Goal: Communication & Community: Answer question/provide support

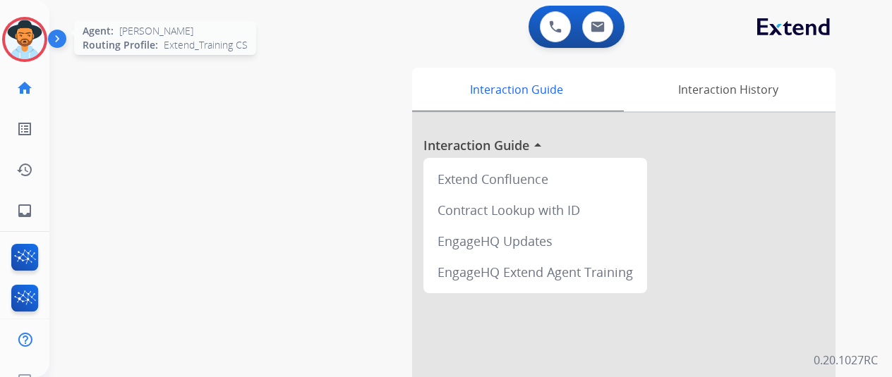
click at [40, 42] on img at bounding box center [25, 40] width 40 height 40
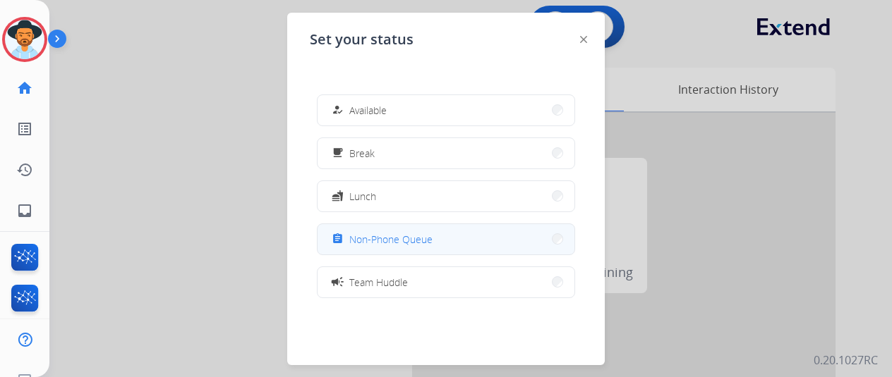
click at [408, 232] on span "Non-Phone Queue" at bounding box center [390, 239] width 83 height 15
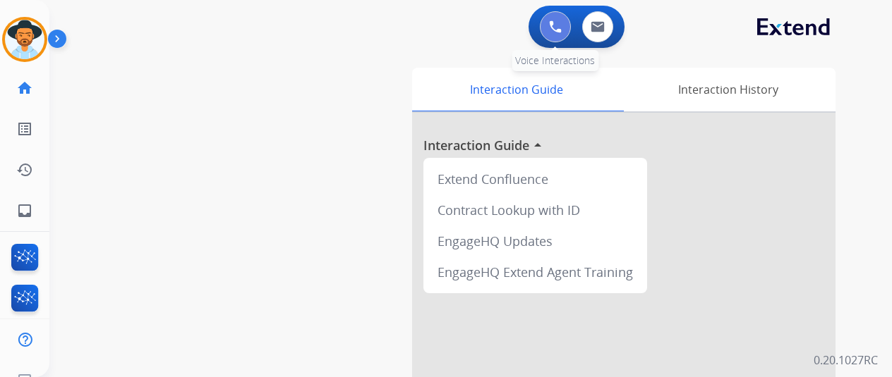
click at [566, 17] on button at bounding box center [555, 26] width 31 height 31
click at [562, 30] on img at bounding box center [555, 26] width 13 height 13
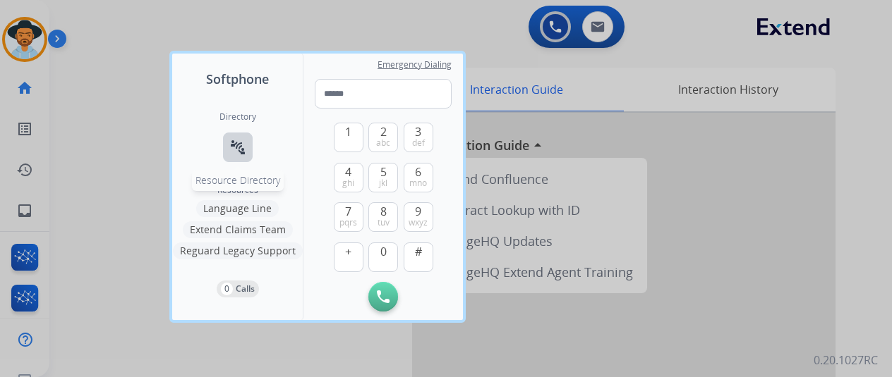
click at [226, 149] on button "connect_without_contact Resource Directory" at bounding box center [238, 148] width 30 height 30
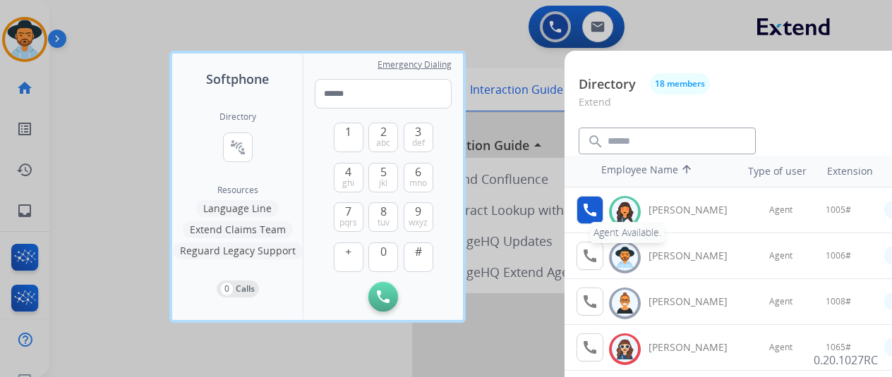
click at [597, 210] on mat-icon "call" at bounding box center [589, 210] width 17 height 17
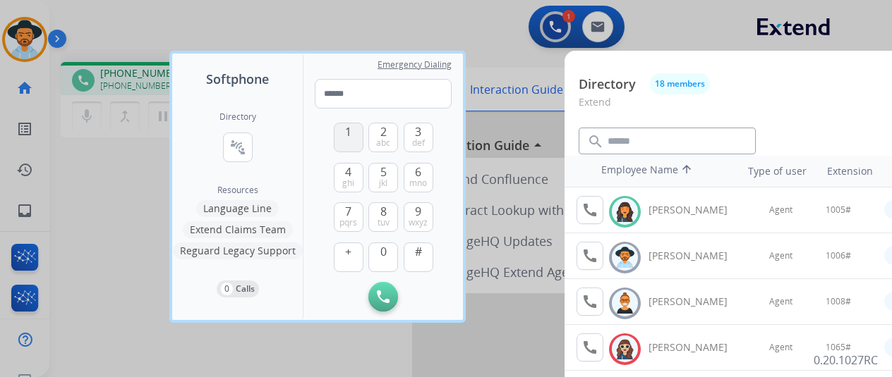
click at [357, 140] on button "1" at bounding box center [349, 138] width 30 height 30
click at [377, 243] on div "0" at bounding box center [383, 258] width 30 height 30
click at [385, 184] on span "jkl" at bounding box center [383, 183] width 8 height 11
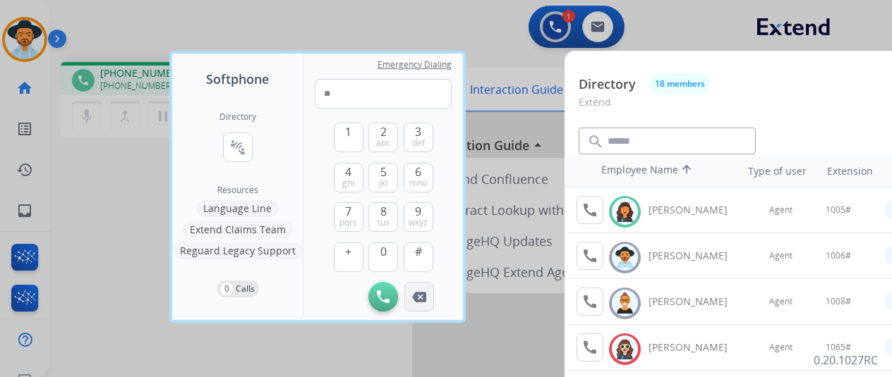
click at [419, 290] on button "Remove Number" at bounding box center [419, 297] width 30 height 30
type input "*"
click at [419, 290] on button "Remove Number" at bounding box center [419, 297] width 30 height 30
click at [354, 131] on button "1" at bounding box center [349, 138] width 30 height 30
click at [377, 251] on button "0" at bounding box center [383, 258] width 30 height 30
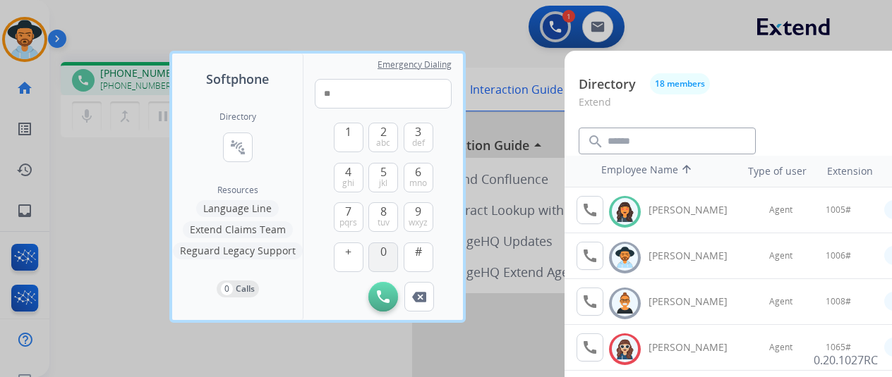
click at [377, 251] on button "0" at bounding box center [383, 258] width 30 height 30
click at [394, 184] on button "5 jkl" at bounding box center [383, 178] width 30 height 30
click at [406, 250] on button "#" at bounding box center [419, 258] width 30 height 30
click at [342, 135] on button "1" at bounding box center [349, 138] width 30 height 30
click at [382, 257] on span "0" at bounding box center [383, 251] width 6 height 17
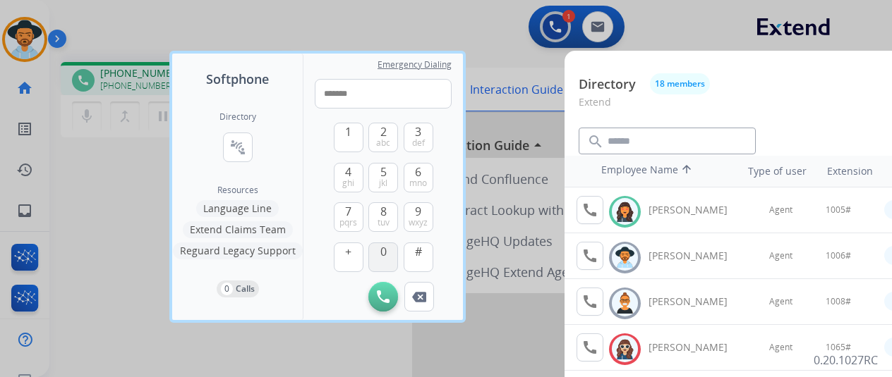
click at [382, 257] on span "0" at bounding box center [383, 251] width 6 height 17
click at [387, 183] on span "jkl" at bounding box center [383, 183] width 8 height 11
click at [417, 260] on button "#" at bounding box center [419, 258] width 30 height 30
type input "**********"
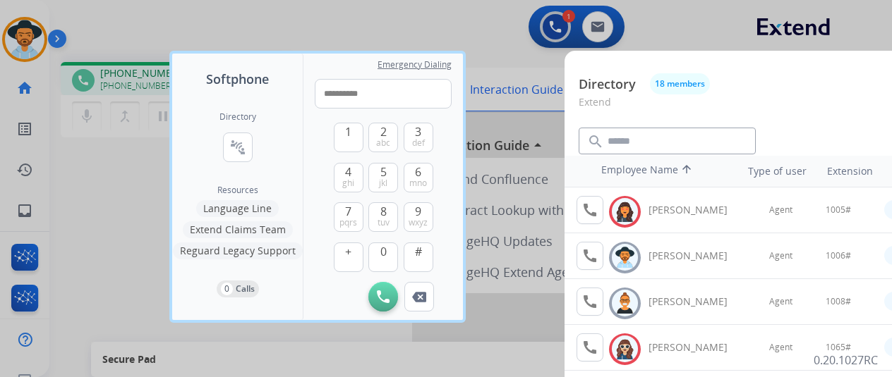
click at [497, 42] on div at bounding box center [446, 188] width 892 height 377
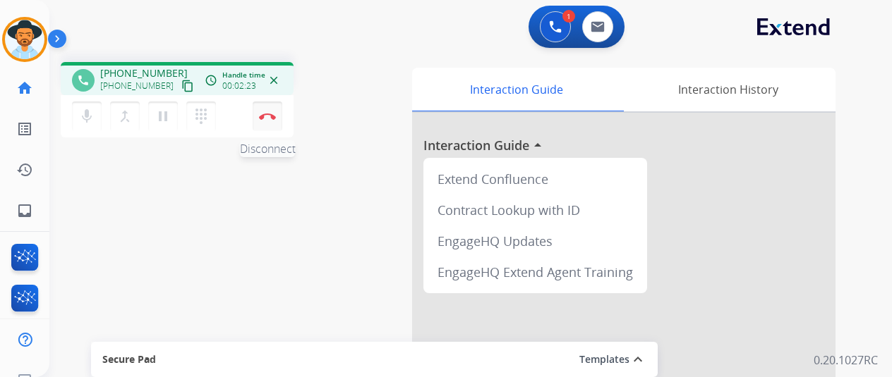
click at [267, 121] on button "Disconnect" at bounding box center [268, 117] width 30 height 30
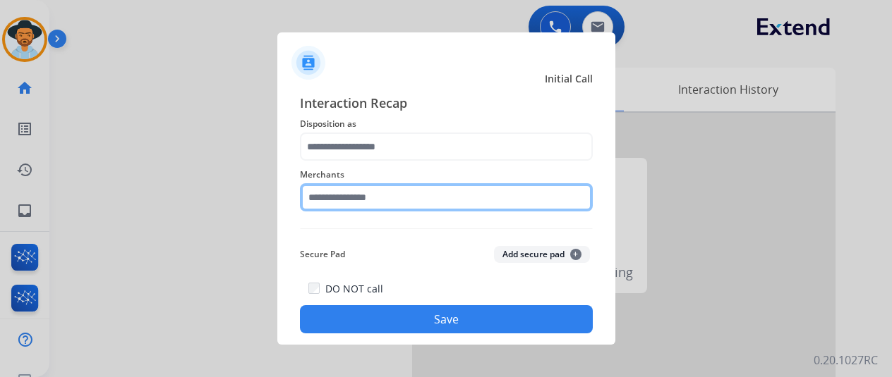
click at [495, 205] on input "text" at bounding box center [446, 197] width 293 height 28
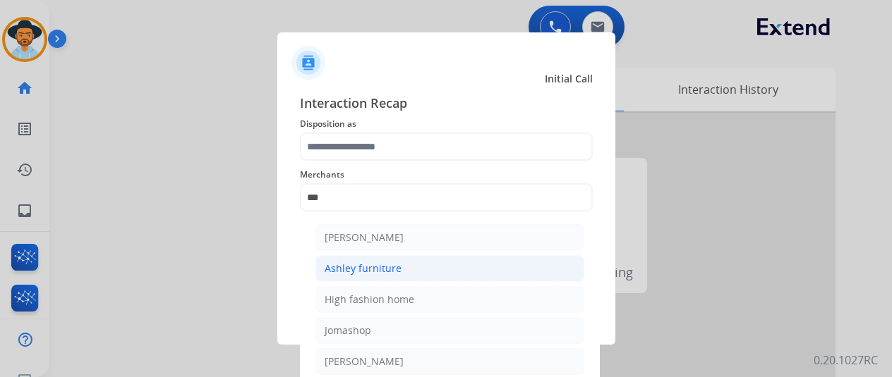
click at [370, 265] on div "Ashley furniture" at bounding box center [363, 269] width 77 height 14
type input "**********"
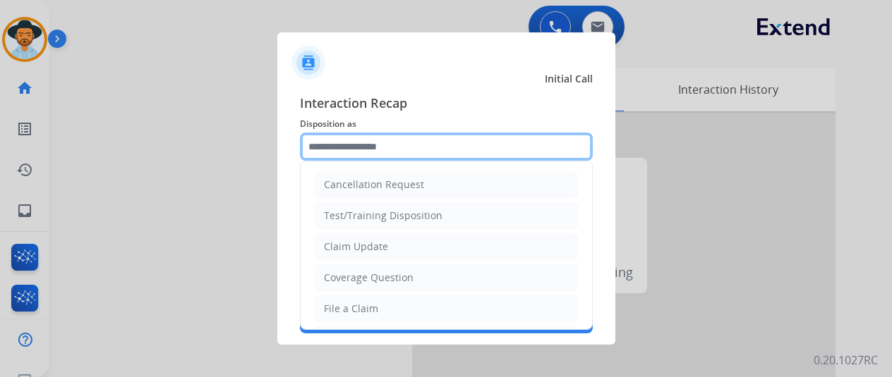
click at [363, 141] on input "text" at bounding box center [446, 147] width 293 height 28
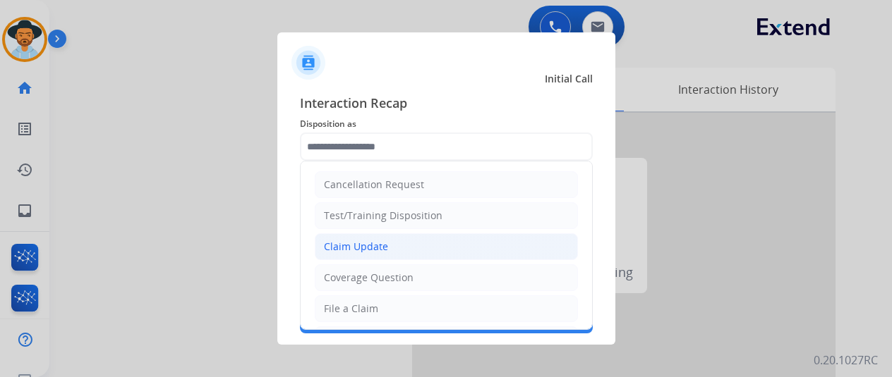
click at [364, 240] on div "Claim Update" at bounding box center [356, 247] width 64 height 14
type input "**********"
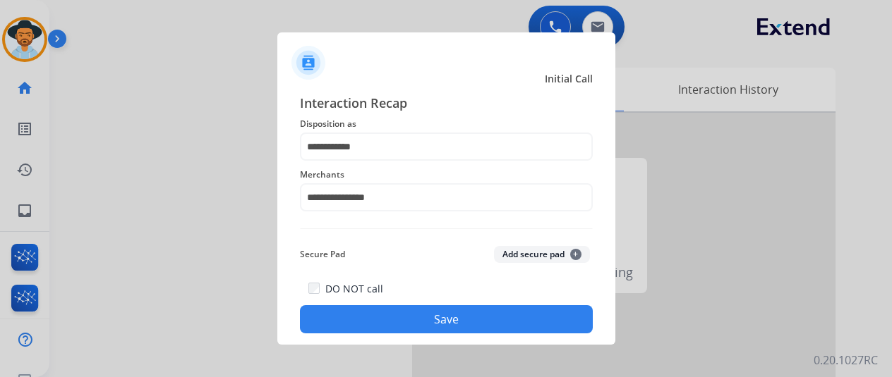
click at [418, 301] on div "DO NOT call Save" at bounding box center [446, 307] width 293 height 54
click at [418, 312] on button "Save" at bounding box center [446, 319] width 293 height 28
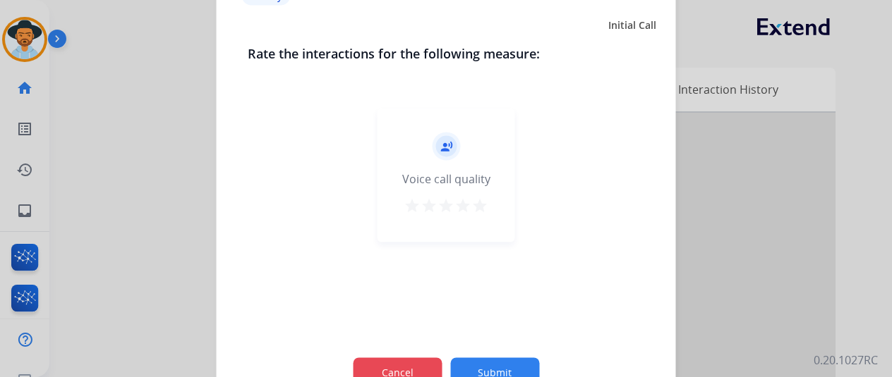
click at [409, 359] on button "Cancel" at bounding box center [397, 373] width 89 height 30
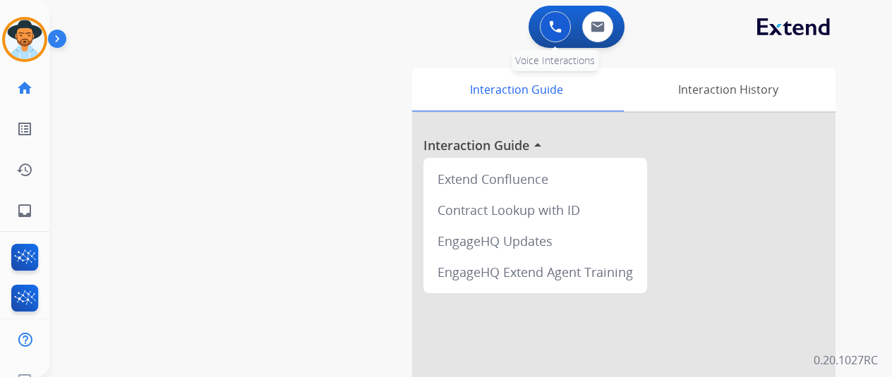
click at [550, 30] on button at bounding box center [555, 26] width 31 height 31
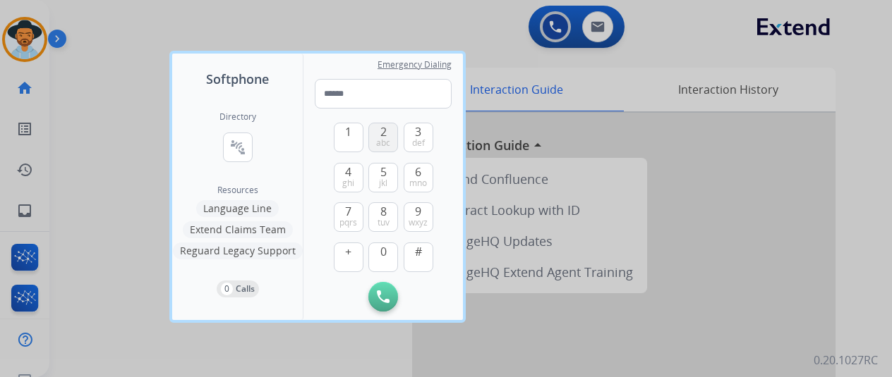
click at [380, 143] on span "abc" at bounding box center [383, 143] width 14 height 11
click at [415, 148] on span "def" at bounding box center [418, 143] width 13 height 11
click at [415, 210] on span "9" at bounding box center [418, 211] width 6 height 17
click at [380, 143] on span "abc" at bounding box center [383, 143] width 14 height 11
click at [386, 252] on span "0" at bounding box center [383, 251] width 6 height 17
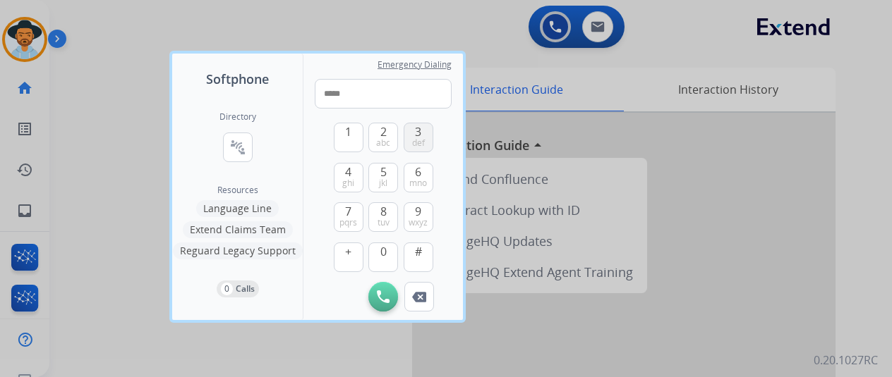
click at [405, 140] on button "3 def" at bounding box center [419, 138] width 30 height 30
click at [358, 207] on button "7 pqrs" at bounding box center [349, 217] width 30 height 30
click at [388, 243] on button "0" at bounding box center [383, 258] width 30 height 30
click at [381, 141] on span "abc" at bounding box center [383, 143] width 14 height 11
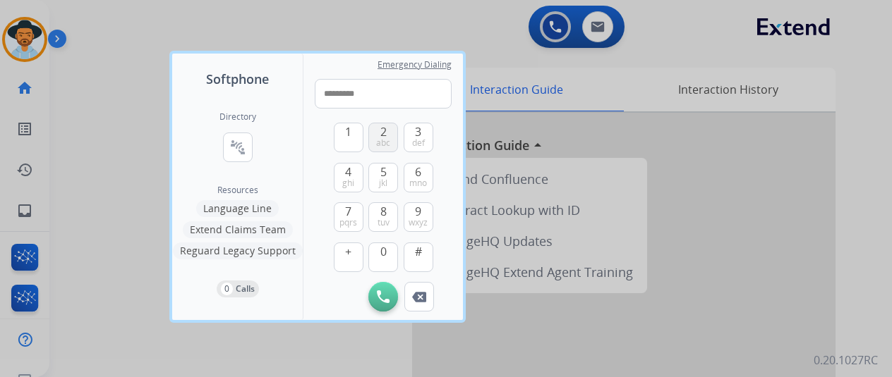
type input "**********"
click at [388, 307] on button "Initiate Call" at bounding box center [383, 297] width 30 height 30
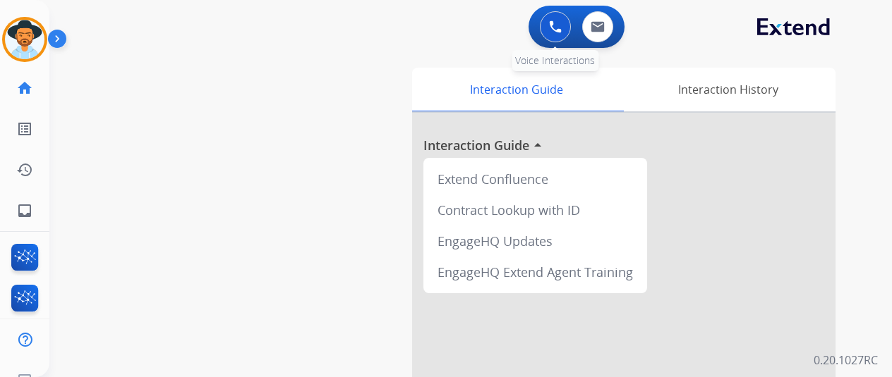
click at [557, 32] on img at bounding box center [555, 26] width 13 height 13
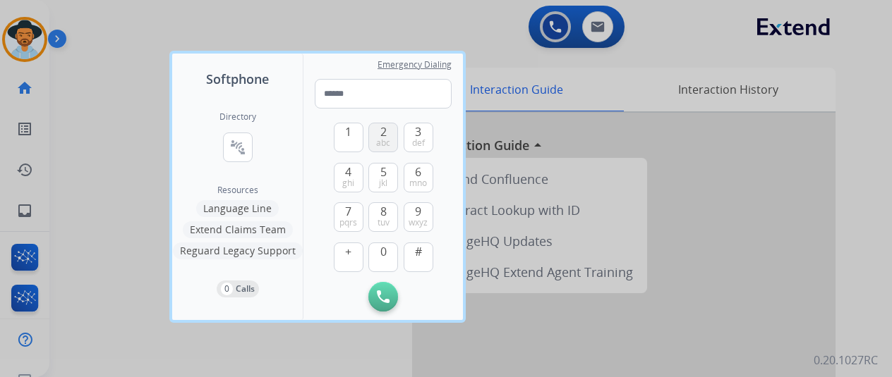
click at [382, 142] on span "abc" at bounding box center [383, 143] width 14 height 11
click at [406, 145] on button "3 def" at bounding box center [419, 138] width 30 height 30
click at [416, 219] on span "wxyz" at bounding box center [417, 222] width 19 height 11
click at [385, 133] on span "2" at bounding box center [383, 131] width 6 height 17
click at [384, 262] on button "0" at bounding box center [383, 258] width 30 height 30
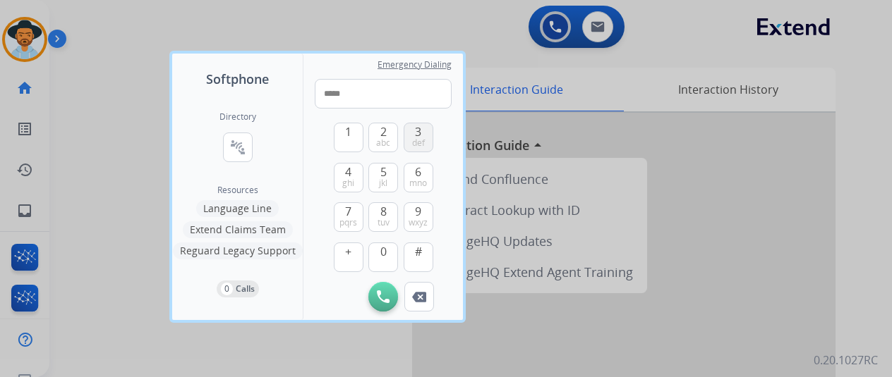
click at [416, 150] on button "3 def" at bounding box center [419, 138] width 30 height 30
click at [340, 213] on button "7 pqrs" at bounding box center [349, 217] width 30 height 30
click at [382, 258] on span "0" at bounding box center [383, 251] width 6 height 17
click at [395, 147] on button "2 abc" at bounding box center [383, 138] width 30 height 30
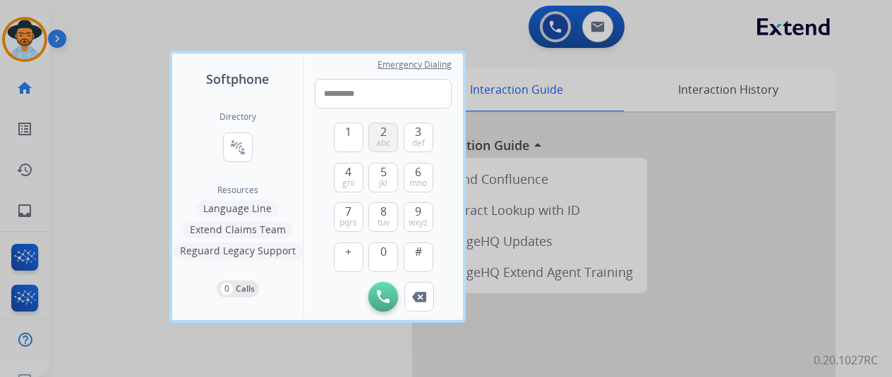
type input "**********"
click at [389, 296] on button "Initiate Call" at bounding box center [383, 297] width 30 height 30
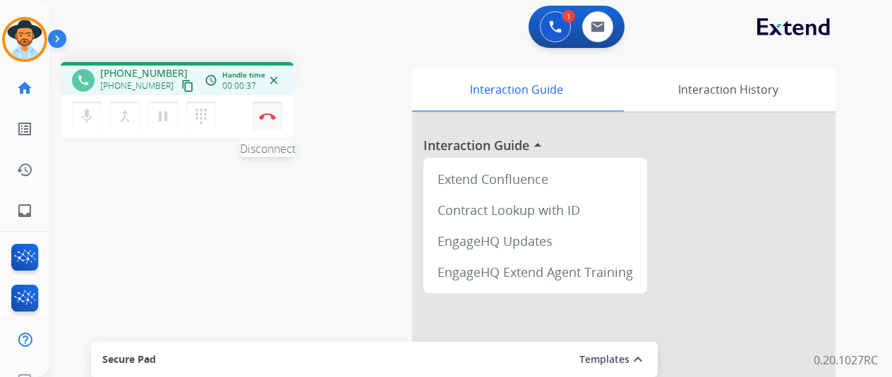
click at [277, 121] on button "Disconnect" at bounding box center [268, 117] width 30 height 30
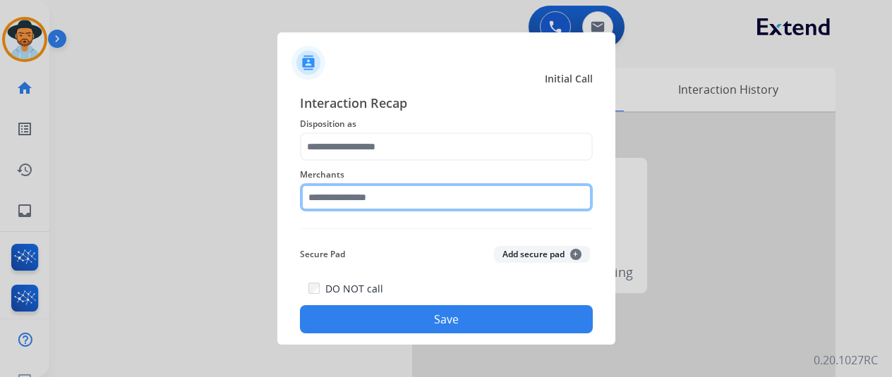
click at [349, 204] on input "text" at bounding box center [446, 197] width 293 height 28
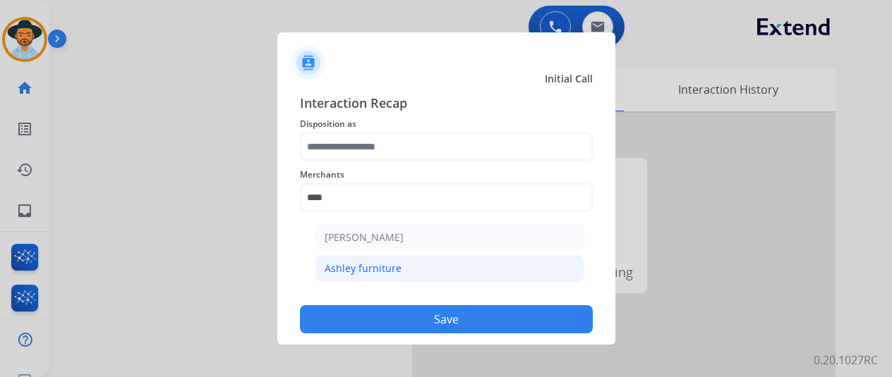
click at [368, 267] on div "Ashley furniture" at bounding box center [363, 269] width 77 height 14
type input "**********"
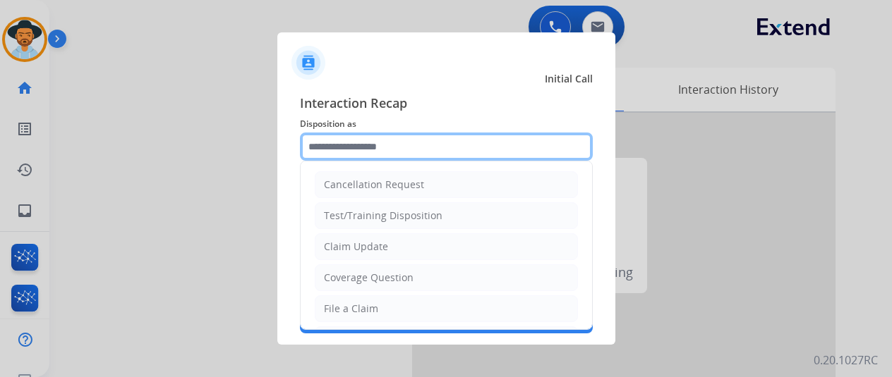
click at [383, 140] on input "text" at bounding box center [446, 147] width 293 height 28
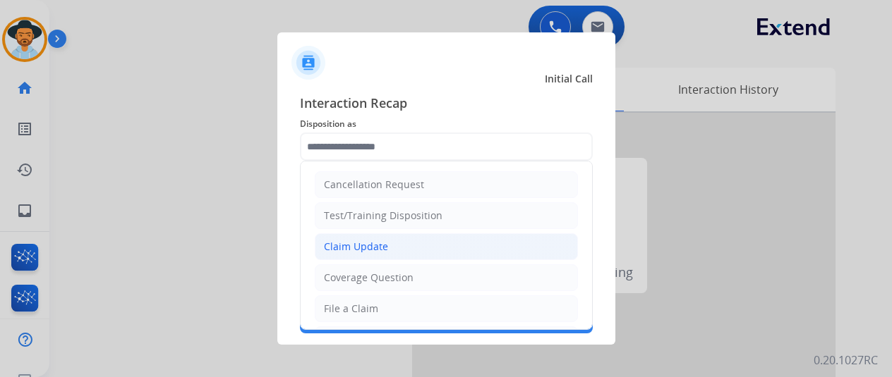
click at [383, 244] on div "Claim Update" at bounding box center [356, 247] width 64 height 14
type input "**********"
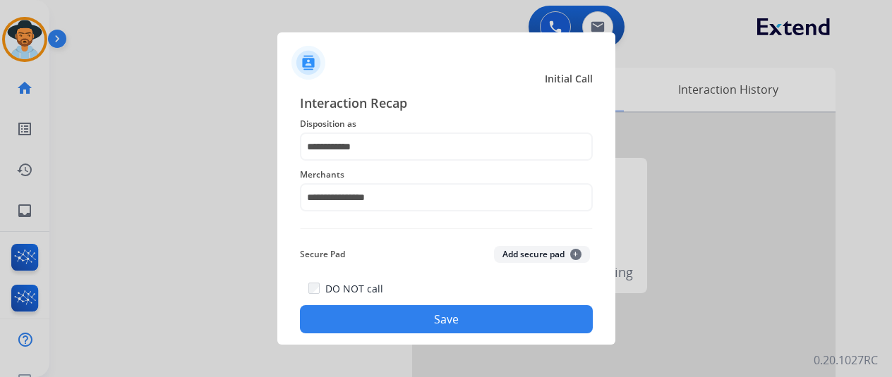
click at [441, 316] on button "Save" at bounding box center [446, 319] width 293 height 28
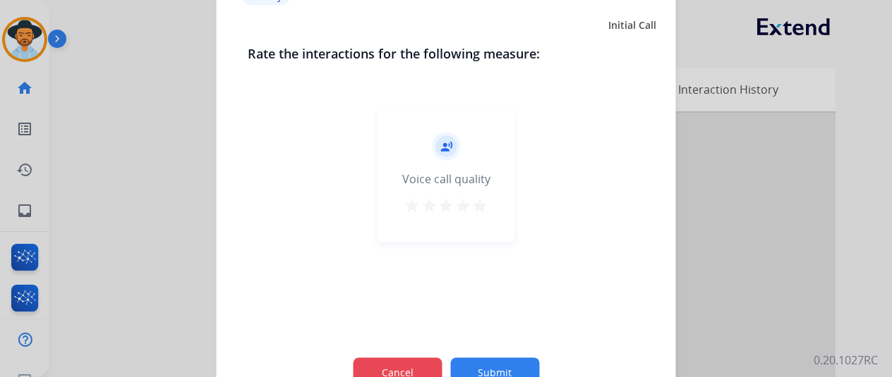
click at [408, 370] on button "Cancel" at bounding box center [397, 373] width 89 height 30
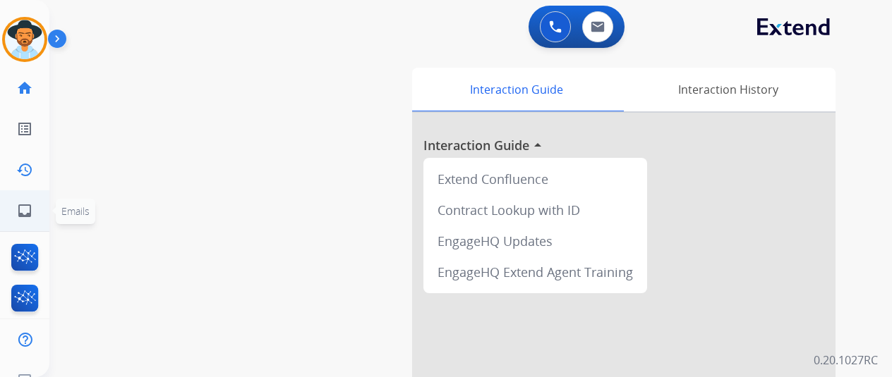
click at [10, 194] on link "inbox Emails" at bounding box center [25, 211] width 40 height 40
select select "**********"
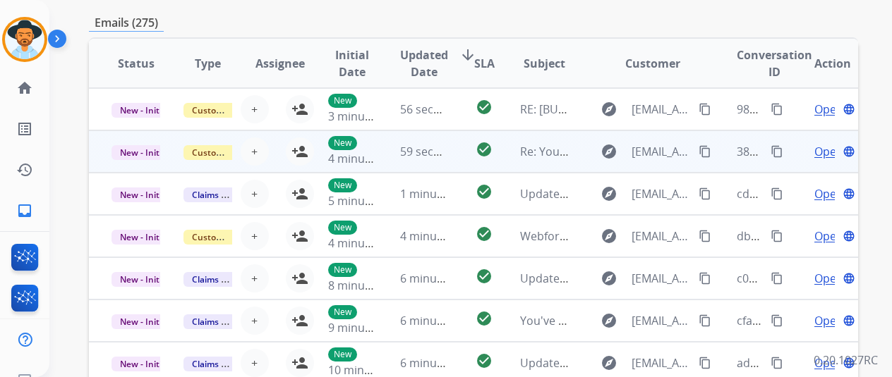
scroll to position [71, 0]
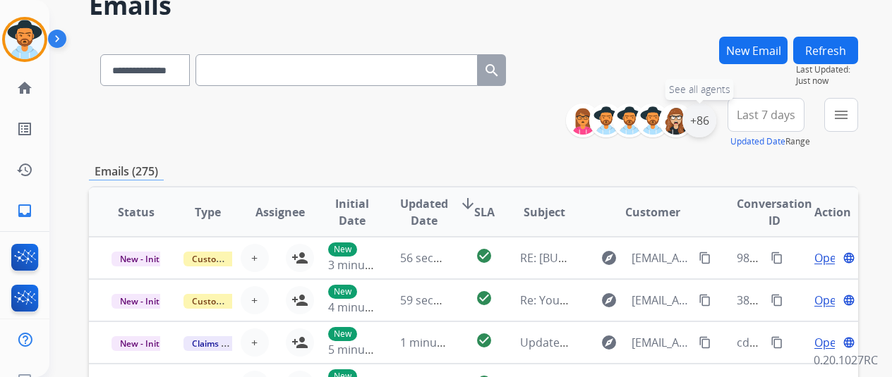
click at [703, 122] on div "+86" at bounding box center [699, 121] width 34 height 34
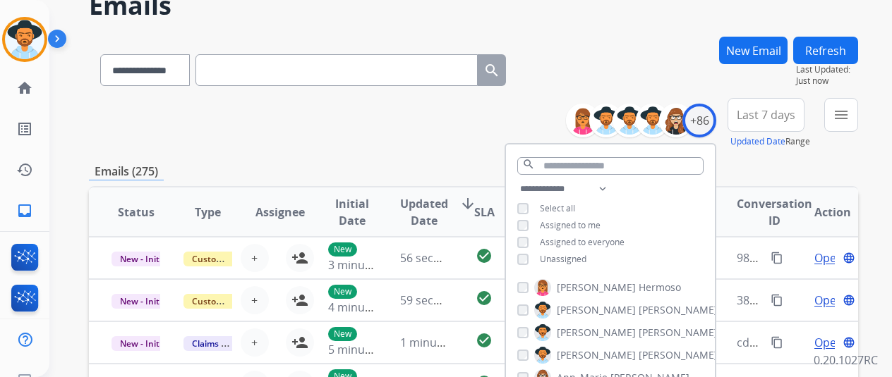
click at [538, 248] on div "**********" at bounding box center [610, 226] width 209 height 90
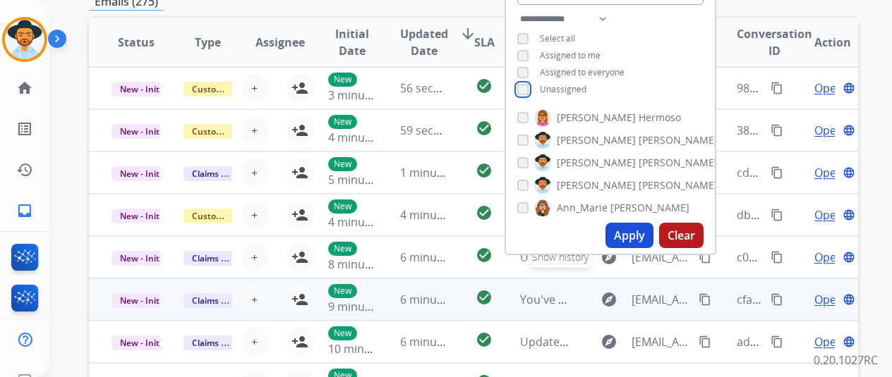
scroll to position [282, 0]
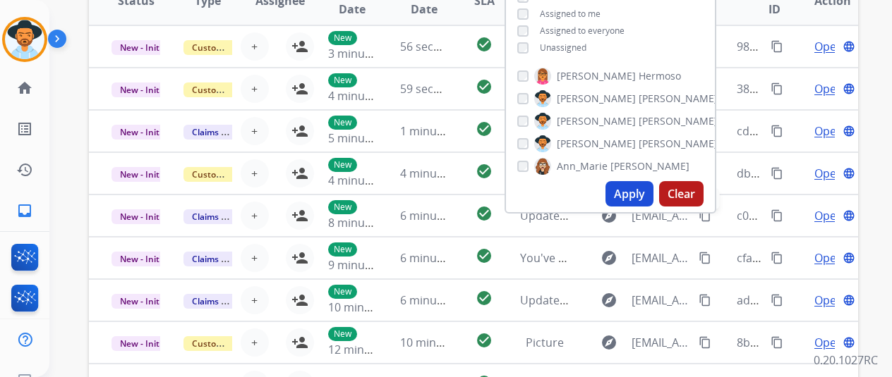
click at [648, 184] on button "Apply" at bounding box center [629, 193] width 48 height 25
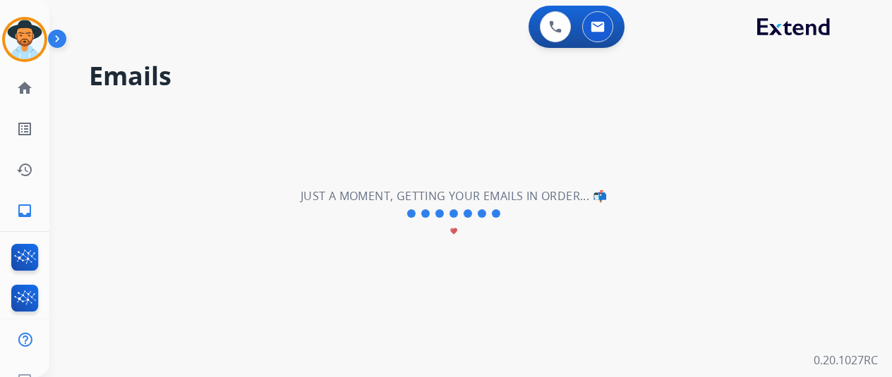
scroll to position [0, 0]
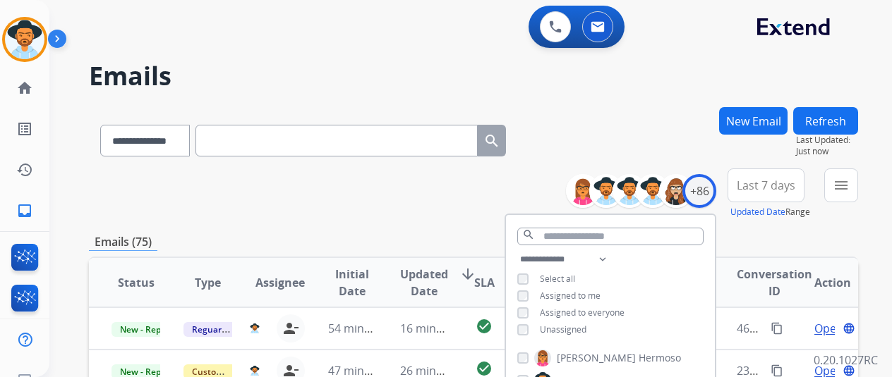
click at [475, 193] on div "**********" at bounding box center [473, 194] width 769 height 51
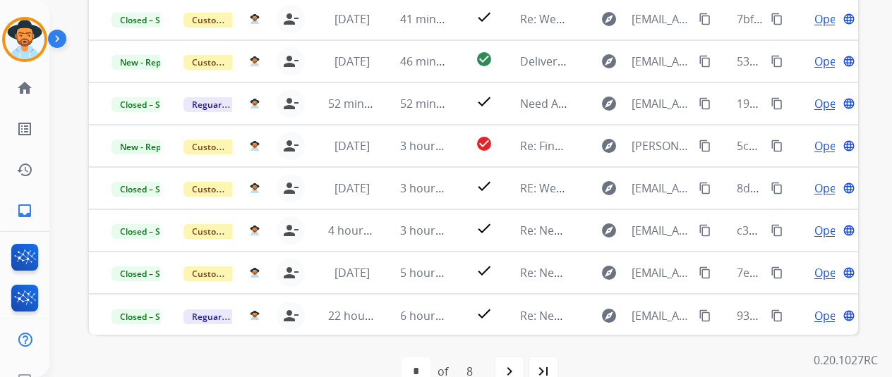
scroll to position [413, 0]
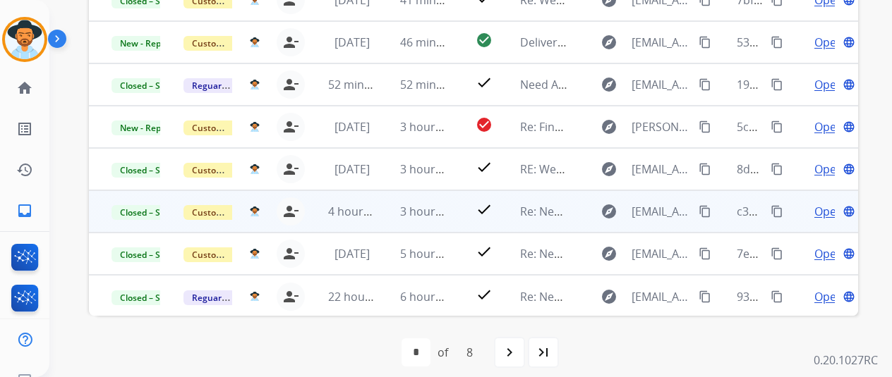
click at [825, 213] on span "Open" at bounding box center [828, 211] width 29 height 17
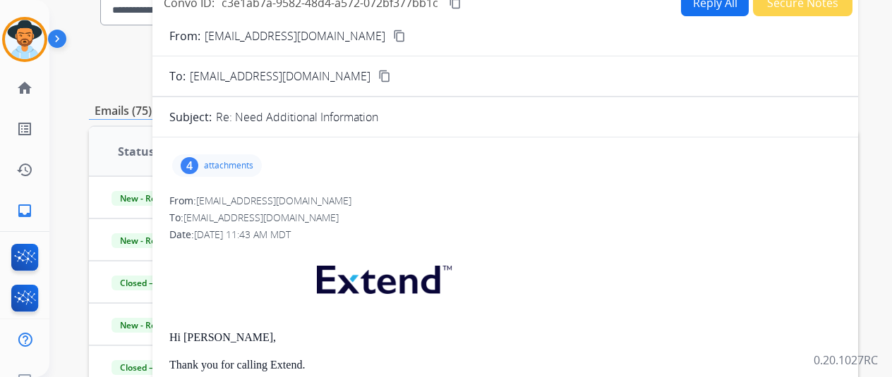
scroll to position [0, 0]
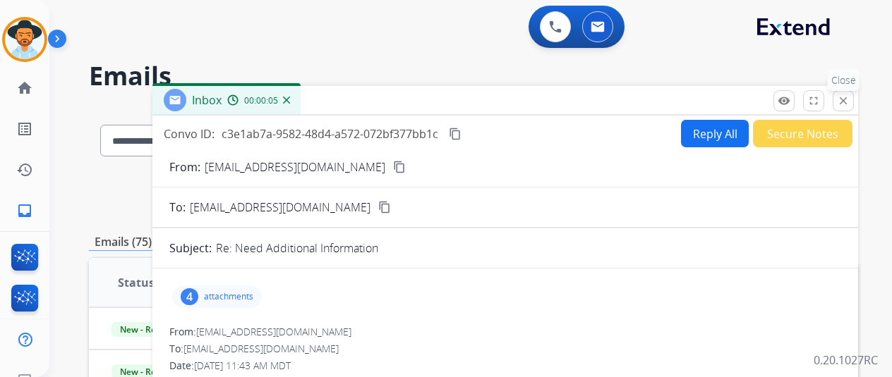
click at [849, 103] on mat-icon "close" at bounding box center [843, 101] width 13 height 13
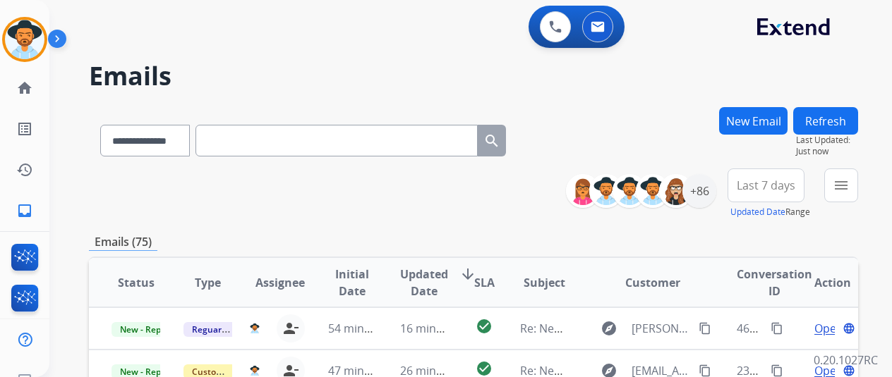
click at [751, 131] on button "New Email" at bounding box center [753, 121] width 68 height 28
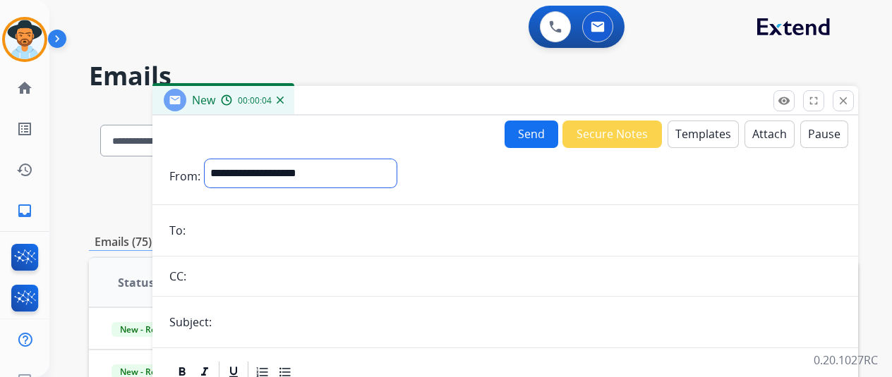
click at [275, 187] on select "**********" at bounding box center [301, 173] width 192 height 28
select select "**********"
click at [215, 159] on select "**********" at bounding box center [301, 173] width 192 height 28
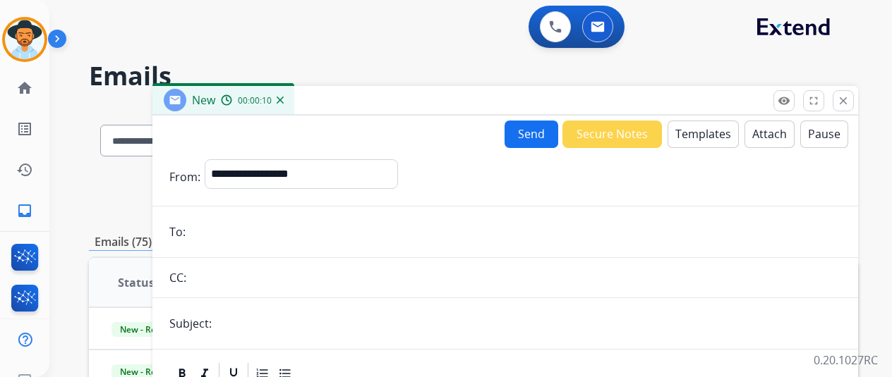
click at [290, 244] on input "email" at bounding box center [515, 232] width 651 height 28
paste input "**********"
type input "**********"
click at [289, 329] on input "text" at bounding box center [528, 324] width 625 height 28
type input "**********"
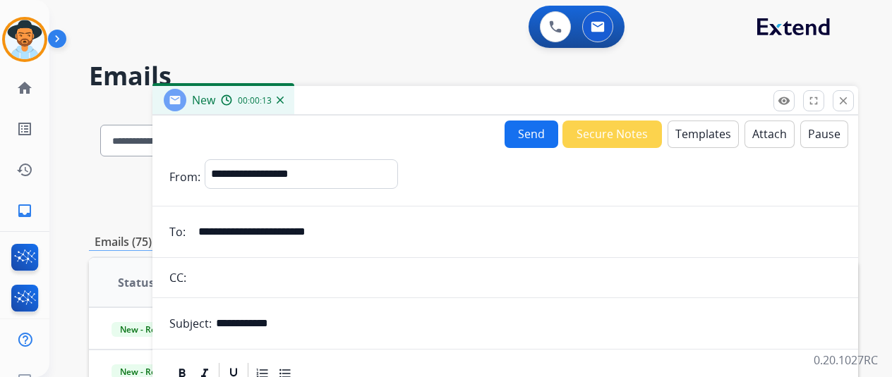
click at [697, 128] on button "Templates" at bounding box center [702, 135] width 71 height 28
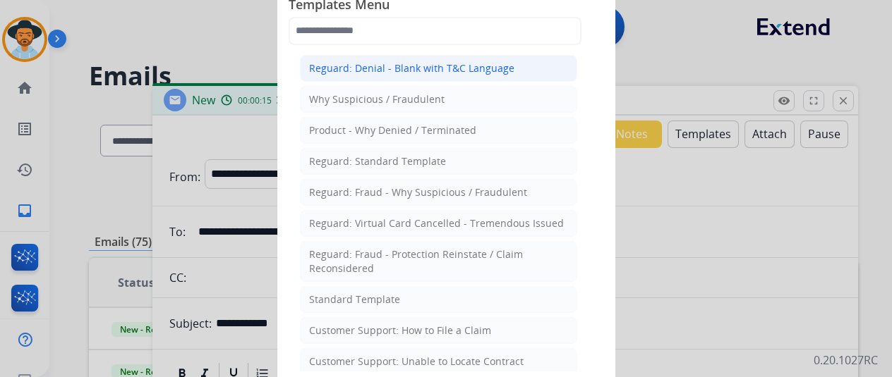
click at [468, 68] on div "Reguard: Denial - Blank with T&C Language" at bounding box center [411, 68] width 205 height 14
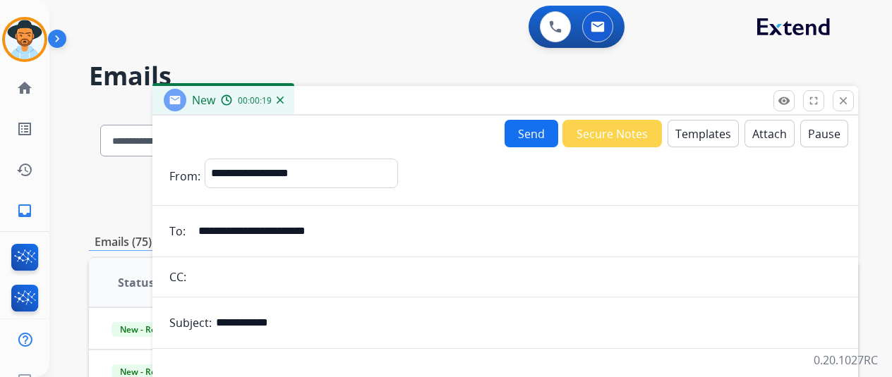
click at [698, 128] on button "Templates" at bounding box center [702, 134] width 71 height 28
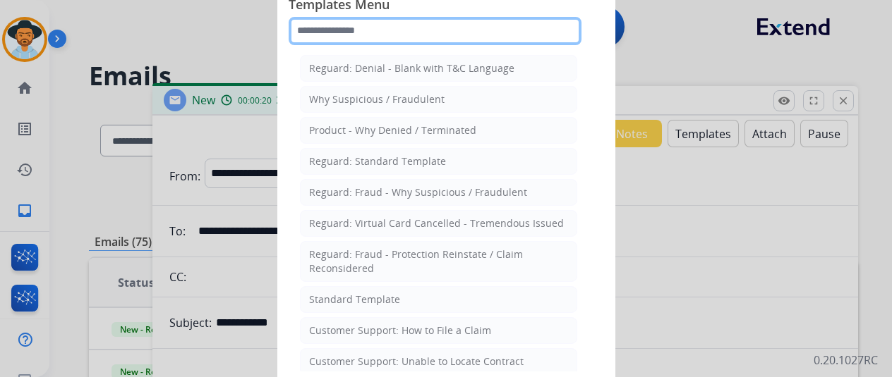
click at [442, 35] on input "text" at bounding box center [435, 31] width 293 height 28
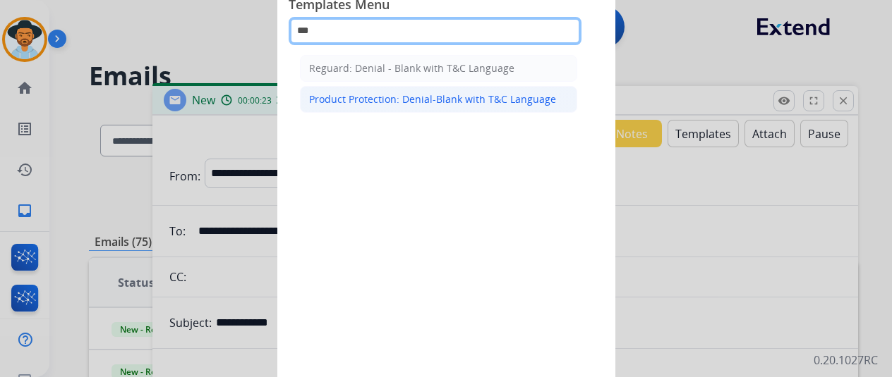
type input "***"
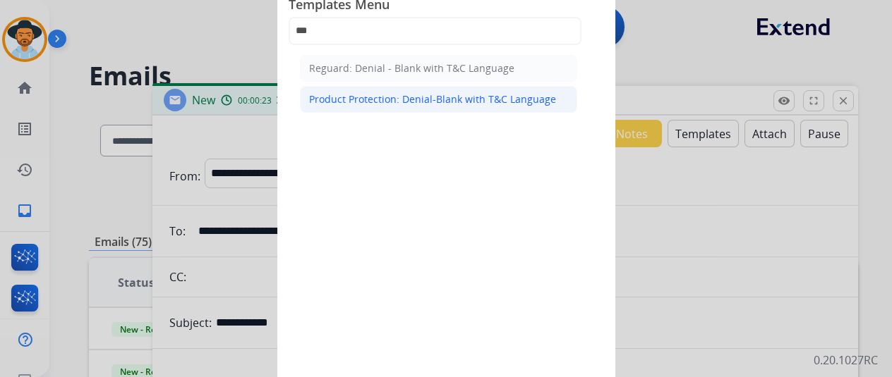
click at [454, 96] on div "Product Protection: Denial-Blank with T&C Language" at bounding box center [432, 99] width 247 height 14
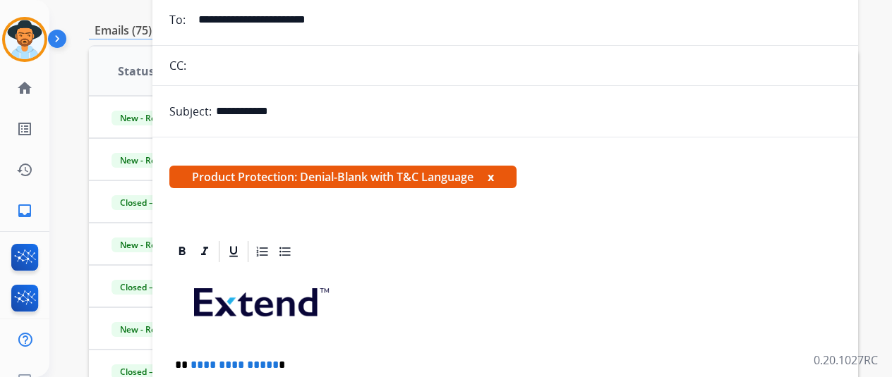
scroll to position [141, 0]
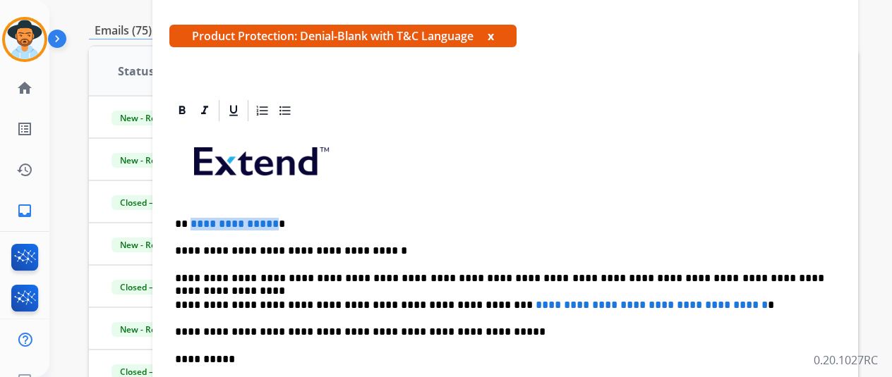
drag, startPoint x: 264, startPoint y: 218, endPoint x: 200, endPoint y: 218, distance: 63.5
click at [200, 219] on span "**********" at bounding box center [234, 224] width 88 height 11
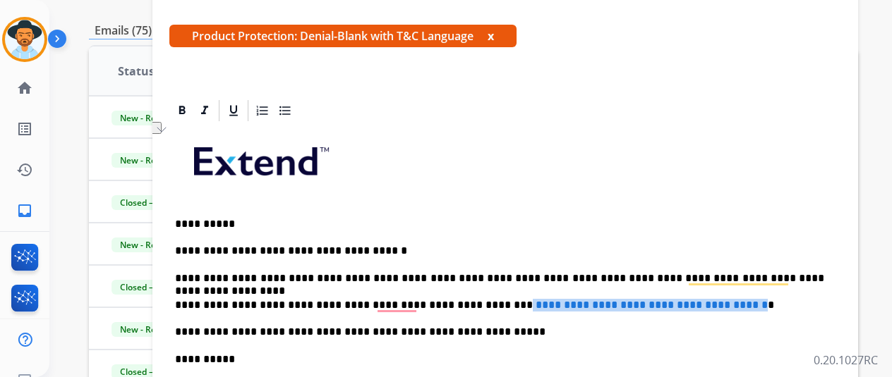
drag, startPoint x: 476, startPoint y: 307, endPoint x: 751, endPoint y: 303, distance: 274.5
click at [751, 303] on p "**********" at bounding box center [499, 305] width 649 height 13
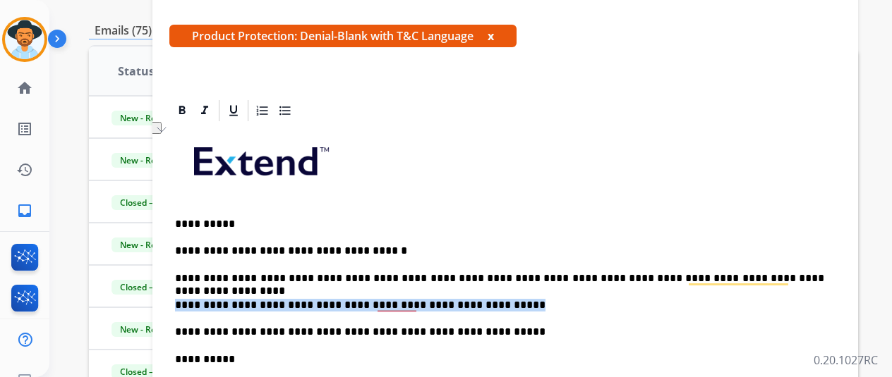
drag, startPoint x: 486, startPoint y: 298, endPoint x: 168, endPoint y: 296, distance: 318.2
click at [168, 296] on div "**********" at bounding box center [504, 345] width 705 height 495
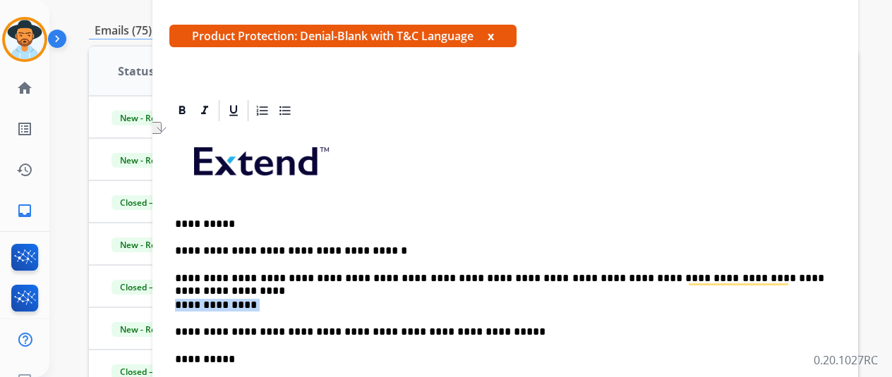
drag, startPoint x: 329, startPoint y: 308, endPoint x: 189, endPoint y: 298, distance: 140.0
click at [189, 299] on p "**********" at bounding box center [499, 305] width 649 height 13
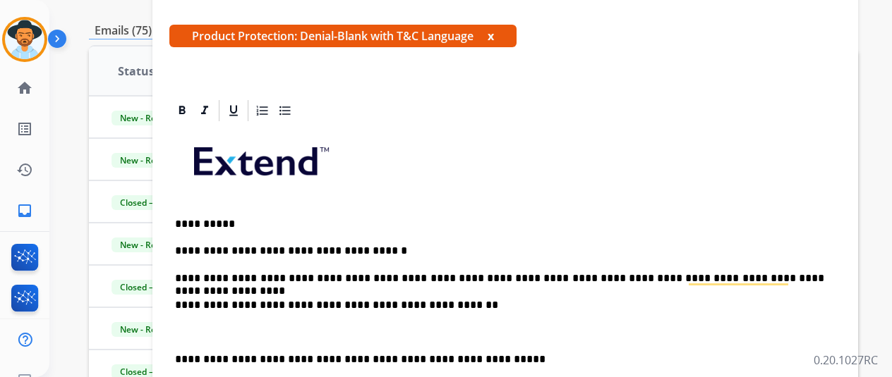
click at [439, 303] on p "**********" at bounding box center [499, 305] width 649 height 13
click at [436, 305] on p "**********" at bounding box center [499, 305] width 649 height 13
click at [475, 326] on p "To enrich screen reader interactions, please activate Accessibility in Grammarl…" at bounding box center [505, 332] width 660 height 13
click at [422, 305] on p "**********" at bounding box center [499, 305] width 649 height 13
click at [404, 313] on div "**********" at bounding box center [505, 372] width 672 height 499
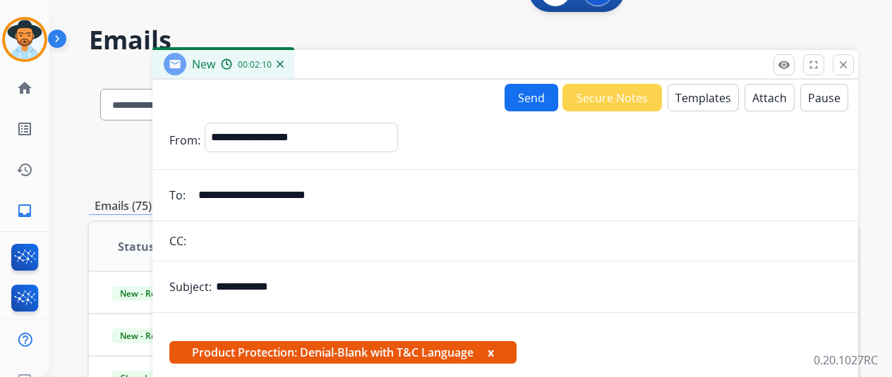
scroll to position [0, 0]
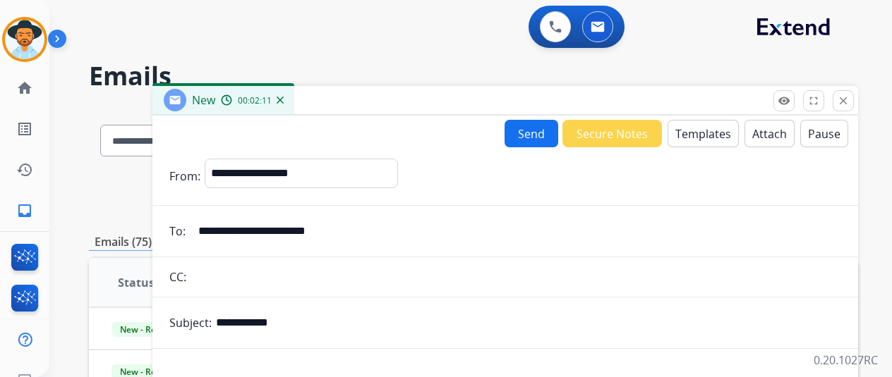
click at [764, 128] on button "Attach" at bounding box center [769, 134] width 50 height 28
click at [550, 145] on button "Send" at bounding box center [531, 134] width 54 height 28
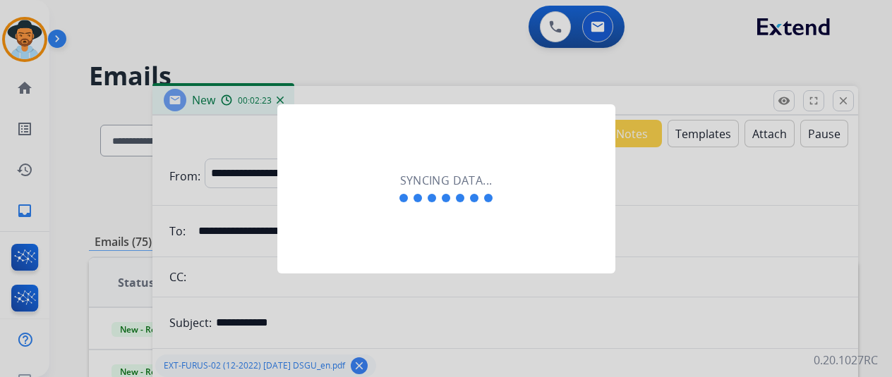
scroll to position [17, 0]
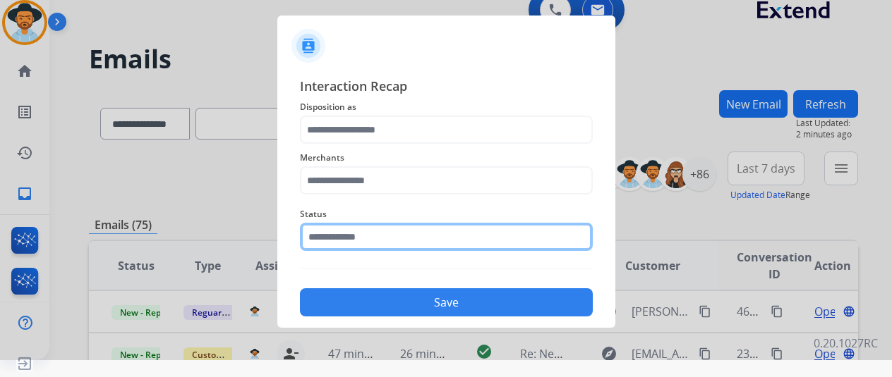
click at [469, 228] on input "text" at bounding box center [446, 237] width 293 height 28
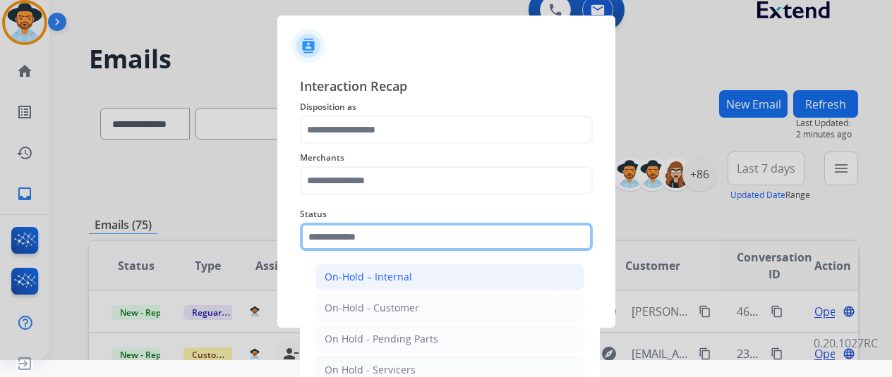
scroll to position [80, 0]
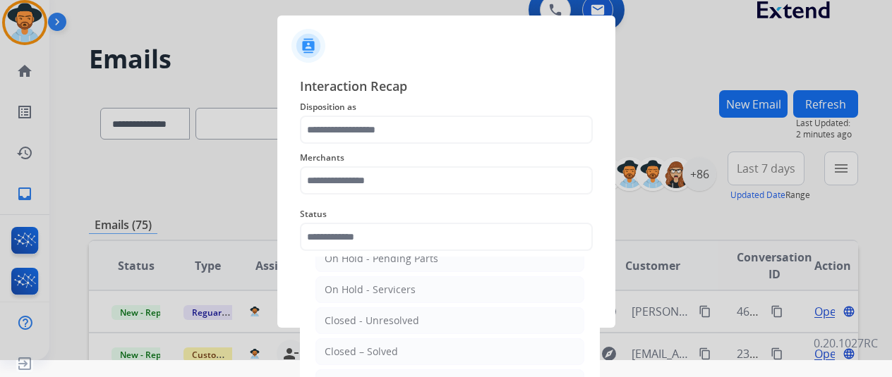
drag, startPoint x: 400, startPoint y: 353, endPoint x: 406, endPoint y: 337, distance: 17.4
click at [404, 355] on li "Closed – Solved" at bounding box center [449, 352] width 269 height 27
type input "**********"
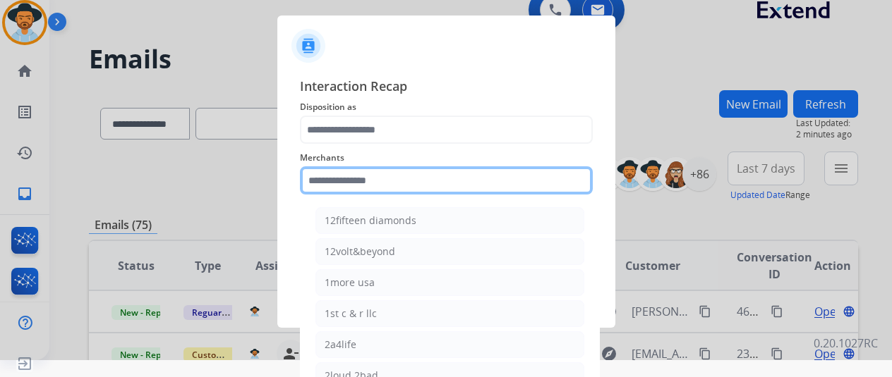
click at [413, 188] on input "text" at bounding box center [446, 180] width 293 height 28
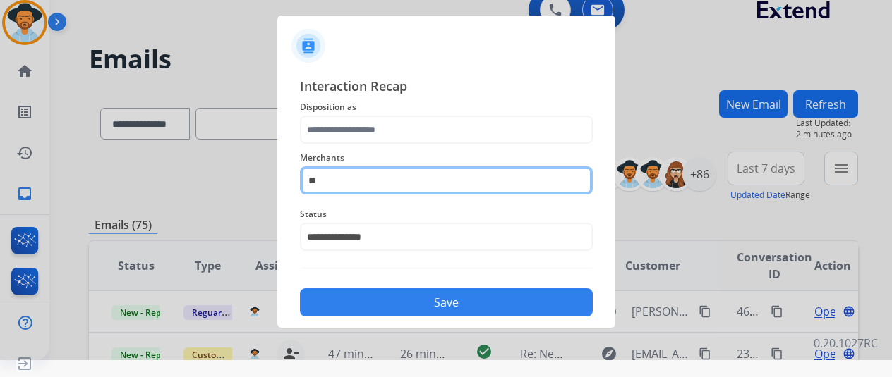
type input "*"
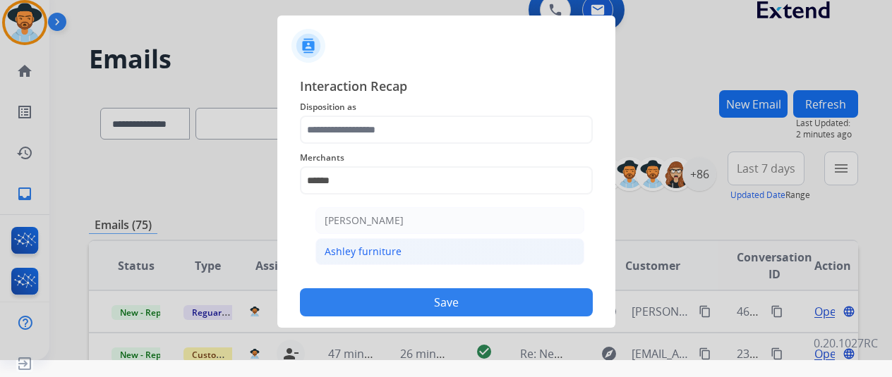
click at [371, 255] on div "Ashley furniture" at bounding box center [363, 252] width 77 height 14
type input "**********"
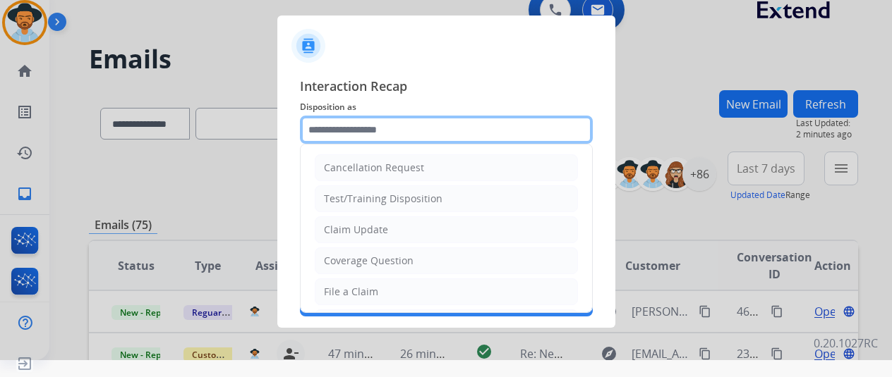
click at [389, 140] on input "text" at bounding box center [446, 130] width 293 height 28
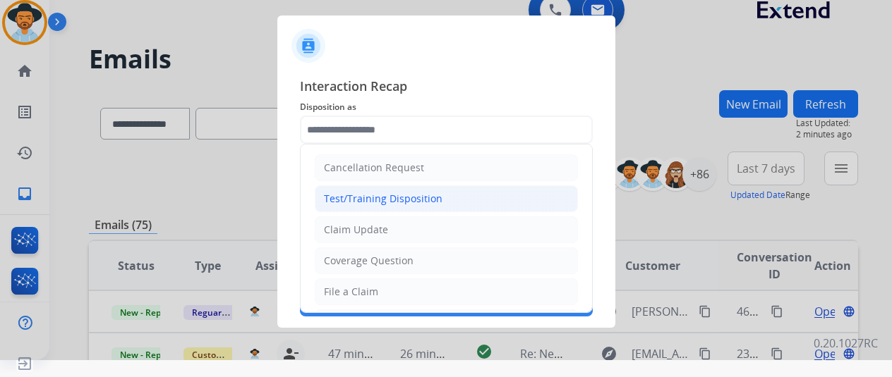
click at [378, 205] on div "Test/Training Disposition" at bounding box center [383, 199] width 119 height 14
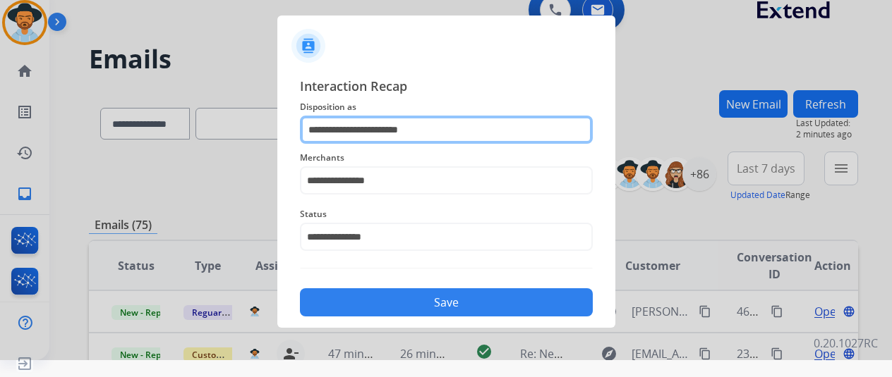
drag, startPoint x: 445, startPoint y: 131, endPoint x: 120, endPoint y: 148, distance: 325.7
click at [0, 148] on app-contact-recap-modal "**********" at bounding box center [0, 171] width 0 height 377
type input "*"
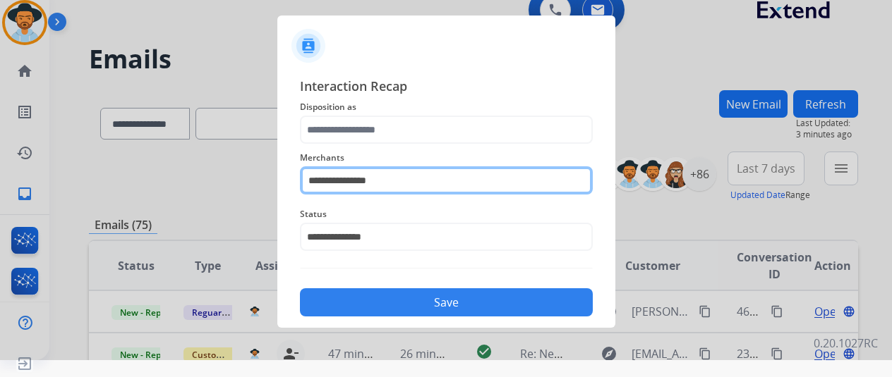
click at [396, 183] on input "**********" at bounding box center [446, 180] width 293 height 28
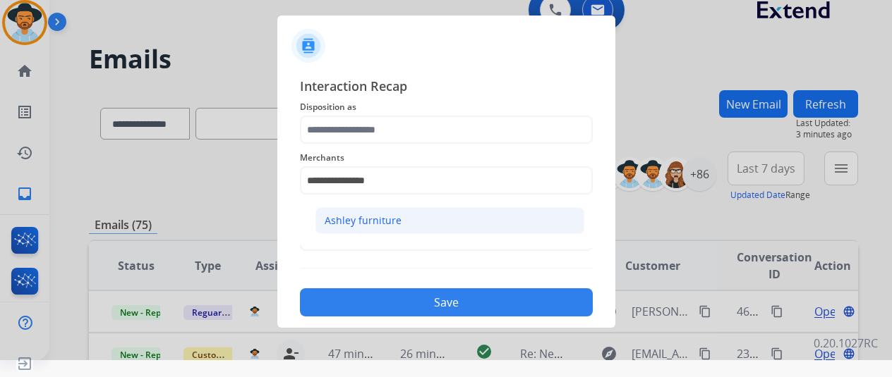
click at [416, 222] on li "Ashley furniture" at bounding box center [449, 220] width 269 height 27
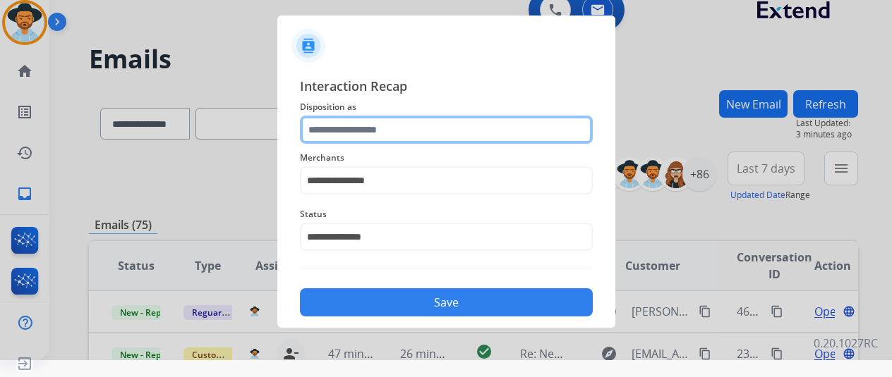
click at [404, 128] on input "text" at bounding box center [446, 130] width 293 height 28
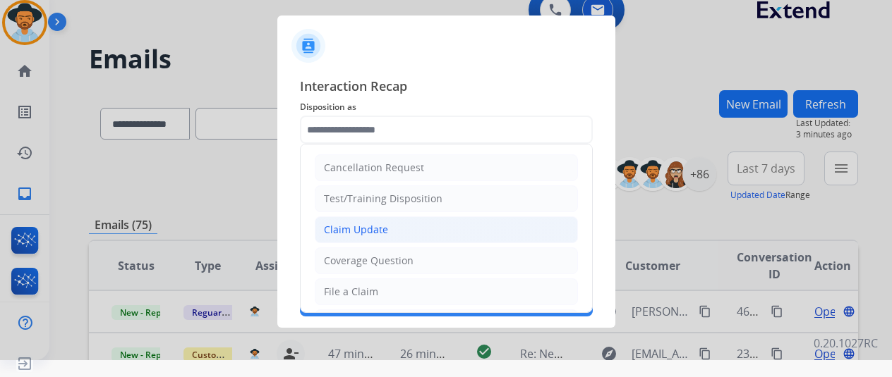
click at [388, 229] on li "Claim Update" at bounding box center [446, 230] width 263 height 27
type input "**********"
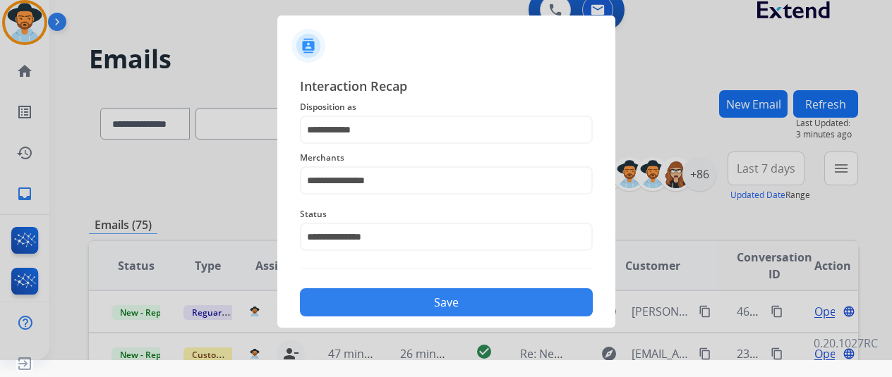
click at [422, 287] on div "Save" at bounding box center [446, 298] width 293 height 37
click at [428, 292] on button "Save" at bounding box center [446, 303] width 293 height 28
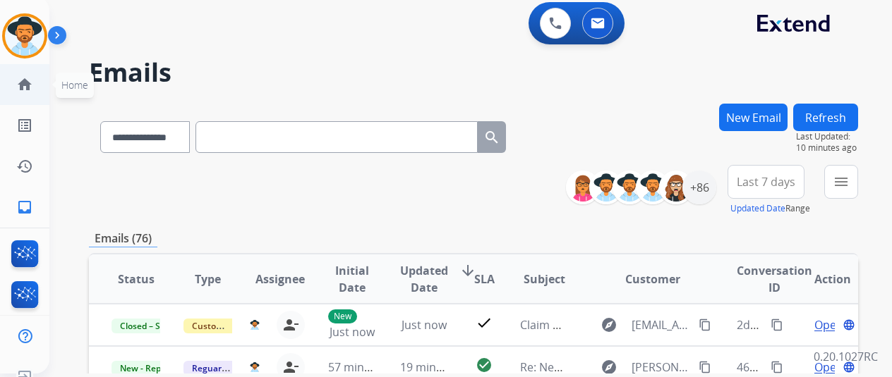
scroll to position [0, 0]
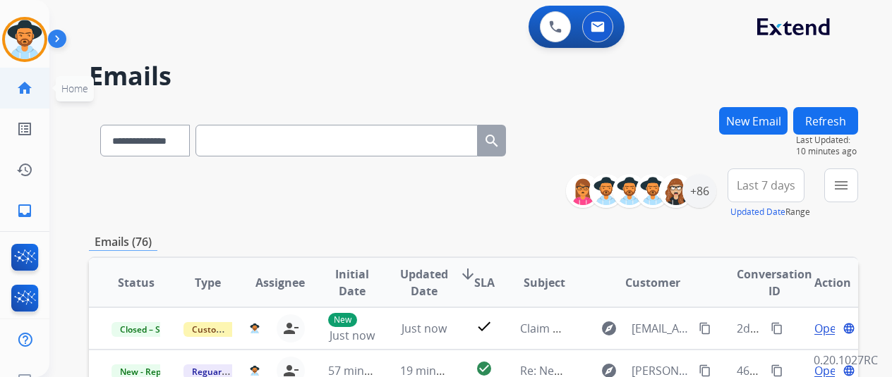
click at [20, 85] on mat-icon "home" at bounding box center [24, 88] width 17 height 17
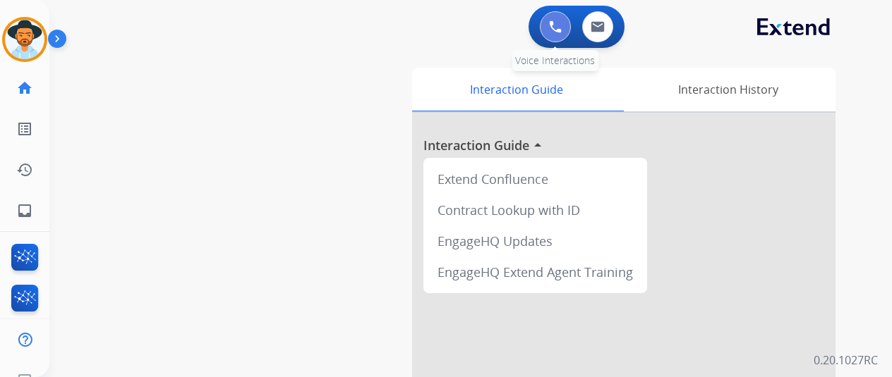
click at [563, 39] on button at bounding box center [555, 26] width 31 height 31
click at [562, 29] on img at bounding box center [555, 26] width 13 height 13
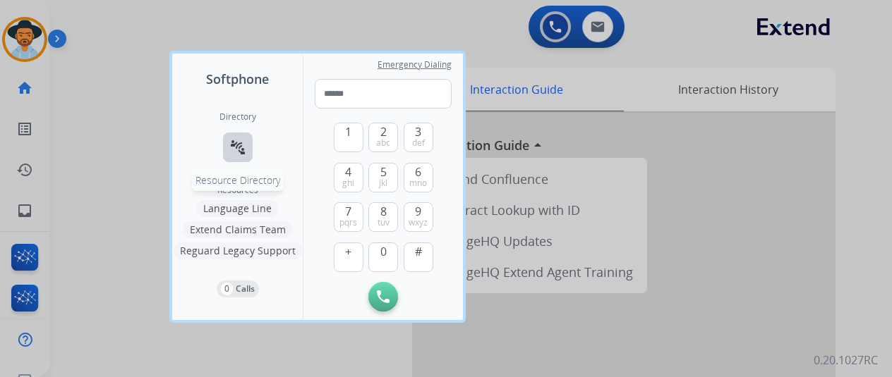
click at [241, 143] on mat-icon "connect_without_contact" at bounding box center [237, 147] width 17 height 17
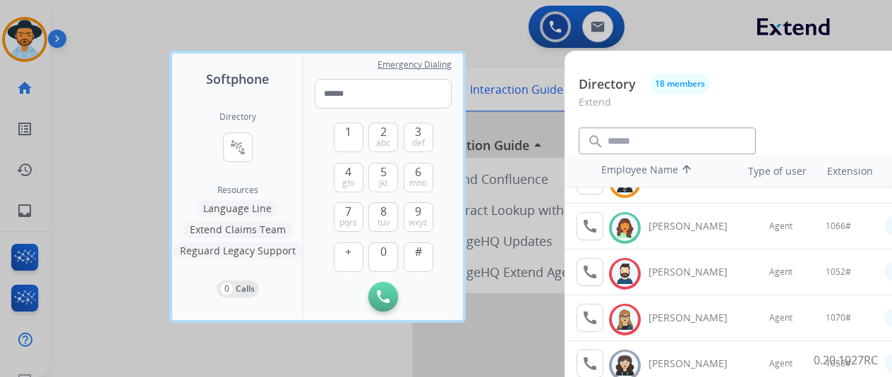
scroll to position [181, 0]
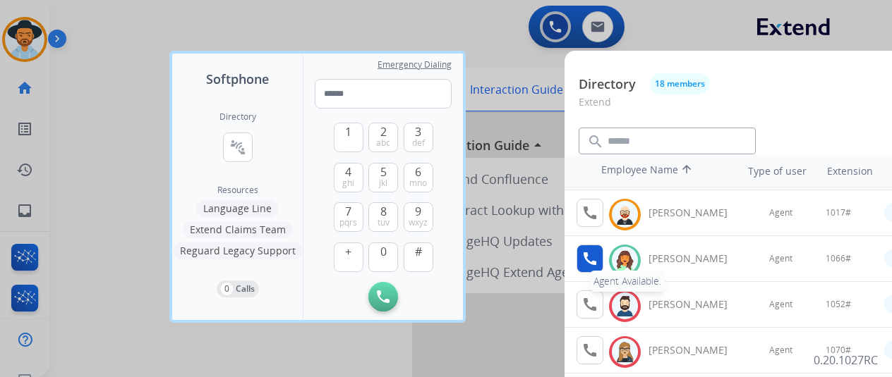
click at [587, 255] on mat-icon "call" at bounding box center [589, 258] width 17 height 17
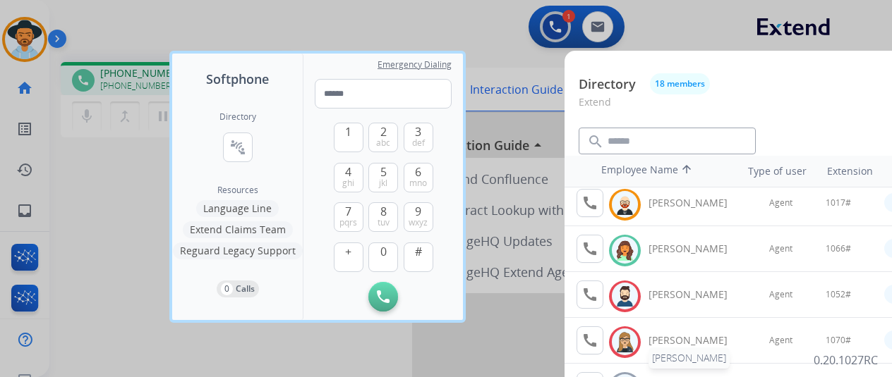
scroll to position [141, 0]
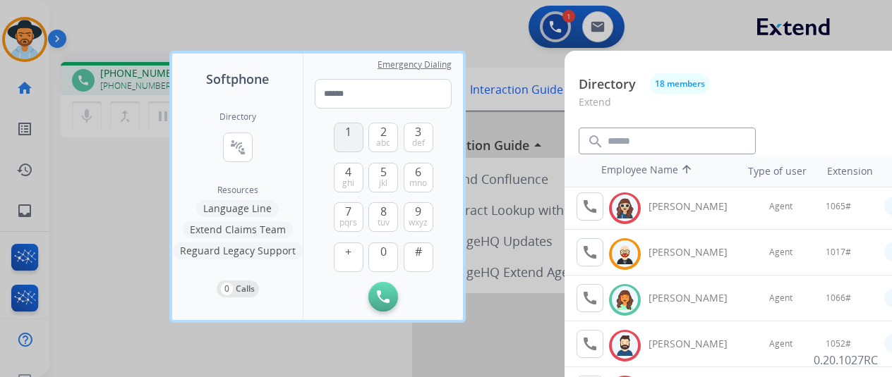
click at [357, 145] on button "1" at bounding box center [349, 138] width 30 height 30
click at [384, 241] on div "1 2 abc 3 def 4 ghi 5 jkl 6 mno 7 pqrs 8 tuv 9 wxyz + 0 #" at bounding box center [383, 196] width 99 height 174
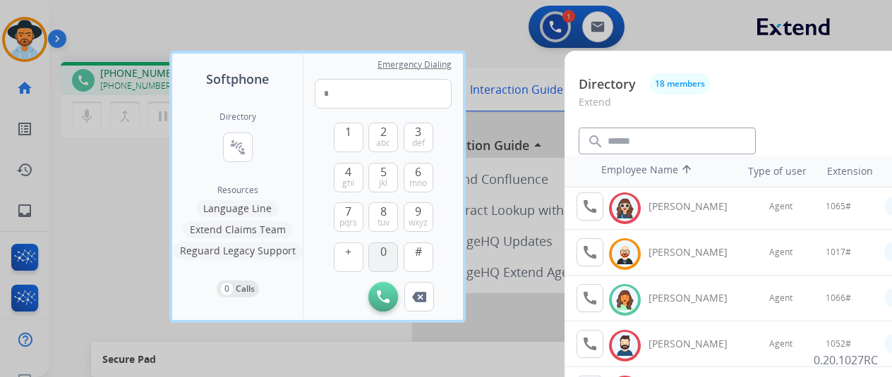
click at [384, 245] on span "0" at bounding box center [383, 251] width 6 height 17
click at [416, 182] on span "mno" at bounding box center [418, 183] width 18 height 11
click at [416, 248] on span "#" at bounding box center [418, 251] width 7 height 17
type input "*****"
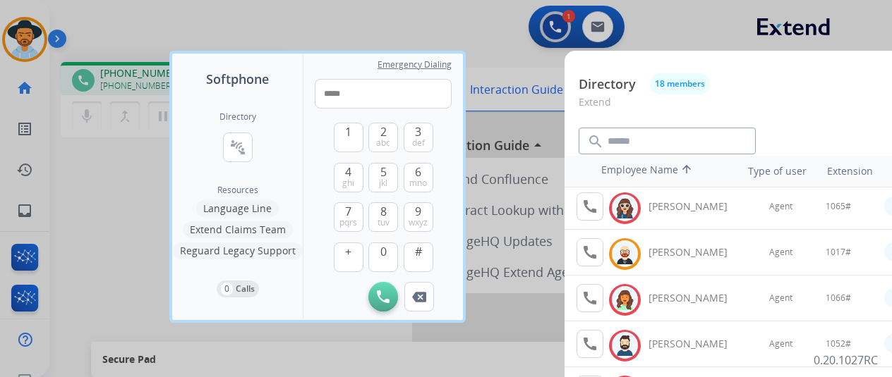
click at [492, 44] on div at bounding box center [446, 188] width 892 height 377
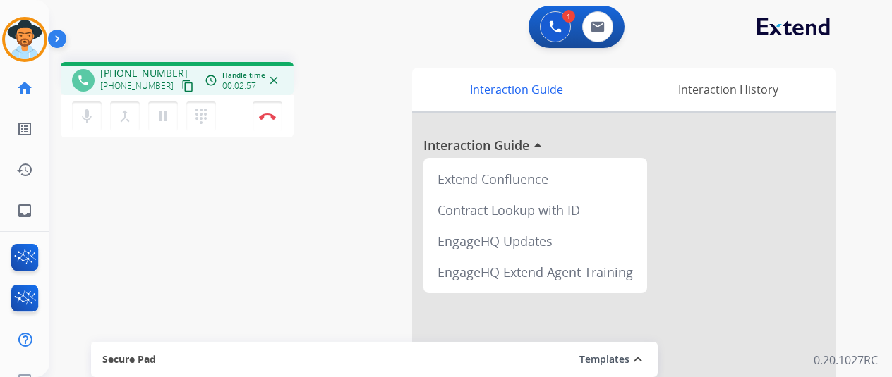
click at [234, 126] on div "mic Mute merge_type Bridge pause Hold dialpad Dialpad Disconnect" at bounding box center [177, 116] width 233 height 42
click at [265, 114] on img at bounding box center [267, 116] width 17 height 7
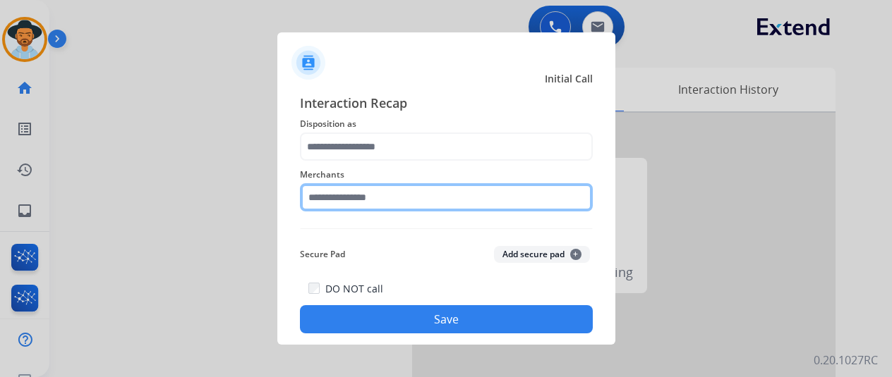
click at [392, 201] on input "text" at bounding box center [446, 197] width 293 height 28
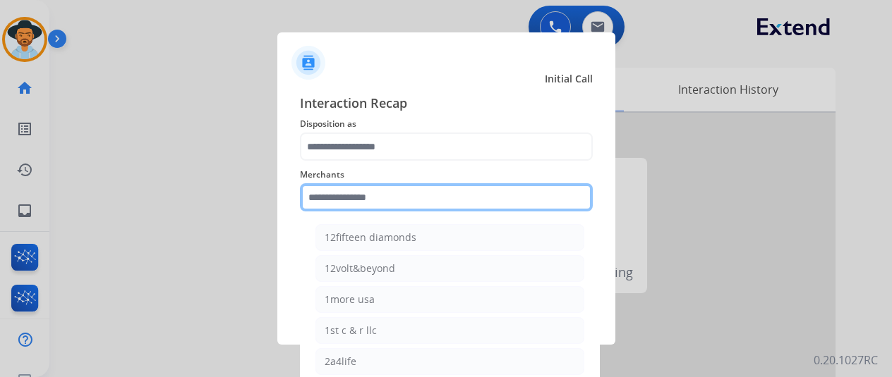
click at [356, 186] on input "text" at bounding box center [446, 197] width 293 height 28
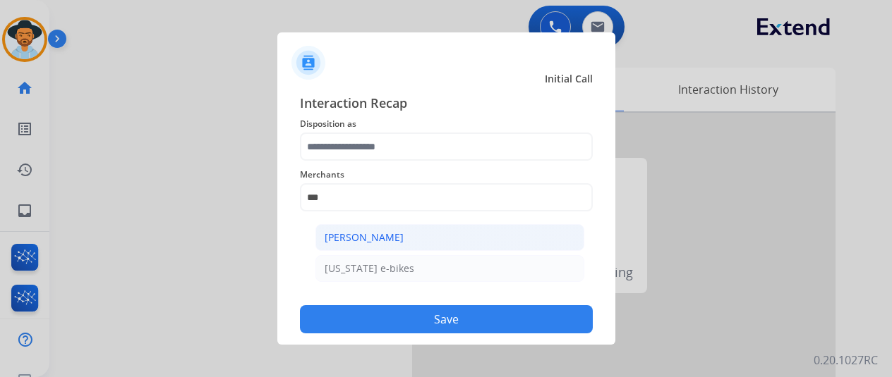
click at [374, 236] on div "[PERSON_NAME]" at bounding box center [364, 238] width 79 height 14
type input "**********"
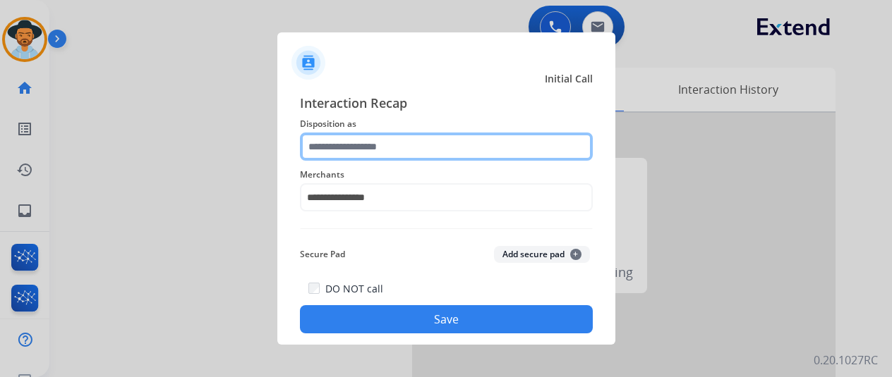
click at [373, 136] on input "text" at bounding box center [446, 147] width 293 height 28
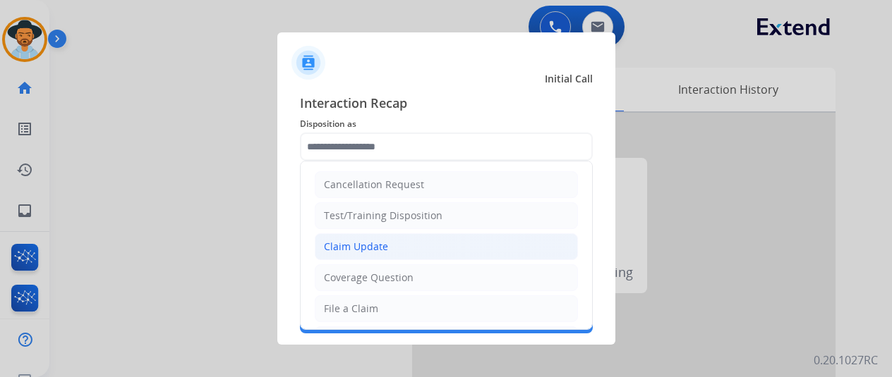
click at [357, 248] on div "Claim Update" at bounding box center [356, 247] width 64 height 14
type input "**********"
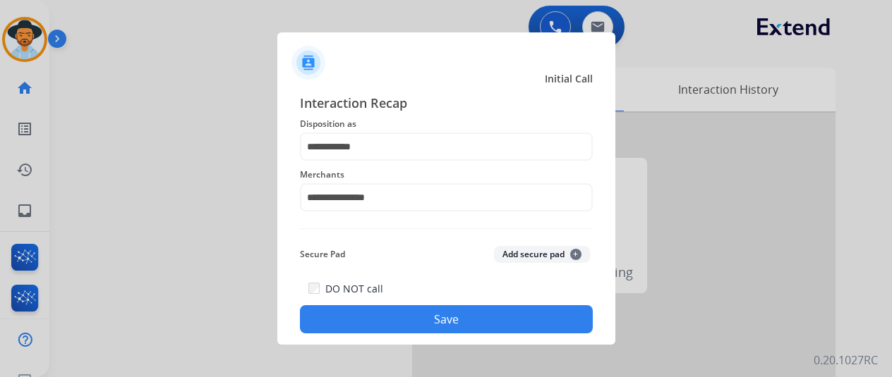
click at [424, 309] on button "Save" at bounding box center [446, 319] width 293 height 28
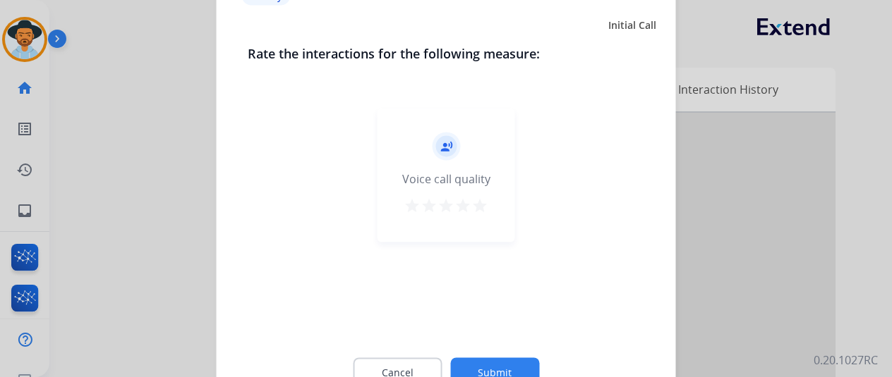
click at [405, 353] on div "Cancel Submit" at bounding box center [446, 372] width 397 height 63
click at [404, 358] on div "Cancel Submit" at bounding box center [446, 372] width 397 height 63
click at [405, 368] on button "Cancel" at bounding box center [397, 373] width 89 height 30
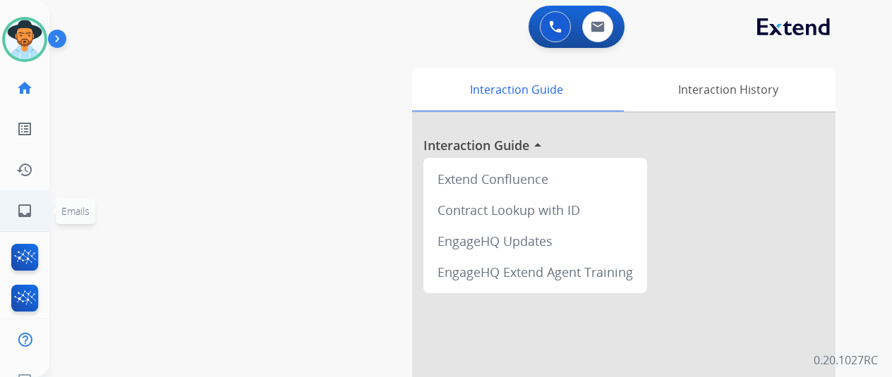
click at [35, 224] on link "inbox Emails" at bounding box center [25, 211] width 40 height 40
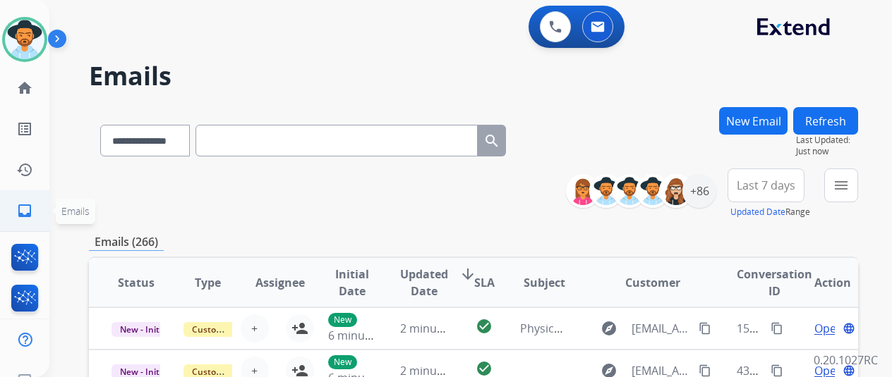
click at [34, 219] on link "inbox Emails" at bounding box center [25, 211] width 40 height 40
click at [749, 121] on button "New Email" at bounding box center [753, 121] width 68 height 28
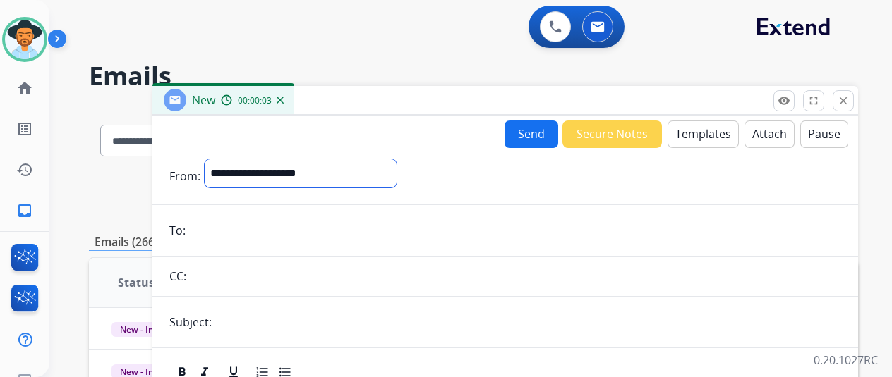
click at [269, 178] on select "**********" at bounding box center [301, 173] width 192 height 28
select select "**********"
click at [215, 159] on select "**********" at bounding box center [301, 173] width 192 height 28
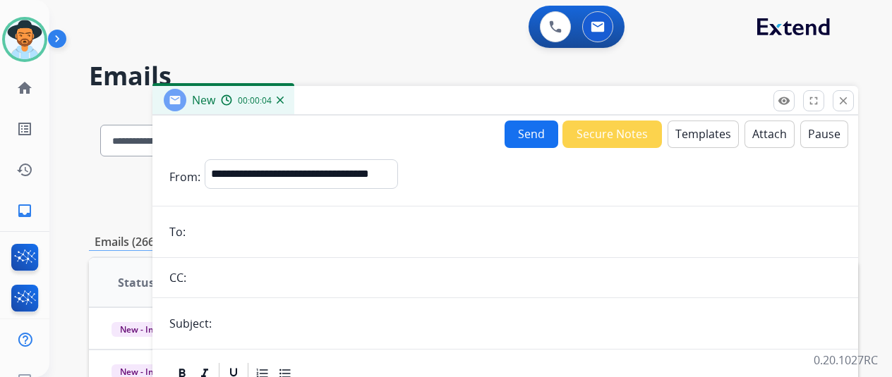
click at [715, 143] on button "Templates" at bounding box center [702, 135] width 71 height 28
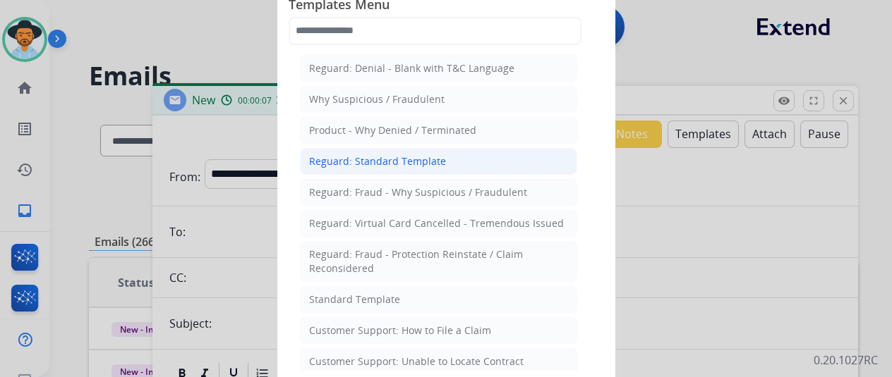
click at [382, 164] on div "Reguard: Standard Template" at bounding box center [377, 161] width 137 height 14
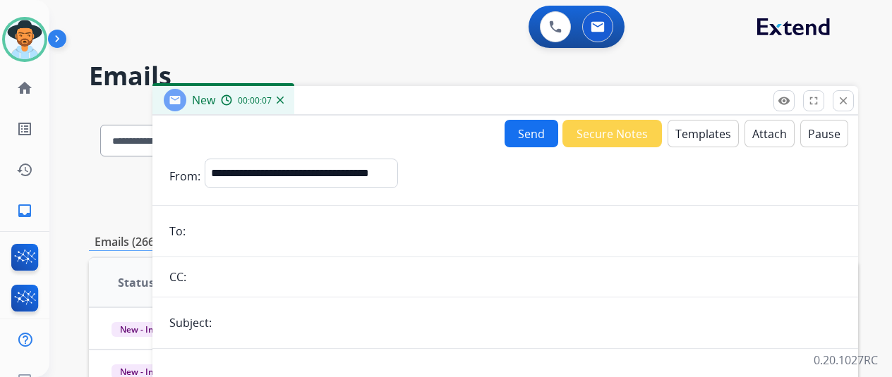
click at [287, 221] on input "email" at bounding box center [515, 231] width 651 height 28
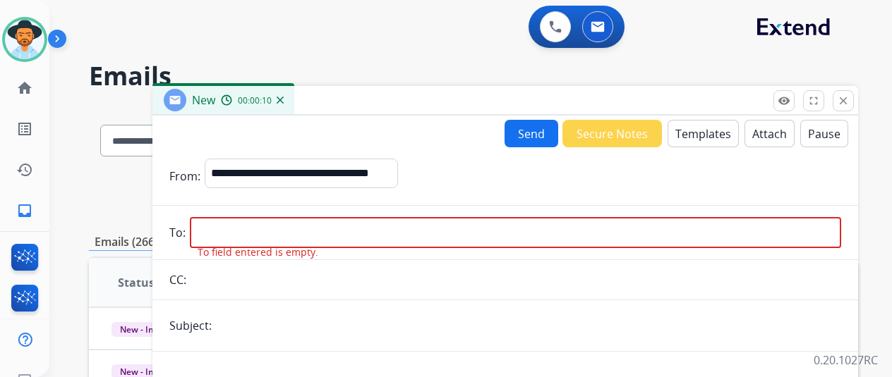
click at [285, 239] on input "email" at bounding box center [515, 232] width 651 height 31
paste input "**********"
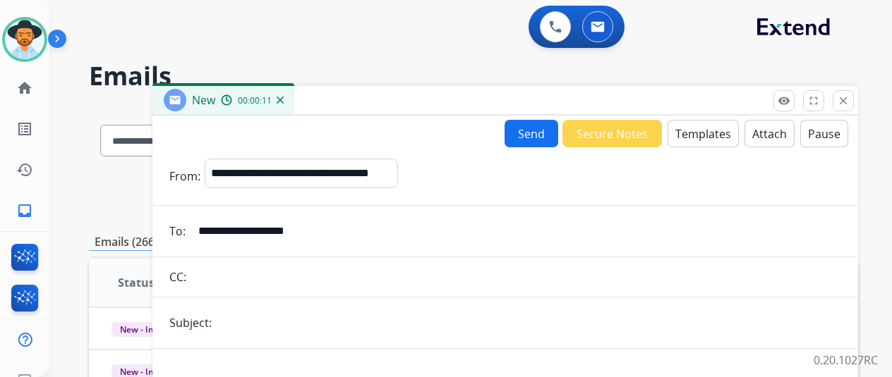
type input "**********"
click at [283, 323] on input "text" at bounding box center [528, 323] width 625 height 28
type input "**********"
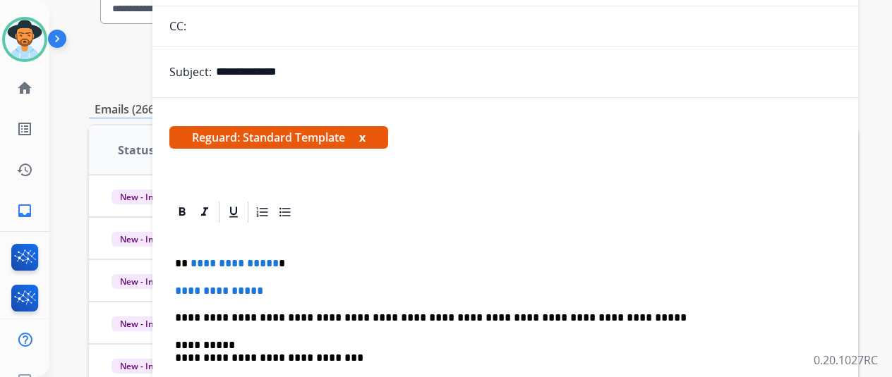
scroll to position [212, 0]
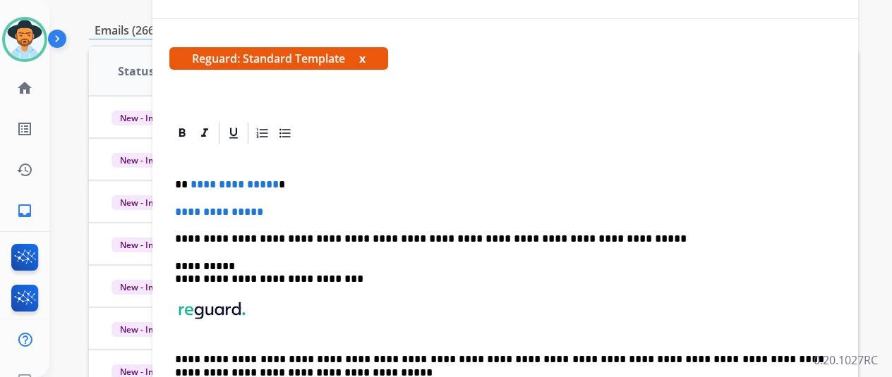
click at [282, 180] on p "**********" at bounding box center [499, 184] width 649 height 13
drag, startPoint x: 281, startPoint y: 181, endPoint x: 198, endPoint y: 181, distance: 83.2
click at [198, 181] on p "**********" at bounding box center [499, 184] width 649 height 13
drag, startPoint x: 292, startPoint y: 202, endPoint x: 171, endPoint y: 214, distance: 121.9
click at [171, 214] on div "**********" at bounding box center [504, 271] width 705 height 301
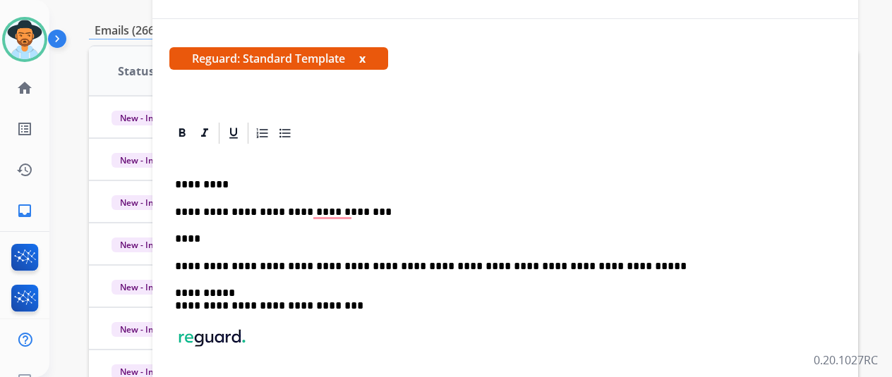
click at [340, 211] on p "**********" at bounding box center [499, 212] width 649 height 13
click at [205, 237] on p "****" at bounding box center [499, 239] width 649 height 13
click at [202, 238] on p "****" at bounding box center [499, 239] width 649 height 13
click at [277, 241] on p "****" at bounding box center [499, 239] width 649 height 13
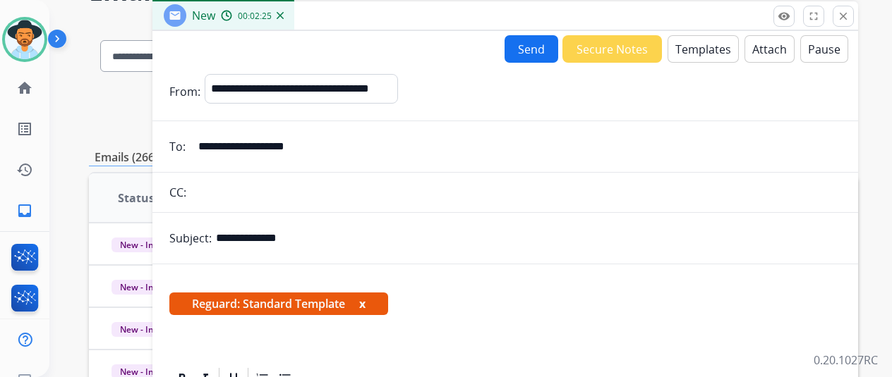
scroll to position [0, 0]
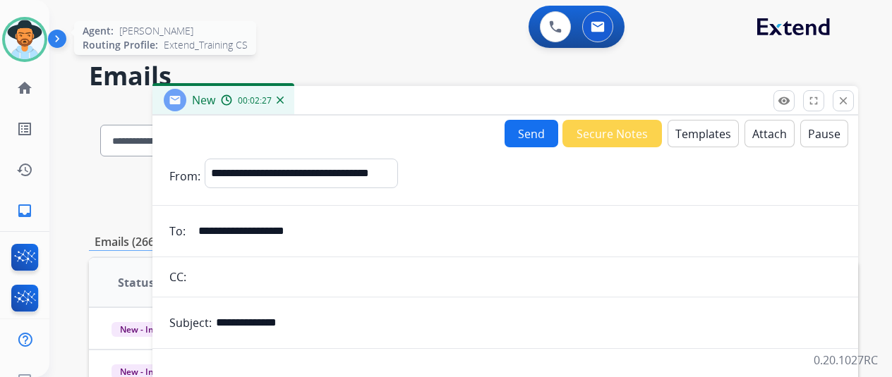
click at [31, 23] on img at bounding box center [25, 40] width 40 height 40
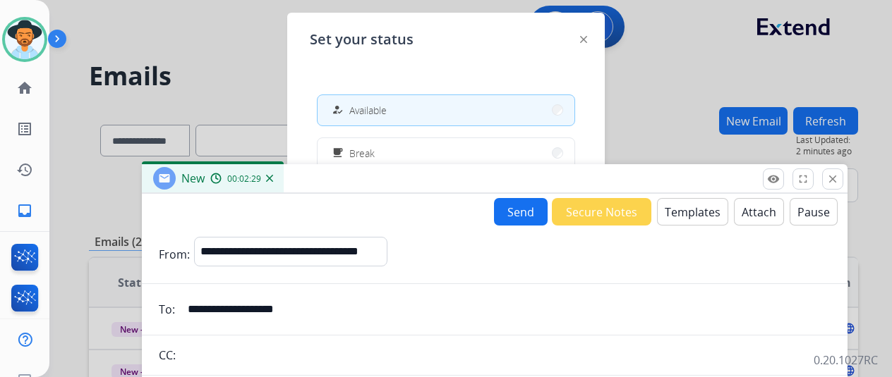
drag, startPoint x: 538, startPoint y: 95, endPoint x: 527, endPoint y: 174, distance: 79.0
click at [527, 174] on div "New 00:02:29" at bounding box center [494, 179] width 705 height 30
drag, startPoint x: 490, startPoint y: 106, endPoint x: 519, endPoint y: 150, distance: 52.4
click at [490, 105] on button "how_to_reg Available" at bounding box center [445, 110] width 257 height 30
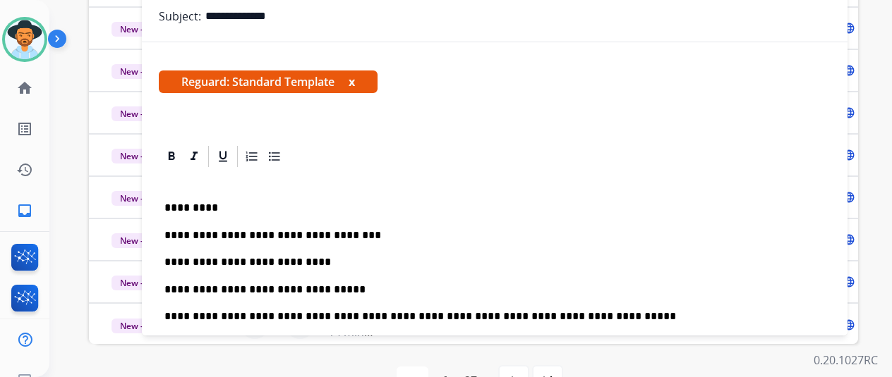
scroll to position [413, 0]
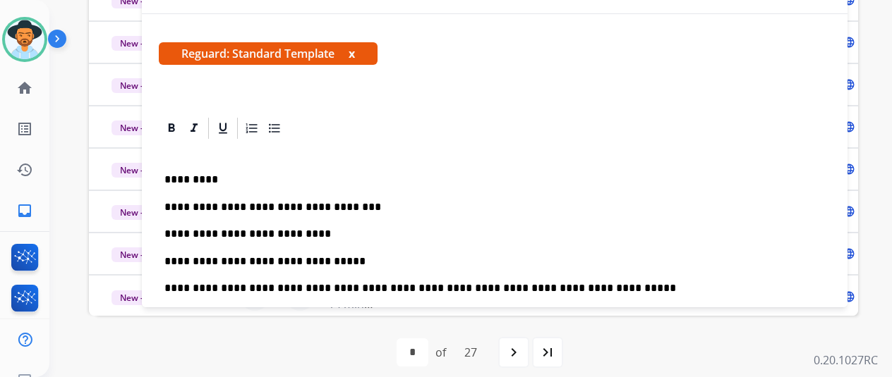
click at [394, 217] on div "**********" at bounding box center [495, 307] width 672 height 333
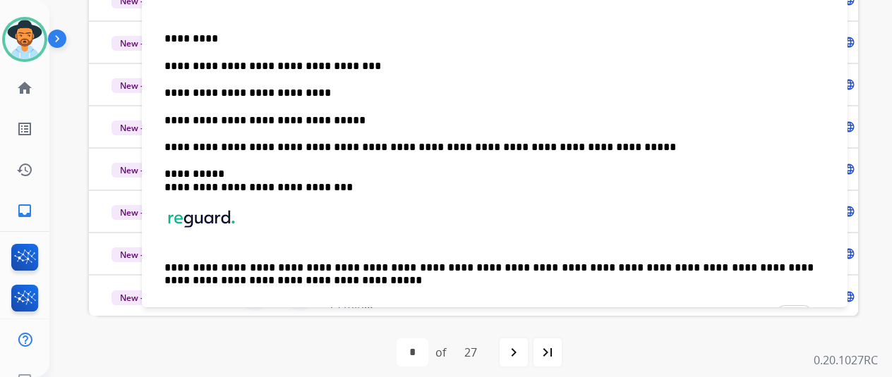
click at [405, 121] on p "**********" at bounding box center [488, 120] width 649 height 13
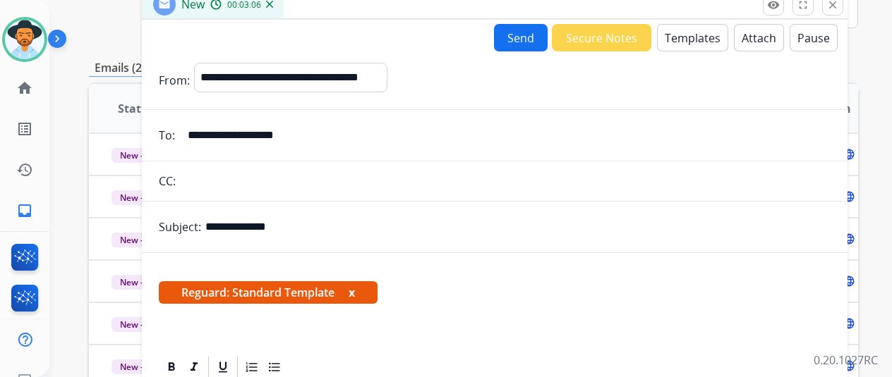
scroll to position [61, 0]
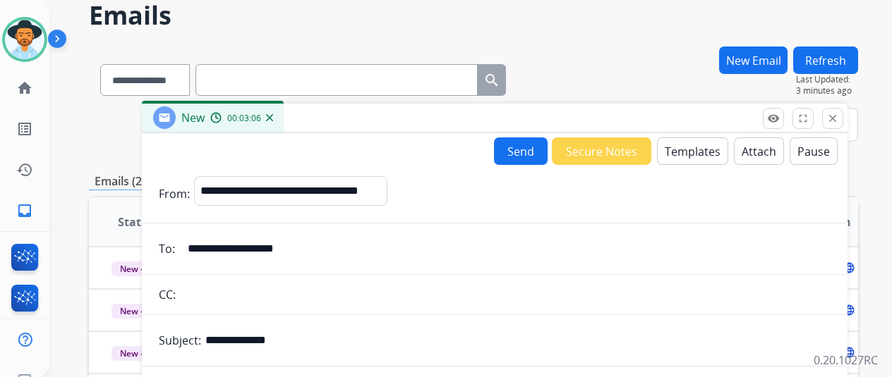
click at [538, 160] on button "Send" at bounding box center [521, 152] width 54 height 28
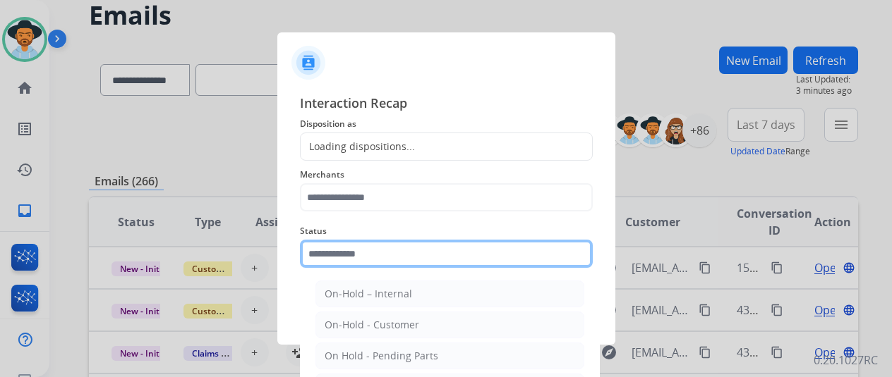
click at [444, 256] on input "text" at bounding box center [446, 254] width 293 height 28
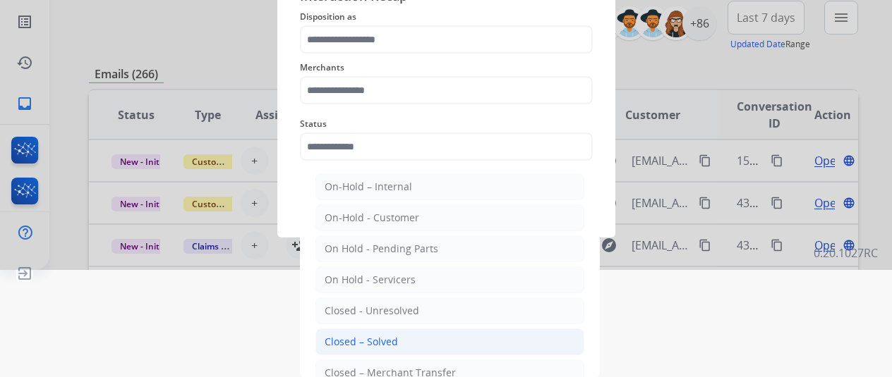
click at [395, 332] on li "Closed – Solved" at bounding box center [449, 342] width 269 height 27
type input "**********"
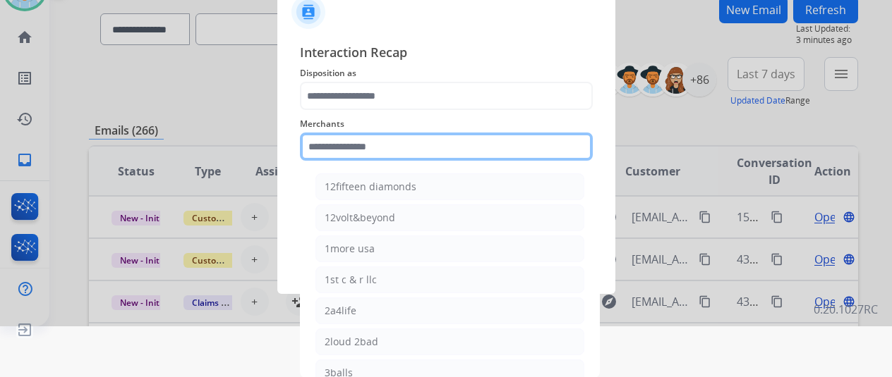
click at [398, 166] on div "Merchants 12fifteen diamonds 12volt&beyond 1more usa 1st c & r llc 2a4life 2lou…" at bounding box center [446, 138] width 293 height 56
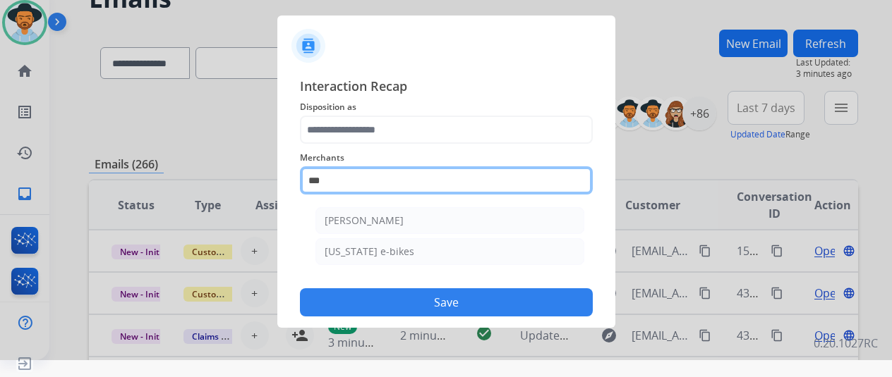
scroll to position [17, 0]
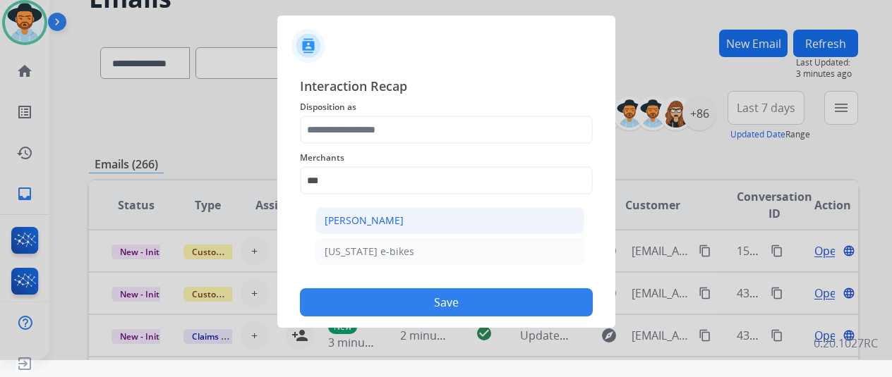
click at [378, 222] on div "[PERSON_NAME]" at bounding box center [364, 221] width 79 height 14
type input "**********"
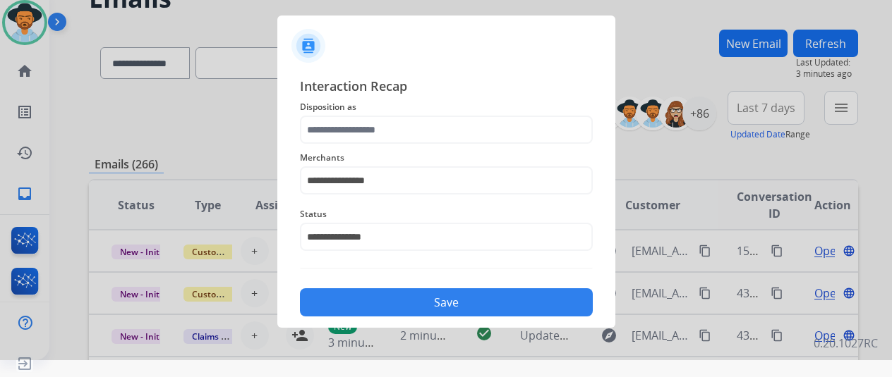
click at [385, 113] on span "Disposition as" at bounding box center [446, 107] width 293 height 17
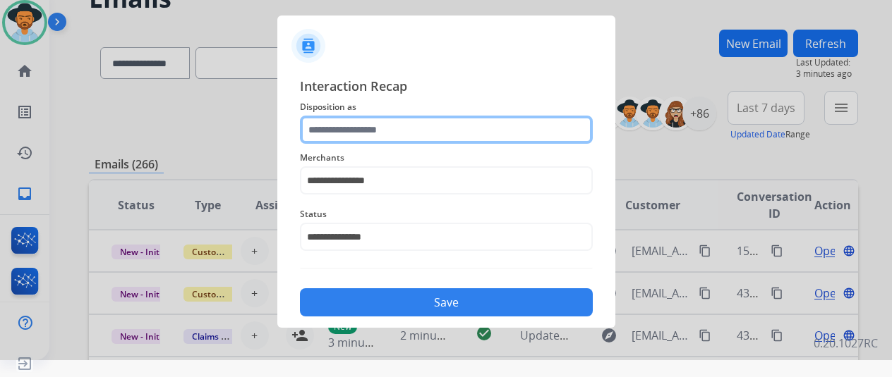
click at [383, 131] on input "text" at bounding box center [446, 130] width 293 height 28
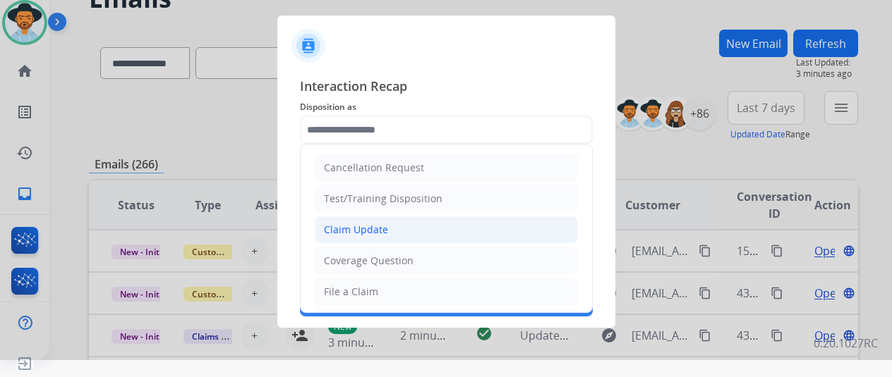
click at [363, 232] on div "Claim Update" at bounding box center [356, 230] width 64 height 14
type input "**********"
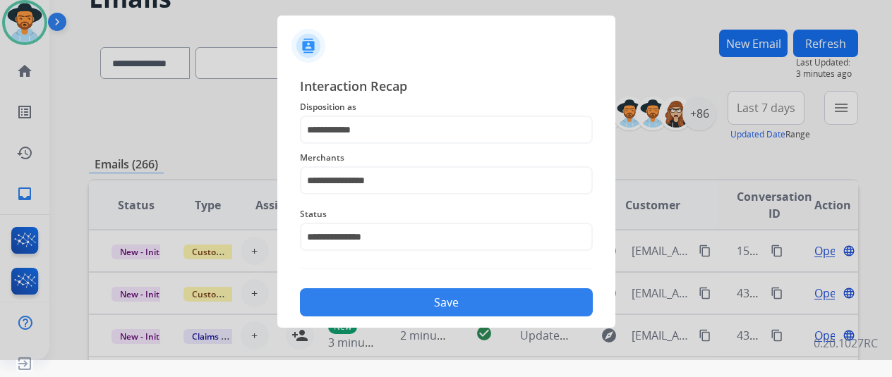
click at [390, 305] on button "Save" at bounding box center [446, 303] width 293 height 28
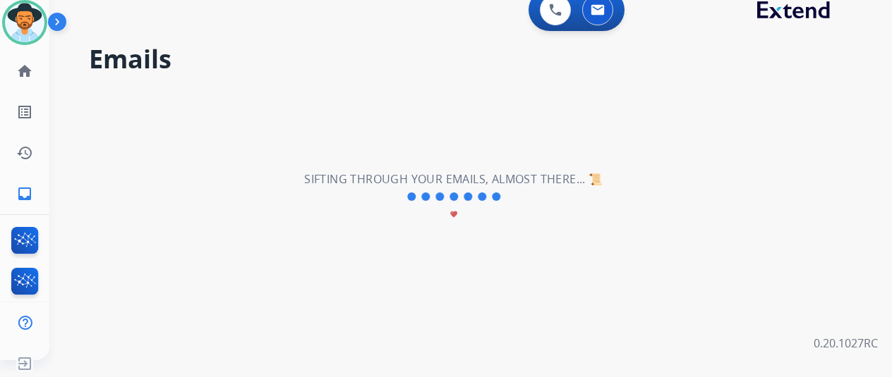
scroll to position [0, 0]
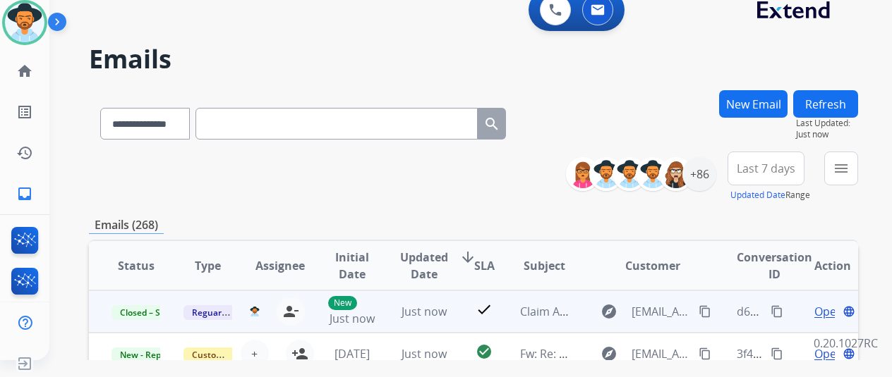
click at [771, 311] on mat-icon "content_copy" at bounding box center [776, 311] width 13 height 13
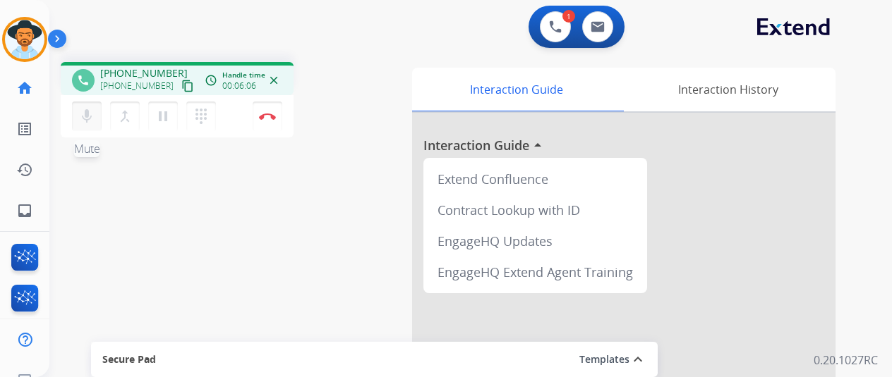
click at [95, 123] on button "mic Mute" at bounding box center [87, 117] width 30 height 30
click at [170, 116] on mat-icon "pause" at bounding box center [162, 116] width 17 height 17
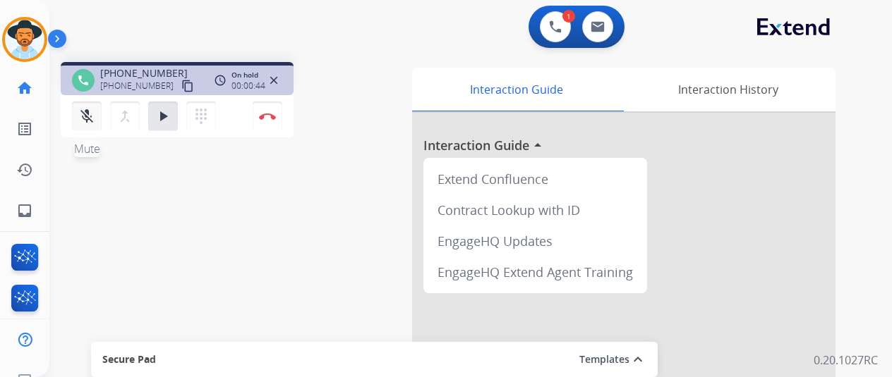
click at [81, 109] on mat-icon "mic_off" at bounding box center [86, 116] width 17 height 17
click at [155, 115] on mat-icon "play_arrow" at bounding box center [162, 116] width 17 height 17
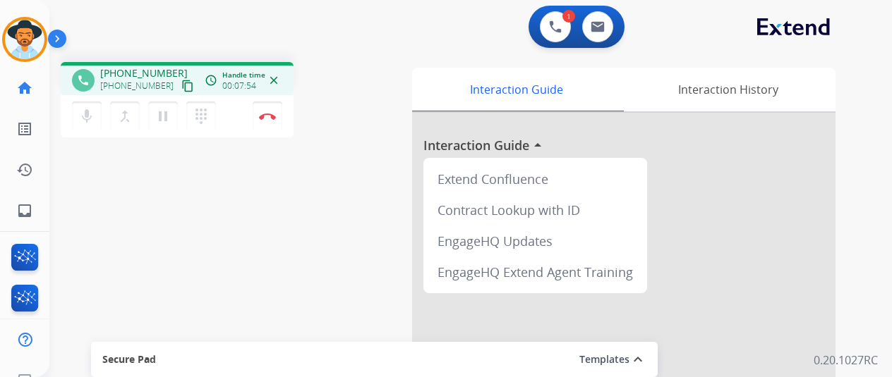
click at [234, 111] on div "mic Mute merge_type Bridge pause Hold dialpad Dialpad Disconnect" at bounding box center [177, 116] width 233 height 42
click at [42, 208] on link "inbox Emails" at bounding box center [25, 211] width 40 height 40
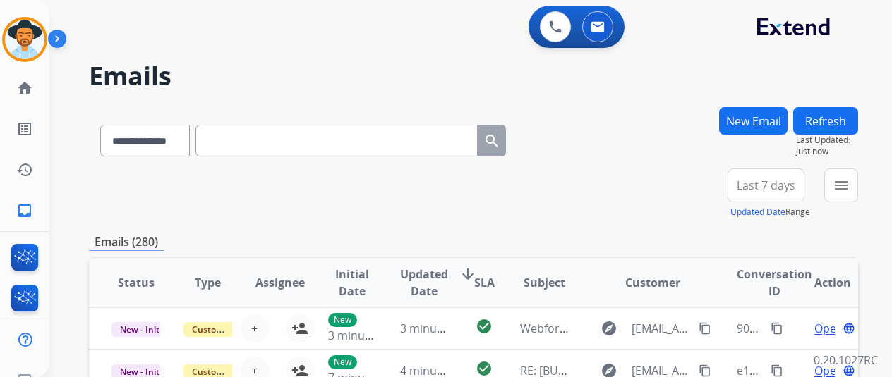
click at [759, 121] on button "New Email" at bounding box center [753, 121] width 68 height 28
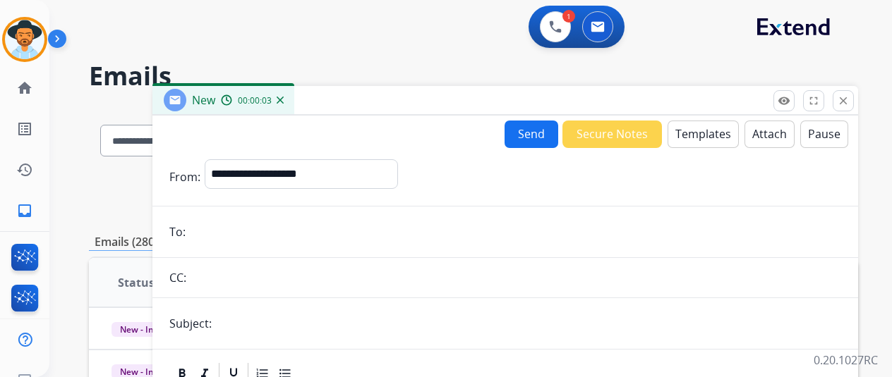
click at [240, 243] on input "email" at bounding box center [515, 232] width 651 height 28
paste input "**********"
type input "**********"
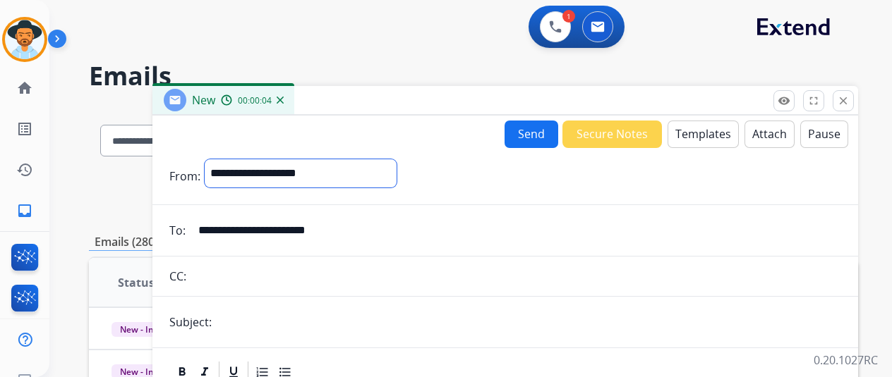
click at [255, 177] on select "**********" at bounding box center [301, 173] width 192 height 28
select select "**********"
click at [215, 159] on select "**********" at bounding box center [301, 173] width 192 height 28
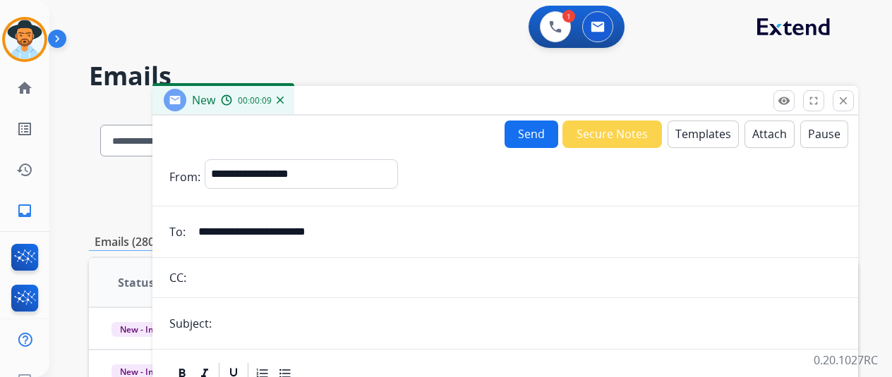
click at [348, 322] on input "text" at bounding box center [528, 324] width 625 height 28
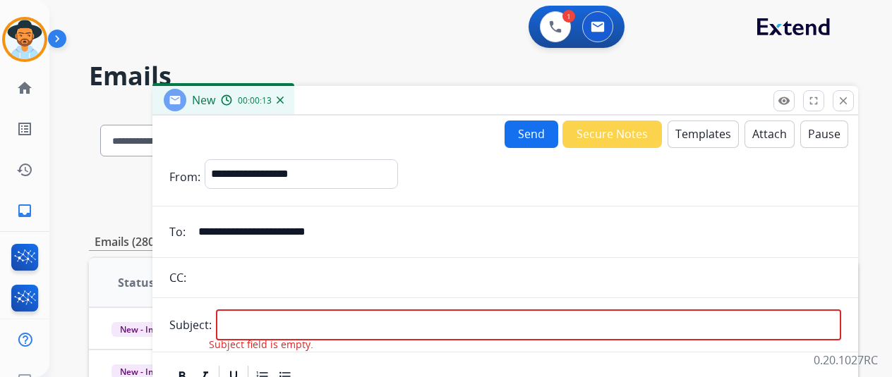
click at [253, 291] on input "text" at bounding box center [515, 278] width 650 height 28
click at [704, 139] on button "Templates" at bounding box center [702, 135] width 71 height 28
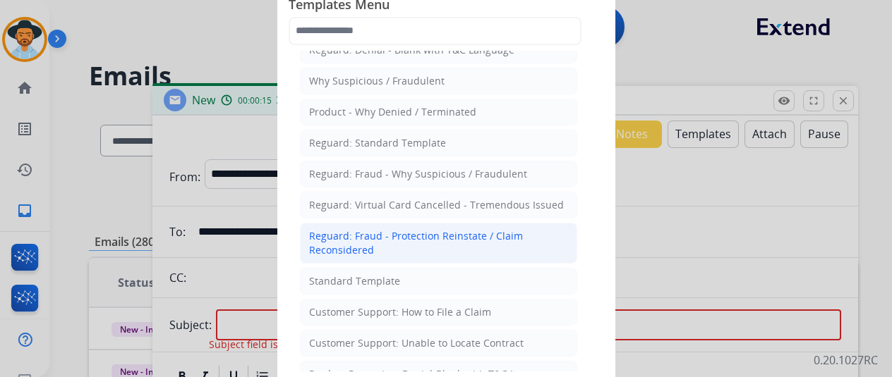
scroll to position [71, 0]
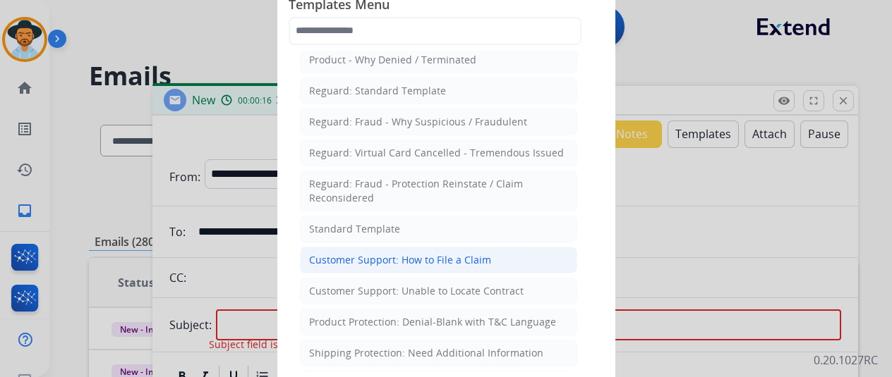
click at [441, 253] on div "Customer Support: How to File a Claim" at bounding box center [400, 260] width 182 height 14
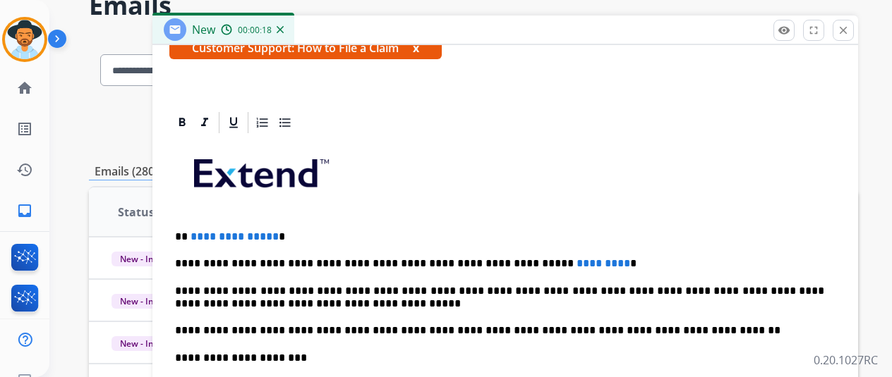
click at [576, 258] on span "*********" at bounding box center [603, 263] width 54 height 11
click at [573, 259] on p "**********" at bounding box center [499, 263] width 649 height 13
click at [576, 262] on span "*********" at bounding box center [603, 263] width 54 height 11
drag, startPoint x: 571, startPoint y: 262, endPoint x: 509, endPoint y: 262, distance: 62.1
click at [509, 262] on p "**********" at bounding box center [499, 263] width 649 height 13
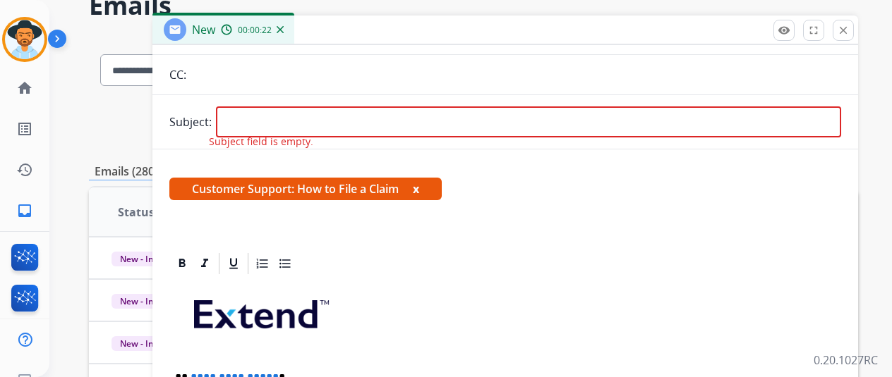
scroll to position [273, 0]
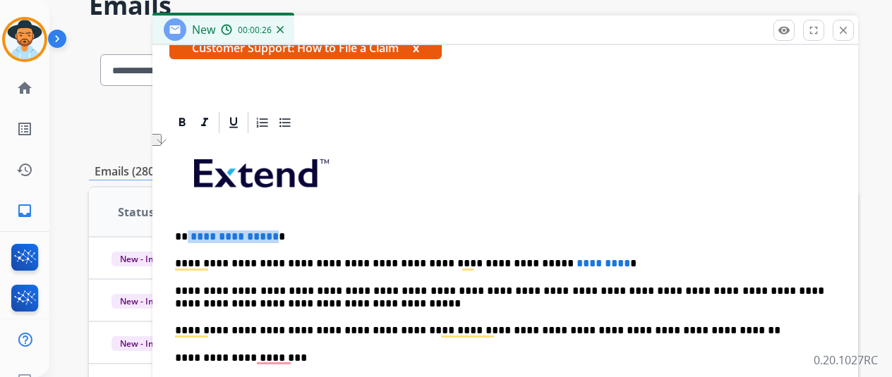
drag, startPoint x: 280, startPoint y: 234, endPoint x: 198, endPoint y: 236, distance: 82.6
click at [198, 236] on p "**********" at bounding box center [499, 237] width 649 height 13
click at [576, 264] on span "*********" at bounding box center [603, 263] width 54 height 11
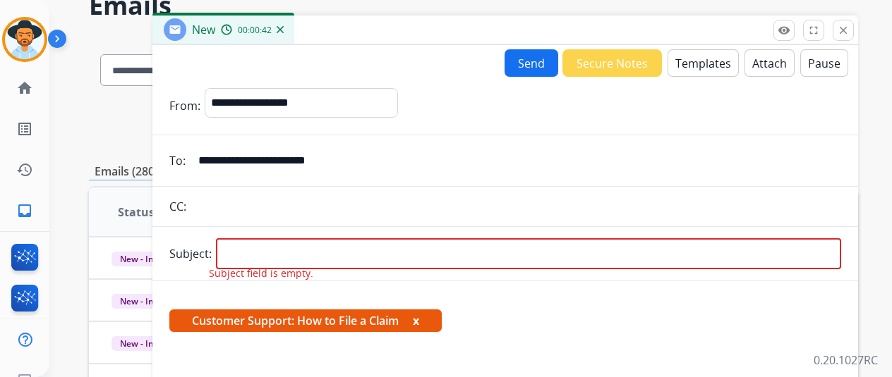
scroll to position [0, 0]
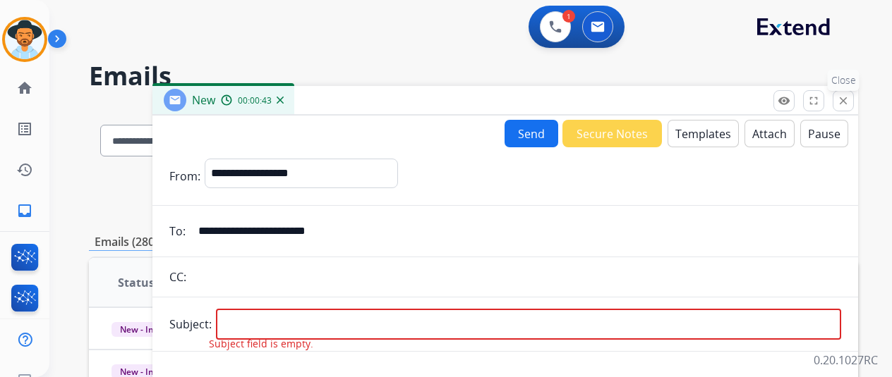
click at [849, 102] on mat-icon "close" at bounding box center [843, 101] width 13 height 13
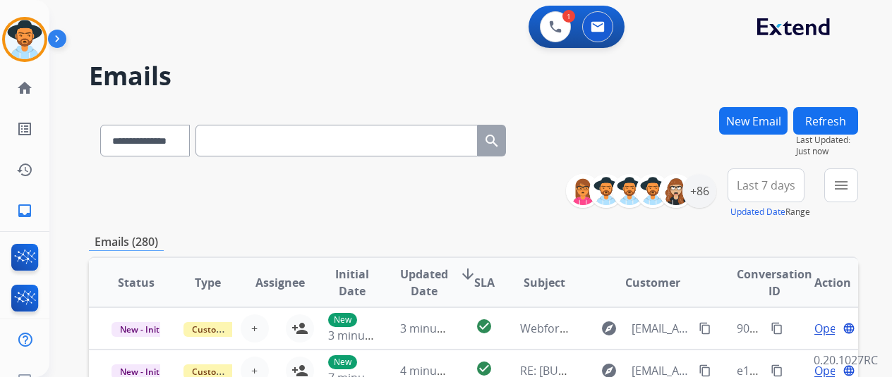
click at [814, 68] on h2 "Emails" at bounding box center [473, 76] width 769 height 28
click at [11, 83] on link "home Home" at bounding box center [25, 88] width 40 height 40
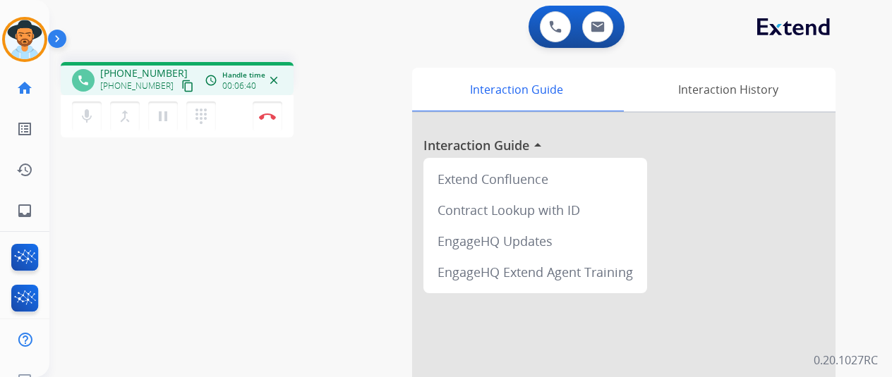
click at [228, 121] on div "mic Mute merge_type Bridge pause Hold dialpad Dialpad Disconnect" at bounding box center [177, 116] width 233 height 42
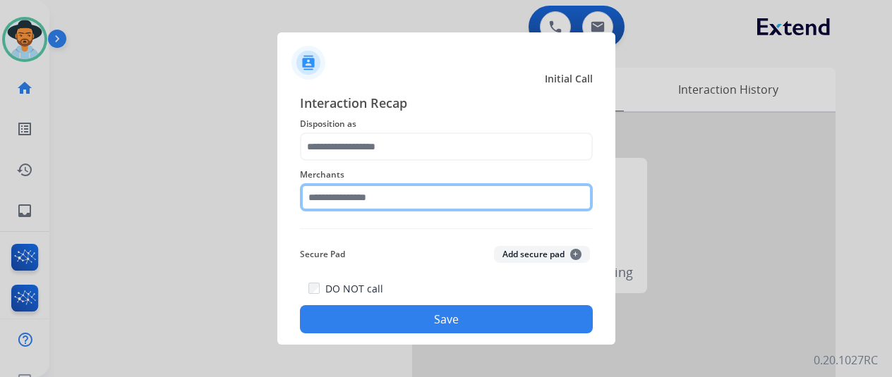
click at [402, 200] on input "text" at bounding box center [446, 197] width 293 height 28
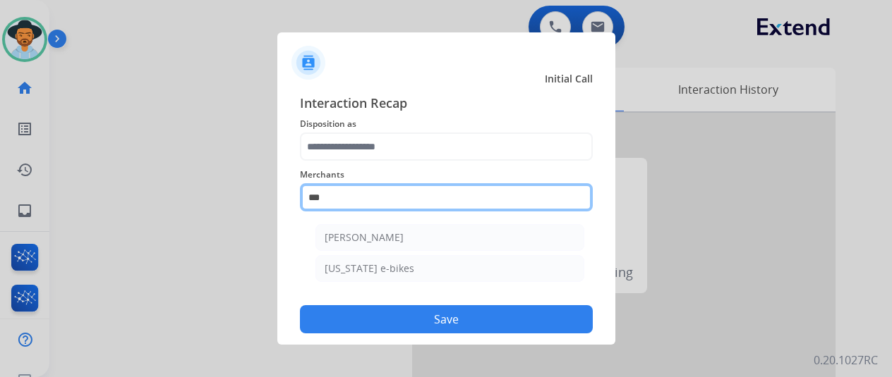
drag, startPoint x: 250, startPoint y: 200, endPoint x: 234, endPoint y: 200, distance: 15.5
click at [0, 200] on app-contact-recap-modal "Initial Call Interaction Recap Disposition as Merchants *** [PERSON_NAME] [US_S…" at bounding box center [0, 188] width 0 height 377
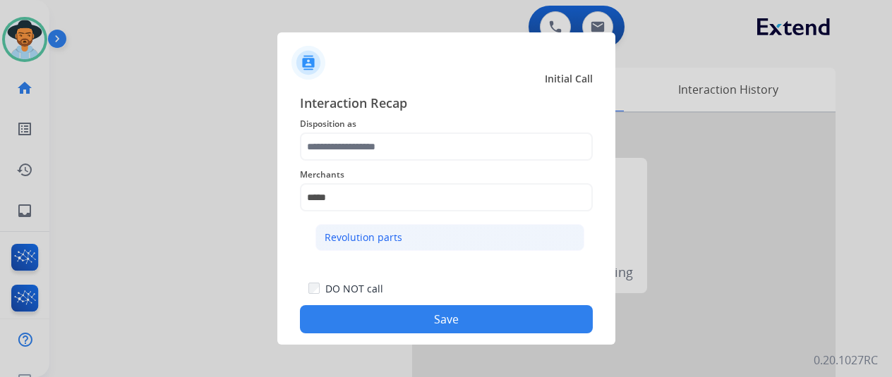
click at [342, 243] on div "Revolution parts" at bounding box center [364, 238] width 78 height 14
type input "**********"
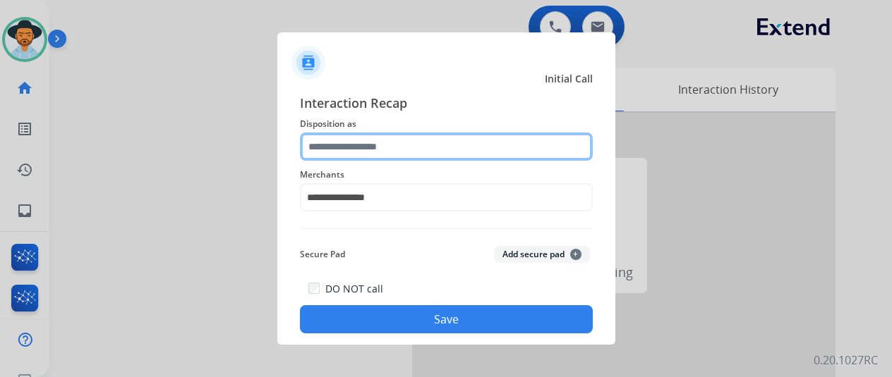
click at [367, 152] on input "text" at bounding box center [446, 147] width 293 height 28
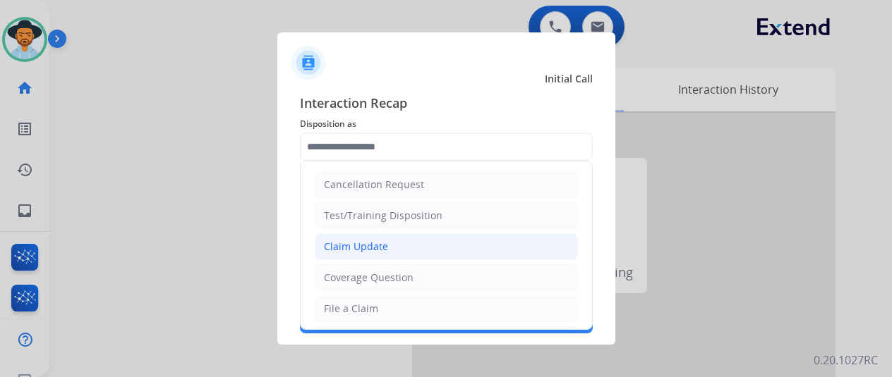
click at [364, 242] on div "Claim Update" at bounding box center [356, 247] width 64 height 14
type input "**********"
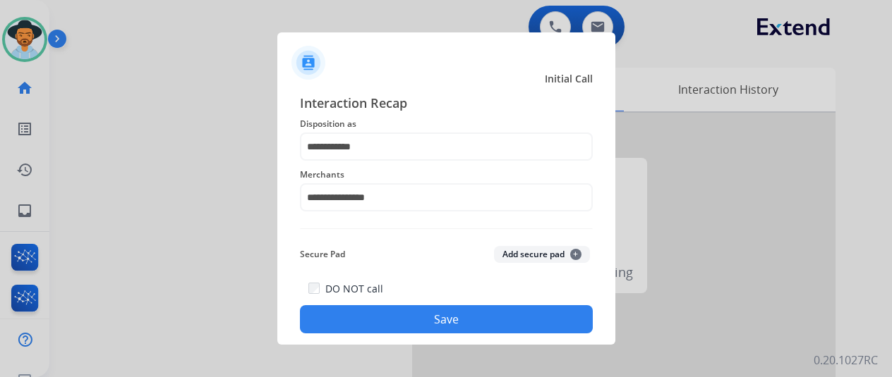
click at [399, 320] on button "Save" at bounding box center [446, 319] width 293 height 28
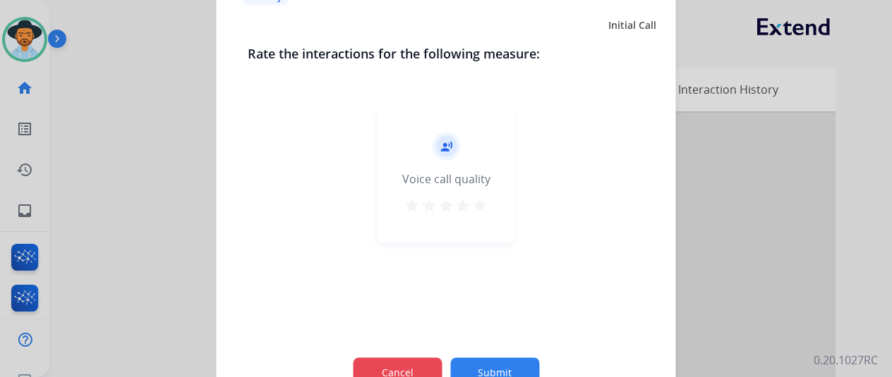
click at [399, 368] on button "Cancel" at bounding box center [397, 373] width 89 height 30
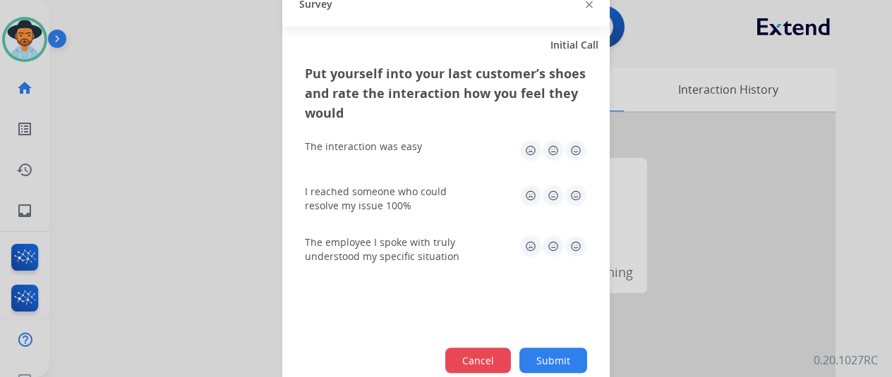
click at [494, 351] on button "Cancel" at bounding box center [478, 360] width 66 height 25
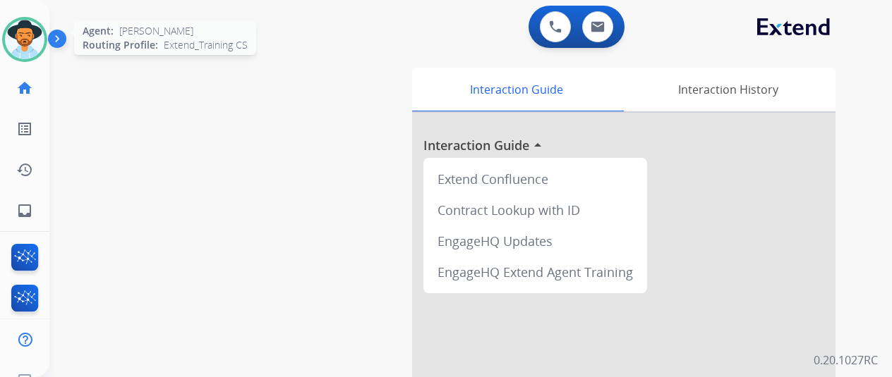
click at [18, 21] on img at bounding box center [25, 40] width 40 height 40
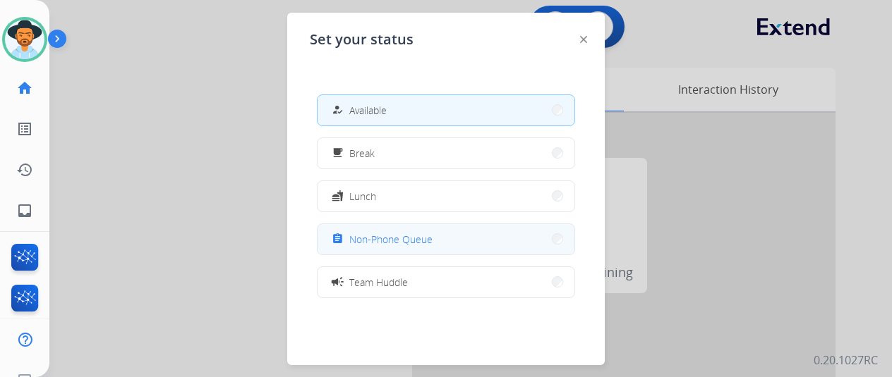
click at [354, 251] on button "assignment Non-Phone Queue" at bounding box center [445, 239] width 257 height 30
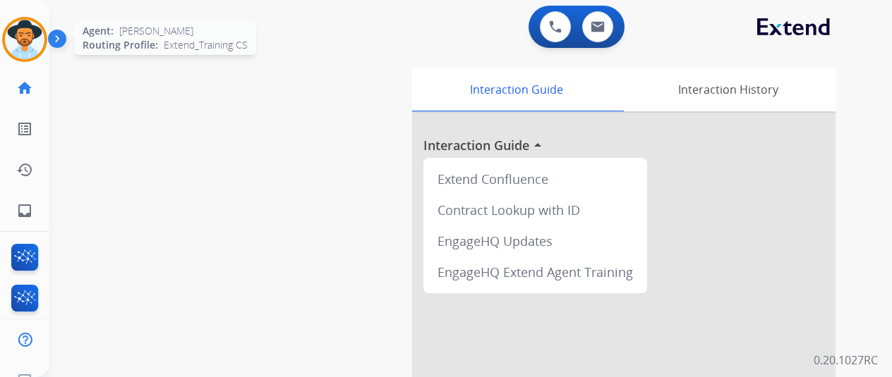
click at [35, 47] on img at bounding box center [25, 40] width 40 height 40
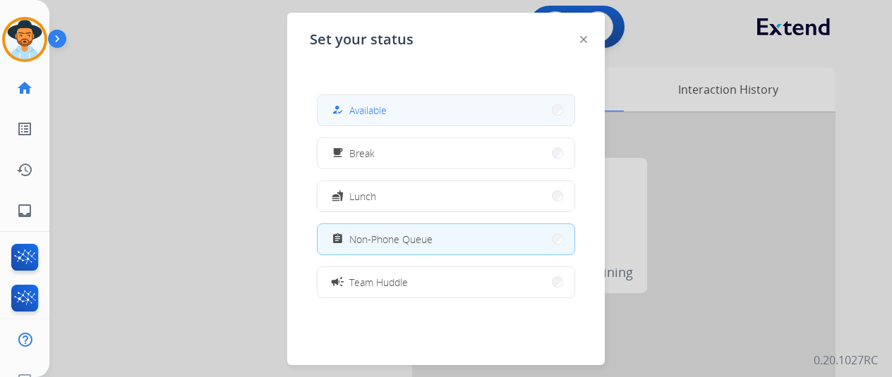
click at [540, 125] on div "how_to_reg Available" at bounding box center [446, 111] width 258 height 32
click at [534, 101] on button "how_to_reg Available" at bounding box center [445, 110] width 257 height 30
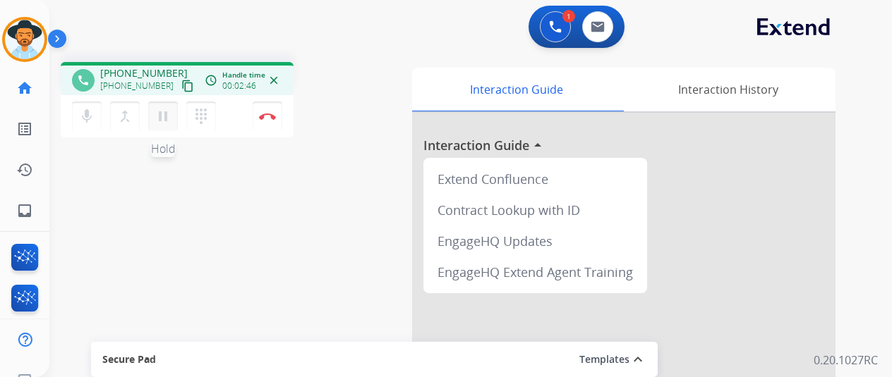
drag, startPoint x: 95, startPoint y: 122, endPoint x: 166, endPoint y: 128, distance: 70.8
click at [95, 122] on button "mic Mute" at bounding box center [87, 117] width 30 height 30
click at [168, 115] on mat-icon "pause" at bounding box center [162, 116] width 17 height 17
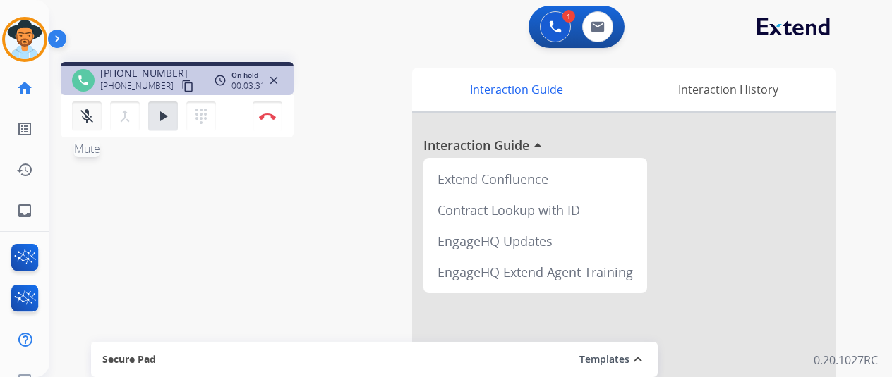
click at [93, 113] on mat-icon "mic_off" at bounding box center [86, 116] width 17 height 17
click at [152, 115] on button "play_arrow Hold" at bounding box center [163, 117] width 30 height 30
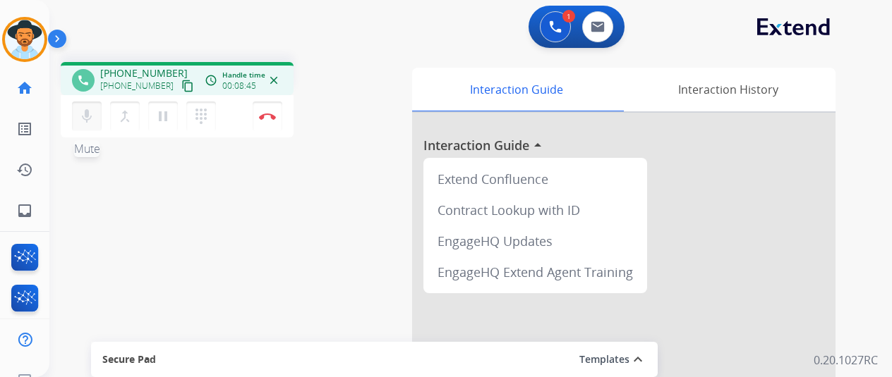
click at [83, 121] on mat-icon "mic" at bounding box center [86, 116] width 17 height 17
click at [161, 122] on mat-icon "pause" at bounding box center [162, 116] width 17 height 17
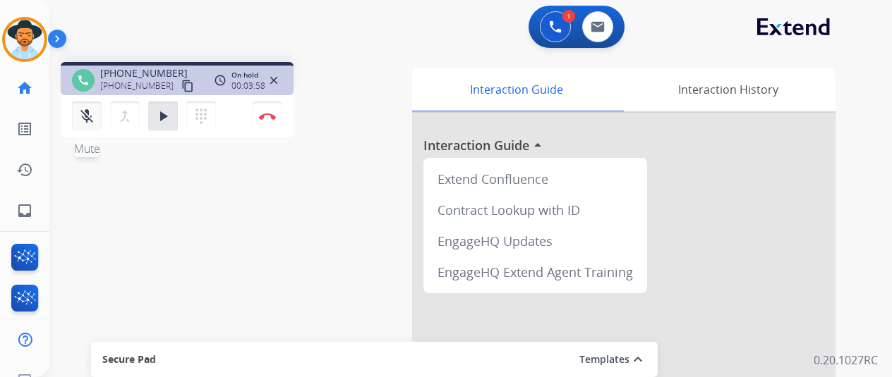
click at [78, 116] on mat-icon "mic_off" at bounding box center [86, 116] width 17 height 17
click at [165, 122] on mat-icon "play_arrow" at bounding box center [162, 116] width 17 height 17
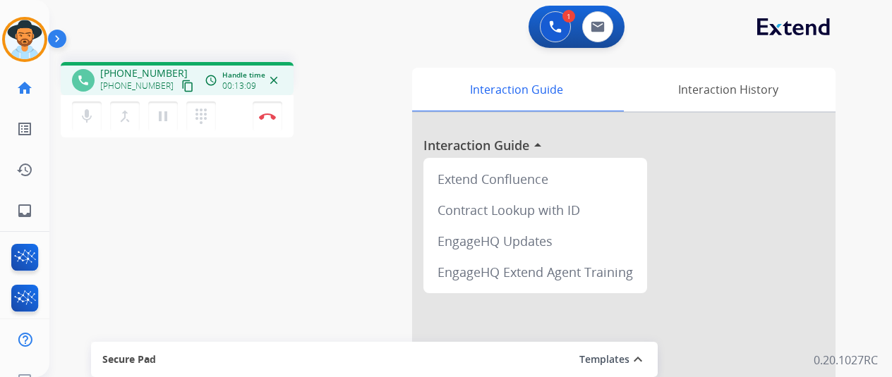
click at [235, 123] on div "mic Mute merge_type Bridge pause Hold dialpad Dialpad Disconnect" at bounding box center [177, 116] width 233 height 42
click at [238, 123] on div "mic Mute merge_type Bridge pause Hold dialpad Dialpad Disconnect" at bounding box center [177, 116] width 233 height 42
click at [250, 120] on div "mic Mute merge_type Bridge pause Hold dialpad Dialpad Disconnect" at bounding box center [177, 116] width 233 height 42
click at [255, 119] on button "Disconnect" at bounding box center [268, 117] width 30 height 30
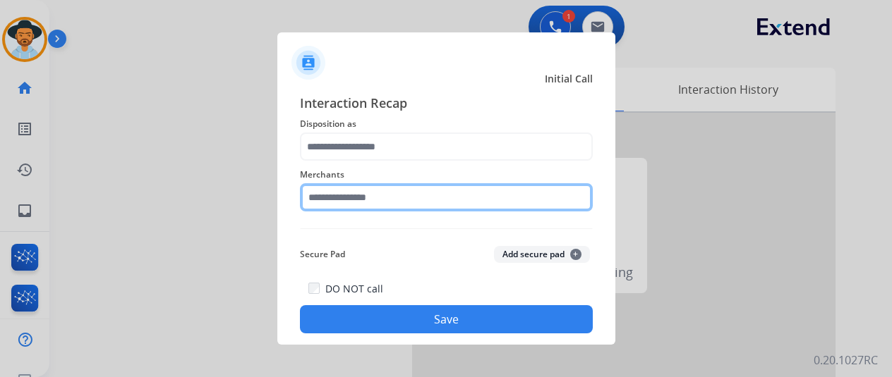
click at [433, 200] on input "text" at bounding box center [446, 197] width 293 height 28
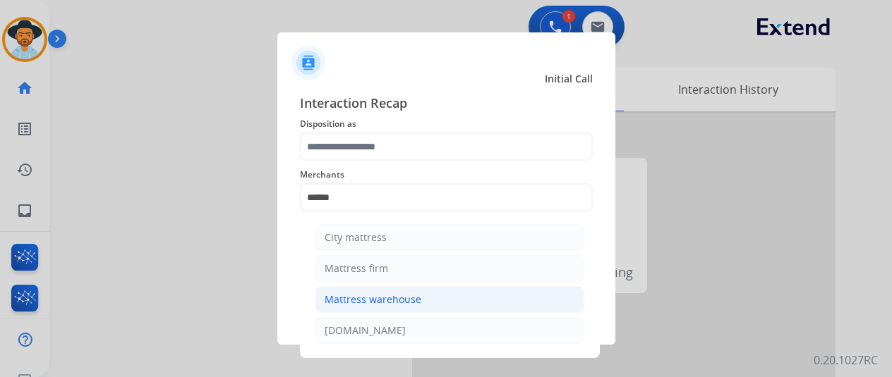
click at [380, 297] on div "Mattress warehouse" at bounding box center [373, 300] width 97 height 14
type input "**********"
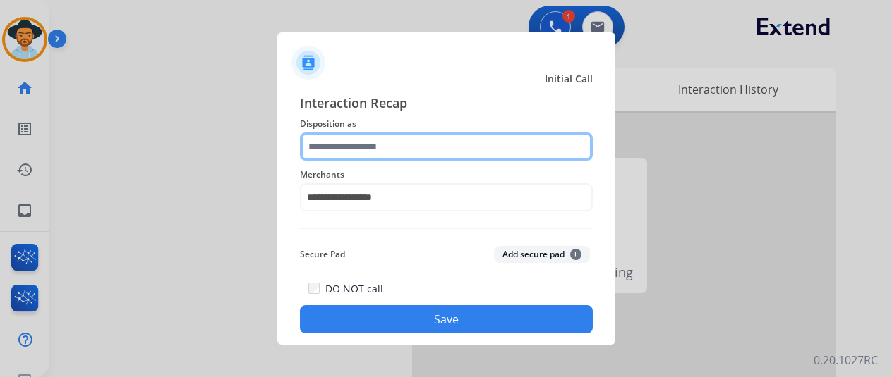
click at [381, 137] on input "text" at bounding box center [446, 147] width 293 height 28
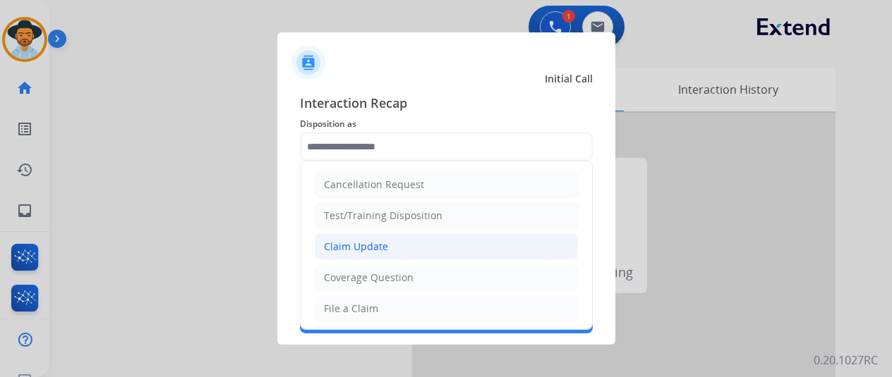
click at [385, 235] on li "Claim Update" at bounding box center [446, 247] width 263 height 27
type input "**********"
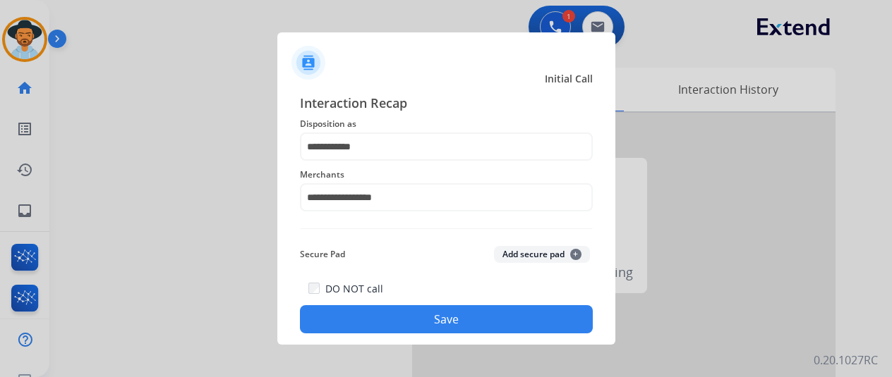
click at [392, 305] on div "DO NOT call Save" at bounding box center [446, 307] width 293 height 54
click at [430, 315] on button "Save" at bounding box center [446, 319] width 293 height 28
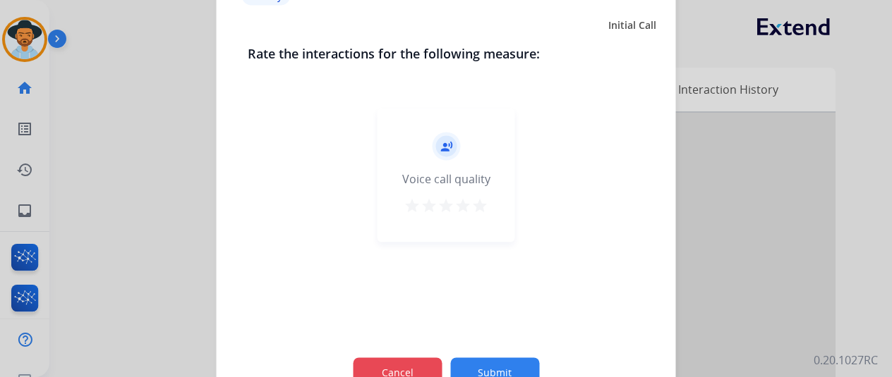
click at [422, 363] on button "Cancel" at bounding box center [397, 373] width 89 height 30
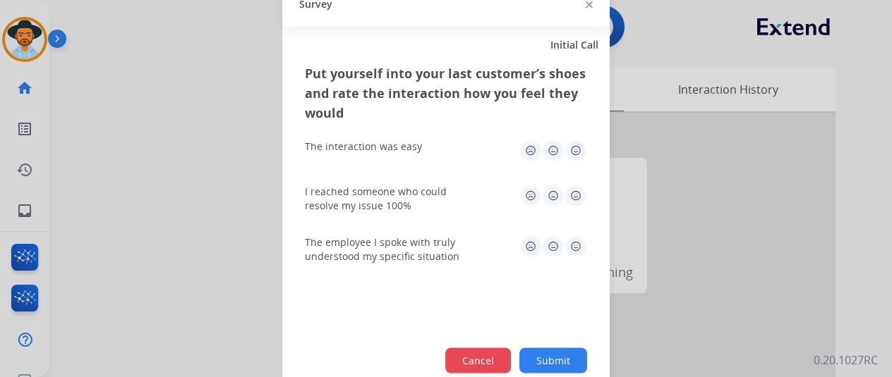
click at [461, 356] on button "Cancel" at bounding box center [478, 360] width 66 height 25
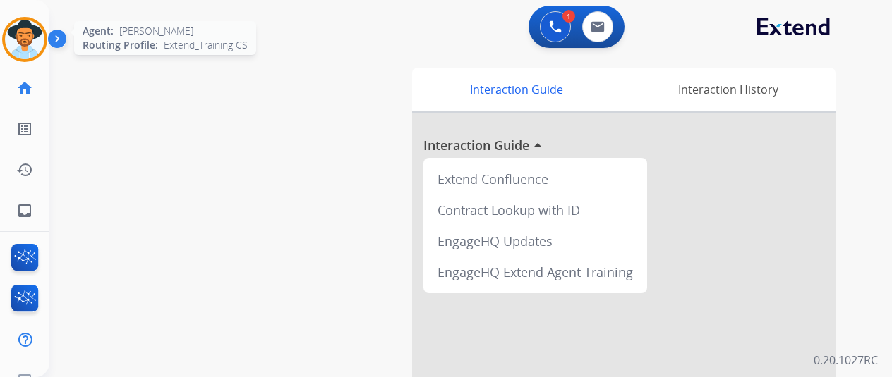
click at [40, 53] on div at bounding box center [24, 39] width 45 height 45
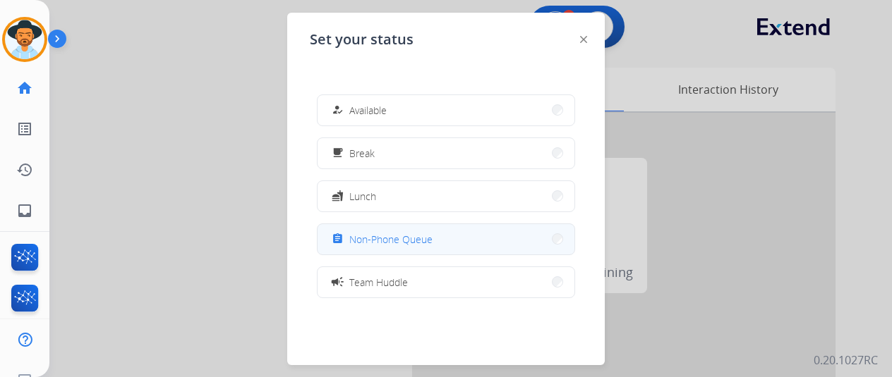
click at [367, 231] on div "assignment Non-Phone Queue" at bounding box center [381, 239] width 104 height 17
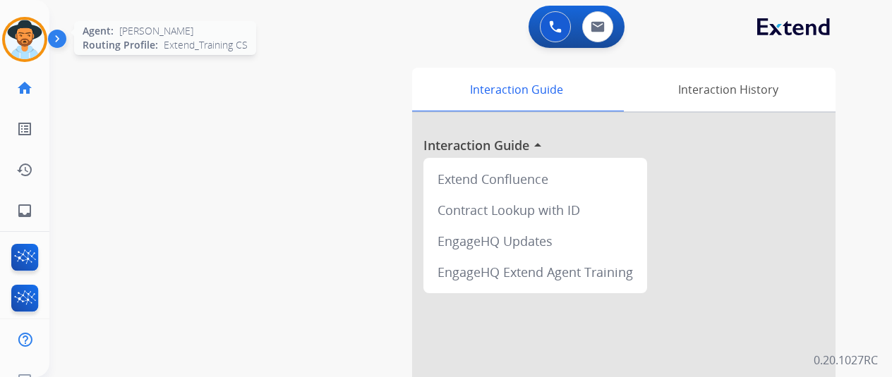
click at [40, 35] on img at bounding box center [25, 40] width 40 height 40
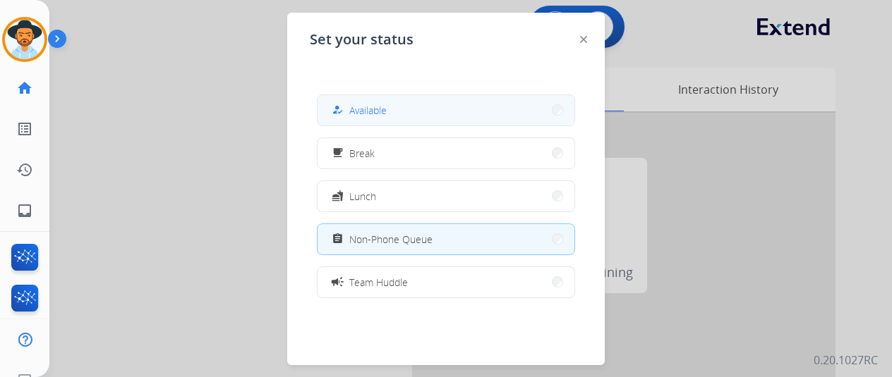
click at [350, 104] on div "how_to_reg Available" at bounding box center [358, 110] width 58 height 17
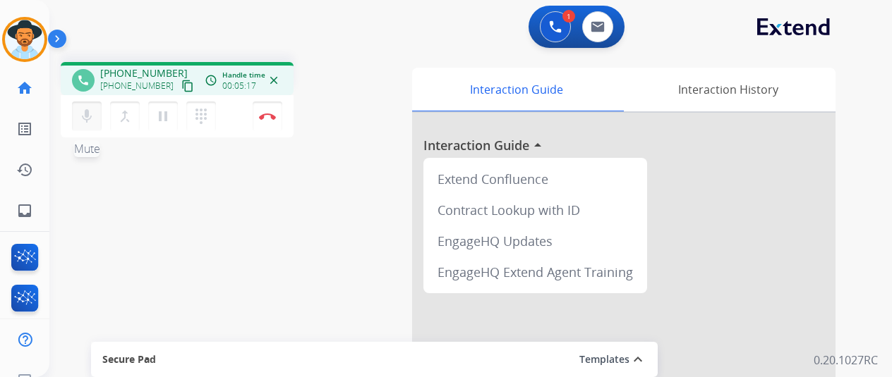
click at [96, 118] on button "mic Mute" at bounding box center [87, 117] width 30 height 30
click at [161, 119] on mat-icon "pause" at bounding box center [162, 116] width 17 height 17
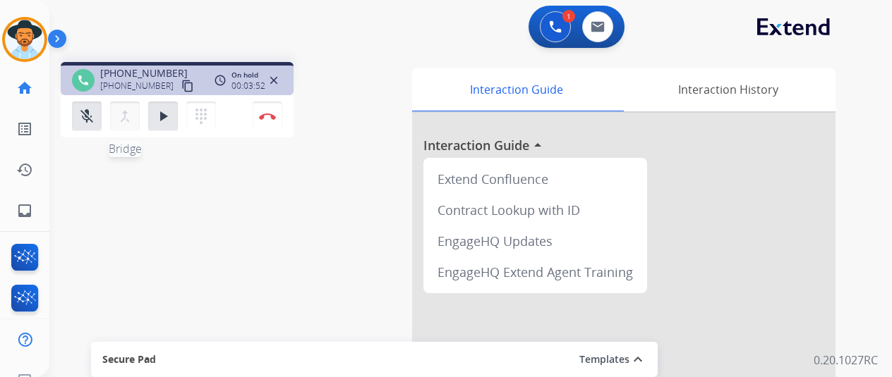
drag, startPoint x: 99, startPoint y: 112, endPoint x: 119, endPoint y: 114, distance: 19.2
click at [99, 112] on button "mic_off Mute" at bounding box center [87, 117] width 30 height 30
click at [152, 116] on button "play_arrow Hold" at bounding box center [163, 117] width 30 height 30
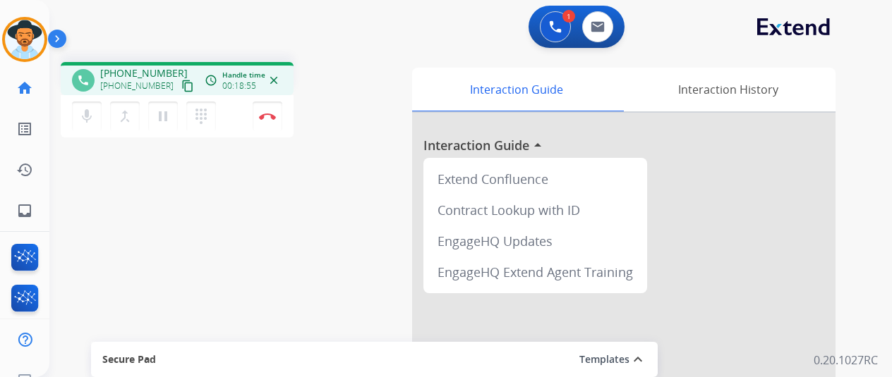
click at [238, 108] on div "mic Mute merge_type Bridge pause Hold dialpad Dialpad Disconnect" at bounding box center [177, 116] width 233 height 42
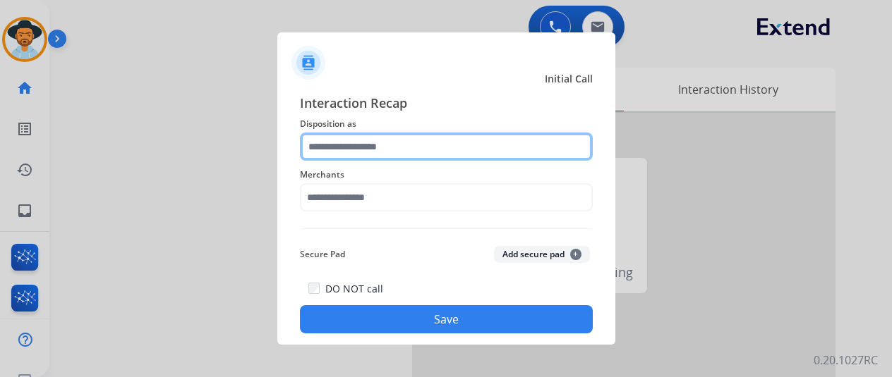
click at [368, 150] on input "text" at bounding box center [446, 147] width 293 height 28
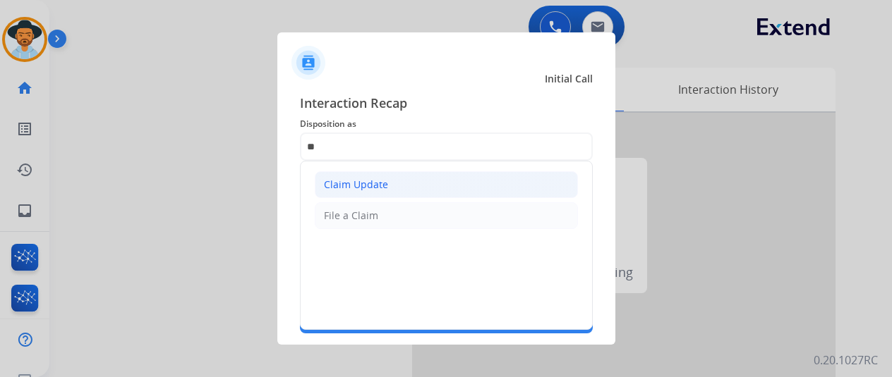
click at [362, 178] on div "Claim Update" at bounding box center [356, 185] width 64 height 14
type input "**********"
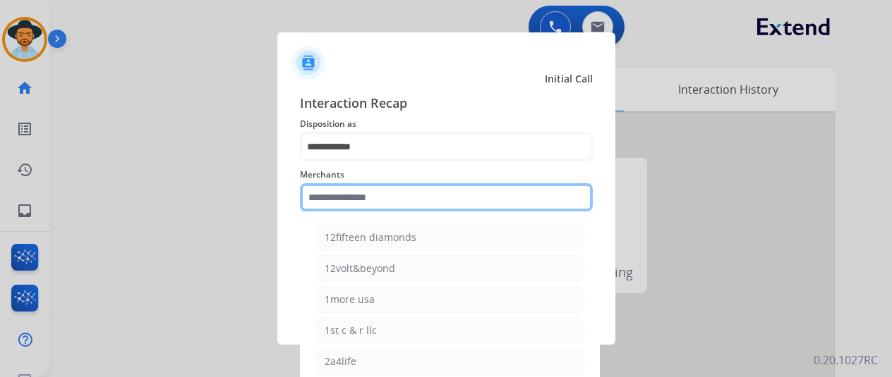
click at [370, 200] on input "text" at bounding box center [446, 197] width 293 height 28
type input "*"
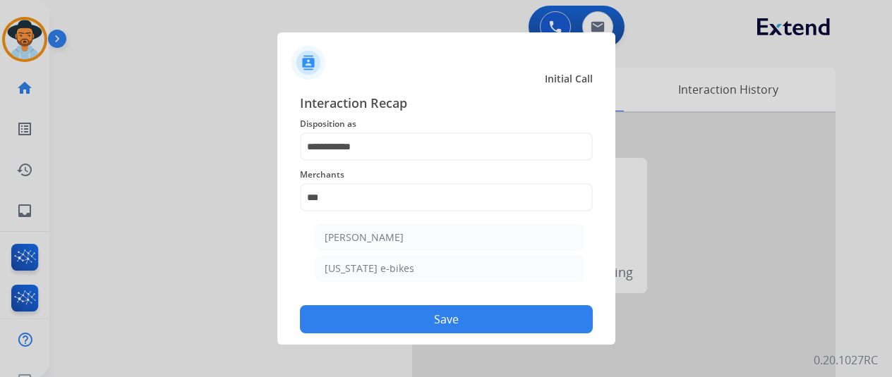
drag, startPoint x: 384, startPoint y: 237, endPoint x: 388, endPoint y: 270, distance: 33.3
click at [384, 236] on div "[PERSON_NAME]" at bounding box center [364, 238] width 79 height 14
type input "**********"
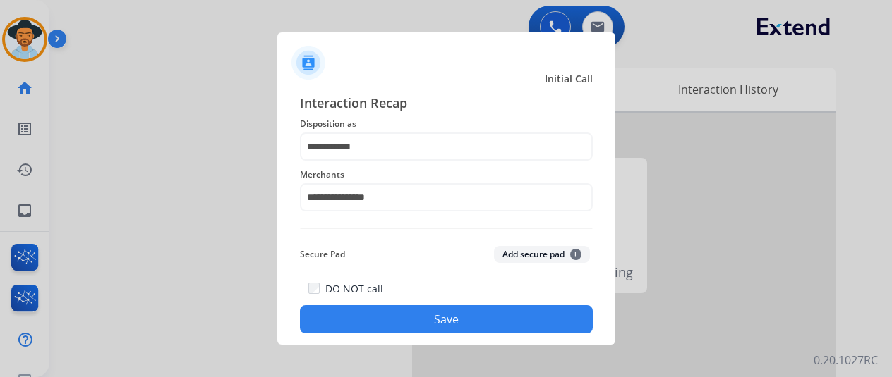
click at [382, 315] on button "Save" at bounding box center [446, 319] width 293 height 28
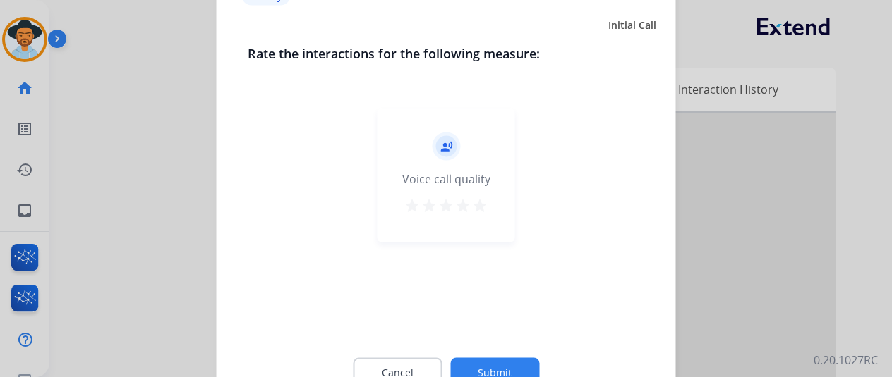
click at [411, 355] on div "Cancel Submit" at bounding box center [446, 372] width 397 height 63
click at [415, 368] on button "Cancel" at bounding box center [397, 373] width 89 height 30
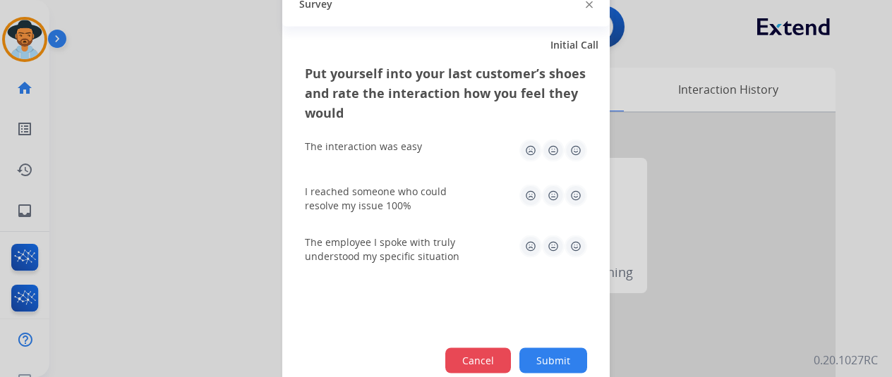
click at [483, 356] on button "Cancel" at bounding box center [478, 360] width 66 height 25
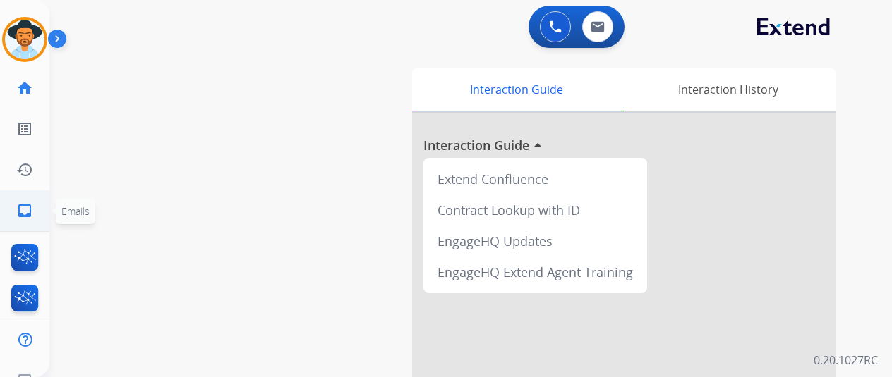
click at [1, 214] on ul "inbox Emails Emails" at bounding box center [24, 210] width 49 height 41
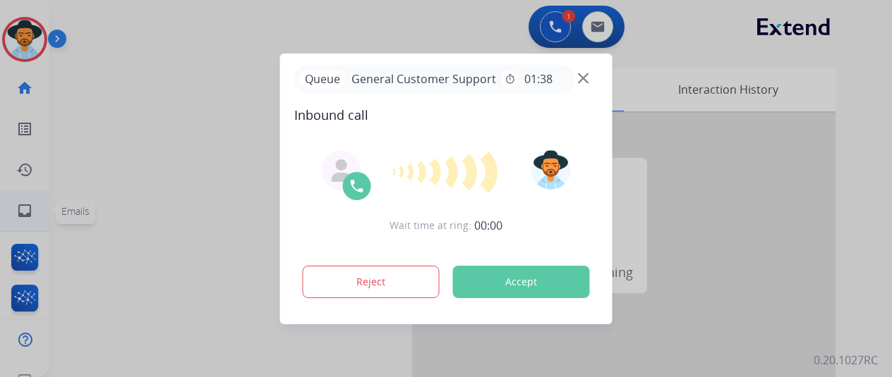
click at [37, 208] on div at bounding box center [446, 188] width 892 height 377
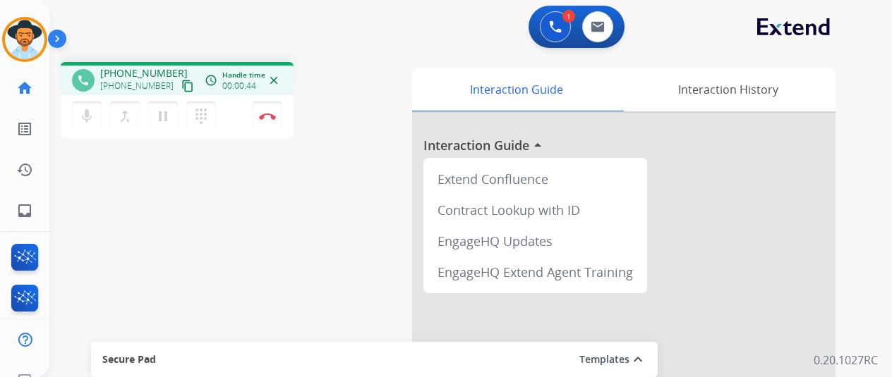
click at [181, 84] on mat-icon "content_copy" at bounding box center [187, 86] width 13 height 13
click at [181, 92] on mat-icon "content_copy" at bounding box center [187, 86] width 13 height 13
click at [226, 116] on div "mic Mute merge_type Bridge pause Hold dialpad Dialpad Disconnect" at bounding box center [177, 116] width 233 height 42
click at [241, 124] on div "mic Mute merge_type Bridge pause Hold dialpad Dialpad Disconnect" at bounding box center [177, 116] width 233 height 42
click at [238, 118] on div "mic Mute merge_type Bridge pause Hold dialpad Dialpad Disconnect" at bounding box center [177, 116] width 233 height 42
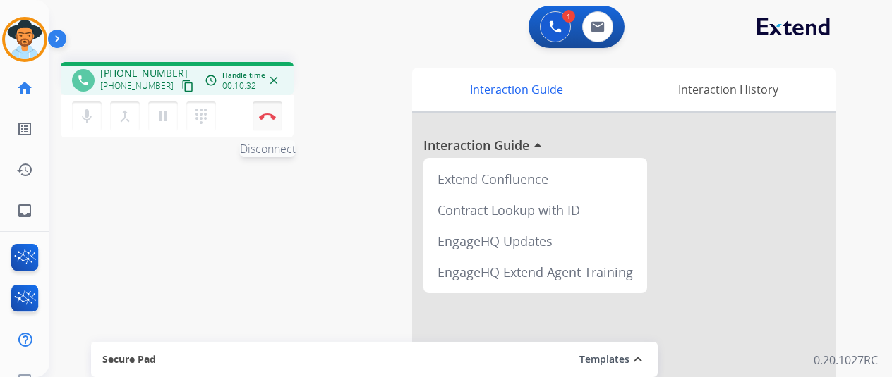
click at [281, 121] on button "Disconnect" at bounding box center [268, 117] width 30 height 30
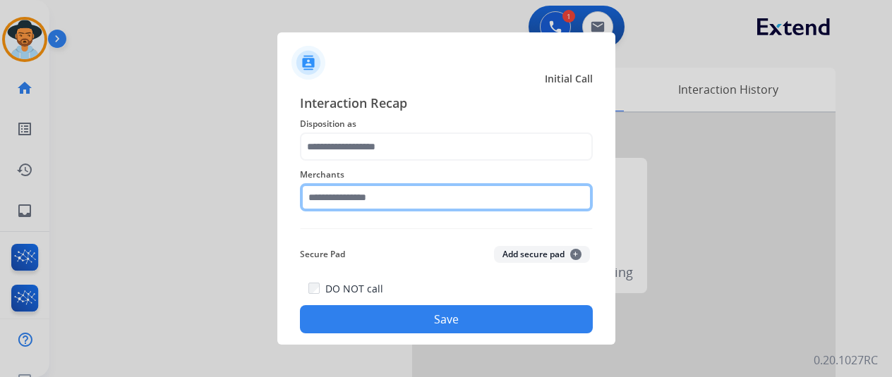
click at [389, 194] on input "text" at bounding box center [446, 197] width 293 height 28
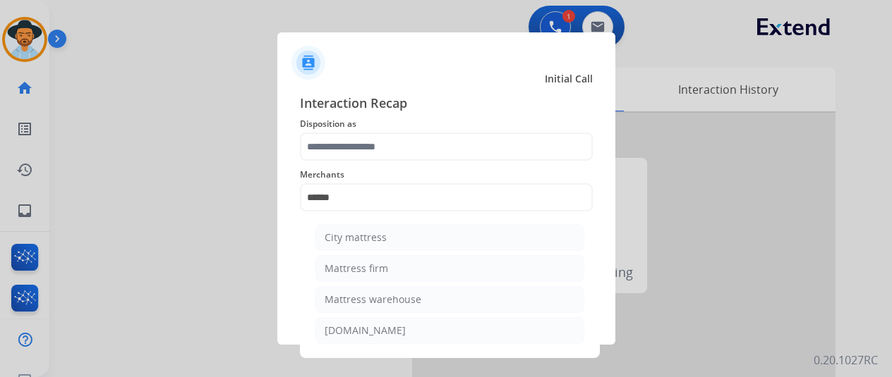
click at [313, 270] on ul "City mattress Mattress firm Mattress warehouse [DOMAIN_NAME]" at bounding box center [449, 287] width 277 height 141
click at [317, 269] on li "Mattress firm" at bounding box center [449, 268] width 269 height 27
type input "**********"
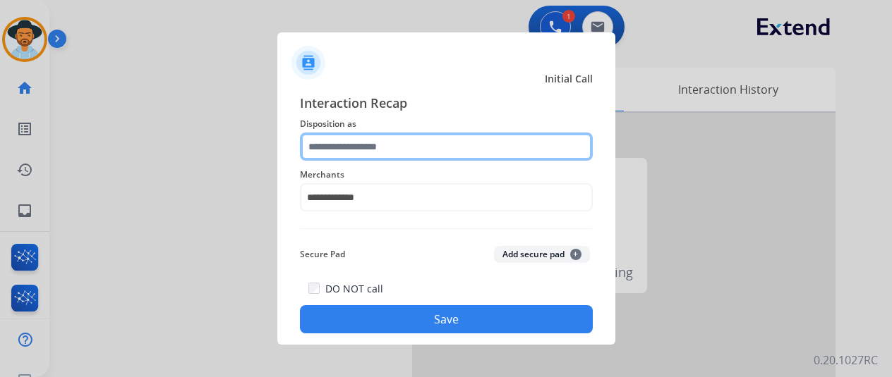
click at [344, 153] on input "text" at bounding box center [446, 147] width 293 height 28
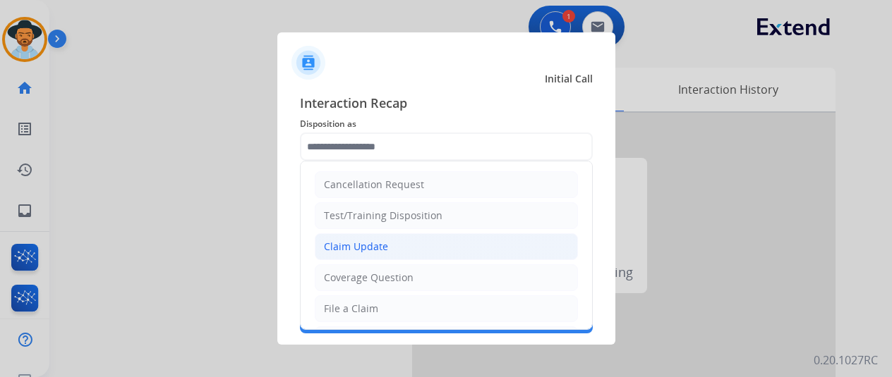
click at [360, 250] on div "Claim Update" at bounding box center [356, 247] width 64 height 14
type input "**********"
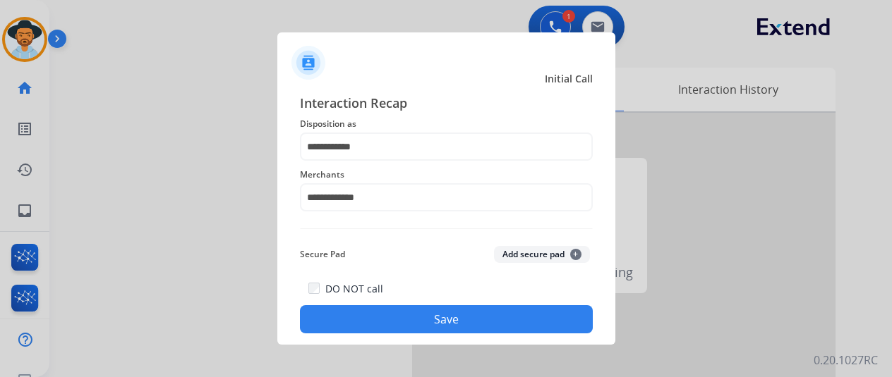
click at [423, 322] on button "Save" at bounding box center [446, 319] width 293 height 28
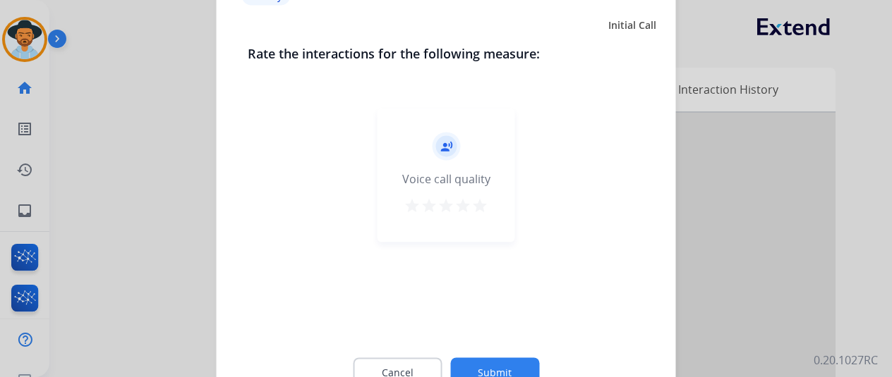
click at [419, 355] on div "Cancel Submit" at bounding box center [446, 372] width 397 height 63
click at [474, 201] on mat-icon "star" at bounding box center [479, 205] width 17 height 17
click at [488, 362] on button "Submit" at bounding box center [494, 373] width 89 height 30
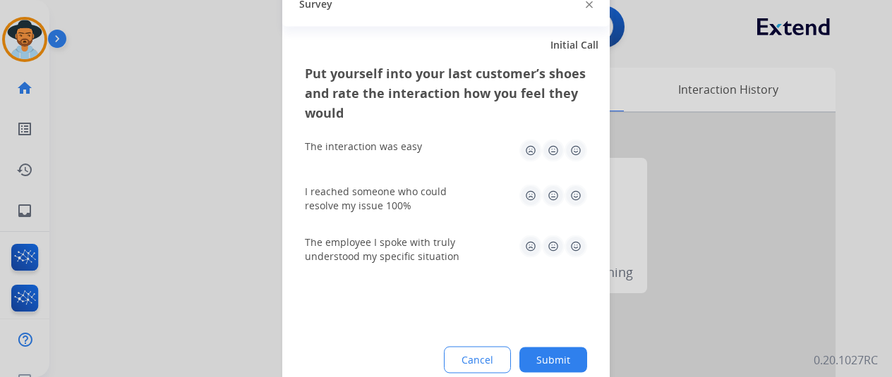
click at [578, 146] on img at bounding box center [575, 150] width 23 height 23
click at [583, 199] on img at bounding box center [575, 195] width 23 height 23
click at [574, 248] on img at bounding box center [575, 246] width 23 height 23
drag, startPoint x: 557, startPoint y: 339, endPoint x: 554, endPoint y: 358, distance: 18.6
click at [557, 342] on div "Put yourself into your last customer’s shoes and rate the interaction how you f…" at bounding box center [445, 229] width 327 height 333
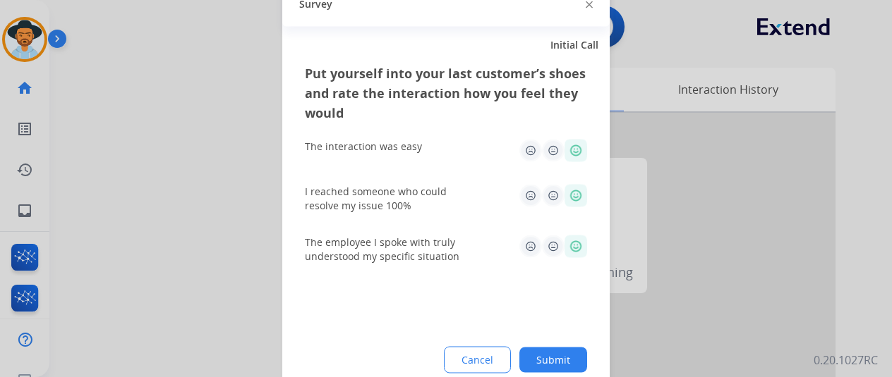
click at [554, 358] on button "Submit" at bounding box center [553, 359] width 68 height 25
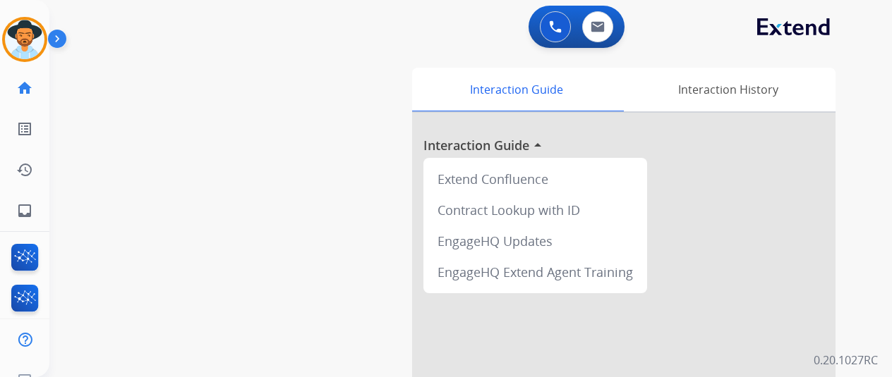
click at [0, 51] on div "[PERSON_NAME] Edit Avatar Agent: [PERSON_NAME] Profile: Extend_Training CS" at bounding box center [24, 39] width 49 height 45
click at [16, 47] on img at bounding box center [25, 40] width 40 height 40
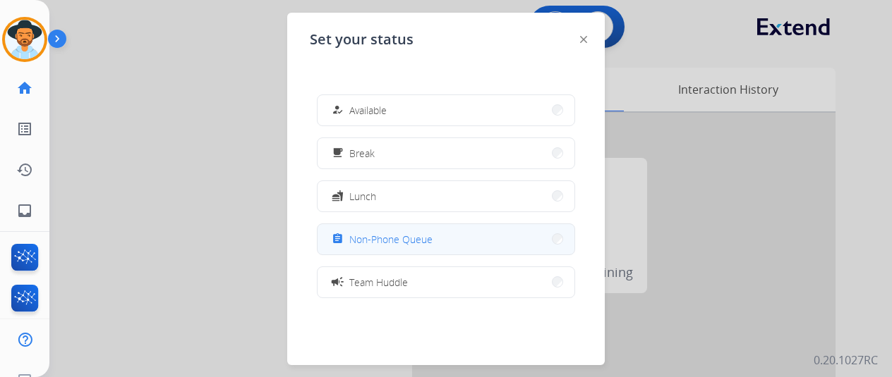
click at [430, 229] on button "assignment Non-Phone Queue" at bounding box center [445, 239] width 257 height 30
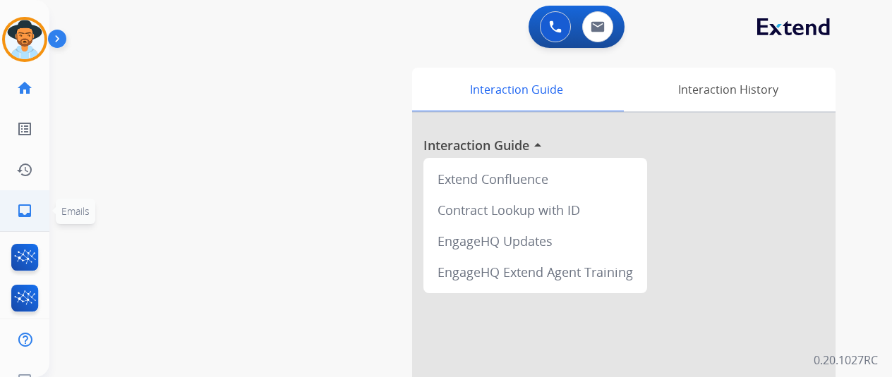
click at [39, 217] on link "inbox Emails" at bounding box center [25, 211] width 40 height 40
select select "**********"
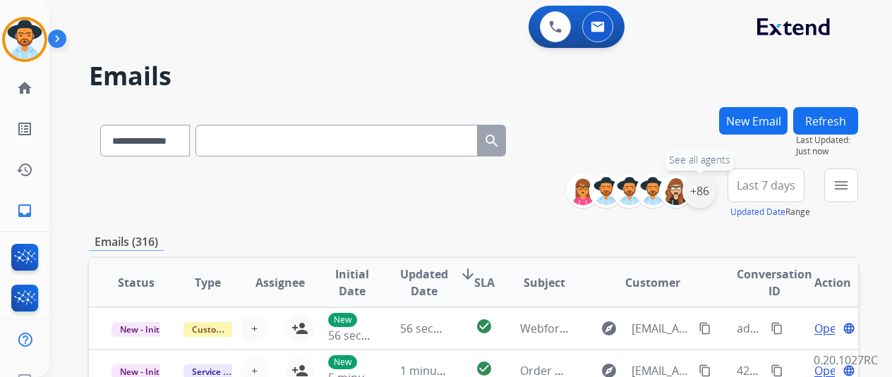
click at [705, 193] on div "+86" at bounding box center [699, 191] width 34 height 34
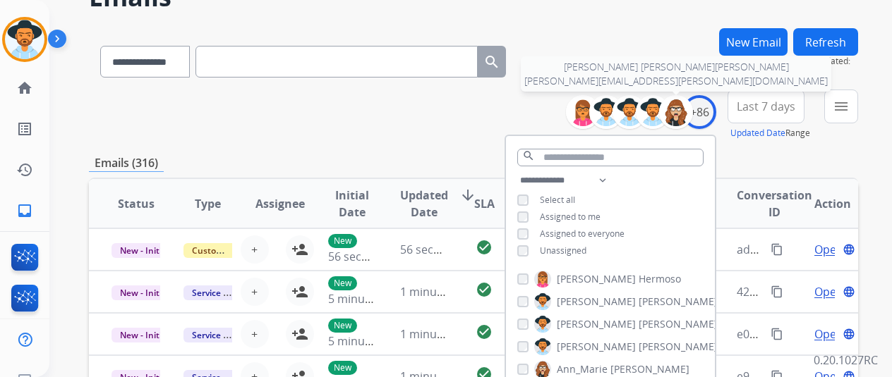
scroll to position [141, 0]
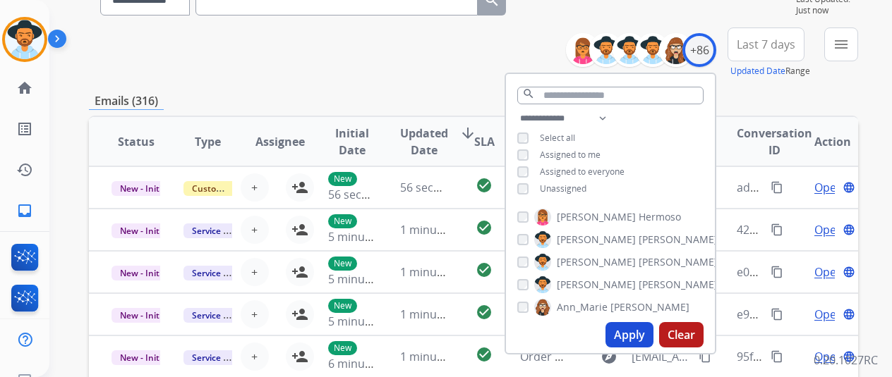
click at [557, 186] on span "Unassigned" at bounding box center [563, 189] width 47 height 12
click at [631, 331] on button "Apply" at bounding box center [629, 334] width 48 height 25
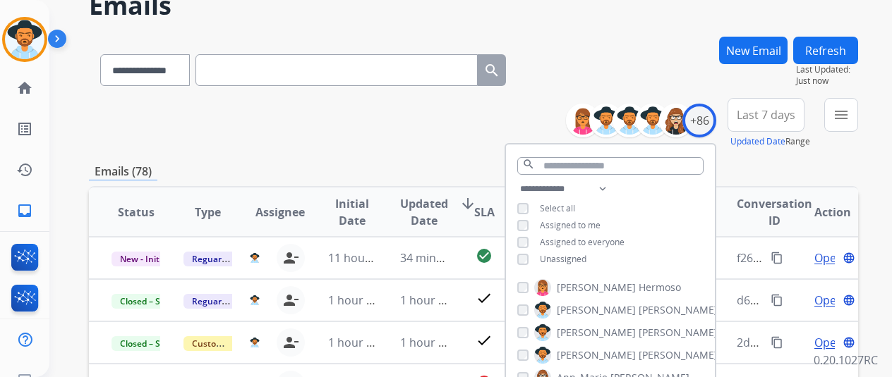
click at [467, 156] on div "**********" at bounding box center [473, 385] width 769 height 696
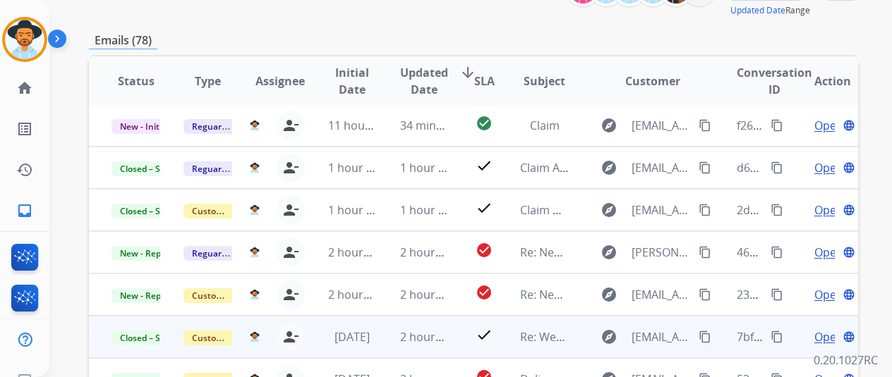
scroll to position [272, 0]
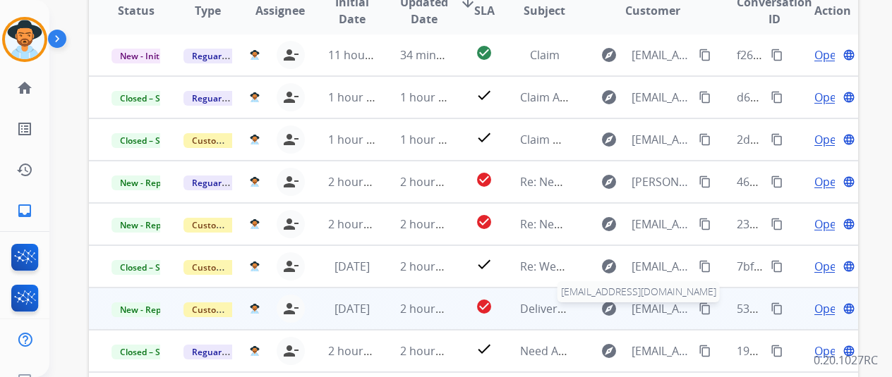
click at [653, 308] on span "[EMAIL_ADDRESS][DOMAIN_NAME]" at bounding box center [660, 309] width 59 height 17
type input "**********"
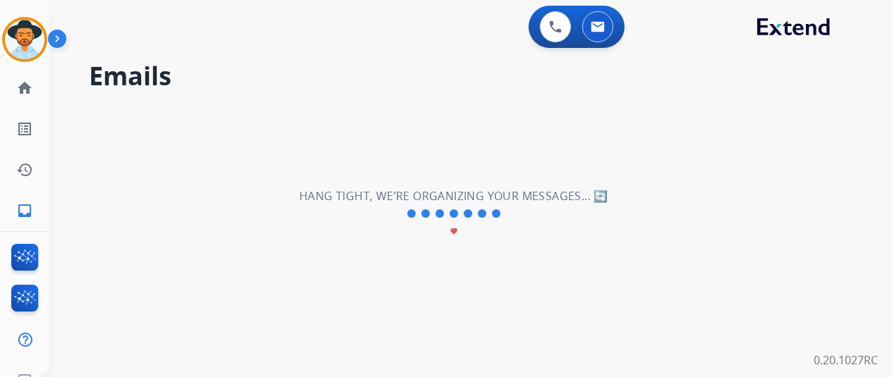
scroll to position [0, 0]
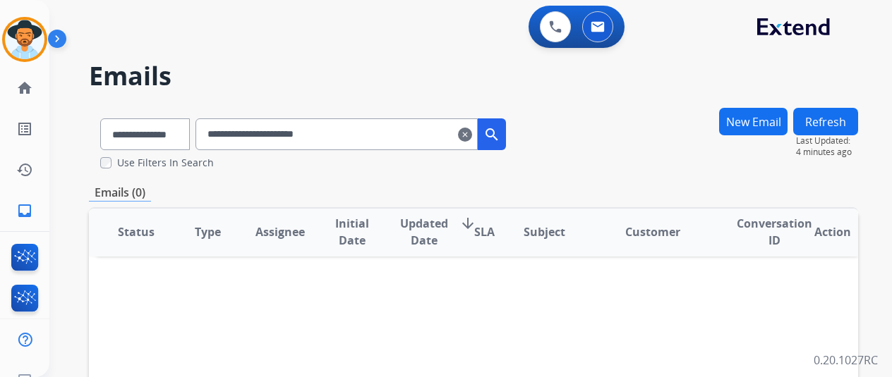
click at [472, 135] on mat-icon "clear" at bounding box center [465, 134] width 14 height 17
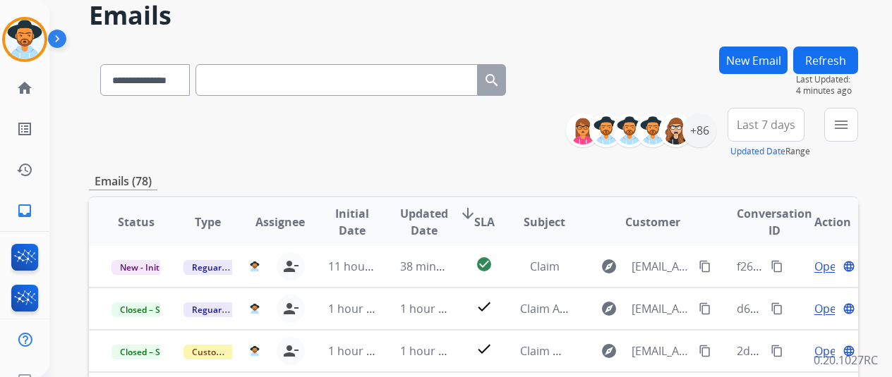
scroll to position [141, 0]
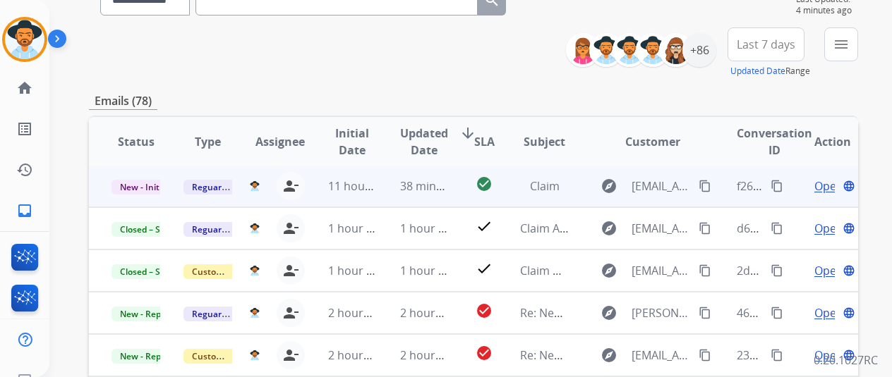
click at [832, 184] on span "Open" at bounding box center [828, 186] width 29 height 17
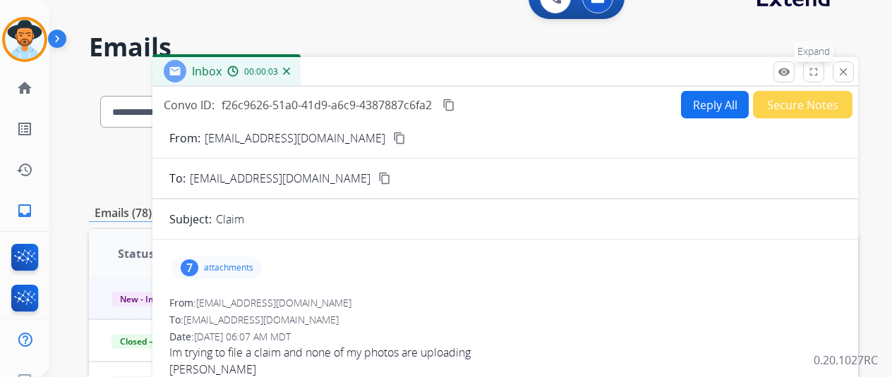
scroll to position [0, 0]
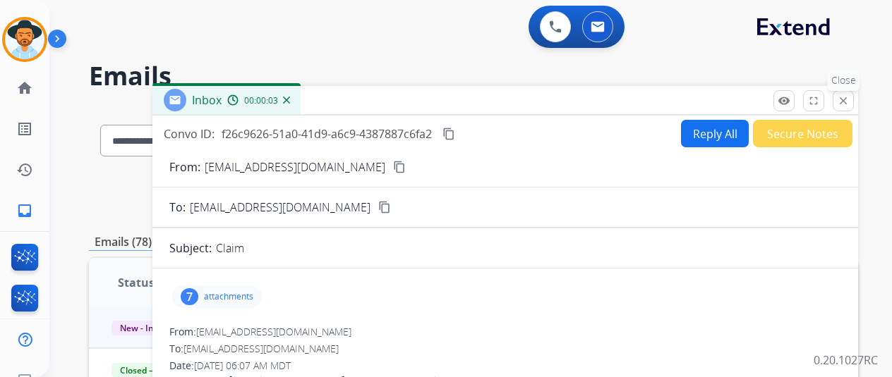
click at [851, 92] on button "close Close" at bounding box center [842, 100] width 21 height 21
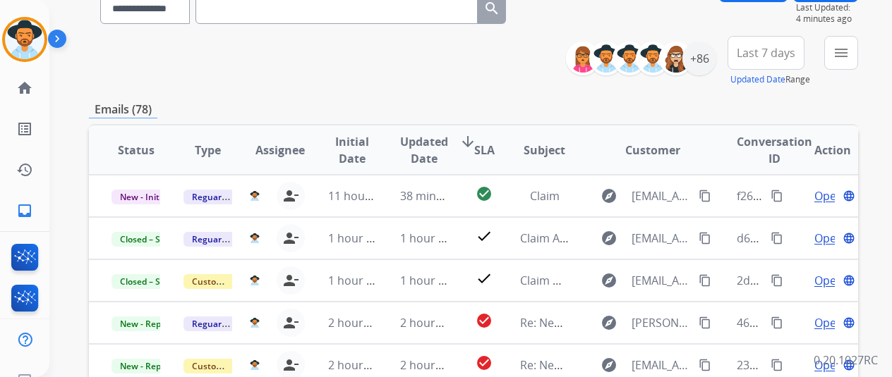
scroll to position [131, 0]
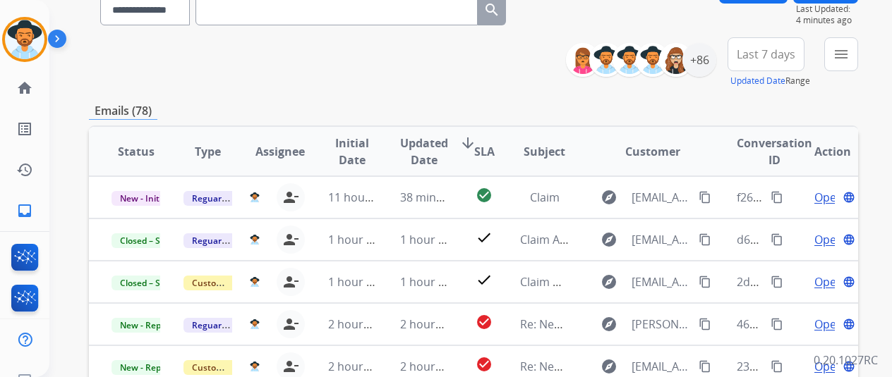
click at [853, 62] on button "menu" at bounding box center [841, 54] width 34 height 34
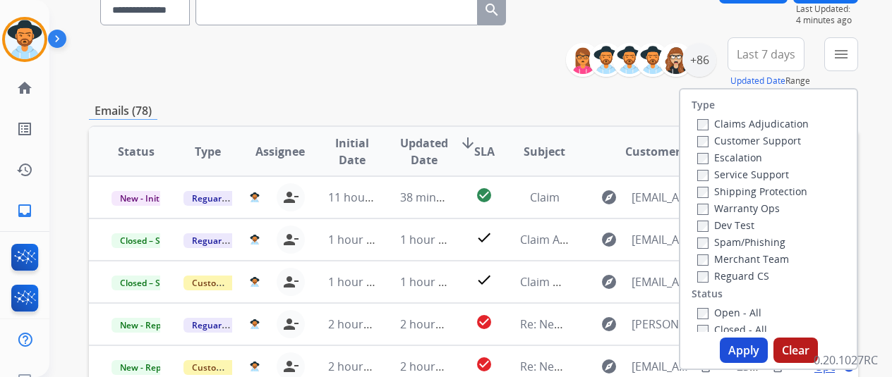
click at [703, 310] on label "Open - All" at bounding box center [729, 312] width 64 height 13
click at [748, 343] on button "Apply" at bounding box center [744, 350] width 48 height 25
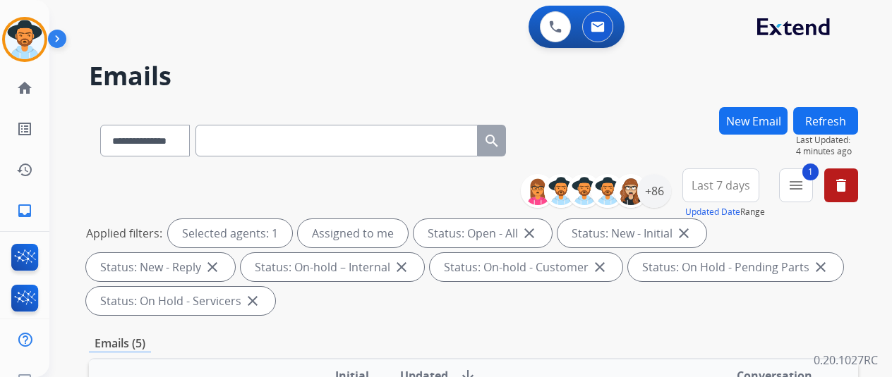
scroll to position [353, 0]
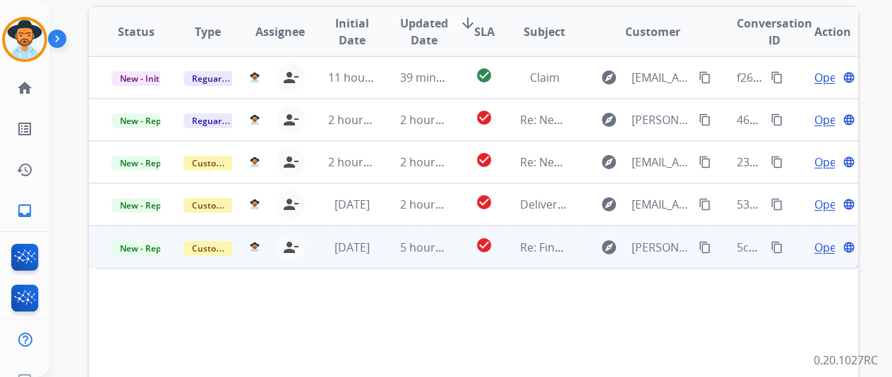
click at [830, 245] on span "Open" at bounding box center [828, 247] width 29 height 17
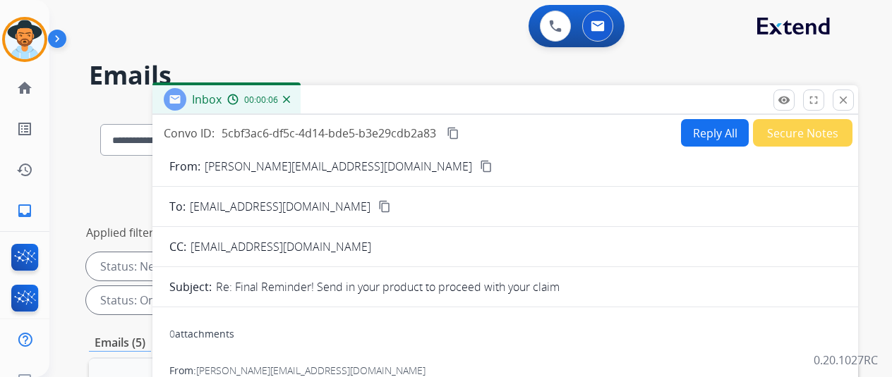
scroll to position [0, 0]
click at [849, 104] on mat-icon "close" at bounding box center [843, 101] width 13 height 13
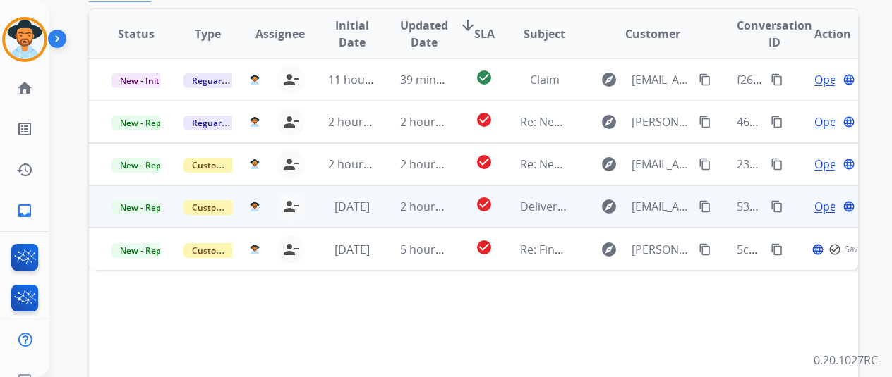
scroll to position [353, 0]
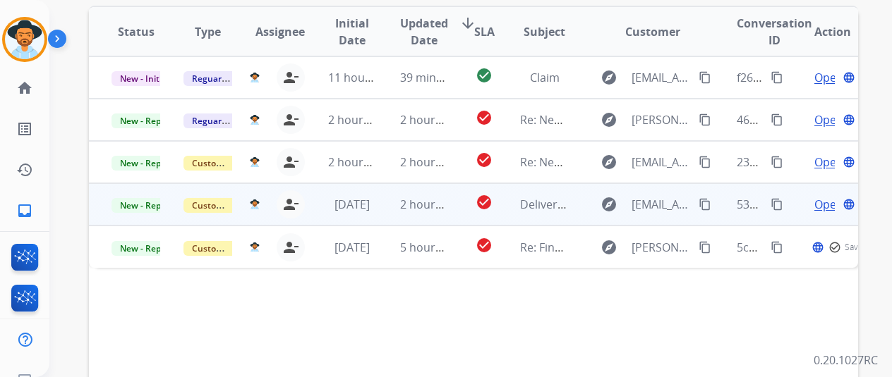
click at [820, 209] on span "Open" at bounding box center [828, 204] width 29 height 17
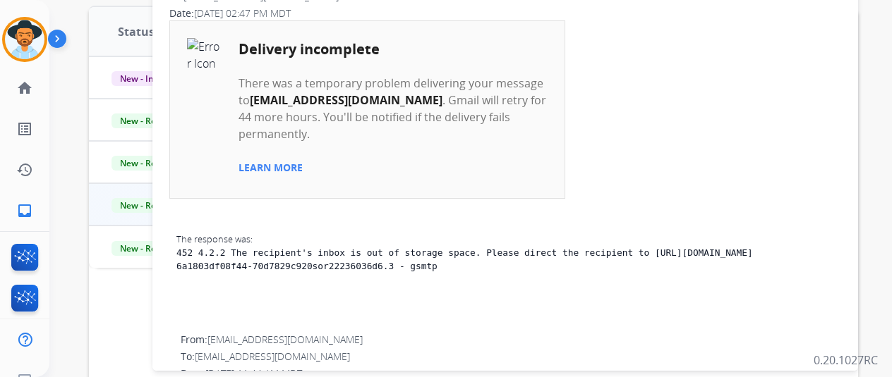
scroll to position [0, 0]
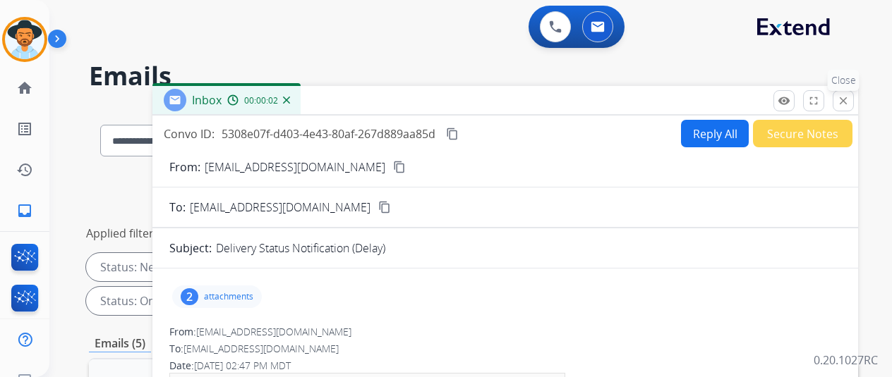
click at [849, 95] on mat-icon "close" at bounding box center [843, 101] width 13 height 13
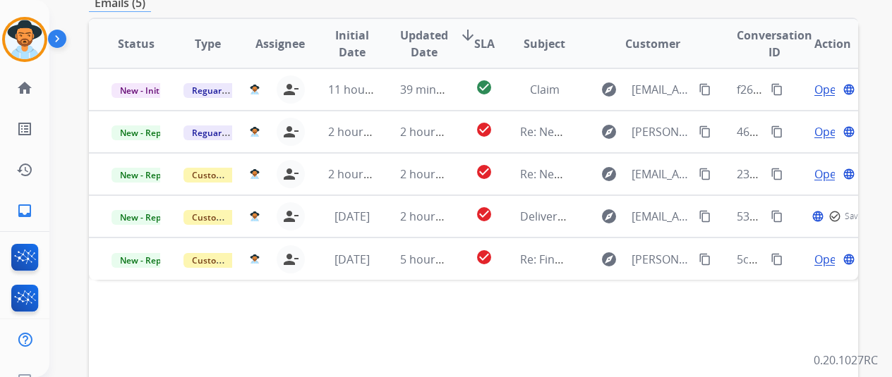
scroll to position [353, 0]
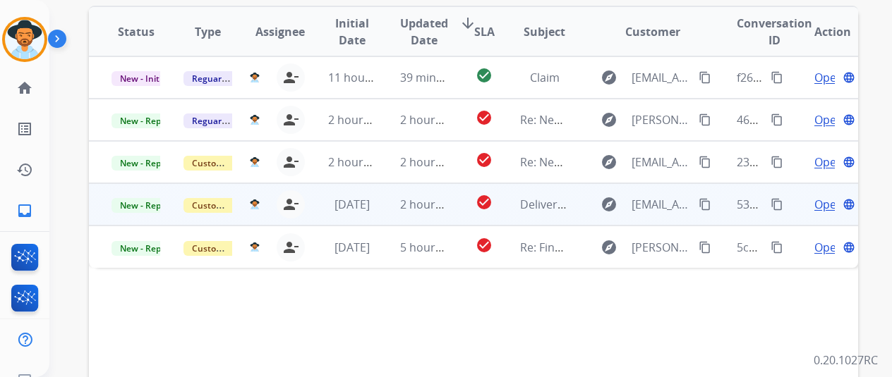
click at [827, 200] on span "Open" at bounding box center [828, 204] width 29 height 17
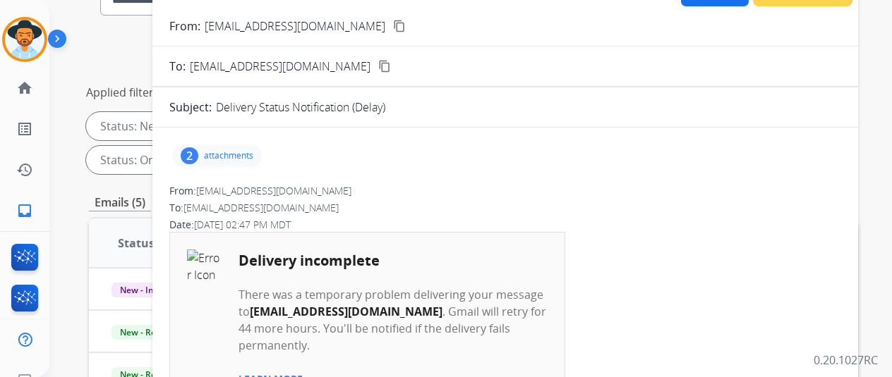
scroll to position [0, 0]
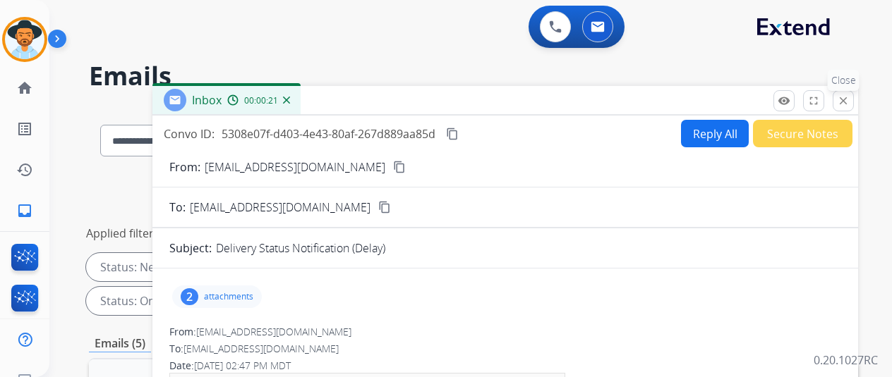
click at [849, 104] on mat-icon "close" at bounding box center [843, 101] width 13 height 13
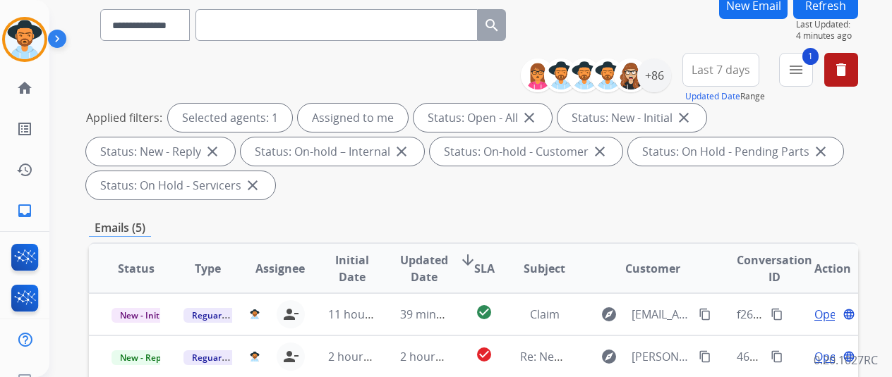
scroll to position [282, 0]
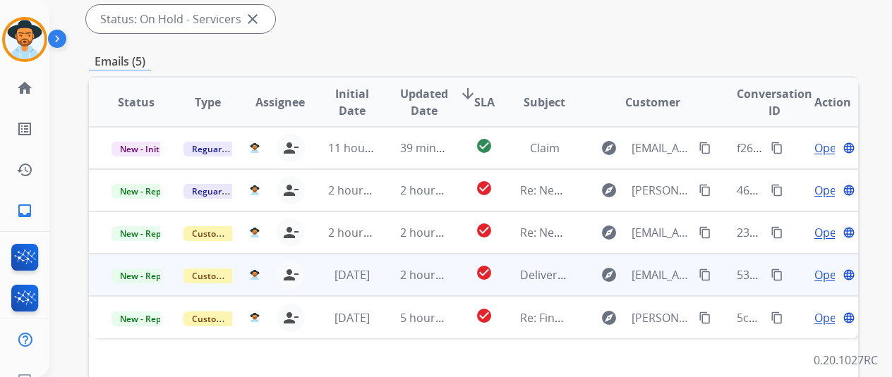
click at [818, 275] on span "Open" at bounding box center [828, 275] width 29 height 17
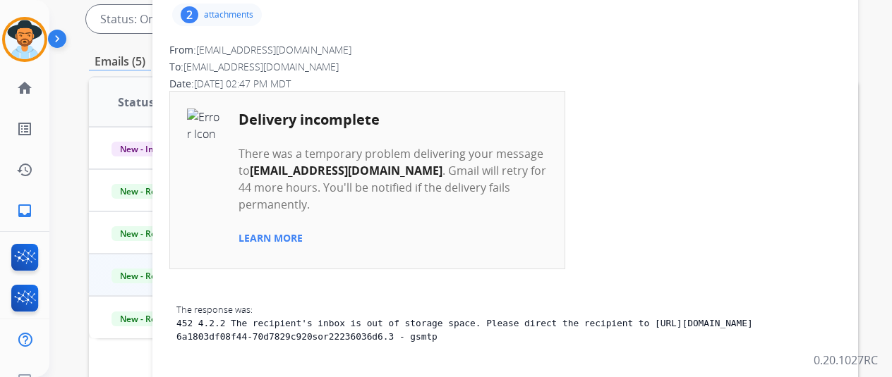
scroll to position [0, 0]
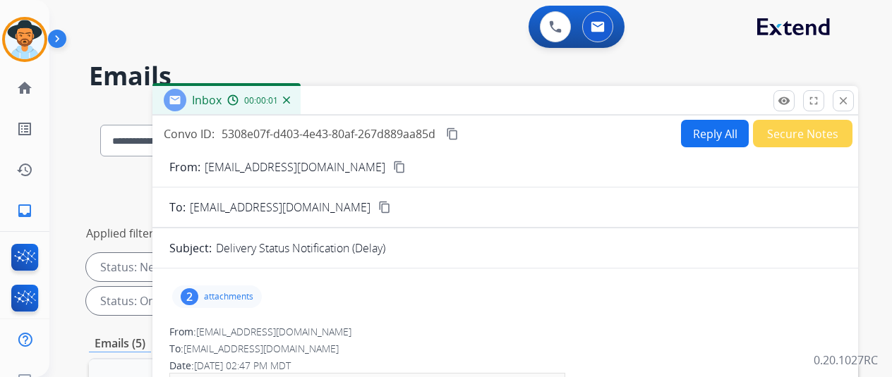
click at [838, 133] on button "Secure Notes" at bounding box center [802, 134] width 99 height 28
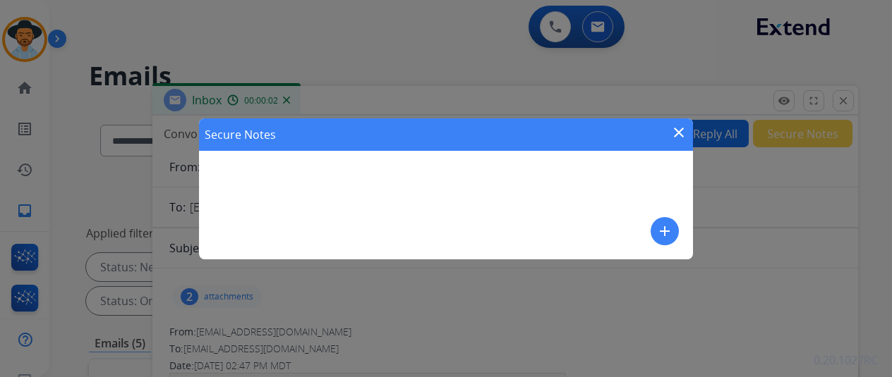
click at [673, 235] on button "add" at bounding box center [664, 231] width 28 height 28
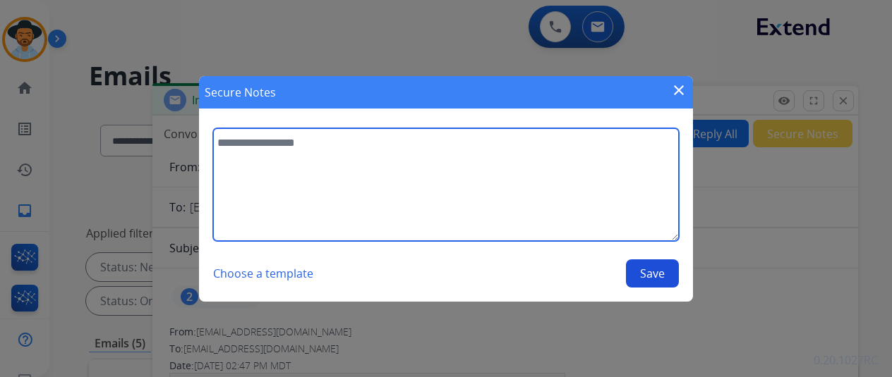
click at [422, 198] on textarea at bounding box center [446, 184] width 466 height 113
click at [386, 153] on textarea "**********" at bounding box center [446, 184] width 466 height 113
click at [395, 147] on textarea "**********" at bounding box center [446, 184] width 466 height 113
click at [245, 133] on textarea "**********" at bounding box center [446, 184] width 466 height 113
click at [262, 147] on textarea "**********" at bounding box center [446, 184] width 466 height 113
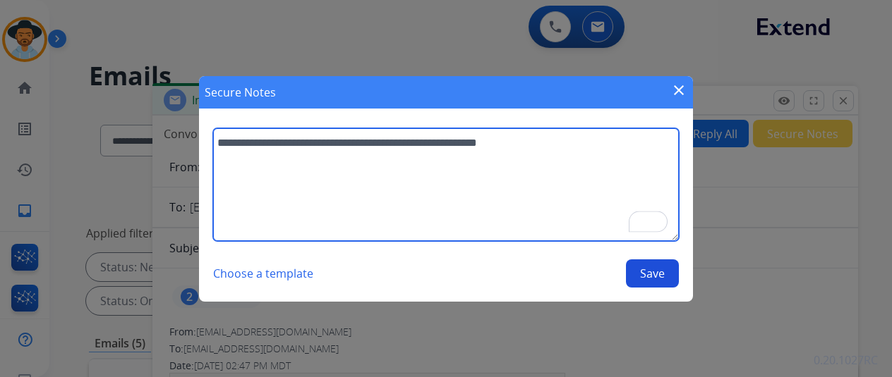
type textarea "**********"
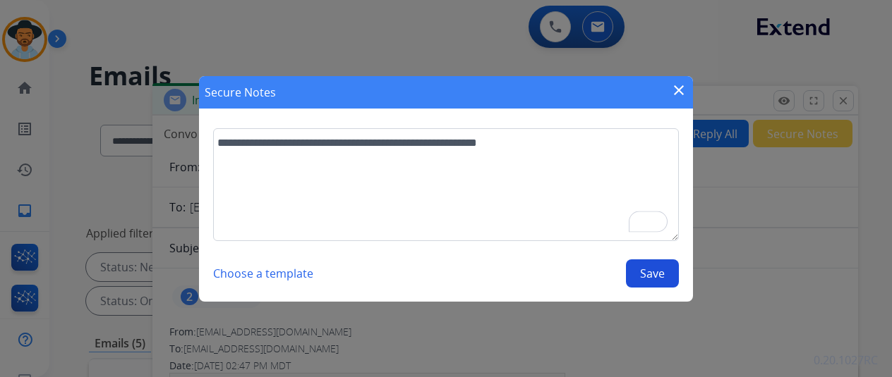
click at [635, 286] on button "Save" at bounding box center [652, 274] width 53 height 28
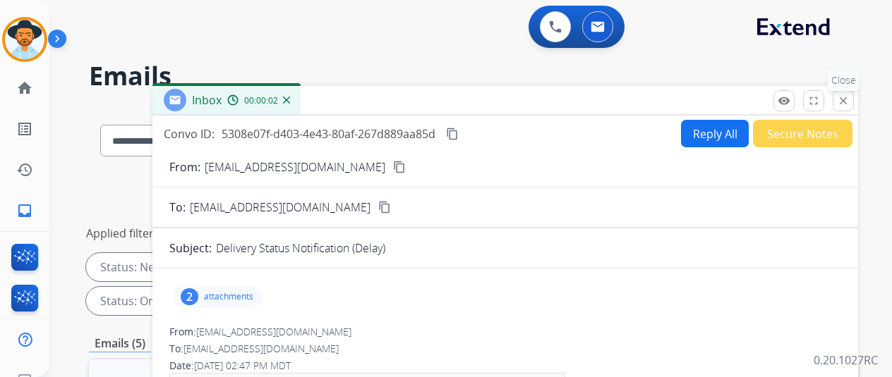
click at [849, 95] on mat-icon "close" at bounding box center [843, 101] width 13 height 13
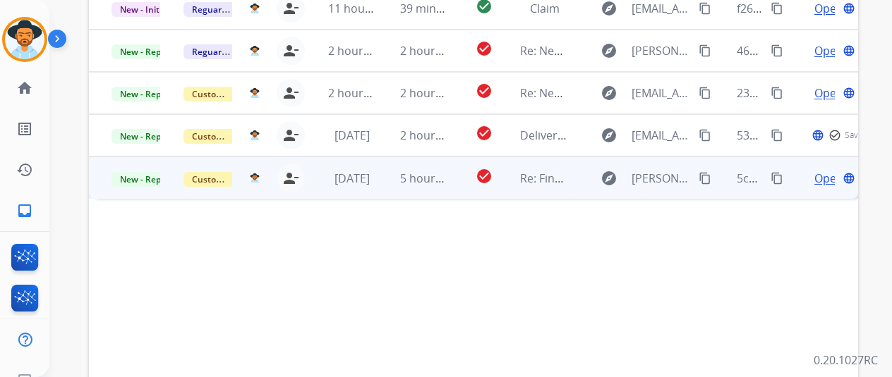
scroll to position [423, 0]
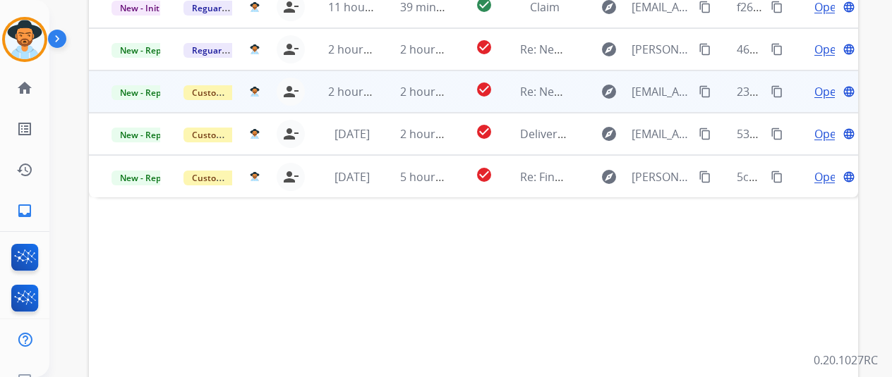
click at [824, 91] on span "Open" at bounding box center [828, 91] width 29 height 17
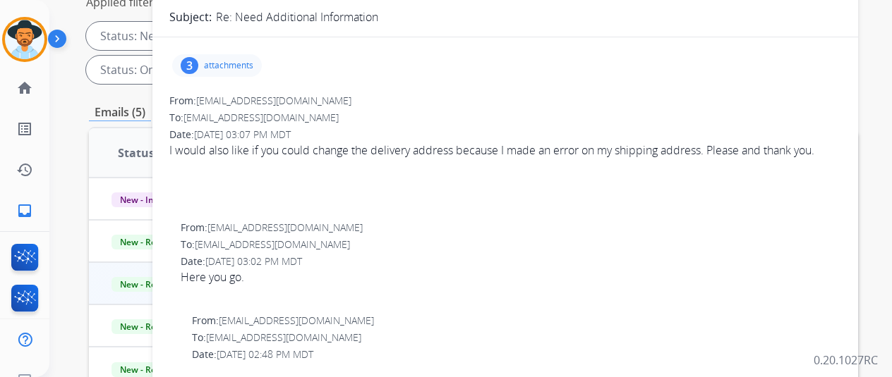
scroll to position [212, 0]
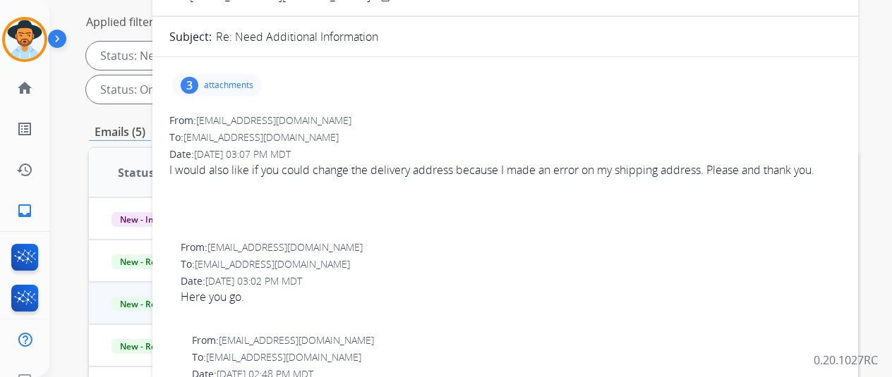
click at [238, 87] on p "attachments" at bounding box center [228, 85] width 49 height 11
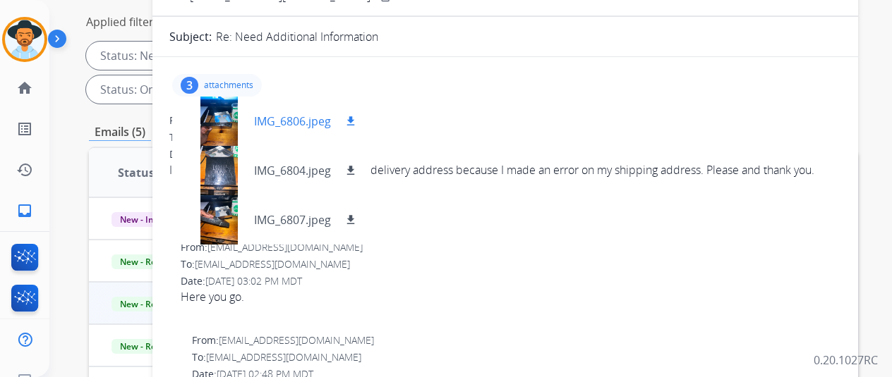
click at [301, 128] on p "IMG_6806.jpeg" at bounding box center [292, 121] width 77 height 17
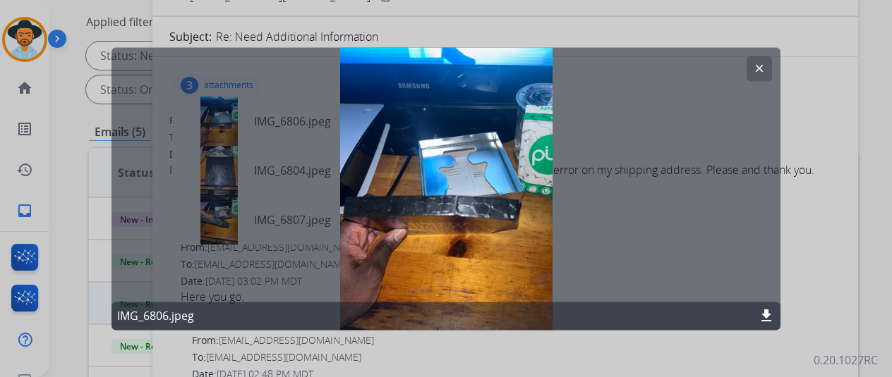
click at [750, 64] on button "clear" at bounding box center [758, 68] width 25 height 25
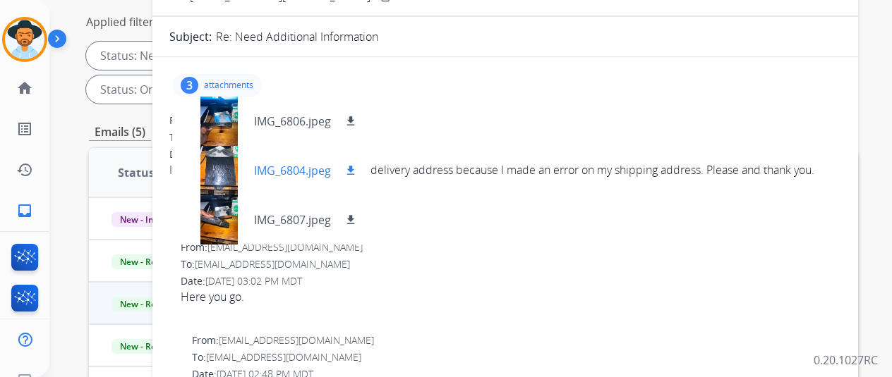
click at [329, 171] on p "IMG_6804.jpeg" at bounding box center [292, 170] width 77 height 17
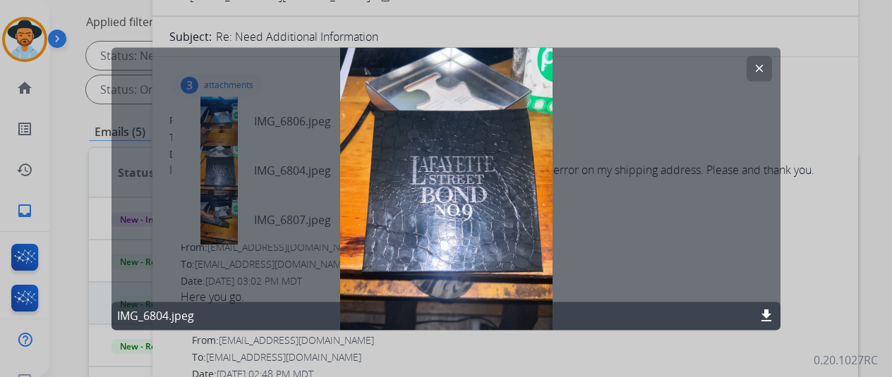
click at [761, 73] on mat-icon "clear" at bounding box center [759, 68] width 13 height 13
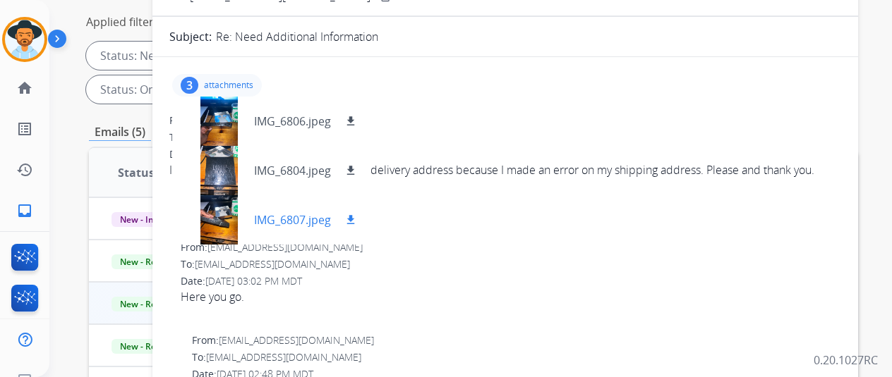
click at [294, 212] on p "IMG_6807.jpeg" at bounding box center [292, 220] width 77 height 17
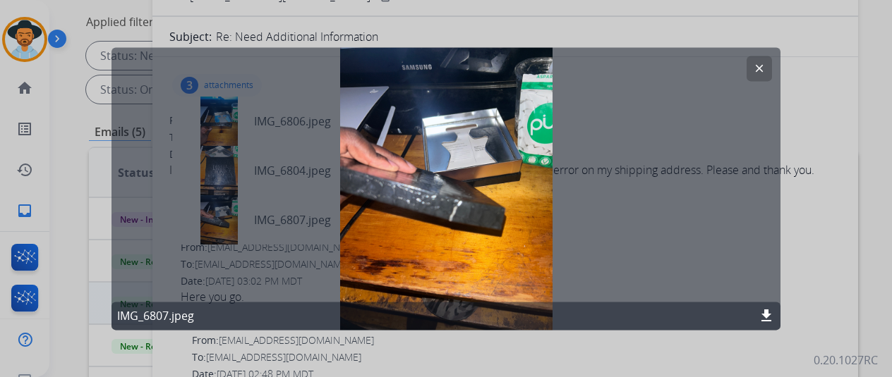
click at [763, 68] on mat-icon "clear" at bounding box center [759, 68] width 13 height 13
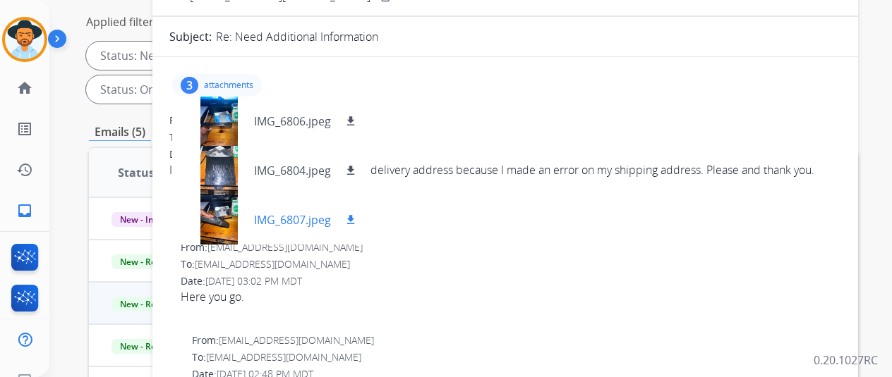
click at [254, 212] on div at bounding box center [218, 219] width 71 height 49
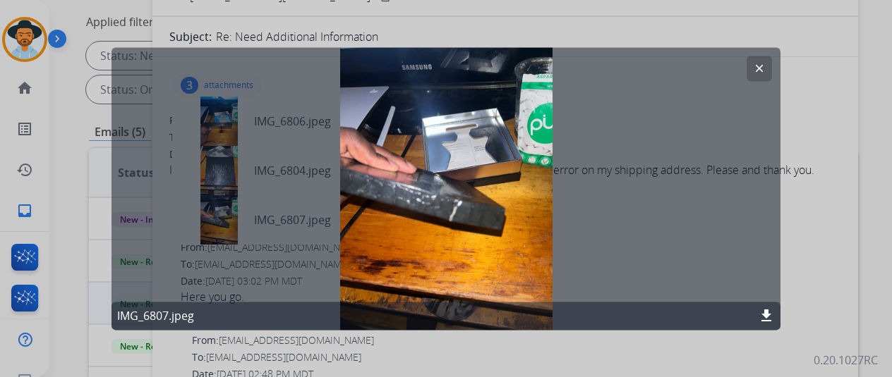
click at [753, 71] on mat-icon "clear" at bounding box center [759, 68] width 13 height 13
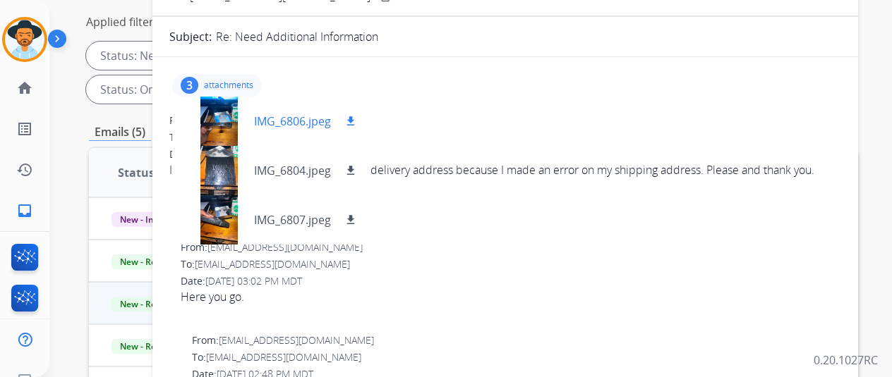
click at [292, 132] on div "IMG_6806.jpeg download" at bounding box center [271, 121] width 198 height 49
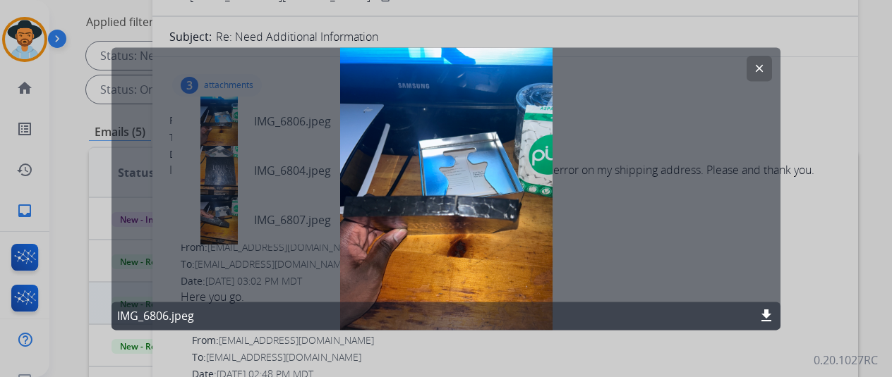
click at [758, 68] on mat-icon "clear" at bounding box center [759, 68] width 13 height 13
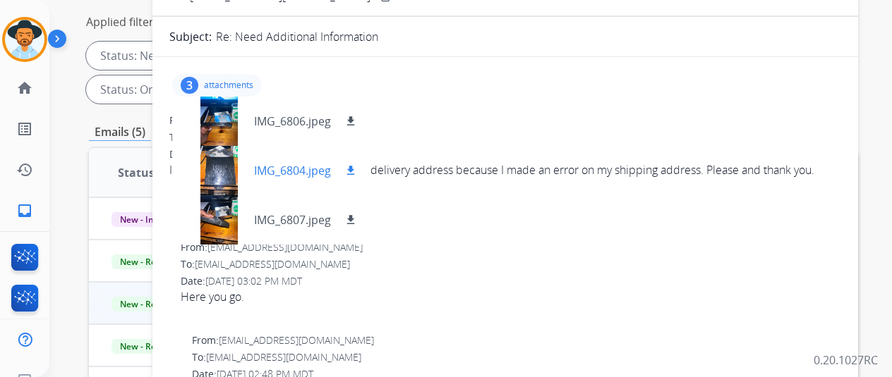
click at [254, 170] on div at bounding box center [218, 170] width 71 height 49
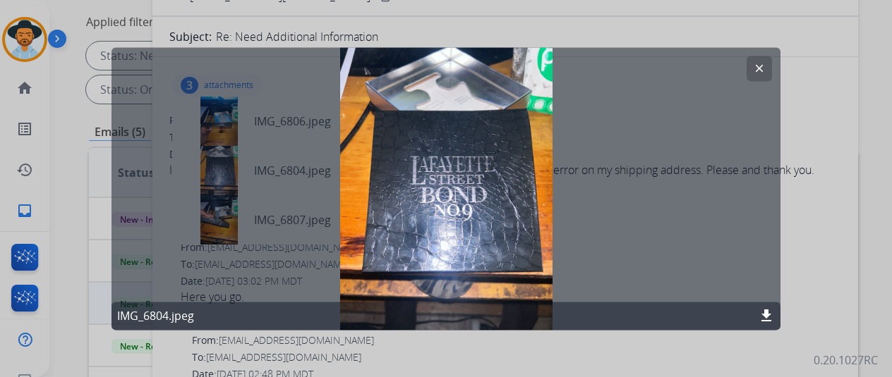
click at [758, 66] on mat-icon "clear" at bounding box center [759, 68] width 13 height 13
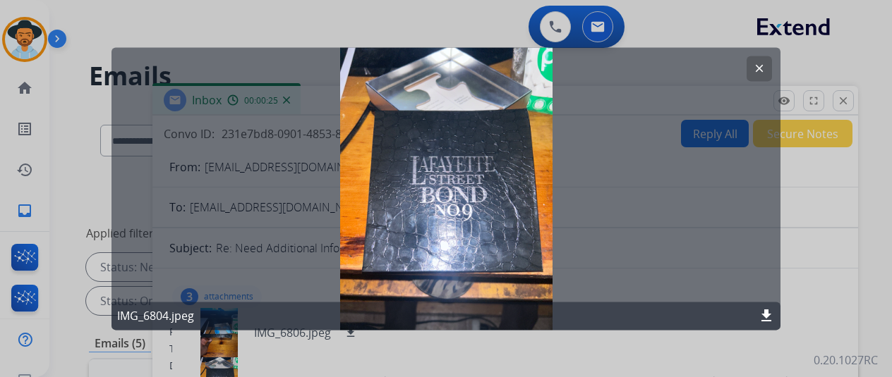
select select "**********"
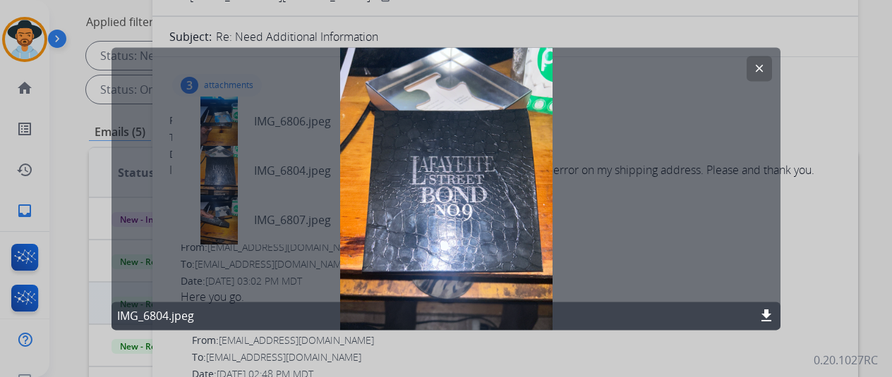
drag, startPoint x: 753, startPoint y: 70, endPoint x: 273, endPoint y: 95, distance: 480.4
click at [751, 70] on button "clear" at bounding box center [758, 68] width 25 height 25
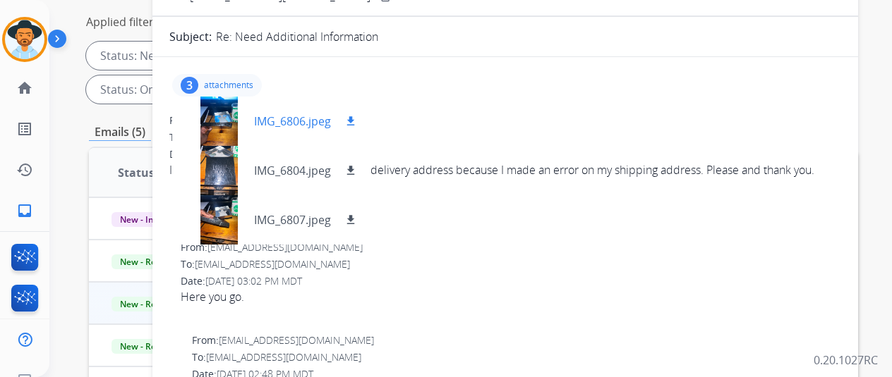
click at [251, 109] on div at bounding box center [218, 121] width 71 height 49
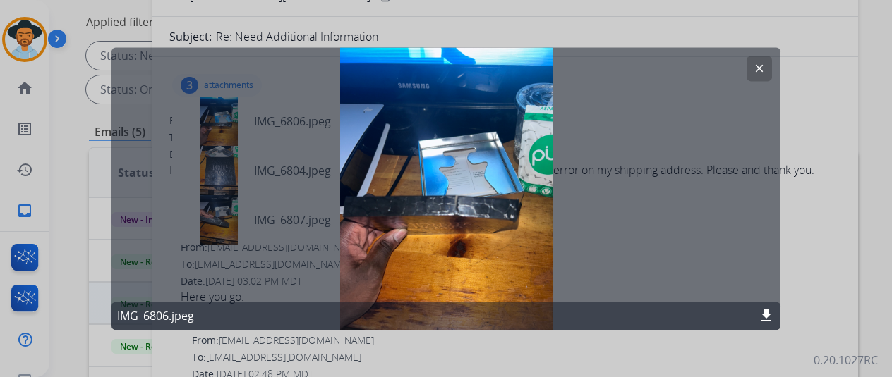
click at [761, 72] on mat-icon "clear" at bounding box center [759, 68] width 13 height 13
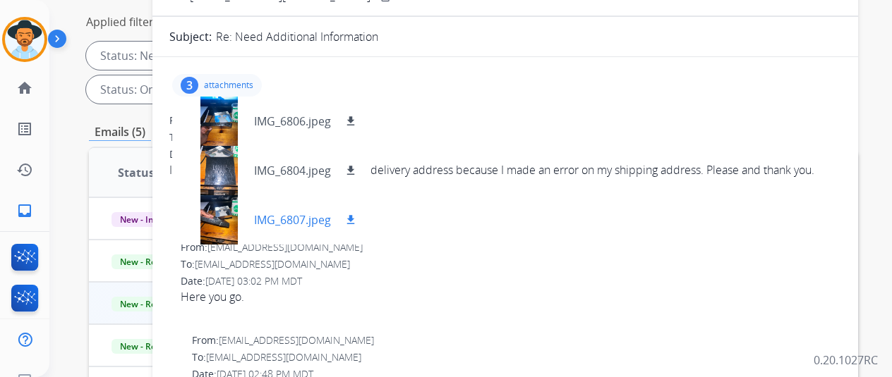
click at [309, 222] on p "IMG_6807.jpeg" at bounding box center [292, 220] width 77 height 17
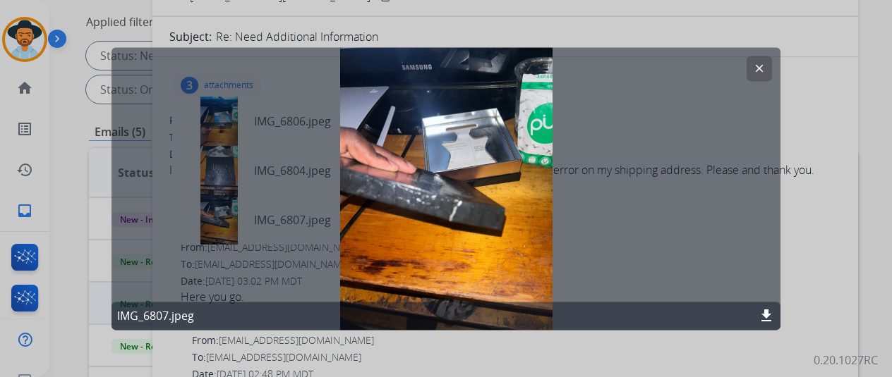
click at [764, 56] on button "clear" at bounding box center [758, 68] width 25 height 25
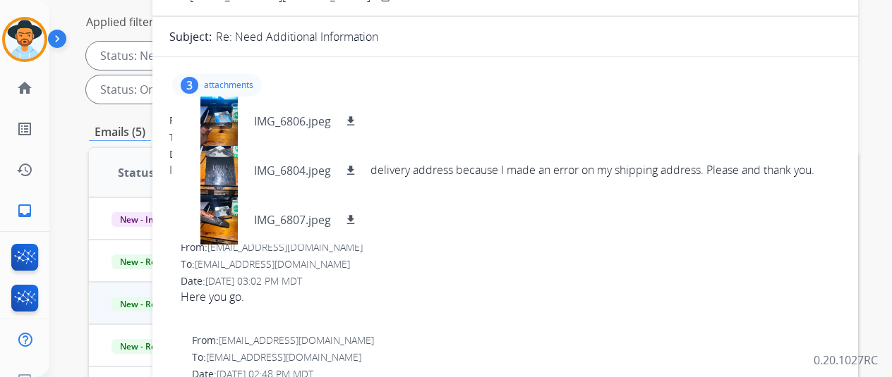
scroll to position [0, 0]
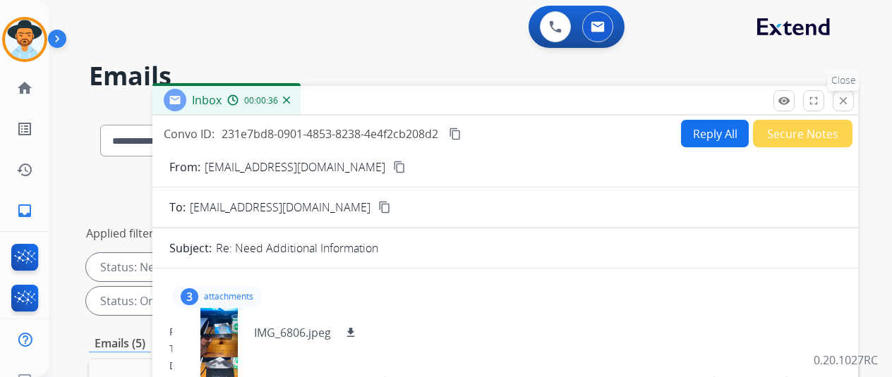
click at [849, 95] on mat-icon "close" at bounding box center [843, 101] width 13 height 13
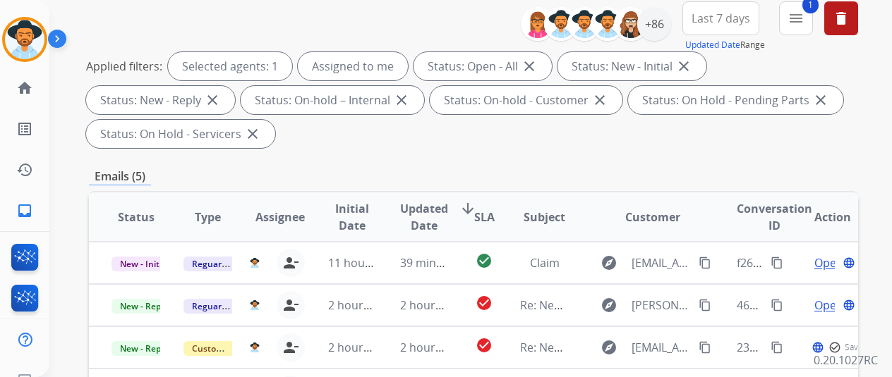
scroll to position [212, 0]
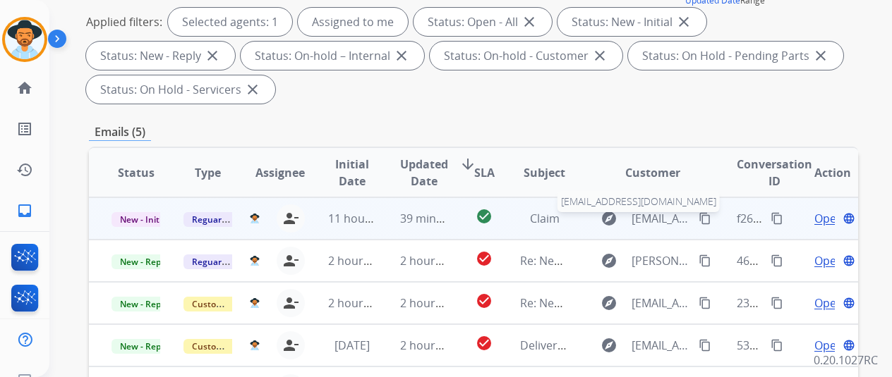
click at [659, 218] on span "[EMAIL_ADDRESS][DOMAIN_NAME]" at bounding box center [660, 218] width 59 height 17
type input "**********"
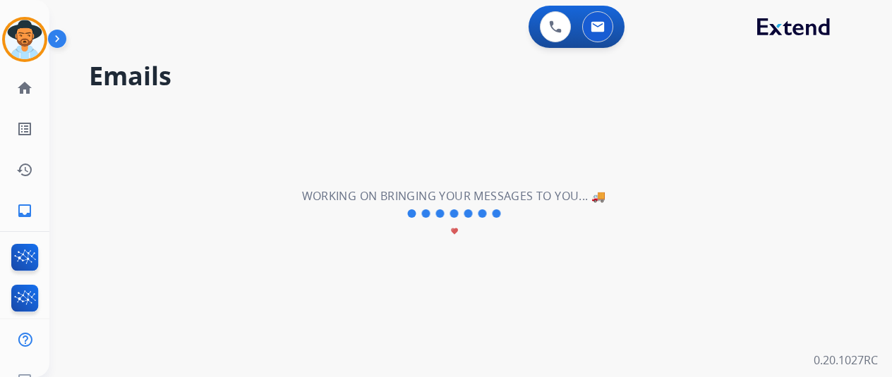
scroll to position [0, 0]
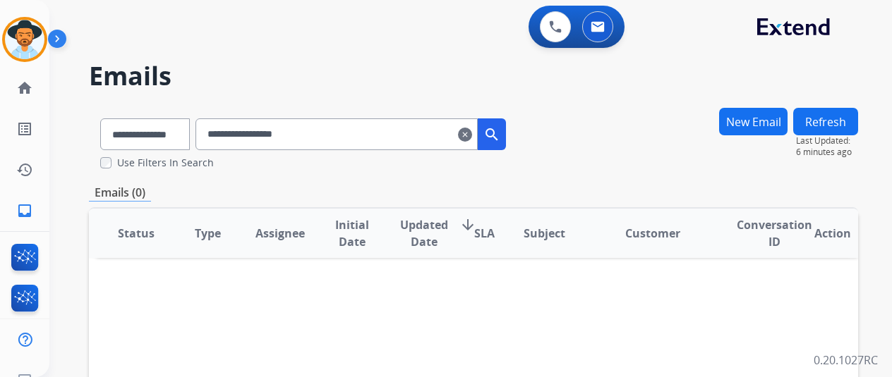
click at [472, 131] on mat-icon "clear" at bounding box center [465, 134] width 14 height 17
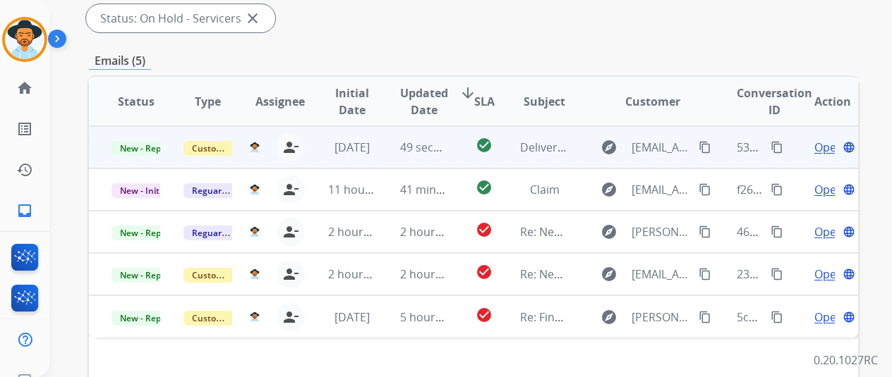
scroll to position [282, 0]
click at [823, 147] on span "Open" at bounding box center [828, 148] width 29 height 17
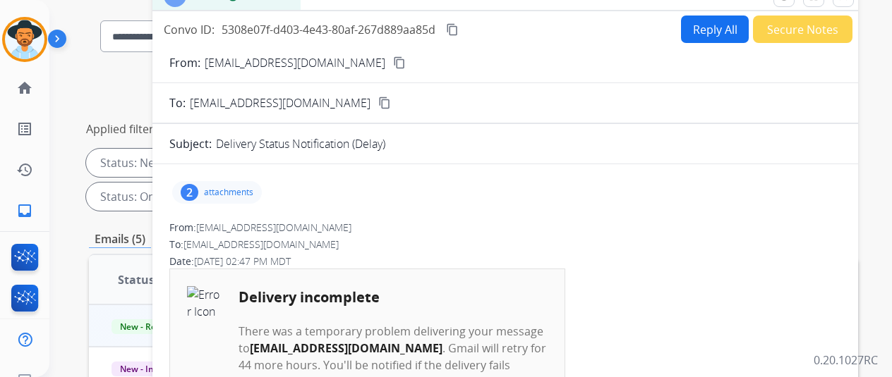
scroll to position [0, 0]
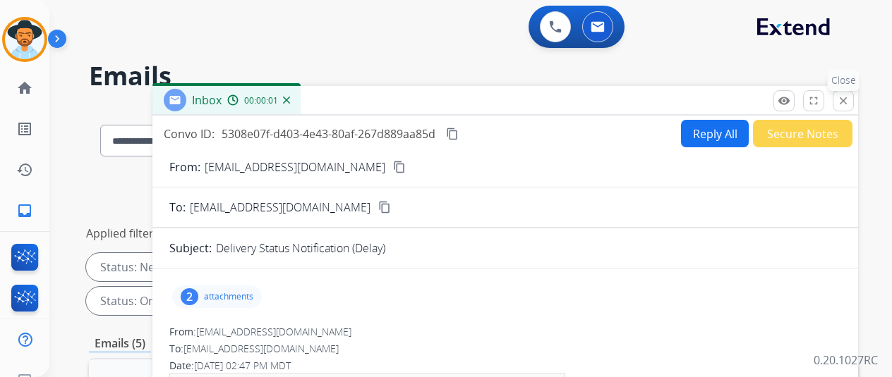
click at [856, 114] on div "Inbox 00:00:01" at bounding box center [504, 101] width 705 height 30
click at [849, 102] on mat-icon "close" at bounding box center [843, 101] width 13 height 13
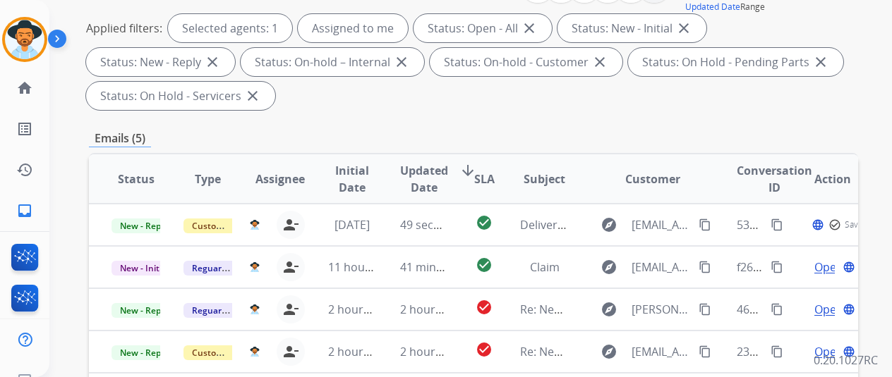
scroll to position [212, 0]
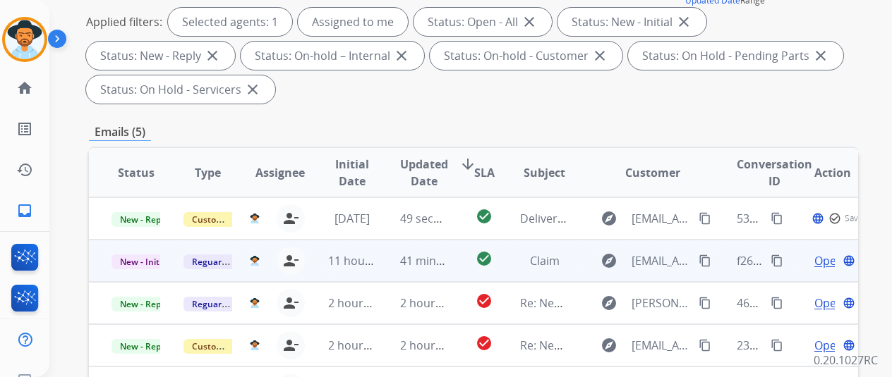
click at [824, 258] on span "Open" at bounding box center [828, 261] width 29 height 17
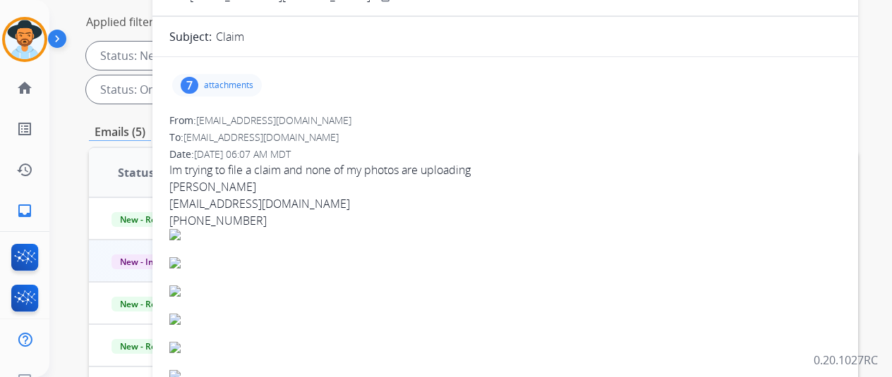
scroll to position [0, 0]
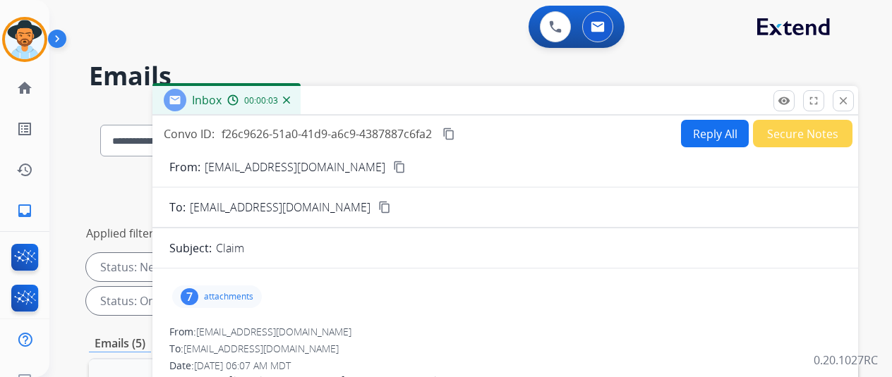
click at [393, 163] on mat-icon "content_copy" at bounding box center [399, 167] width 13 height 13
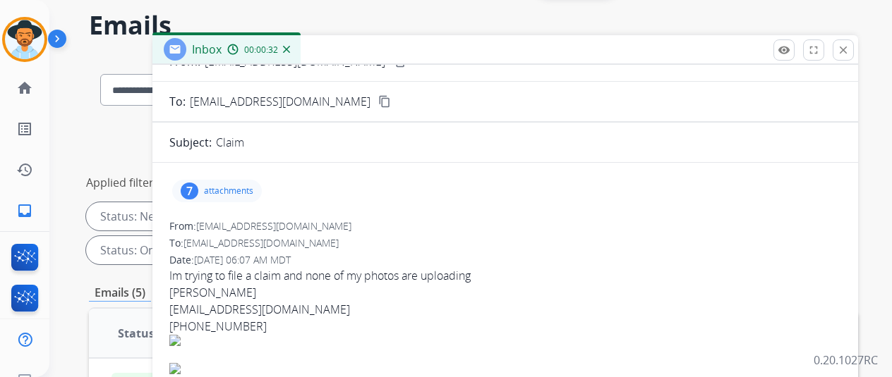
scroll to position [71, 0]
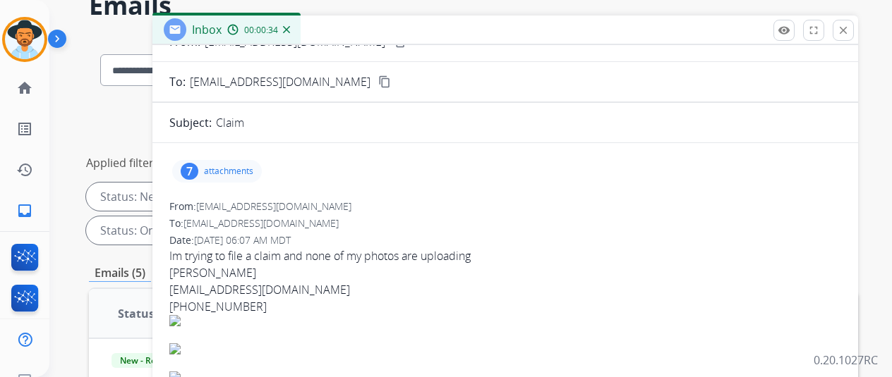
click at [248, 283] on div "[EMAIL_ADDRESS][DOMAIN_NAME]" at bounding box center [505, 289] width 672 height 17
click at [251, 290] on div "[EMAIL_ADDRESS][DOMAIN_NAME]" at bounding box center [505, 289] width 672 height 17
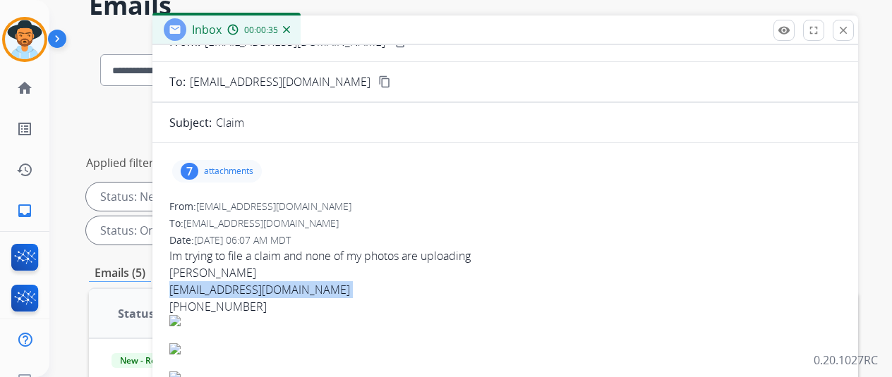
click at [251, 290] on div "[EMAIL_ADDRESS][DOMAIN_NAME]" at bounding box center [505, 289] width 672 height 17
copy div "[EMAIL_ADDRESS][DOMAIN_NAME]"
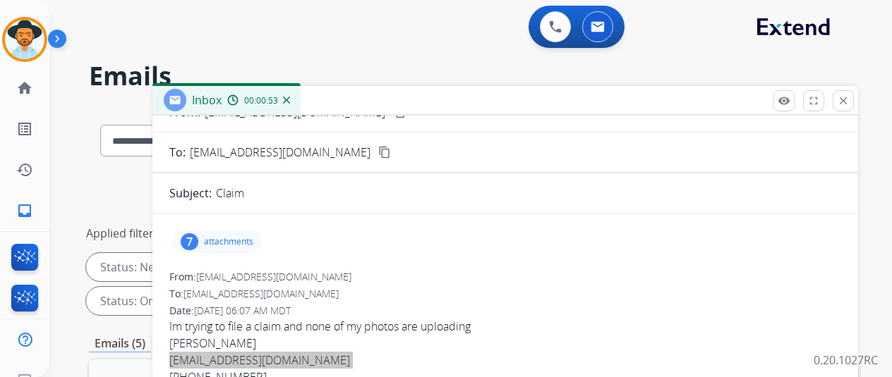
scroll to position [141, 0]
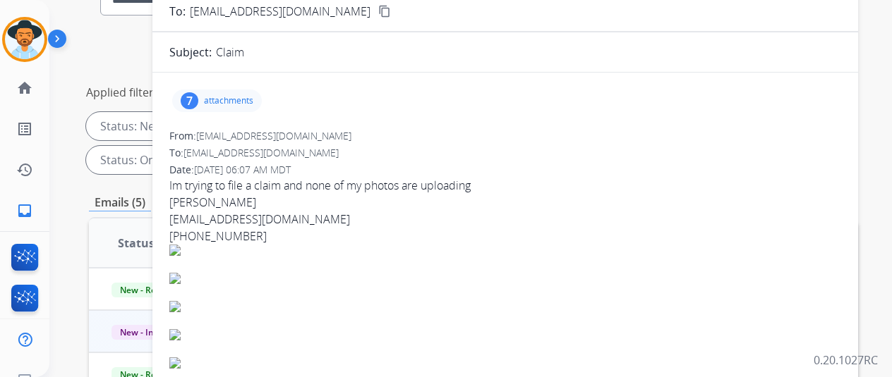
click at [233, 102] on p "attachments" at bounding box center [228, 100] width 49 height 11
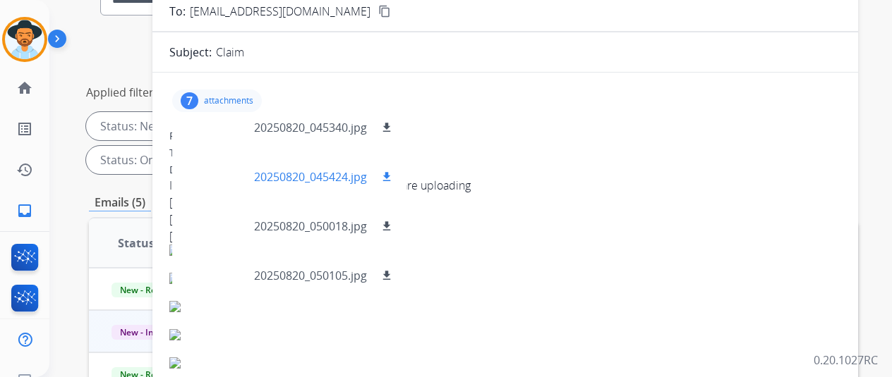
scroll to position [169, 0]
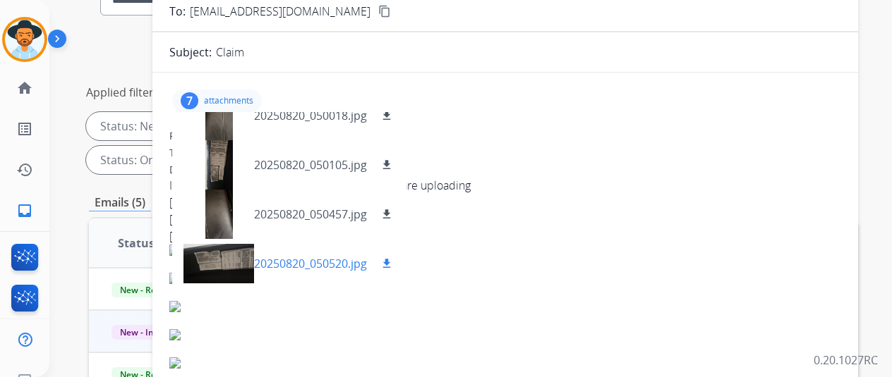
click at [305, 260] on p "20250820_050520.jpg" at bounding box center [310, 263] width 113 height 17
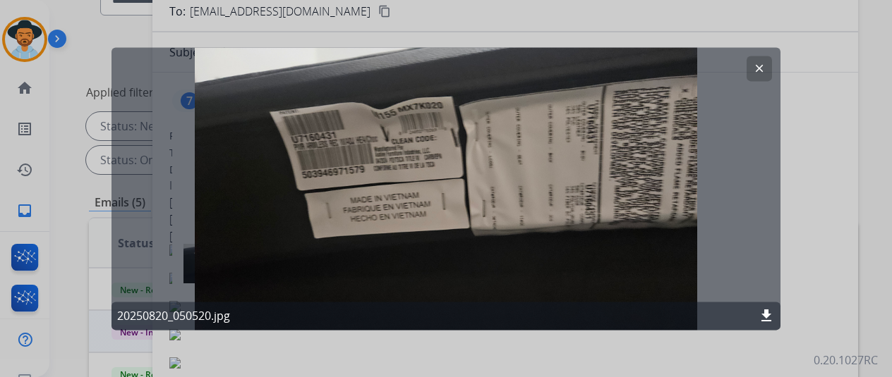
click at [756, 63] on mat-icon "clear" at bounding box center [759, 68] width 13 height 13
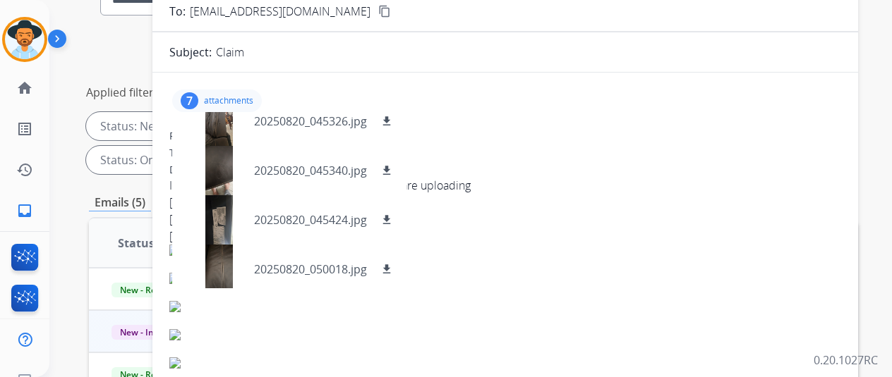
scroll to position [15, 0]
click at [533, 167] on div "Date: 08/20/2025 - 06:07 AM MDT" at bounding box center [505, 170] width 672 height 14
click at [198, 97] on div "7" at bounding box center [190, 100] width 18 height 17
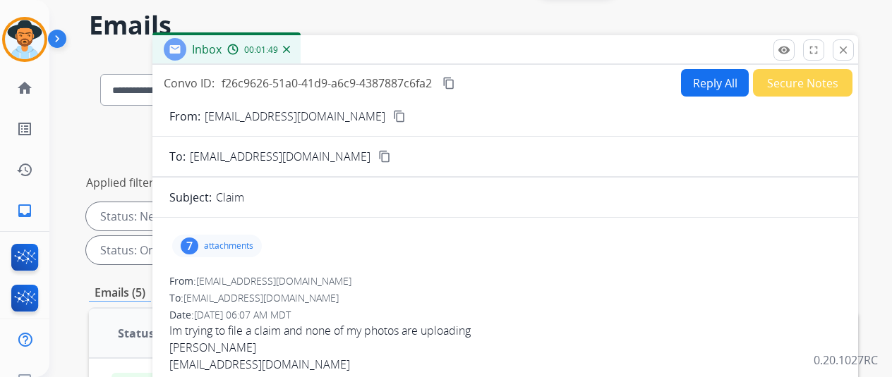
scroll to position [0, 0]
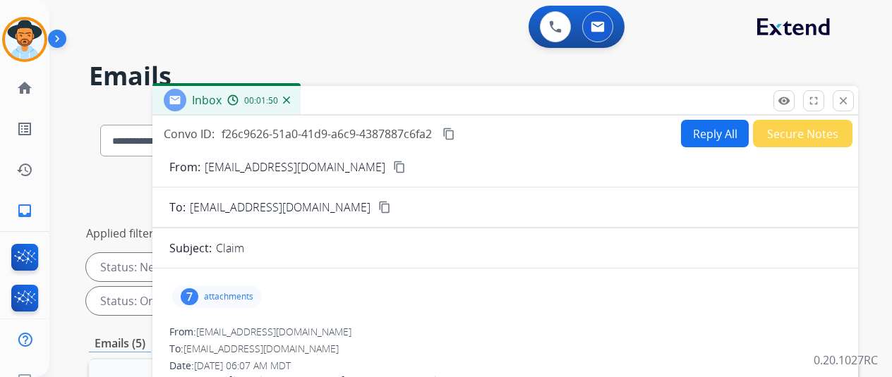
click at [703, 132] on button "Reply All" at bounding box center [715, 134] width 68 height 28
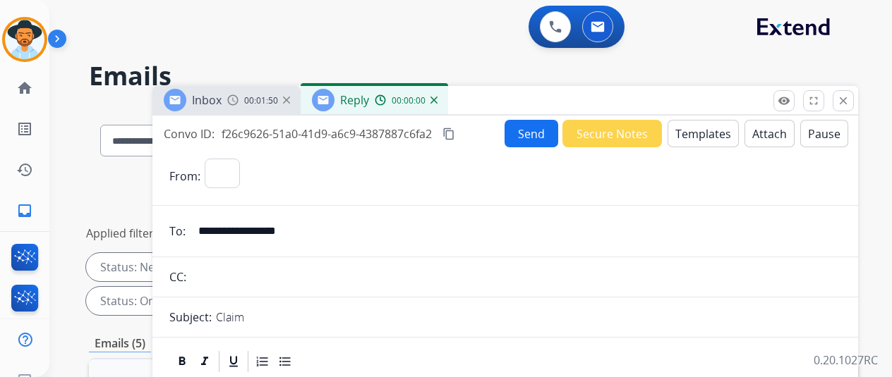
select select "**********"
click at [713, 128] on button "Templates" at bounding box center [702, 134] width 71 height 28
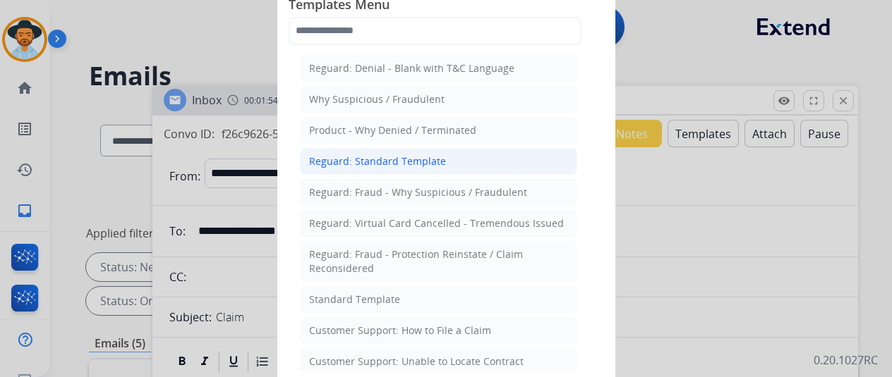
click at [415, 165] on div "Reguard: Standard Template" at bounding box center [377, 161] width 137 height 14
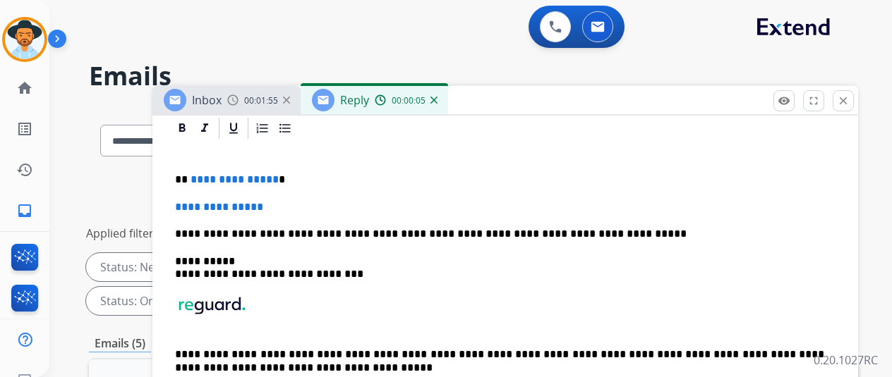
scroll to position [282, 0]
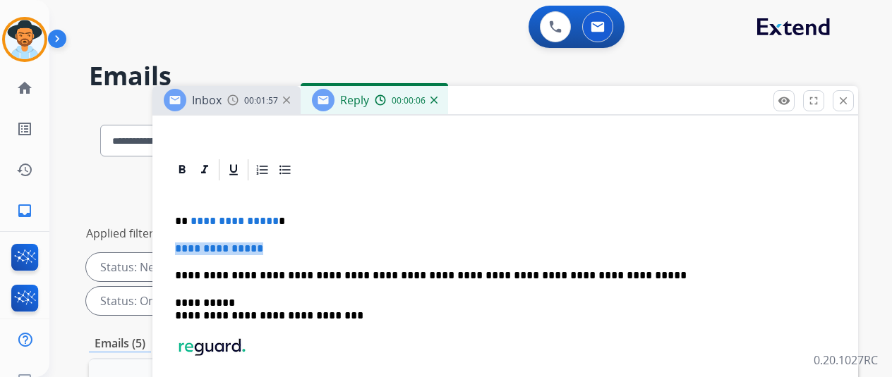
drag, startPoint x: 284, startPoint y: 253, endPoint x: 312, endPoint y: 270, distance: 32.7
click at [190, 248] on p "**********" at bounding box center [505, 249] width 660 height 13
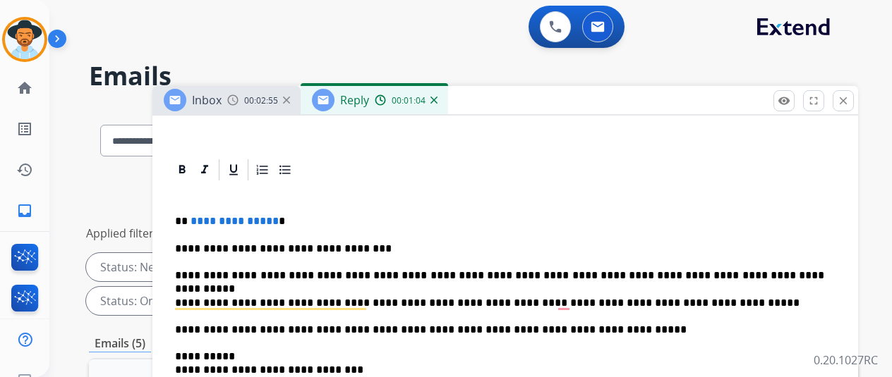
click at [633, 301] on p "**********" at bounding box center [499, 303] width 649 height 13
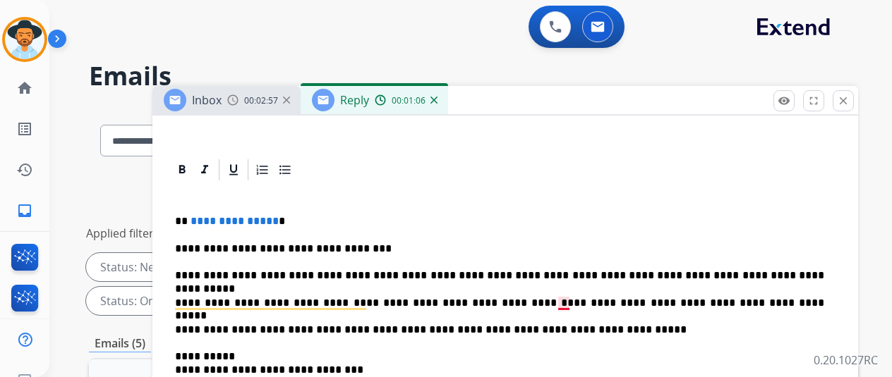
click at [574, 307] on p "**********" at bounding box center [499, 303] width 649 height 13
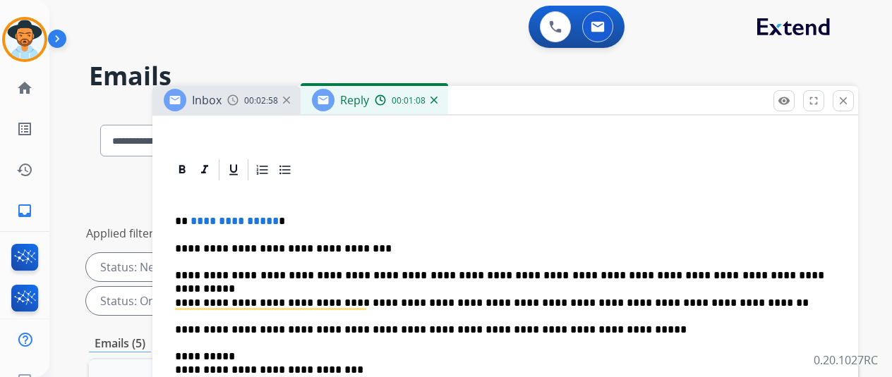
click at [619, 293] on div "**********" at bounding box center [505, 349] width 672 height 333
click at [262, 224] on span "**********" at bounding box center [234, 221] width 88 height 11
drag, startPoint x: 281, startPoint y: 222, endPoint x: 199, endPoint y: 218, distance: 81.9
click at [199, 218] on p "**********" at bounding box center [499, 221] width 649 height 13
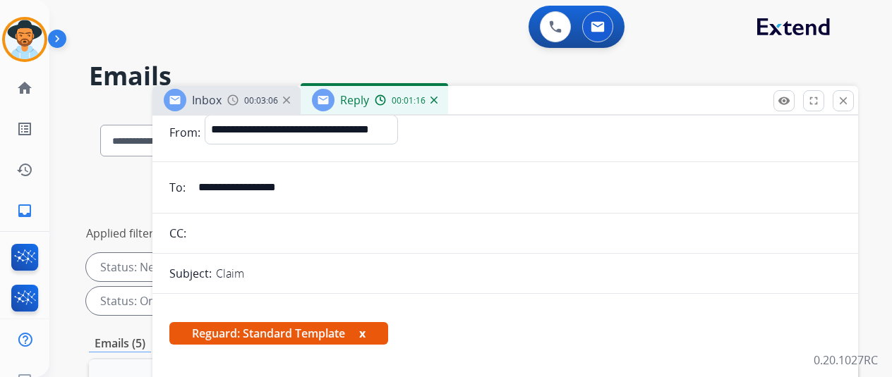
scroll to position [0, 0]
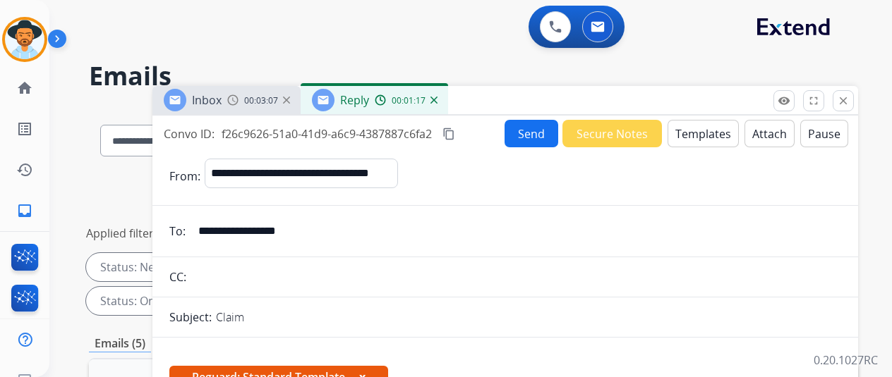
click at [558, 132] on button "Send" at bounding box center [531, 134] width 54 height 28
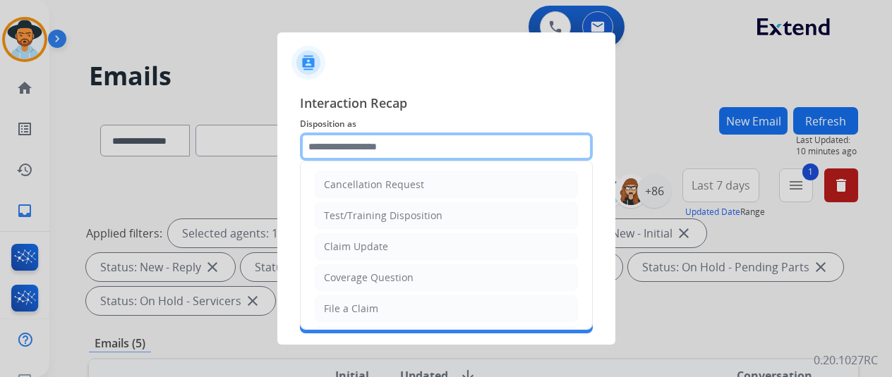
click at [447, 148] on input "text" at bounding box center [446, 147] width 293 height 28
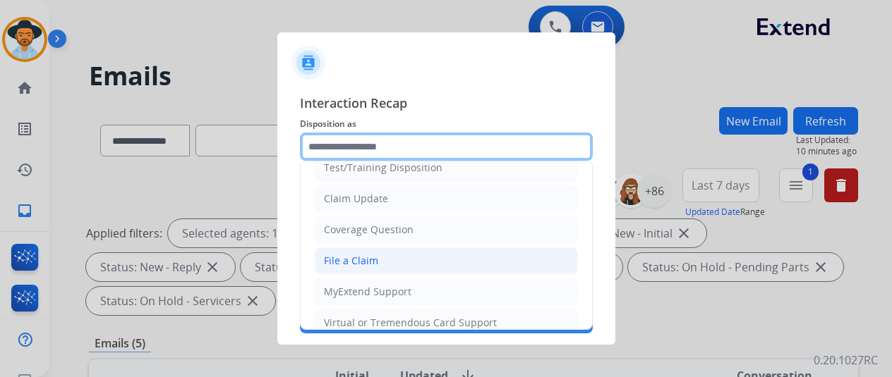
scroll to position [71, 0]
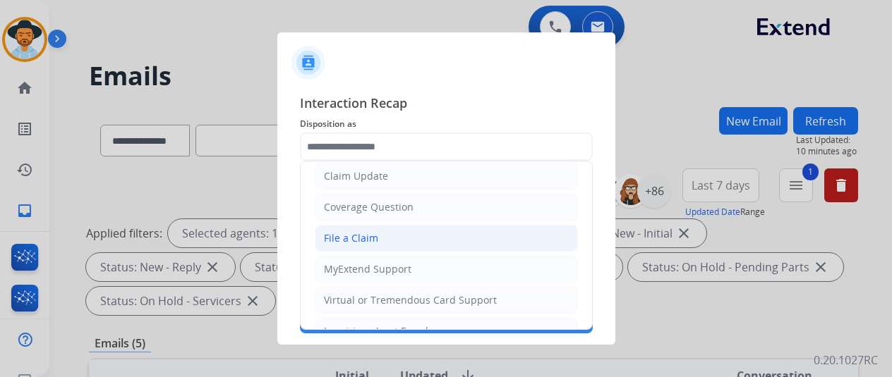
click at [376, 231] on li "File a Claim" at bounding box center [446, 238] width 263 height 27
type input "**********"
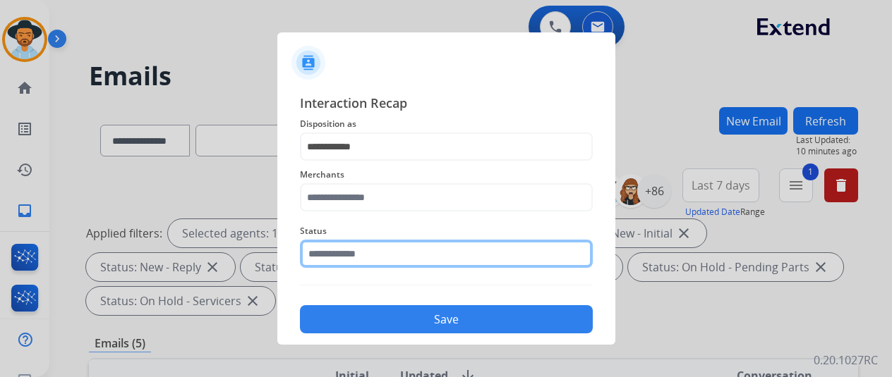
click at [405, 261] on input "text" at bounding box center [446, 254] width 293 height 28
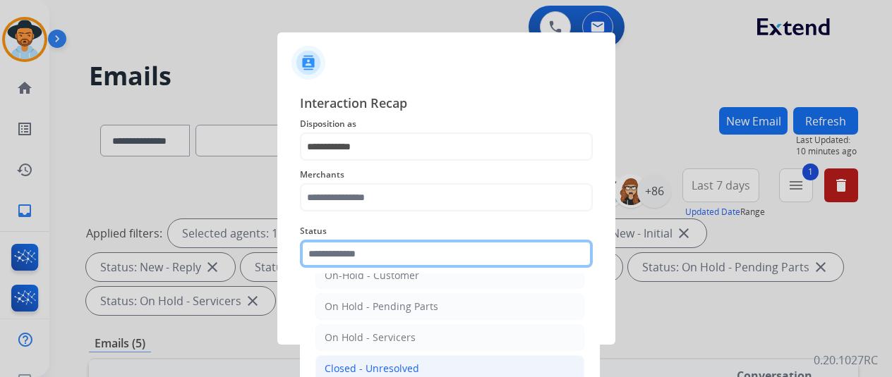
scroll to position [80, 0]
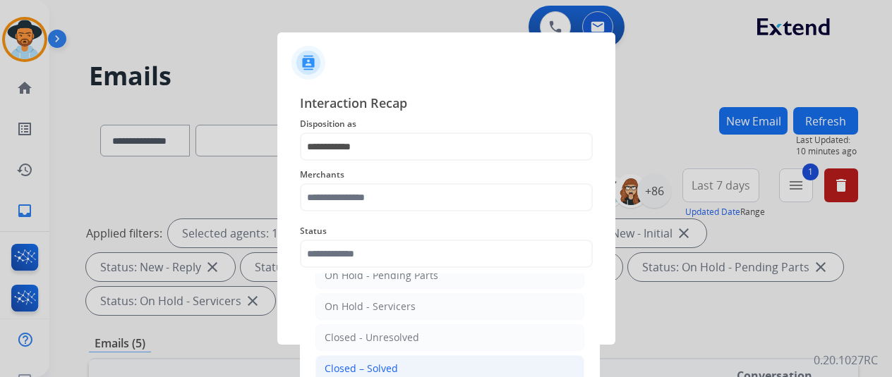
click at [412, 359] on li "Closed – Solved" at bounding box center [449, 369] width 269 height 27
type input "**********"
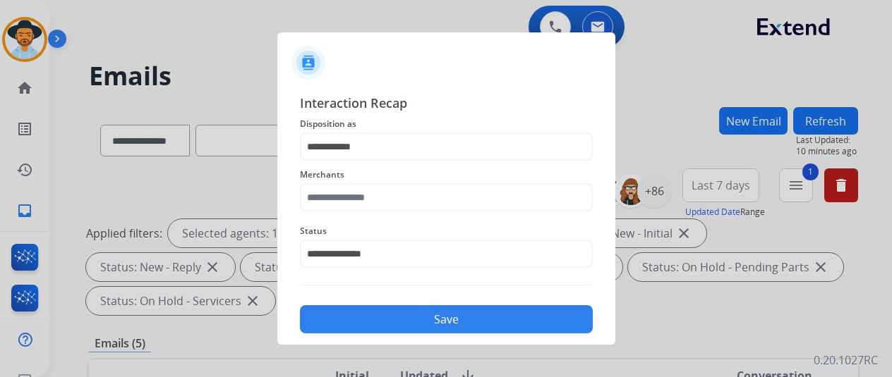
click at [435, 214] on div "Merchants" at bounding box center [446, 189] width 293 height 56
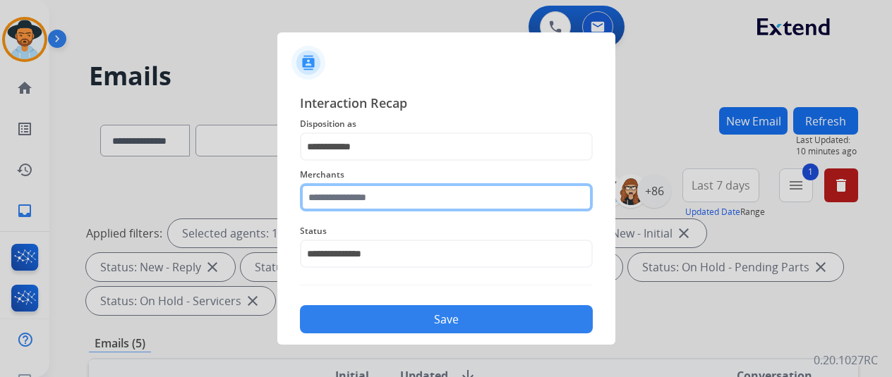
click at [429, 193] on input "text" at bounding box center [446, 197] width 293 height 28
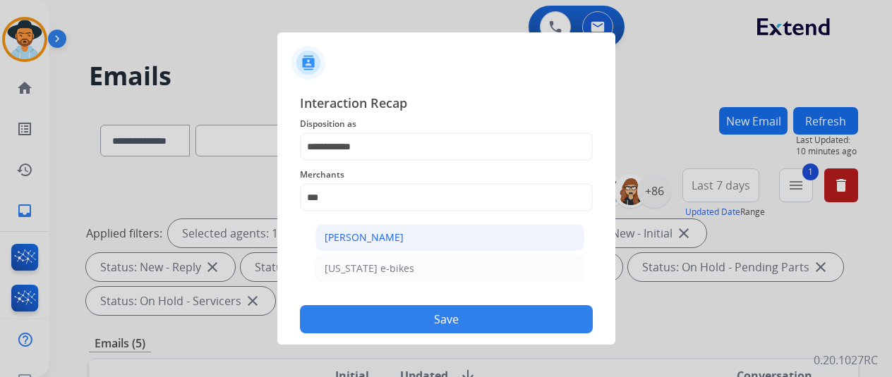
click at [459, 242] on li "[PERSON_NAME]" at bounding box center [449, 237] width 269 height 27
type input "**********"
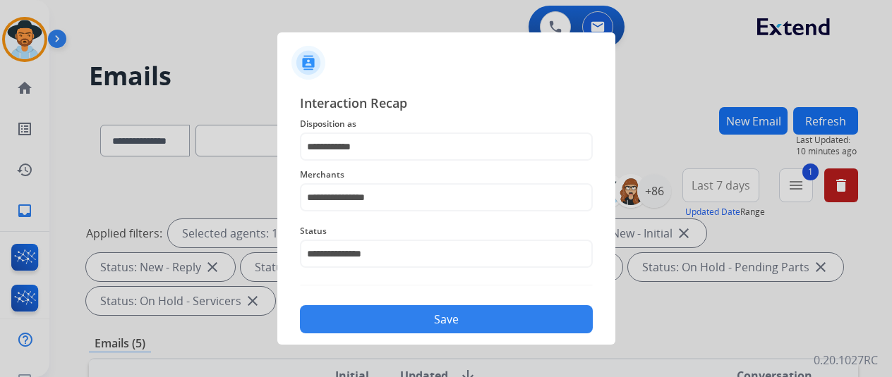
click at [464, 318] on button "Save" at bounding box center [446, 319] width 293 height 28
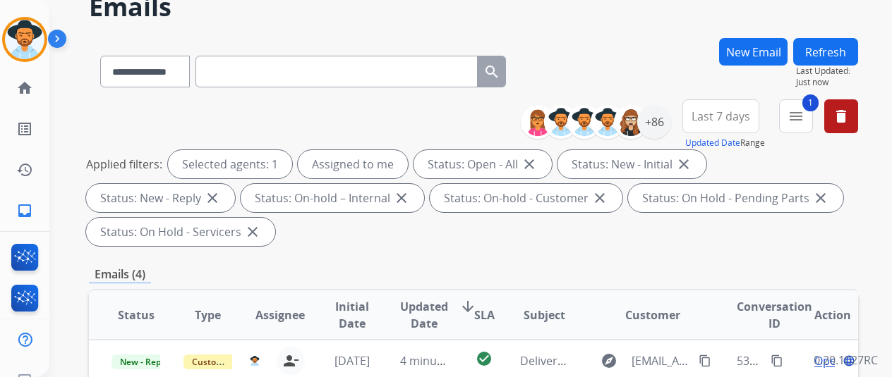
scroll to position [212, 0]
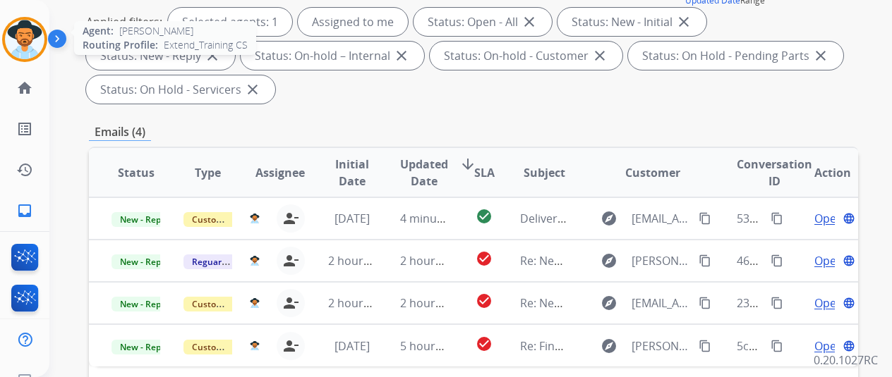
click at [11, 26] on img at bounding box center [25, 40] width 40 height 40
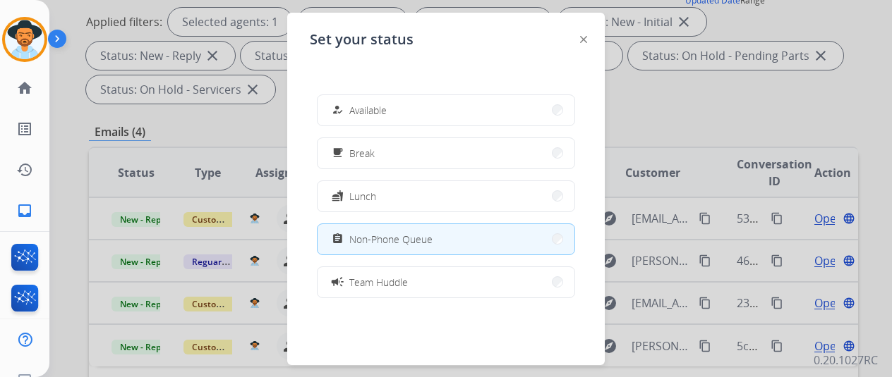
click at [387, 94] on div "how_to_reg Available free_breakfast Break fastfood Lunch assignment Non-Phone Q…" at bounding box center [446, 196] width 272 height 226
click at [391, 102] on button "how_to_reg Available" at bounding box center [445, 110] width 257 height 30
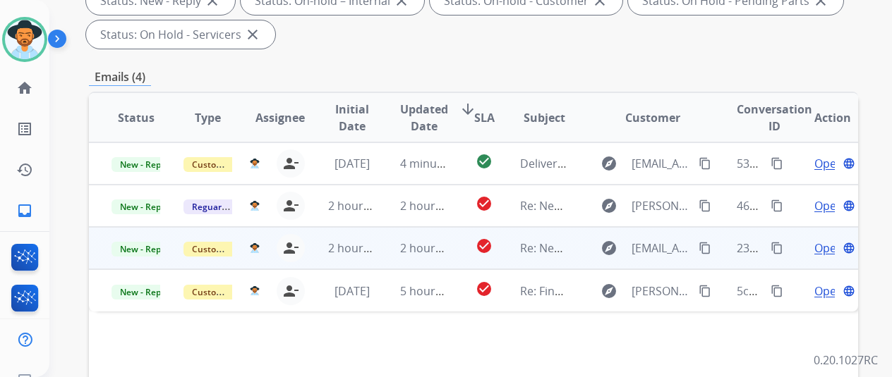
scroll to position [353, 0]
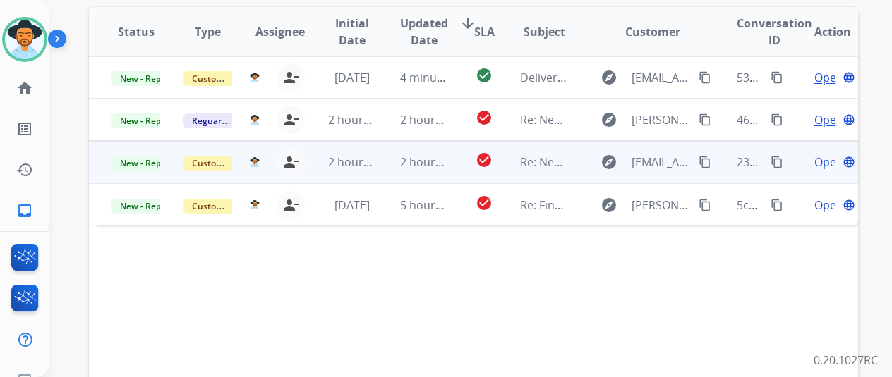
click at [827, 165] on span "Open" at bounding box center [828, 162] width 29 height 17
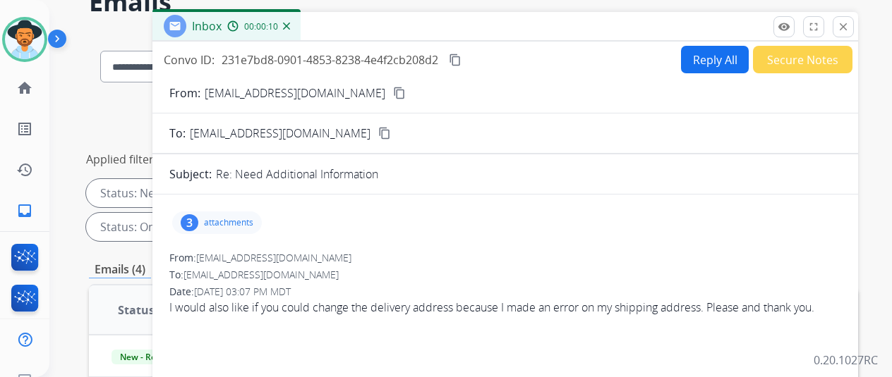
scroll to position [0, 0]
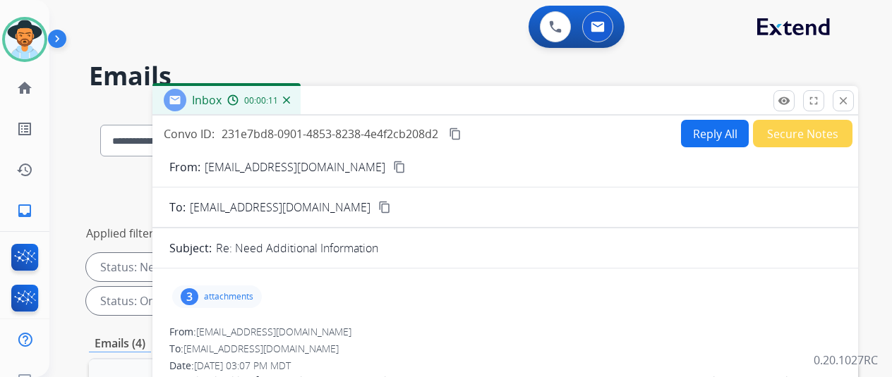
click at [705, 143] on button "Reply All" at bounding box center [715, 134] width 68 height 28
select select "**********"
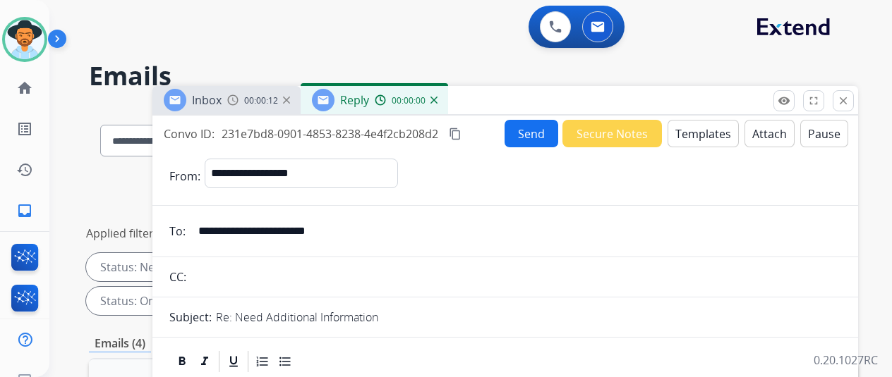
click at [724, 131] on button "Templates" at bounding box center [702, 134] width 71 height 28
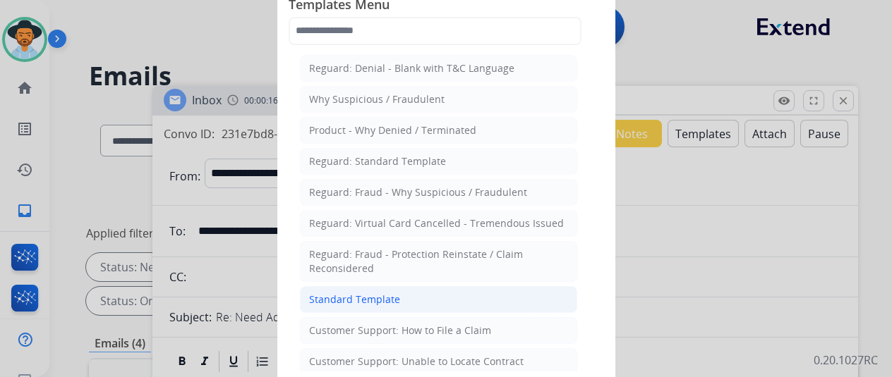
click at [454, 286] on li "Standard Template" at bounding box center [438, 299] width 277 height 27
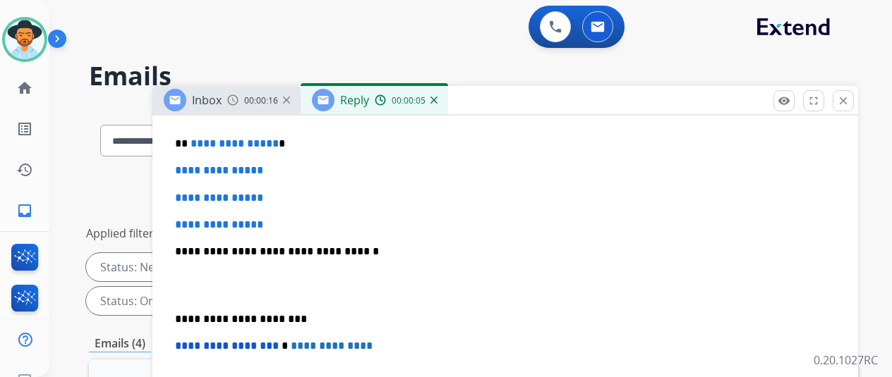
scroll to position [423, 0]
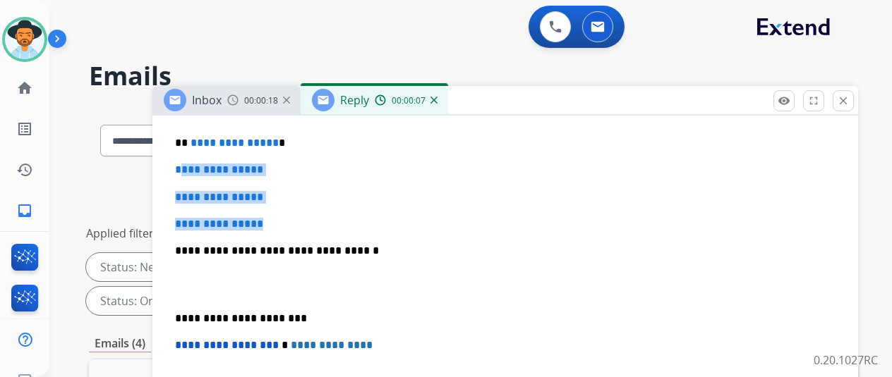
drag, startPoint x: 326, startPoint y: 226, endPoint x: 189, endPoint y: 169, distance: 148.3
click at [189, 169] on div "**********" at bounding box center [505, 284] width 672 height 485
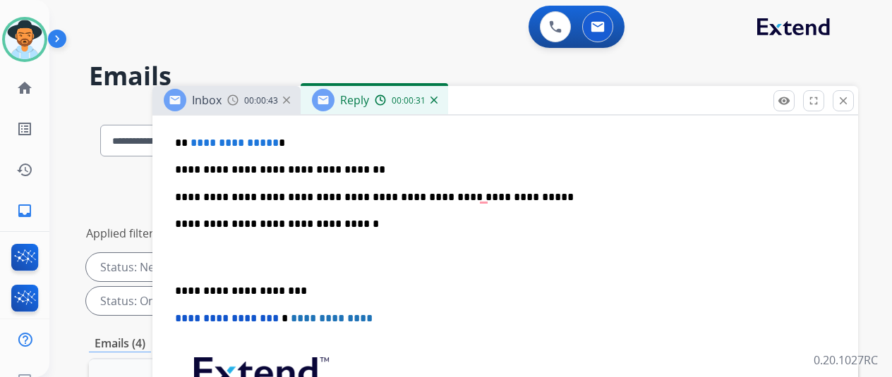
click at [385, 183] on div "**********" at bounding box center [505, 271] width 672 height 459
click at [390, 194] on p "**********" at bounding box center [499, 197] width 649 height 13
click at [569, 202] on div "**********" at bounding box center [505, 271] width 672 height 459
click at [562, 200] on p "**********" at bounding box center [499, 197] width 649 height 13
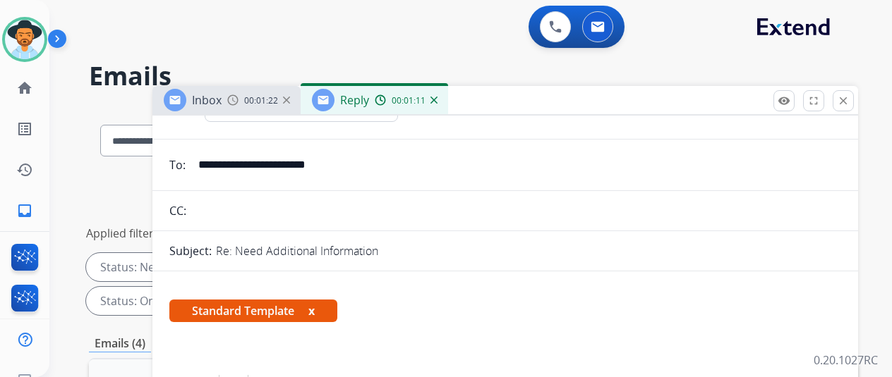
scroll to position [0, 0]
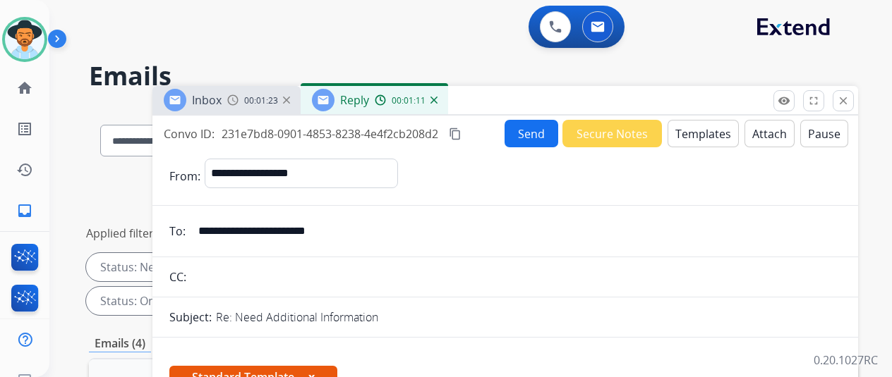
click at [554, 135] on button "Send" at bounding box center [531, 134] width 54 height 28
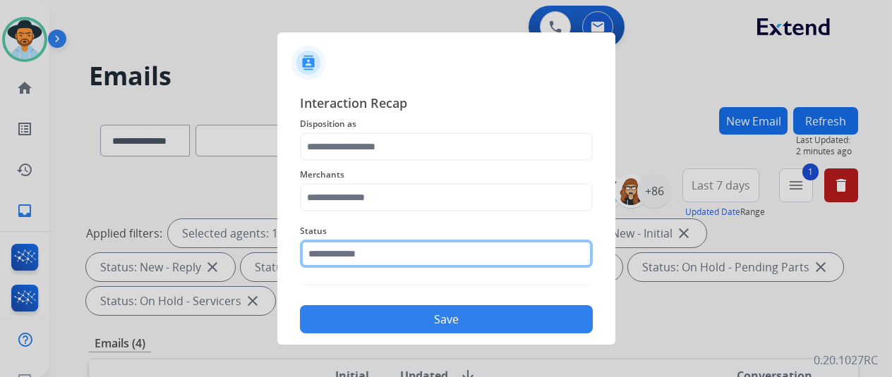
click at [368, 255] on input "text" at bounding box center [446, 254] width 293 height 28
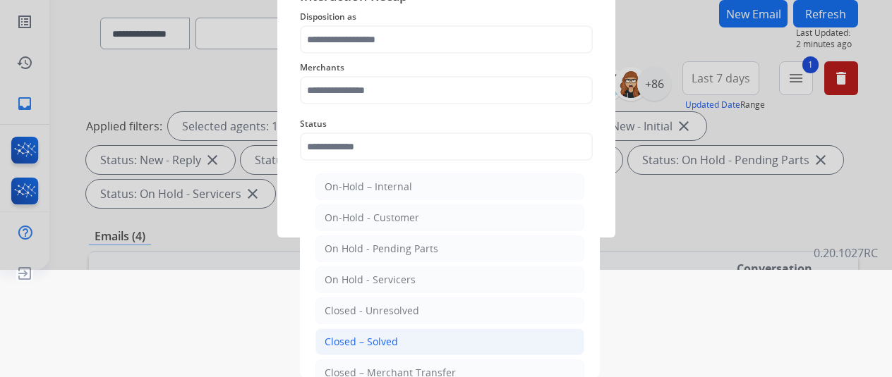
click at [369, 339] on div "Closed – Solved" at bounding box center [361, 342] width 73 height 14
type input "**********"
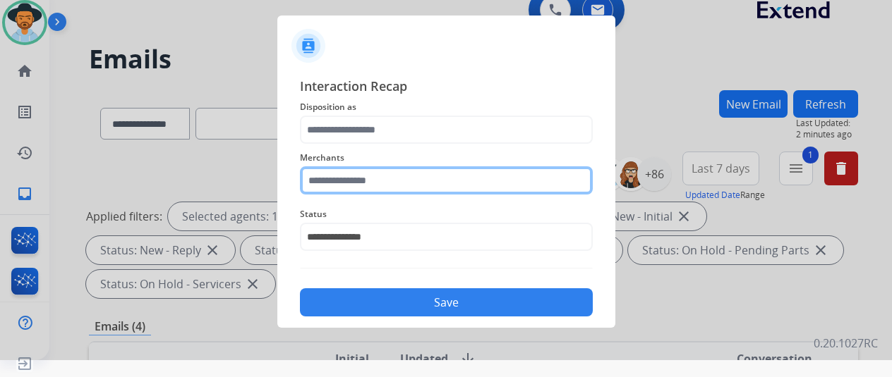
click at [368, 182] on div "Merchants" at bounding box center [446, 172] width 293 height 56
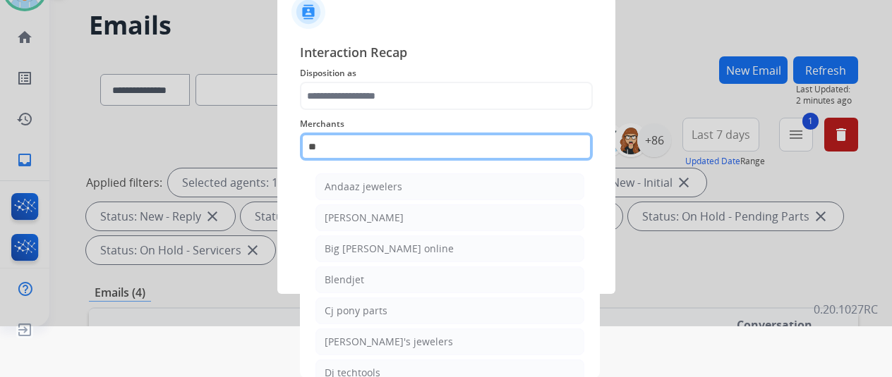
scroll to position [17, 0]
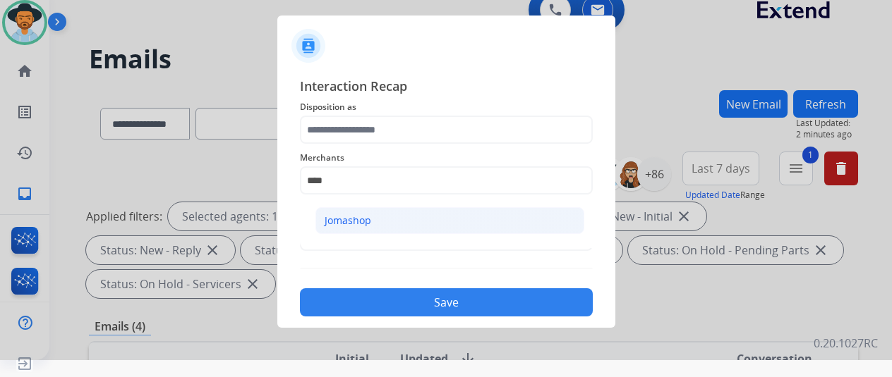
click at [377, 219] on li "Jomashop" at bounding box center [449, 220] width 269 height 27
type input "********"
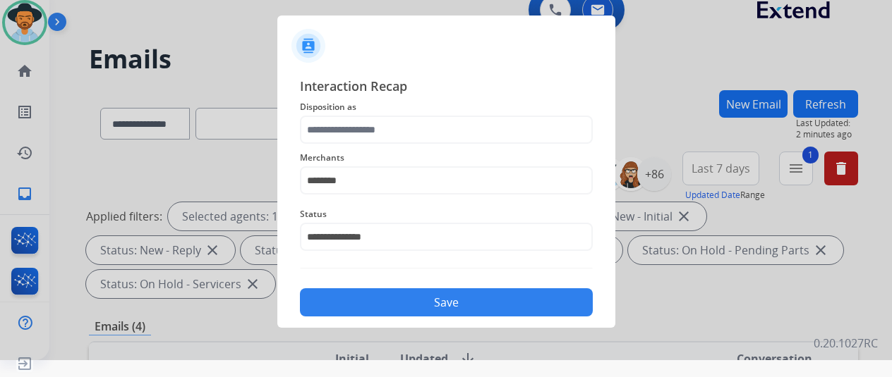
drag, startPoint x: 401, startPoint y: 85, endPoint x: 377, endPoint y: 127, distance: 49.0
click at [397, 89] on span "Interaction Recap" at bounding box center [446, 87] width 293 height 23
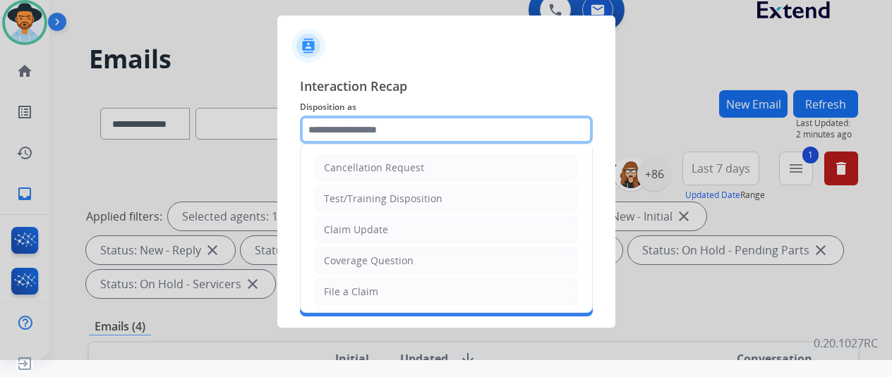
click at [377, 128] on input "text" at bounding box center [446, 130] width 293 height 28
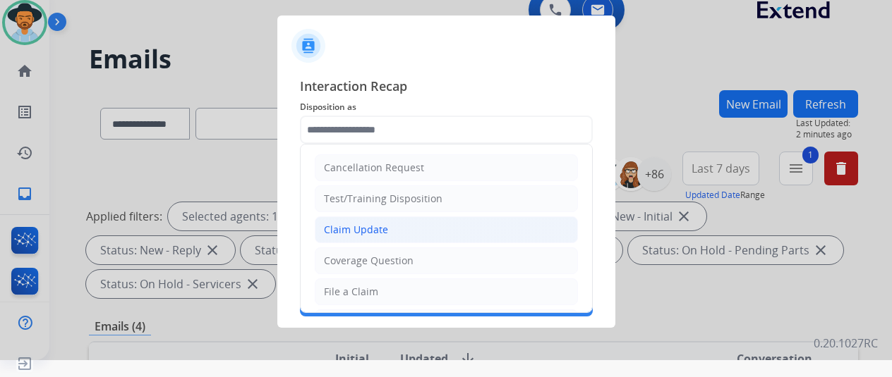
click at [371, 232] on div "Claim Update" at bounding box center [356, 230] width 64 height 14
type input "**********"
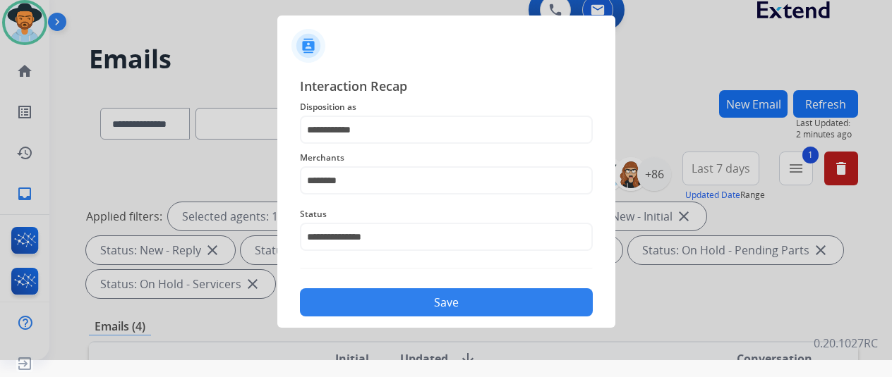
click at [436, 309] on button "Save" at bounding box center [446, 303] width 293 height 28
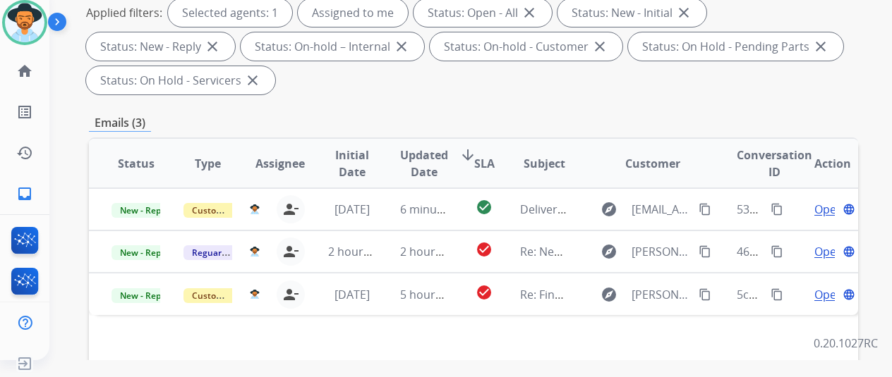
scroll to position [282, 0]
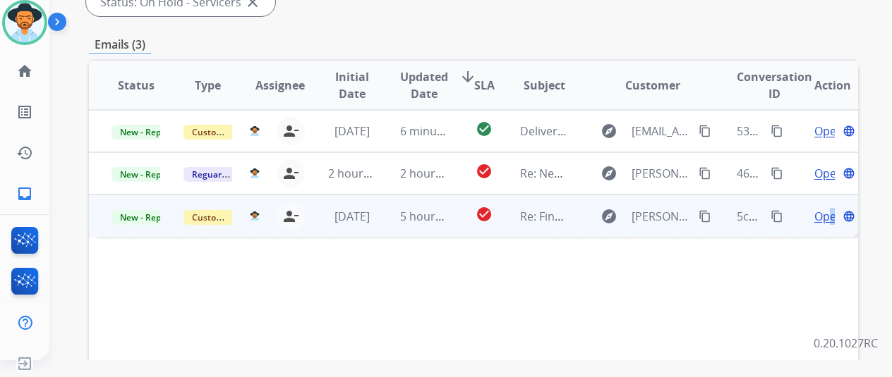
click at [831, 218] on span "Open" at bounding box center [828, 216] width 29 height 17
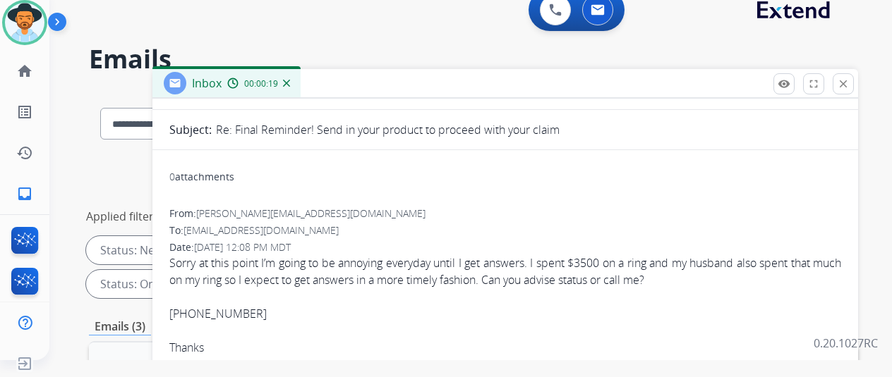
scroll to position [0, 0]
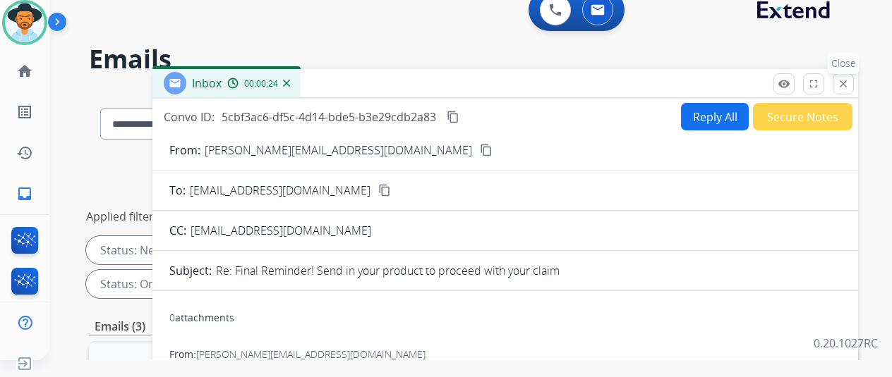
click at [849, 85] on mat-icon "close" at bounding box center [843, 84] width 13 height 13
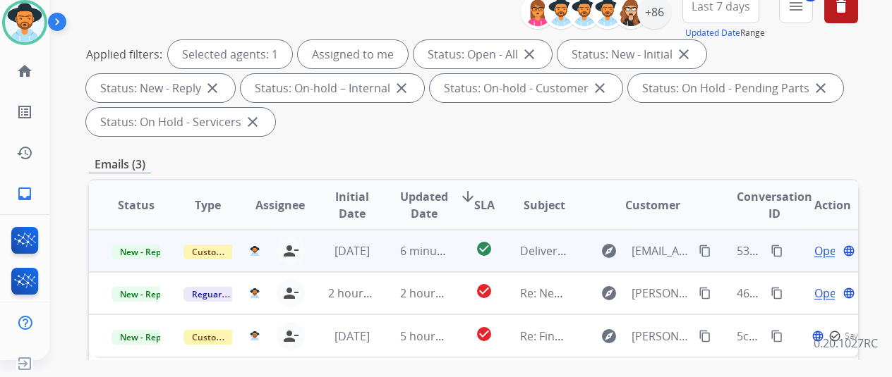
scroll to position [212, 0]
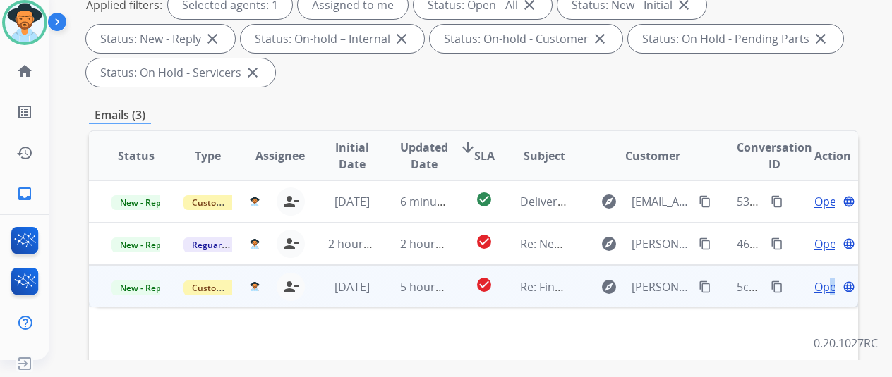
click at [831, 286] on span "Open" at bounding box center [828, 287] width 29 height 17
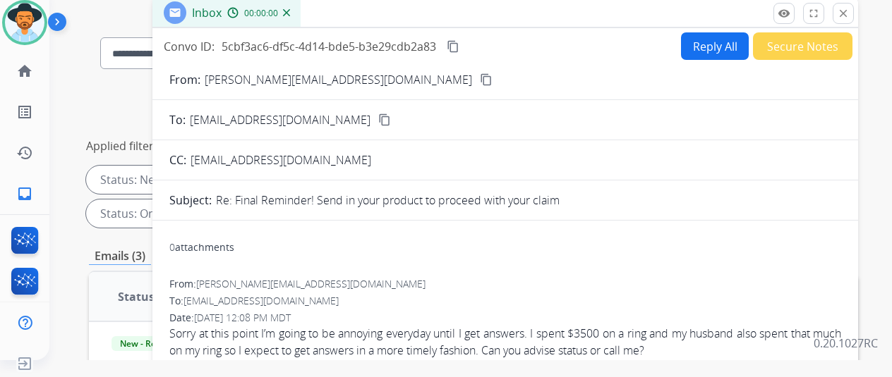
scroll to position [71, 0]
click at [825, 55] on button "Secure Notes" at bounding box center [802, 46] width 99 height 28
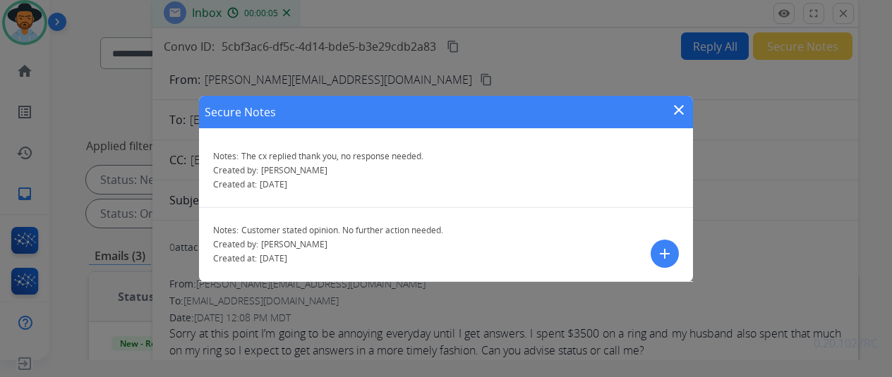
click at [666, 254] on mat-icon "add" at bounding box center [664, 254] width 17 height 17
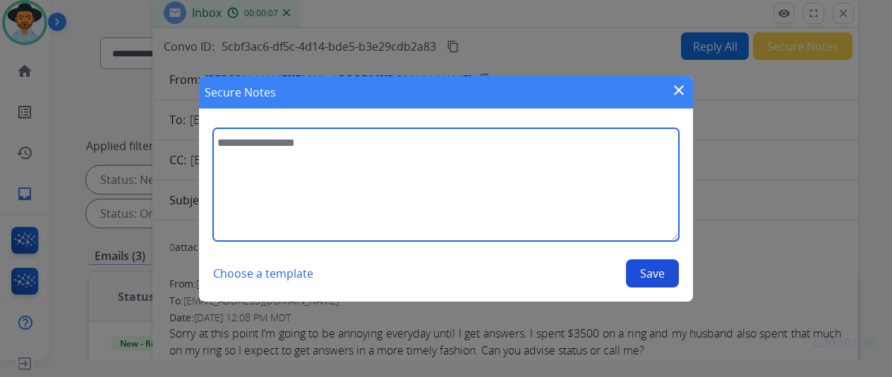
click at [549, 190] on textarea at bounding box center [446, 184] width 466 height 113
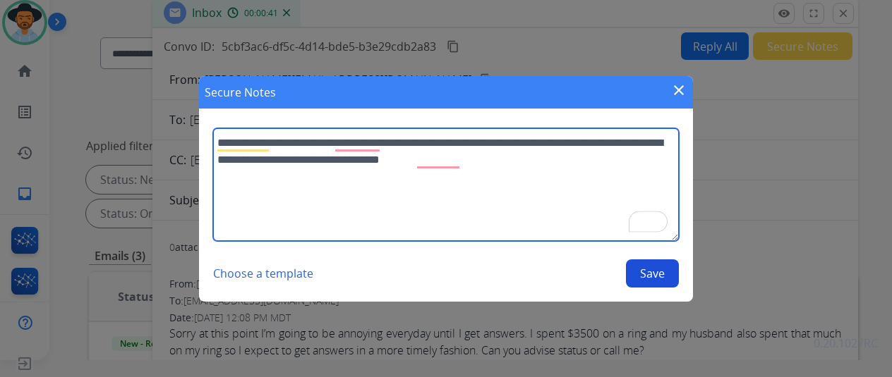
click at [445, 169] on textarea "**********" at bounding box center [446, 184] width 466 height 113
click at [442, 165] on textarea "**********" at bounding box center [446, 184] width 466 height 113
click at [359, 146] on textarea "**********" at bounding box center [446, 184] width 466 height 113
click at [514, 163] on textarea "**********" at bounding box center [446, 184] width 466 height 113
type textarea "**********"
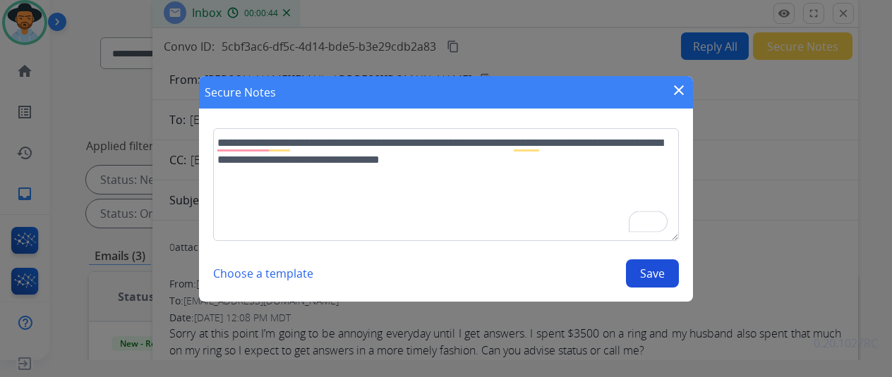
click at [657, 260] on button "Save" at bounding box center [652, 274] width 53 height 28
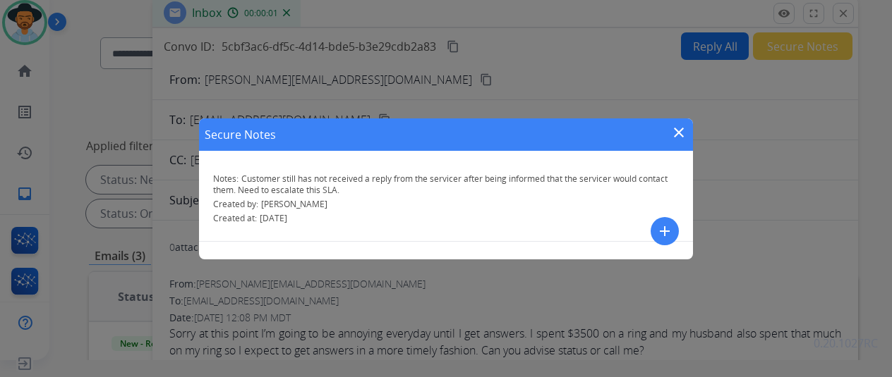
click at [682, 133] on mat-icon "close" at bounding box center [678, 132] width 17 height 17
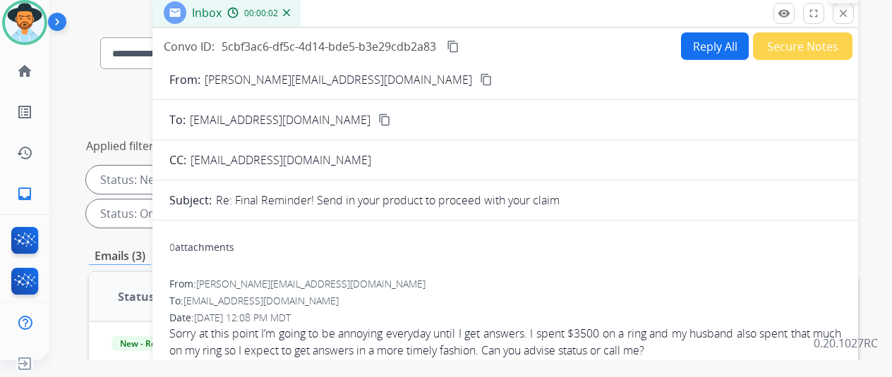
click at [854, 15] on div "remove_red_eye Logs fullscreen Expand close Close" at bounding box center [813, 13] width 80 height 21
click at [854, 21] on button "close Close" at bounding box center [842, 13] width 21 height 21
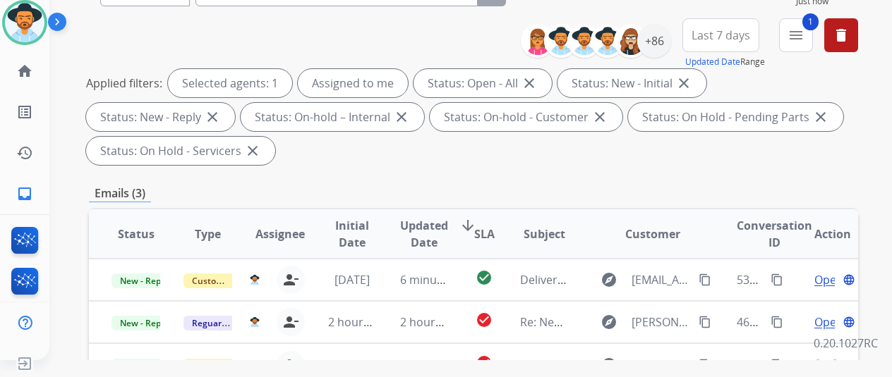
scroll to position [282, 0]
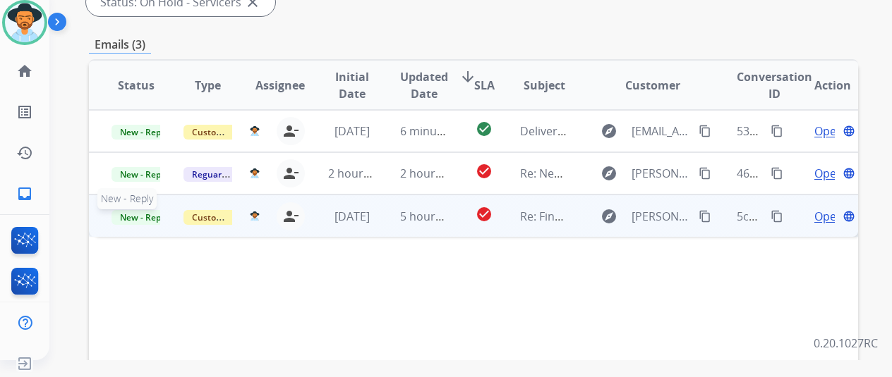
click at [157, 215] on span "New - Reply" at bounding box center [143, 217] width 64 height 15
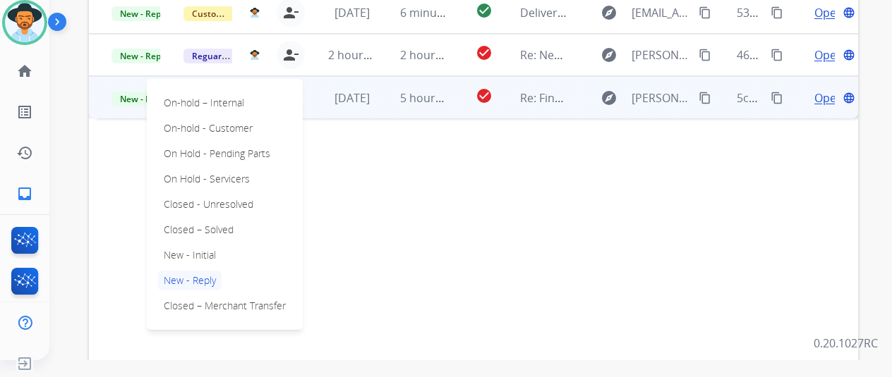
scroll to position [423, 0]
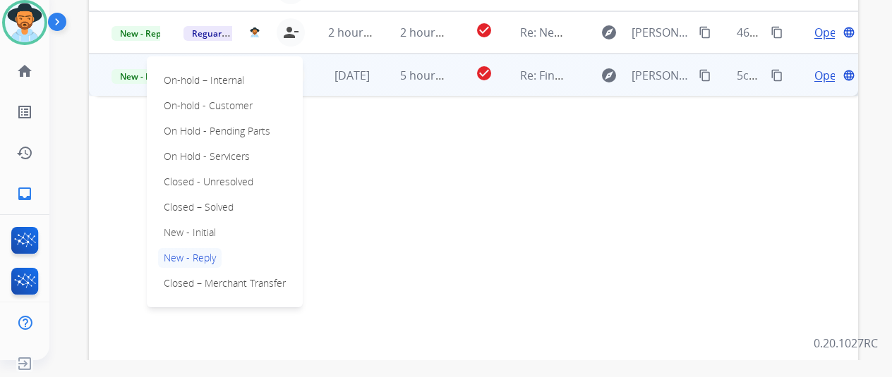
click at [471, 212] on div "Status Type Assignee Initial Date Updated Date arrow_downward SLA Subject Custo…" at bounding box center [473, 154] width 769 height 473
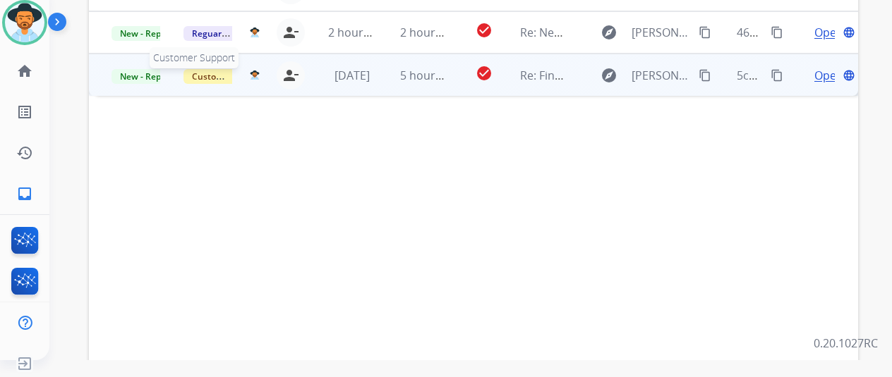
click at [209, 73] on span "Customer Support" at bounding box center [229, 76] width 92 height 15
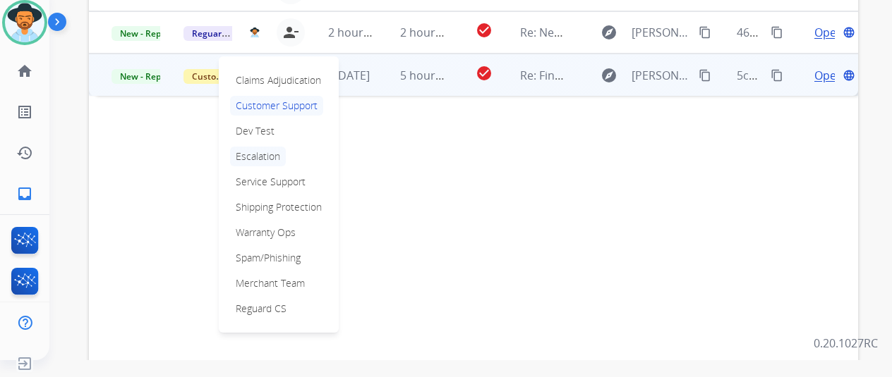
click at [264, 153] on p "Escalation" at bounding box center [258, 157] width 56 height 20
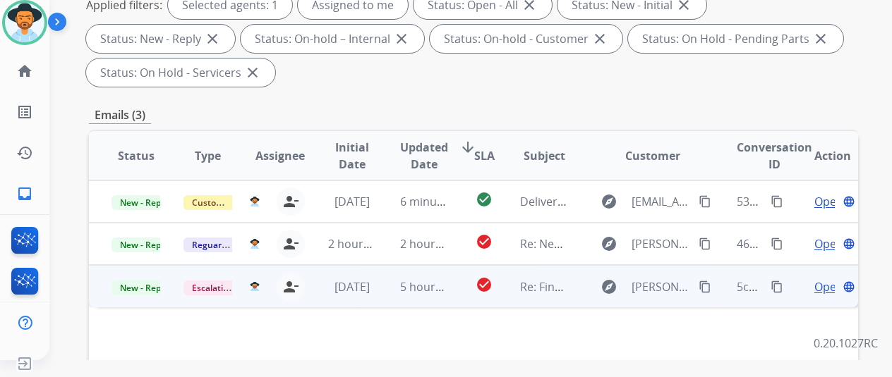
scroll to position [71, 0]
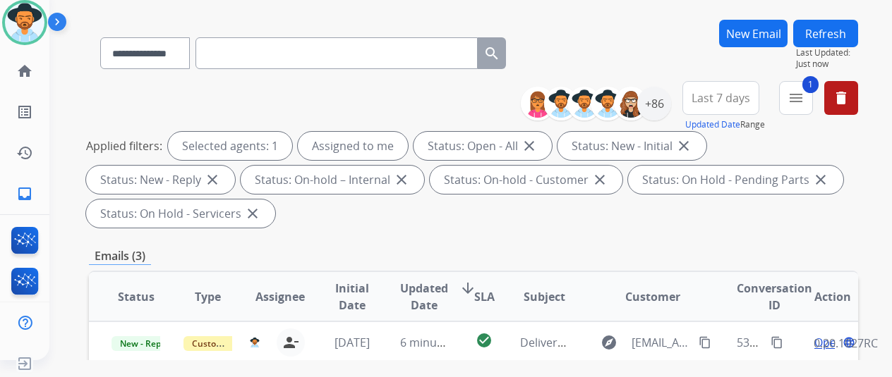
click at [835, 39] on button "Refresh" at bounding box center [825, 34] width 65 height 28
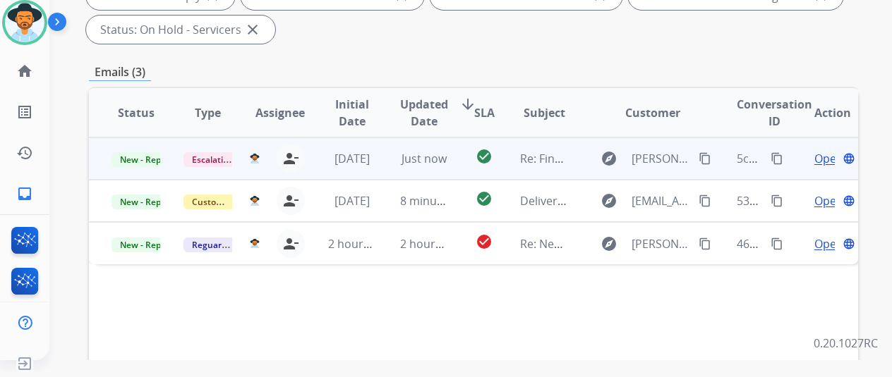
scroll to position [282, 0]
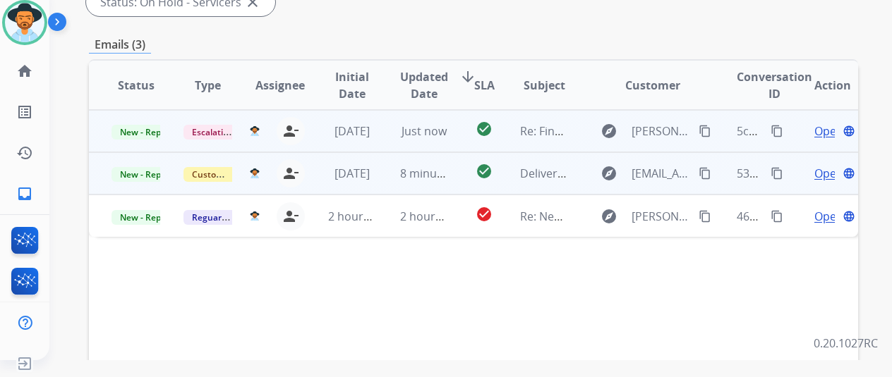
click at [823, 170] on span "Open" at bounding box center [828, 173] width 29 height 17
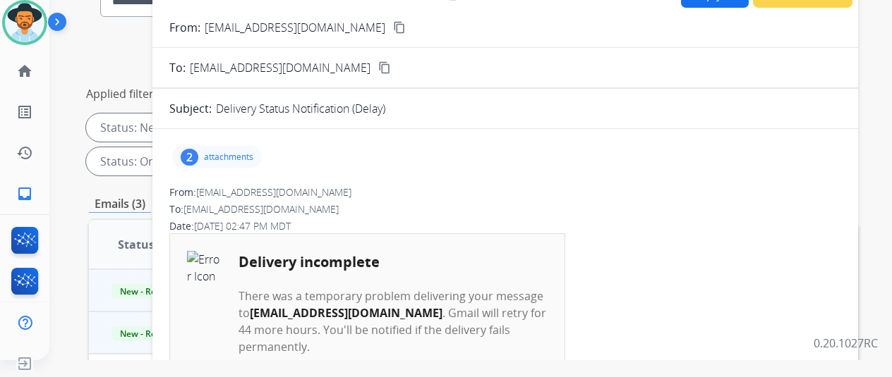
scroll to position [0, 0]
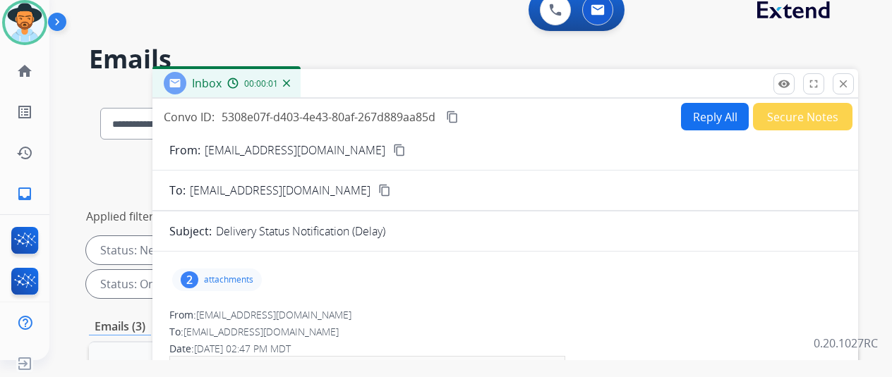
click at [849, 88] on mat-icon "close" at bounding box center [843, 84] width 13 height 13
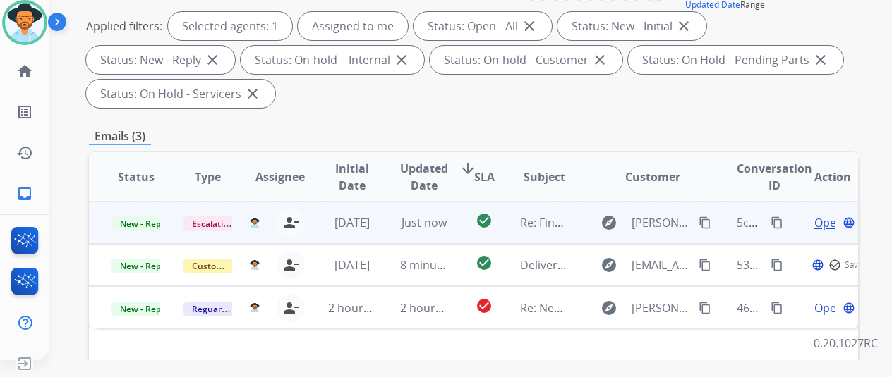
scroll to position [212, 0]
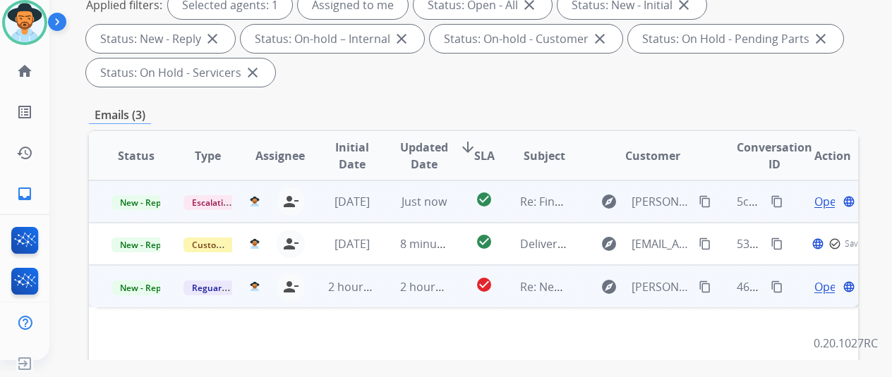
click at [820, 289] on span "Open" at bounding box center [828, 287] width 29 height 17
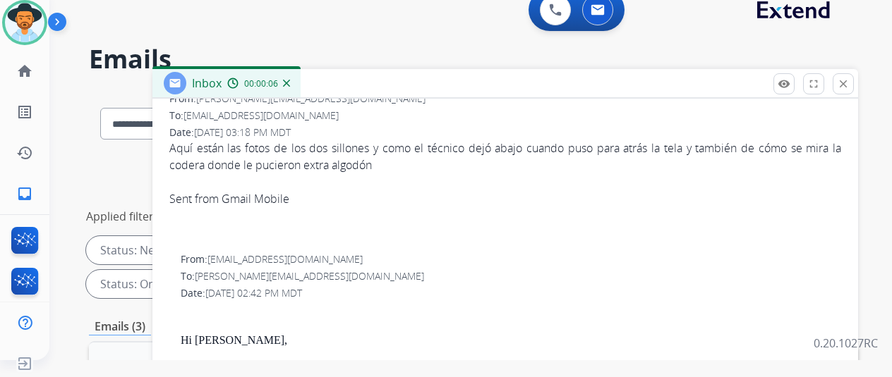
scroll to position [75, 0]
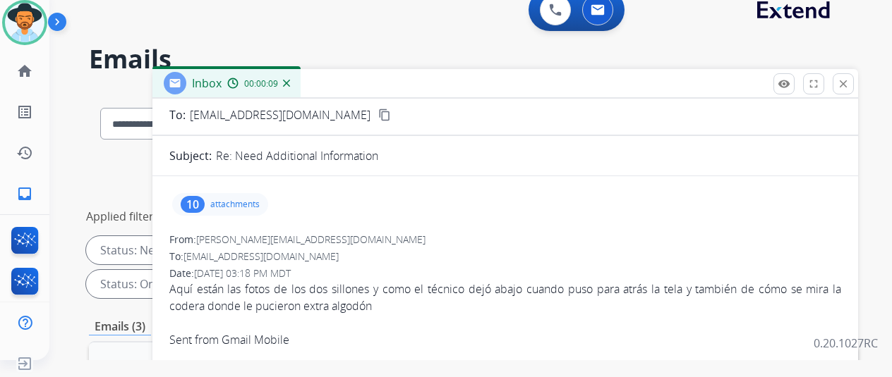
drag, startPoint x: 428, startPoint y: 300, endPoint x: 179, endPoint y: 281, distance: 249.1
copy div "Aquí están las fotos de los dos sillones y como el técnico dejó abajo cuando pu…"
click at [254, 212] on div "10 attachments" at bounding box center [220, 204] width 96 height 23
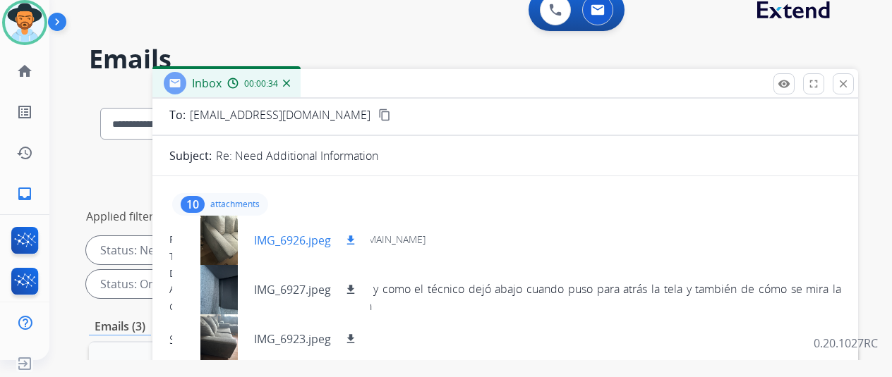
click at [268, 234] on p "IMG_6926.jpeg" at bounding box center [292, 240] width 77 height 17
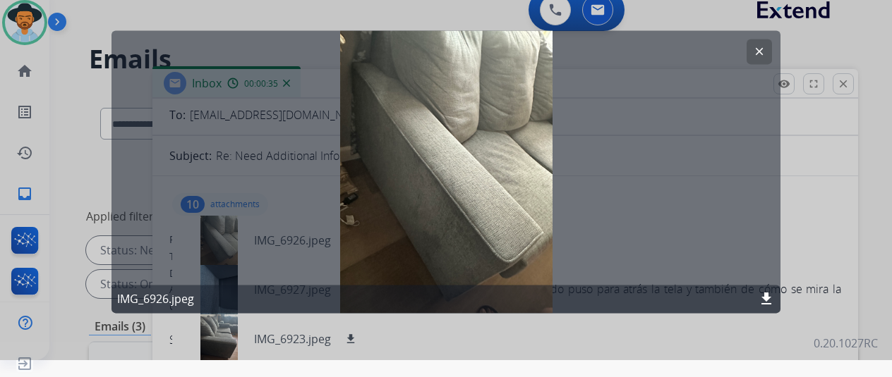
click at [755, 59] on button "clear" at bounding box center [758, 51] width 25 height 25
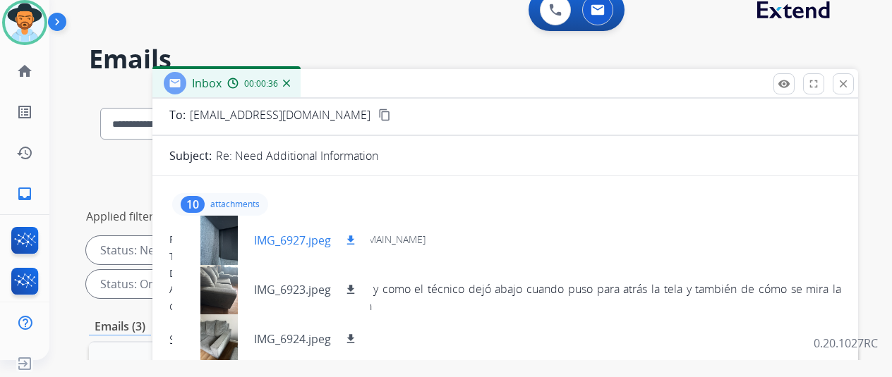
scroll to position [71, 0]
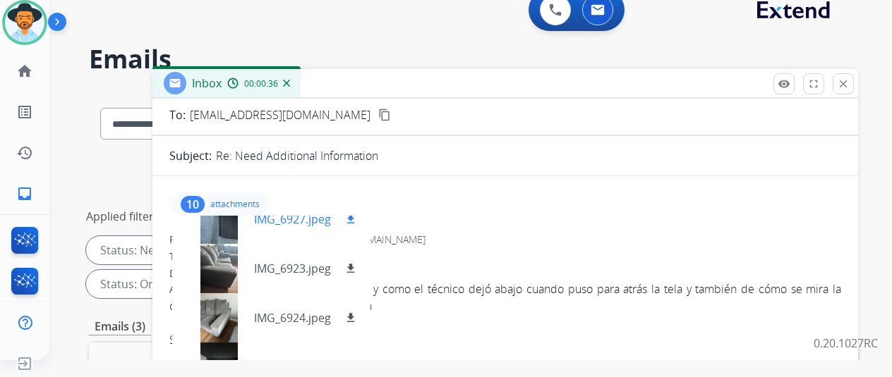
click at [297, 231] on div "IMG_6927.jpeg download" at bounding box center [271, 219] width 198 height 49
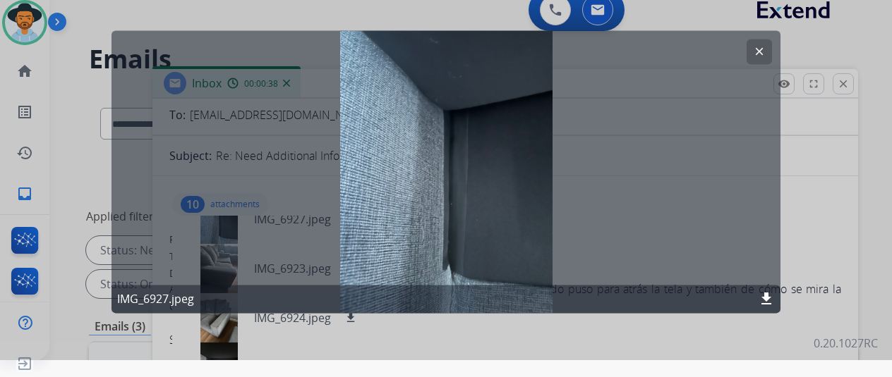
click at [756, 53] on mat-icon "clear" at bounding box center [759, 51] width 13 height 13
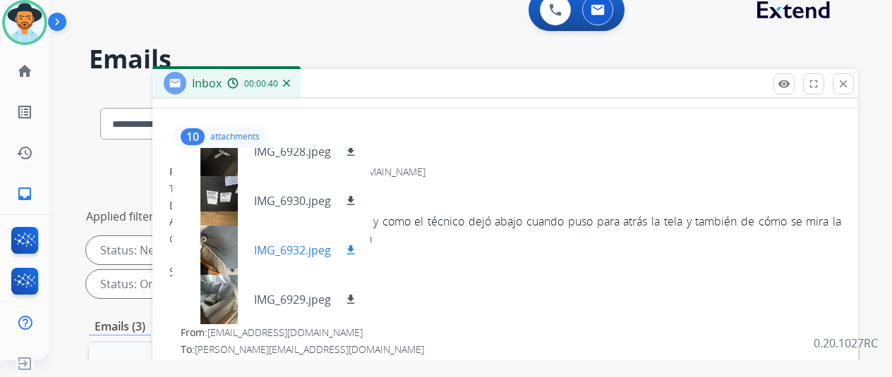
scroll to position [217, 0]
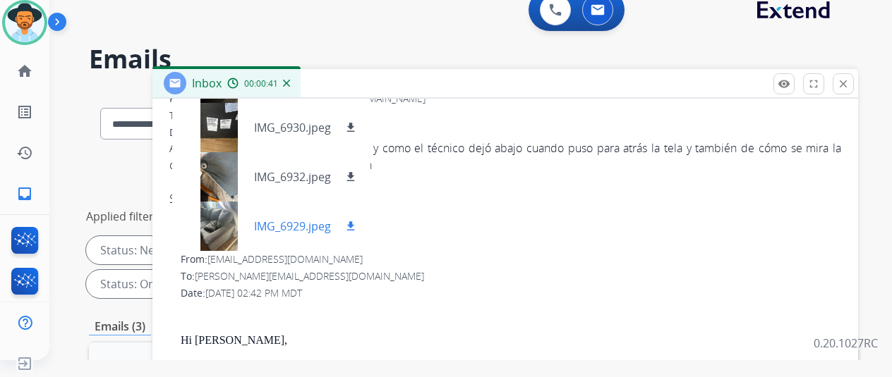
click at [301, 238] on div "IMG_6929.jpeg download" at bounding box center [271, 226] width 198 height 49
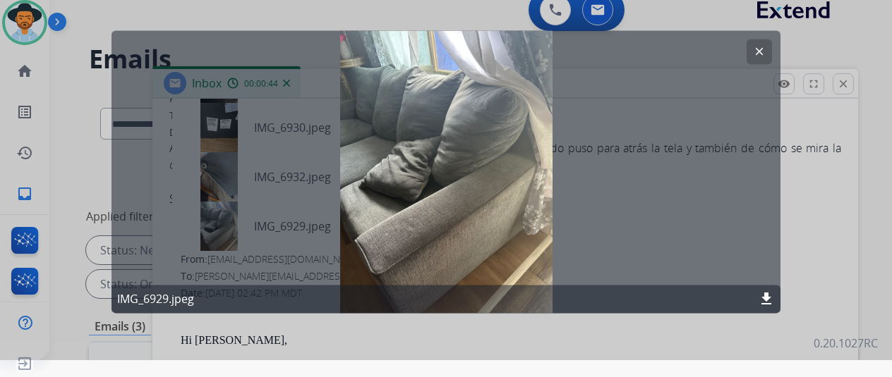
drag, startPoint x: 759, startPoint y: 51, endPoint x: 629, endPoint y: 102, distance: 139.8
click at [759, 51] on mat-icon "clear" at bounding box center [759, 51] width 13 height 13
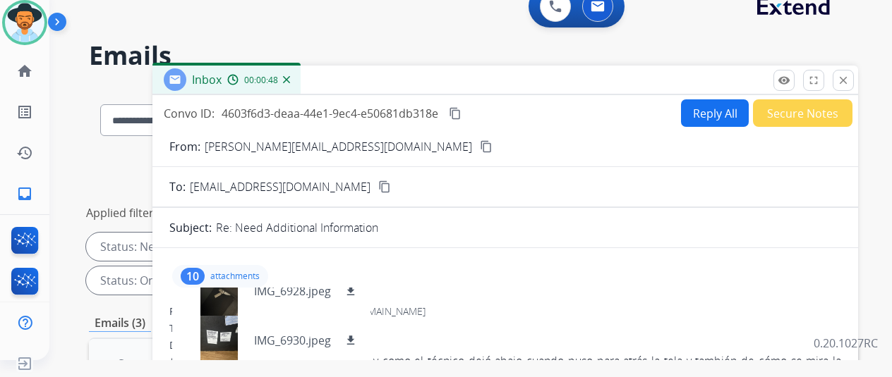
scroll to position [0, 0]
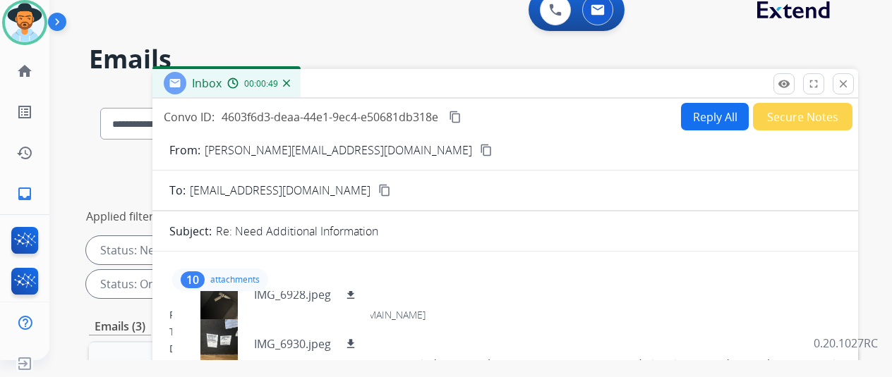
click at [480, 152] on mat-icon "content_copy" at bounding box center [486, 150] width 13 height 13
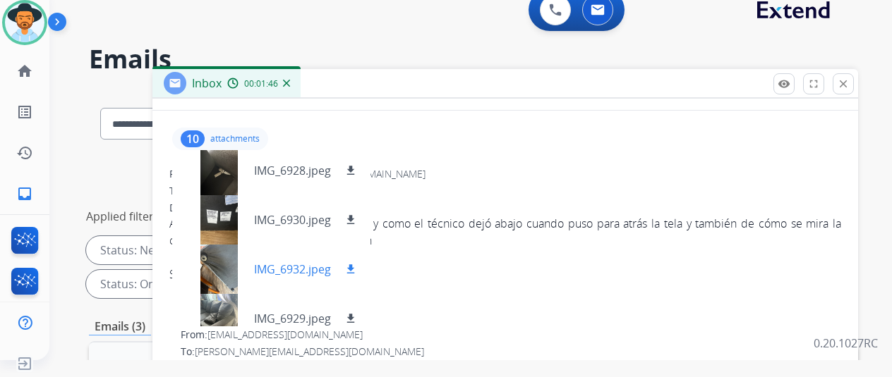
scroll to position [317, 0]
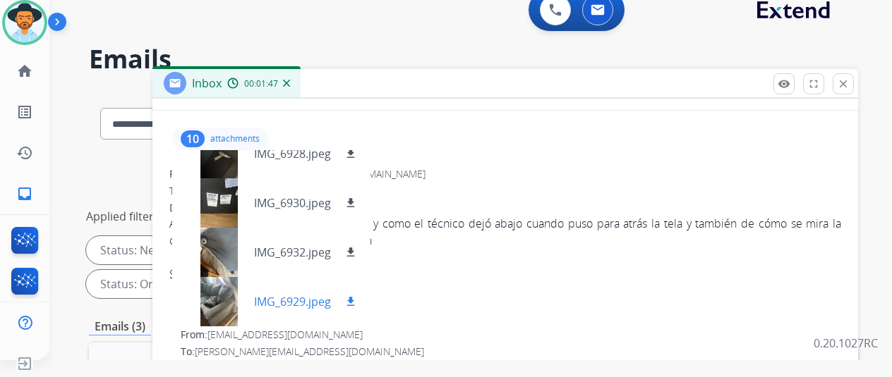
click at [289, 303] on p "IMG_6929.jpeg" at bounding box center [292, 301] width 77 height 17
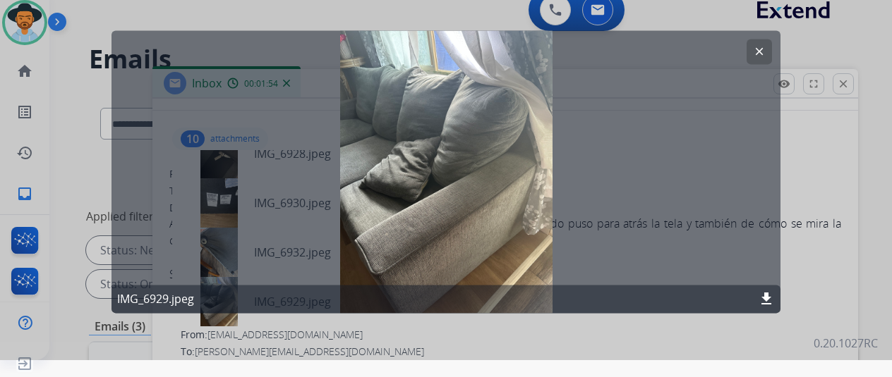
click at [751, 46] on button "clear" at bounding box center [758, 51] width 25 height 25
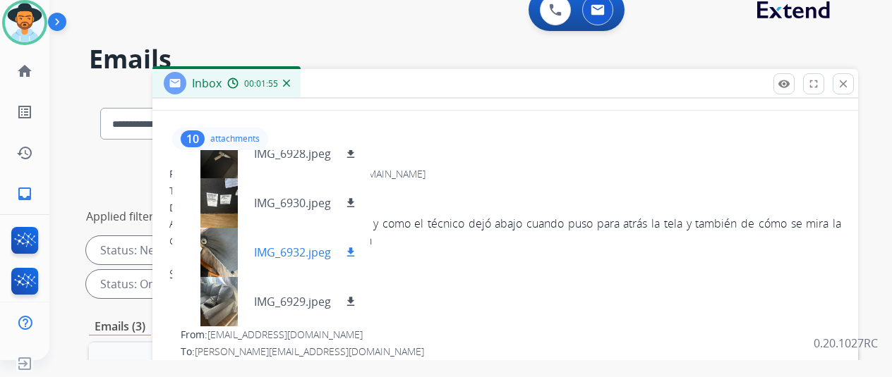
click at [303, 263] on div "IMG_6932.jpeg download" at bounding box center [271, 252] width 198 height 49
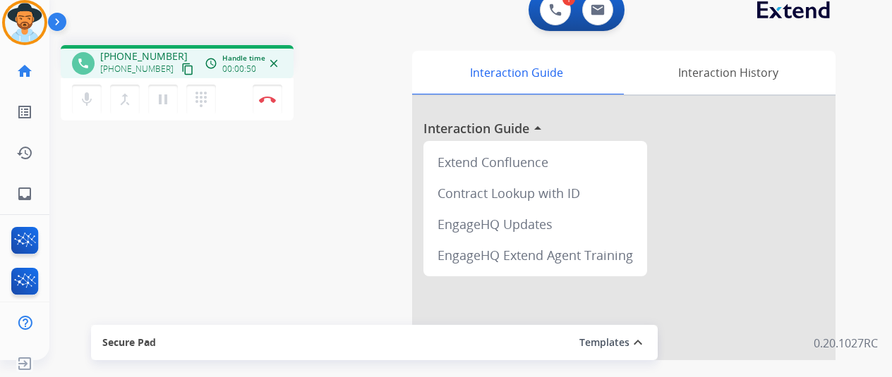
click at [236, 101] on div "mic Mute merge_type Bridge pause Hold dialpad Dialpad Disconnect" at bounding box center [177, 99] width 233 height 42
click at [181, 71] on mat-icon "content_copy" at bounding box center [187, 69] width 13 height 13
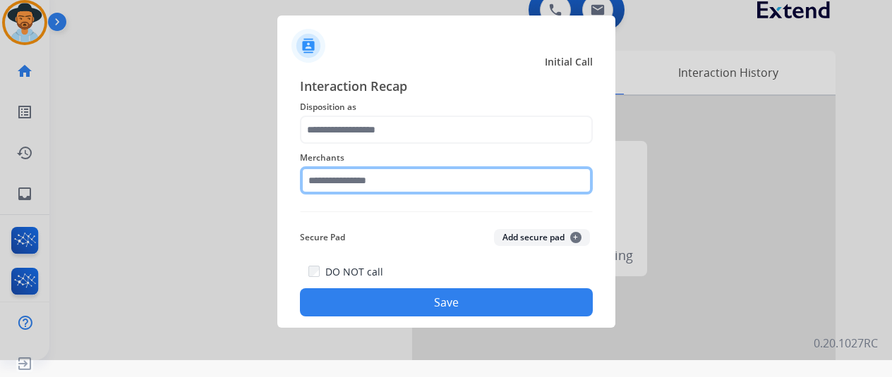
click at [372, 183] on input "text" at bounding box center [446, 180] width 293 height 28
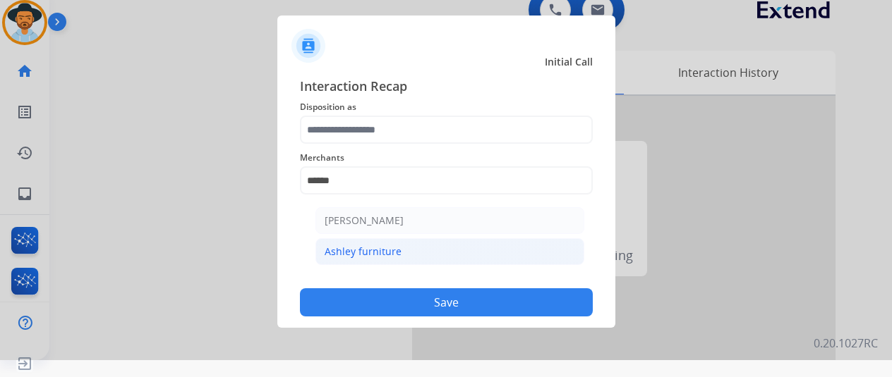
click at [403, 260] on li "Ashley furniture" at bounding box center [449, 251] width 269 height 27
type input "**********"
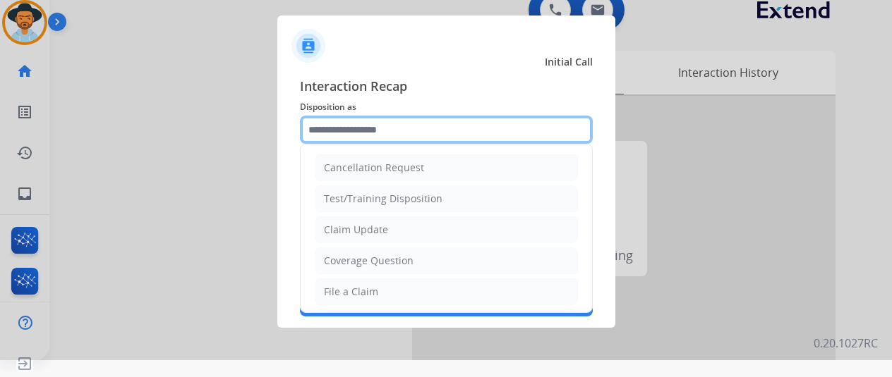
click at [398, 142] on input "text" at bounding box center [446, 130] width 293 height 28
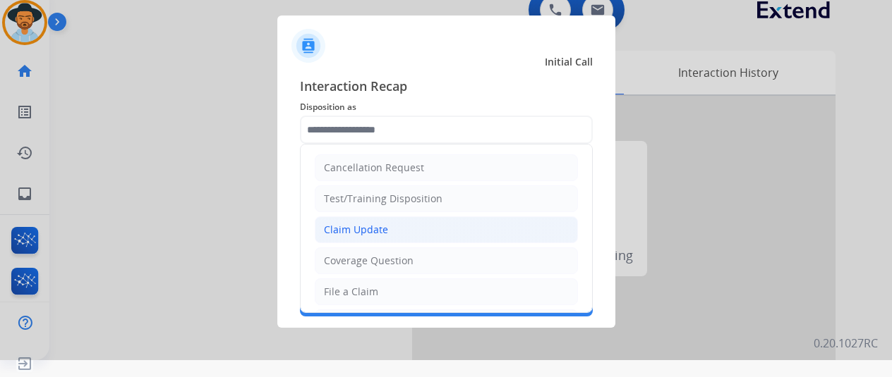
click at [399, 229] on li "Claim Update" at bounding box center [446, 230] width 263 height 27
type input "**********"
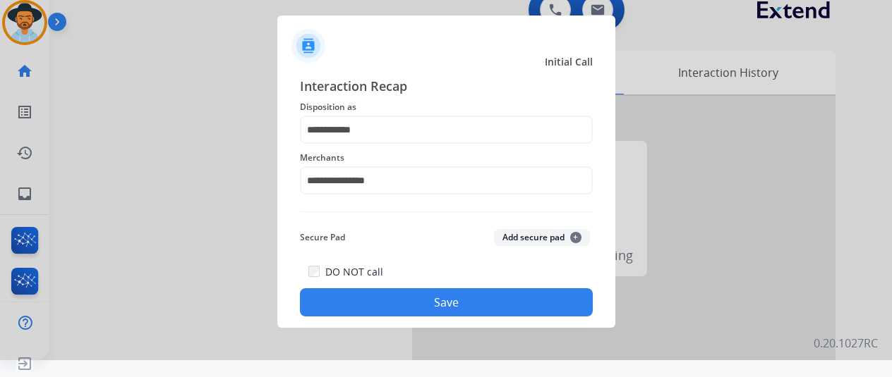
click at [427, 293] on button "Save" at bounding box center [446, 303] width 293 height 28
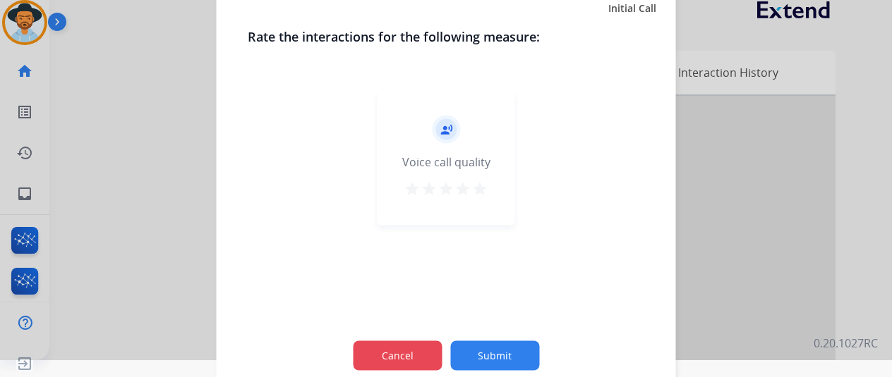
click at [404, 341] on div "Cancel Submit" at bounding box center [446, 355] width 397 height 63
click at [425, 345] on button "Cancel" at bounding box center [397, 356] width 89 height 30
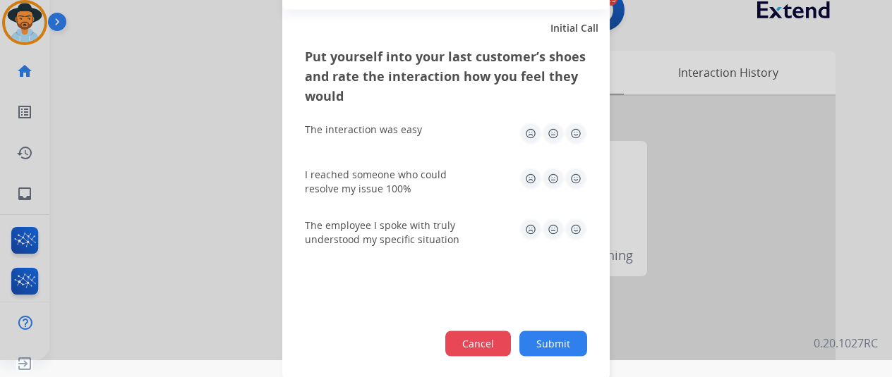
click at [473, 341] on button "Cancel" at bounding box center [478, 343] width 66 height 25
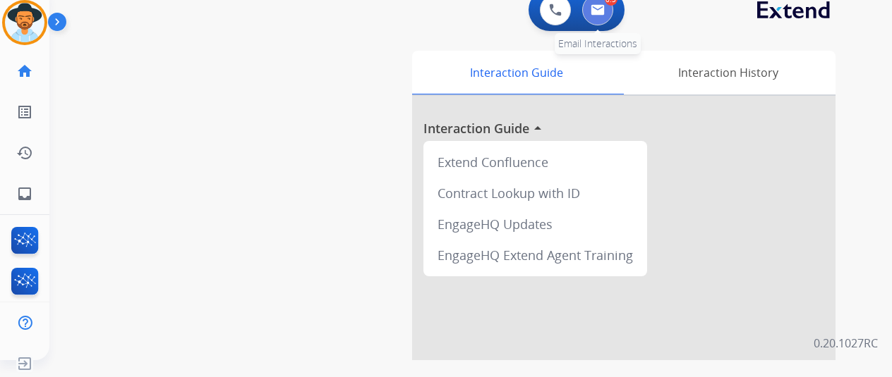
click at [600, 16] on button at bounding box center [597, 9] width 31 height 31
select select "**********"
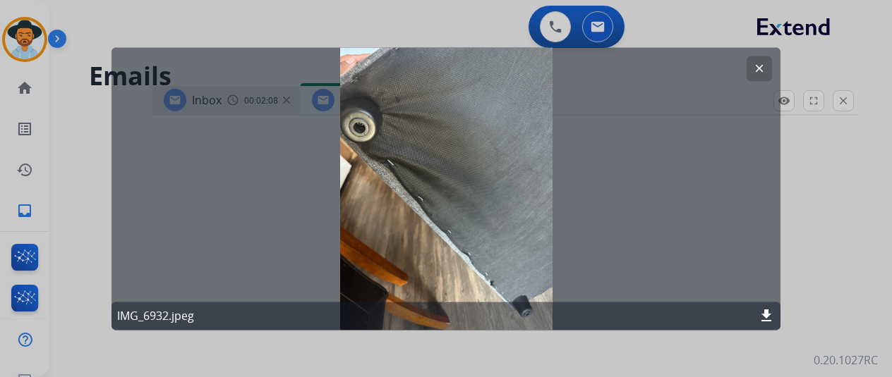
select select "**********"
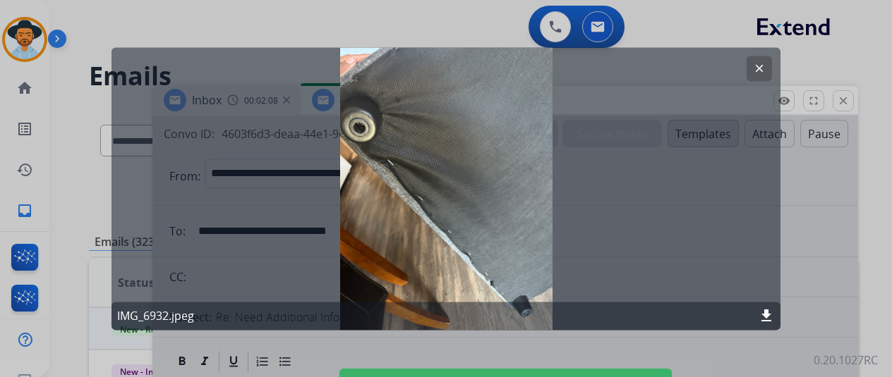
click at [749, 75] on button "clear" at bounding box center [758, 68] width 25 height 25
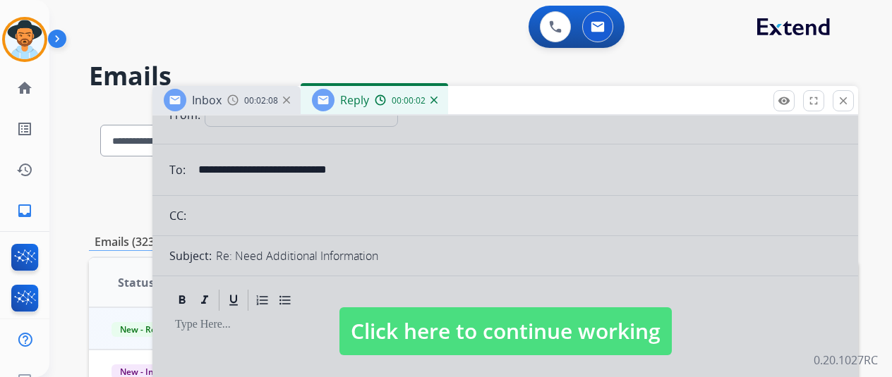
scroll to position [141, 0]
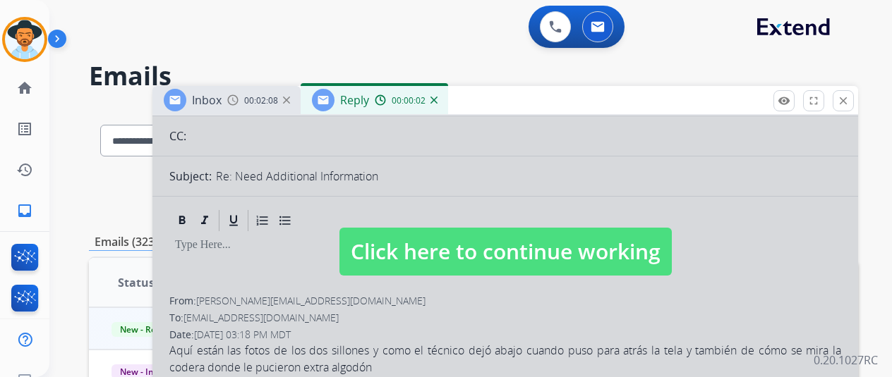
click at [552, 256] on span "Click here to continue working" at bounding box center [505, 252] width 332 height 48
select select
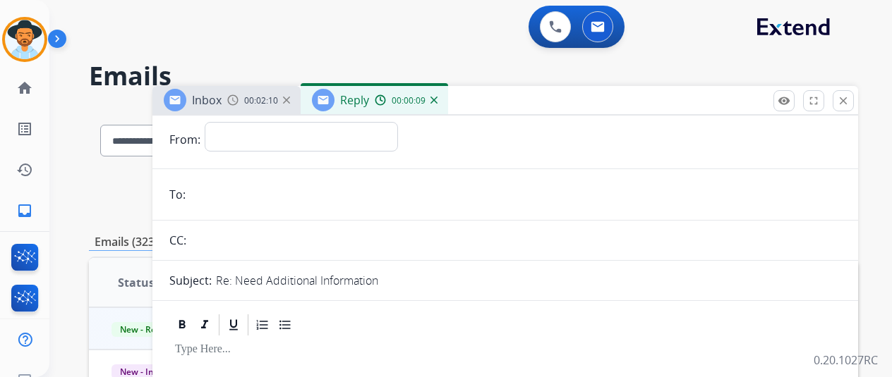
scroll to position [0, 0]
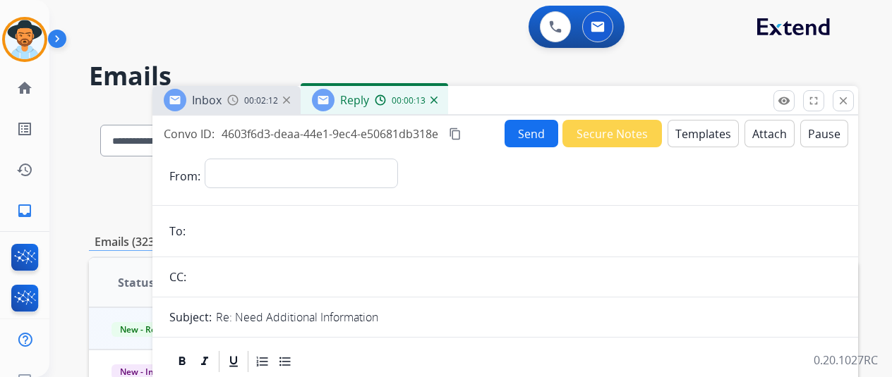
click at [437, 102] on img at bounding box center [433, 100] width 7 height 7
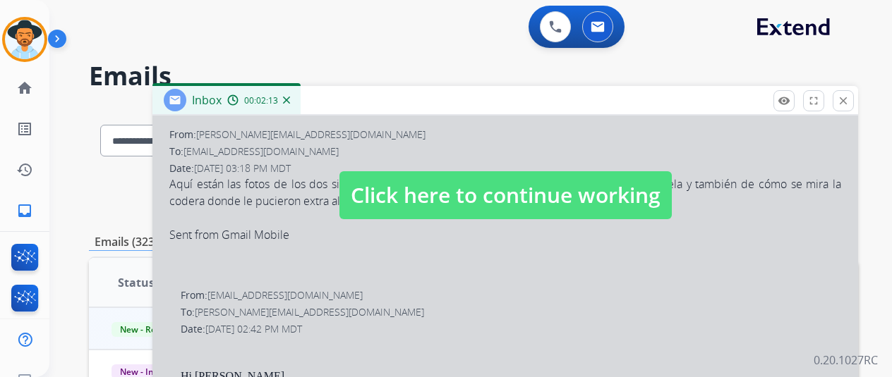
scroll to position [71, 0]
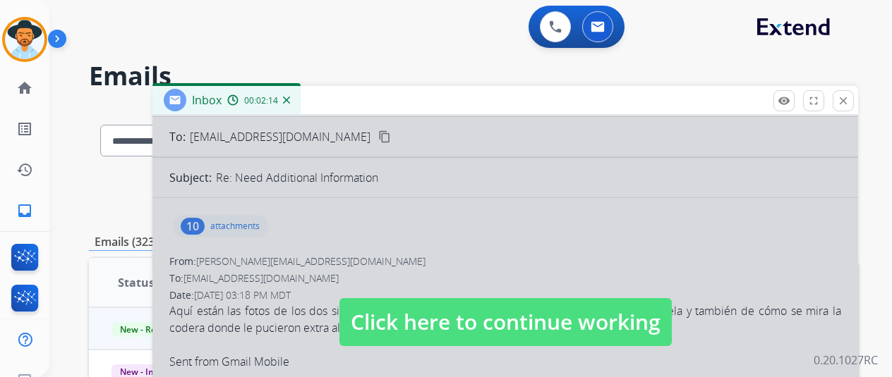
click at [478, 308] on span "Click here to continue working" at bounding box center [505, 322] width 332 height 48
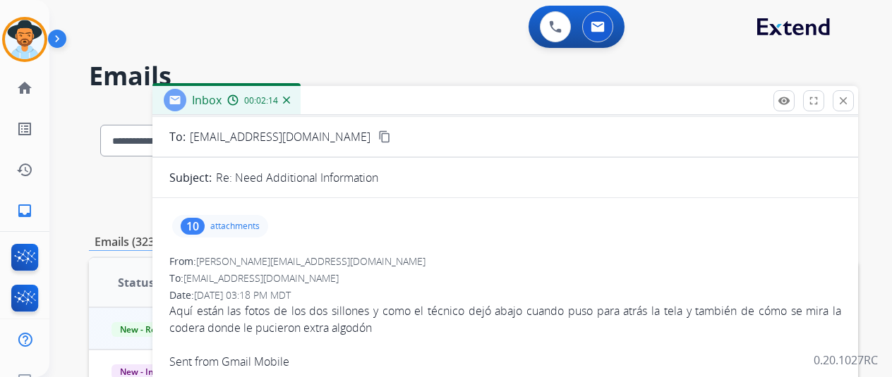
click at [230, 238] on div "10 attachments" at bounding box center [505, 227] width 672 height 34
click at [230, 230] on p "attachments" at bounding box center [234, 226] width 49 height 11
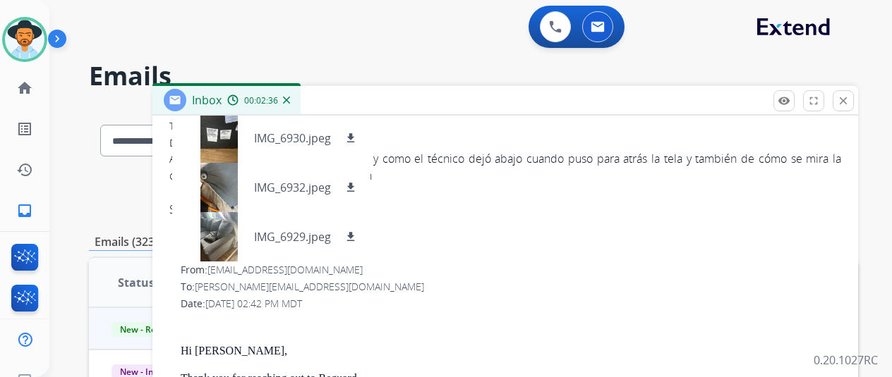
scroll to position [212, 0]
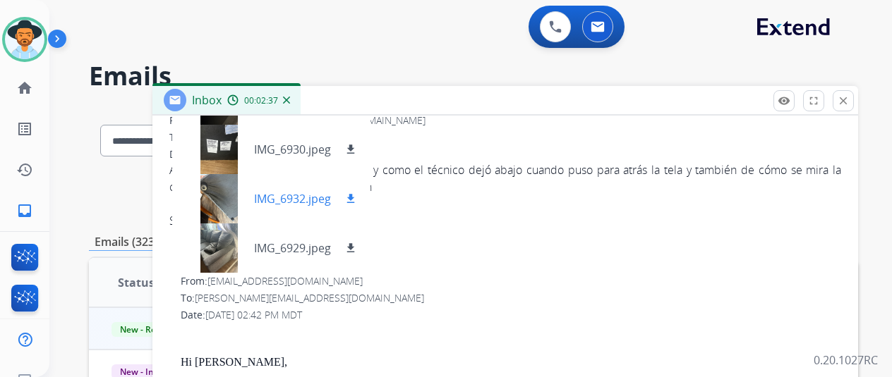
click at [304, 198] on p "IMG_6932.jpeg" at bounding box center [292, 198] width 77 height 17
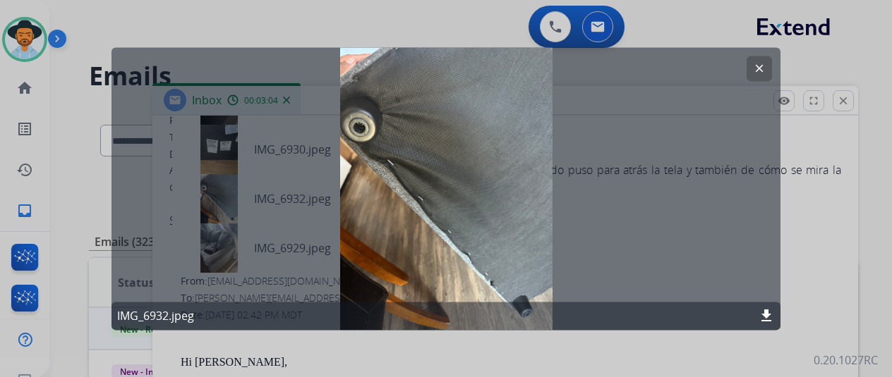
drag, startPoint x: 762, startPoint y: 68, endPoint x: 616, endPoint y: 157, distance: 171.0
click at [762, 68] on mat-icon "clear" at bounding box center [759, 68] width 13 height 13
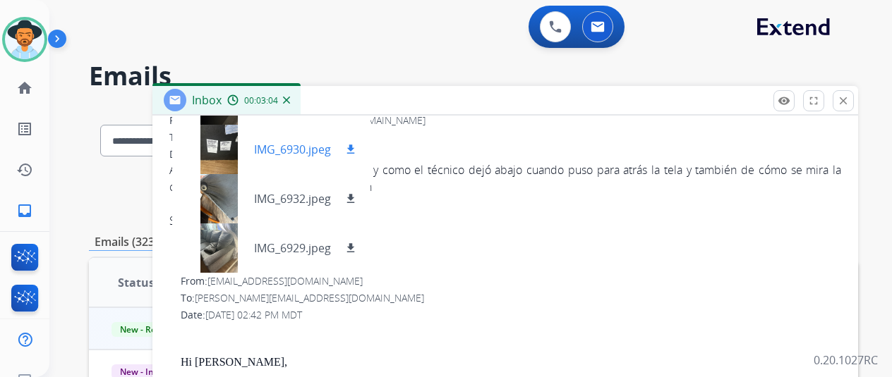
click at [299, 159] on div "IMG_6930.jpeg download" at bounding box center [271, 149] width 198 height 49
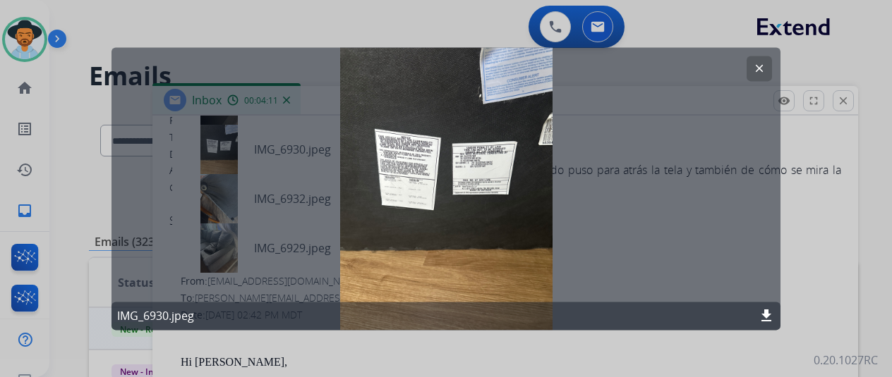
drag, startPoint x: 755, startPoint y: 77, endPoint x: 660, endPoint y: 119, distance: 103.6
click at [755, 77] on button "clear" at bounding box center [758, 68] width 25 height 25
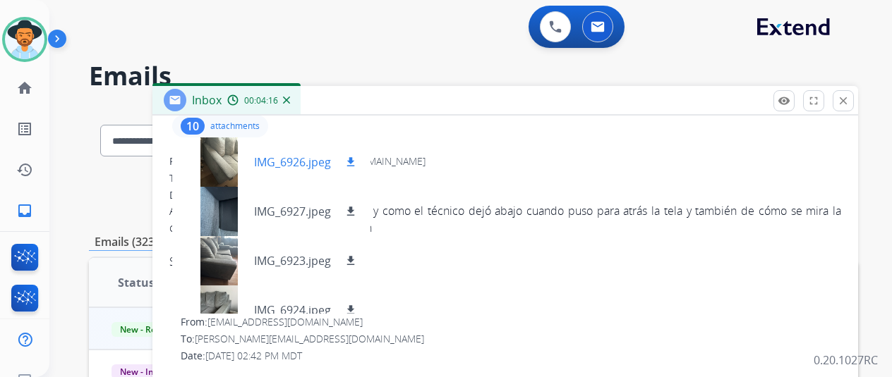
scroll to position [141, 0]
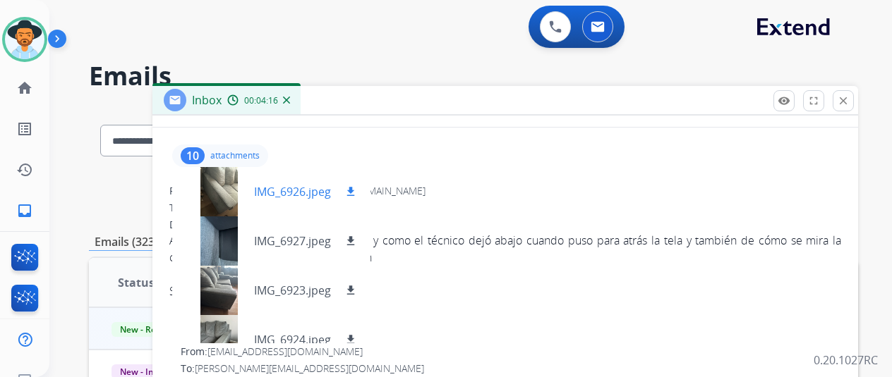
click at [289, 195] on p "IMG_6926.jpeg" at bounding box center [292, 191] width 77 height 17
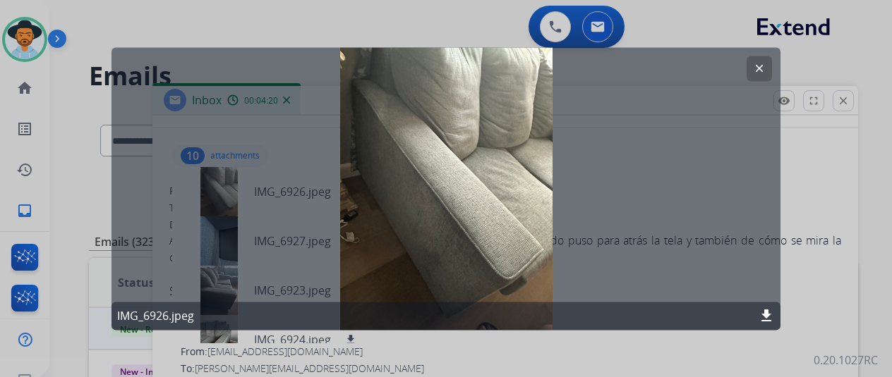
click at [766, 62] on button "clear" at bounding box center [758, 68] width 25 height 25
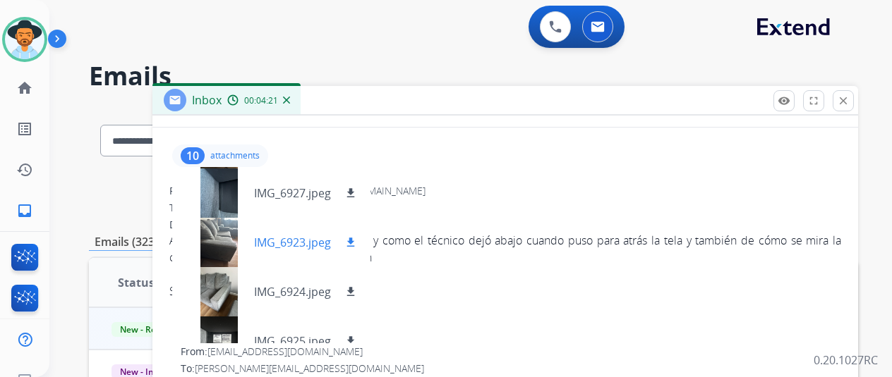
scroll to position [71, 0]
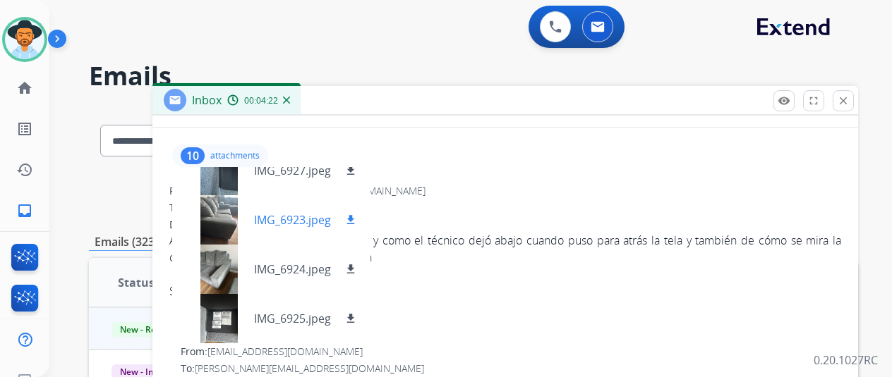
click at [293, 221] on p "IMG_6923.jpeg" at bounding box center [292, 220] width 77 height 17
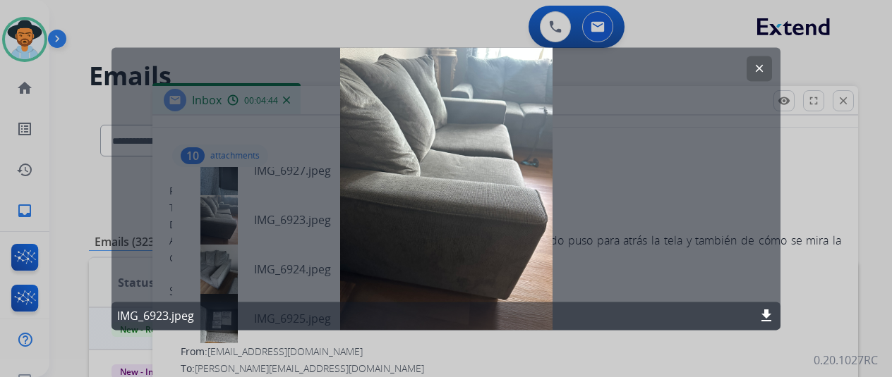
click at [763, 69] on mat-icon "clear" at bounding box center [759, 68] width 13 height 13
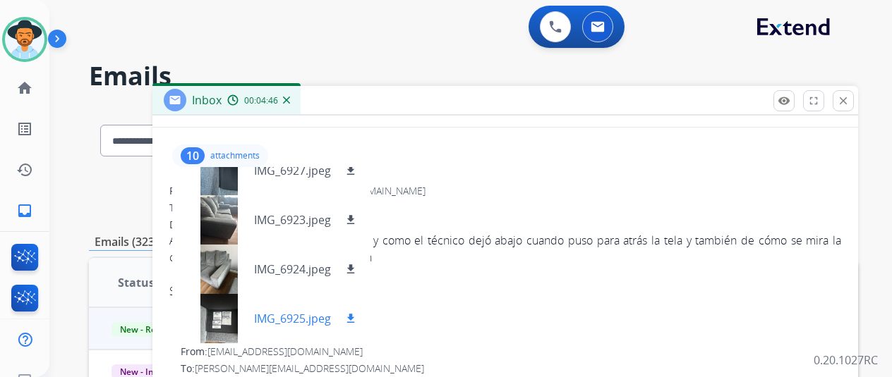
click at [286, 310] on p "IMG_6925.jpeg" at bounding box center [292, 318] width 77 height 17
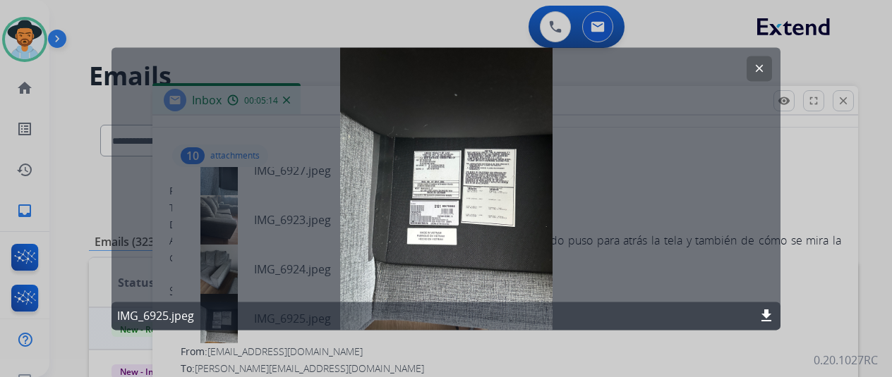
click at [758, 68] on mat-icon "clear" at bounding box center [759, 68] width 13 height 13
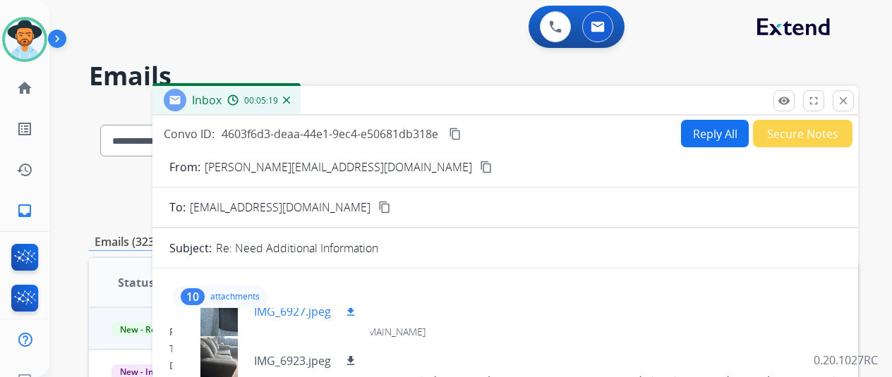
click at [296, 324] on div "IMG_6927.jpeg download" at bounding box center [271, 311] width 198 height 49
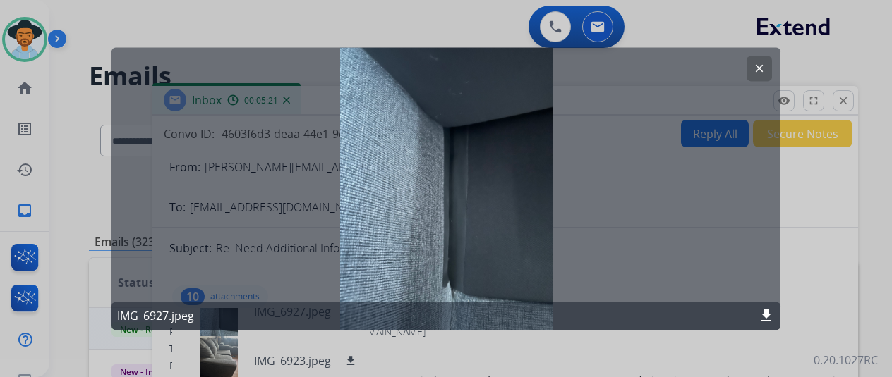
click at [756, 67] on mat-icon "clear" at bounding box center [759, 68] width 13 height 13
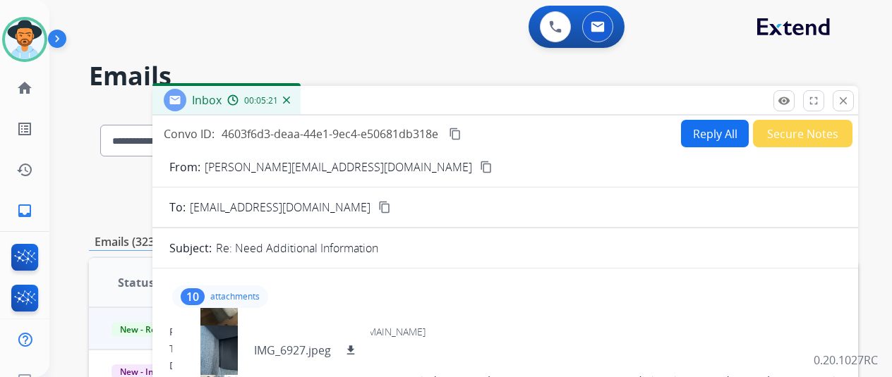
scroll to position [0, 0]
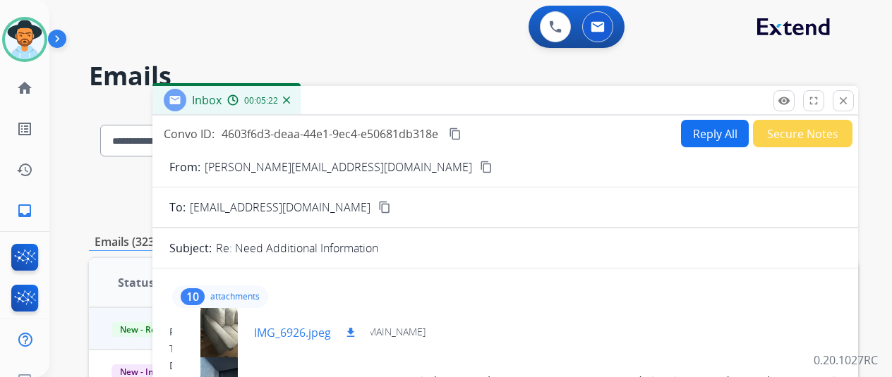
click at [289, 325] on p "IMG_6926.jpeg" at bounding box center [292, 333] width 77 height 17
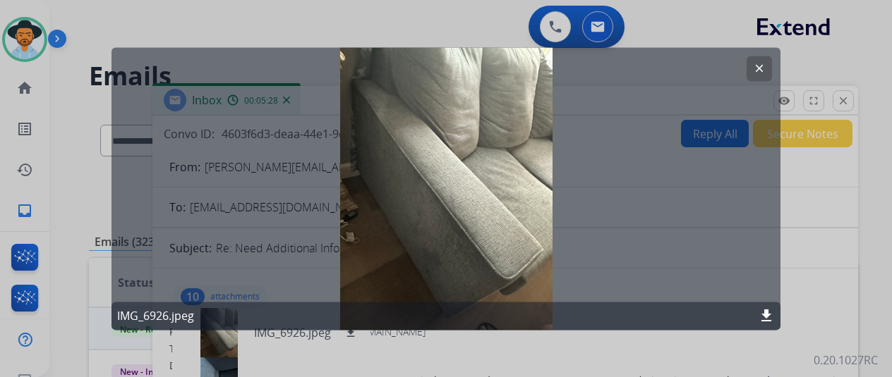
click at [765, 71] on button "clear" at bounding box center [758, 68] width 25 height 25
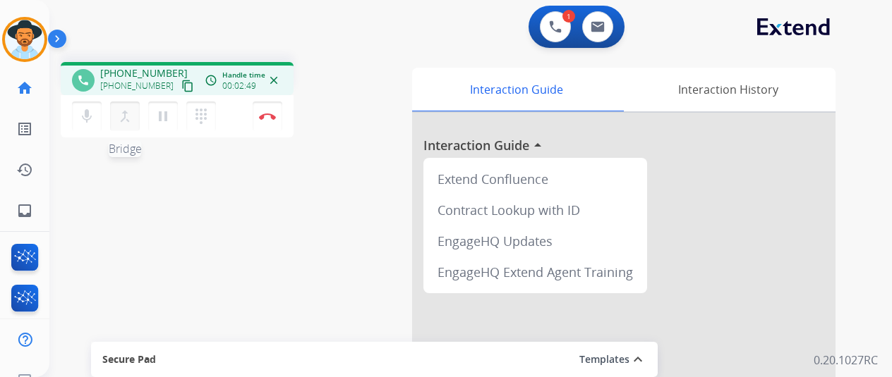
drag, startPoint x: 95, startPoint y: 122, endPoint x: 121, endPoint y: 121, distance: 26.1
click at [95, 122] on button "mic Mute" at bounding box center [87, 117] width 30 height 30
click at [160, 123] on mat-icon "pause" at bounding box center [162, 116] width 17 height 17
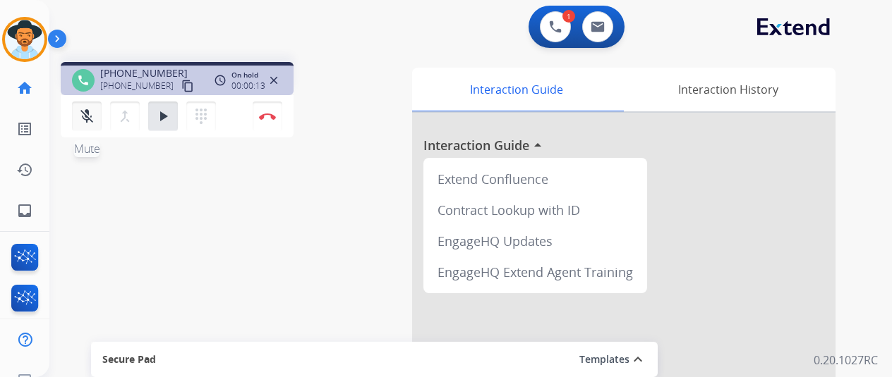
click at [92, 114] on mat-icon "mic_off" at bounding box center [86, 116] width 17 height 17
click at [151, 111] on button "play_arrow Hold" at bounding box center [163, 117] width 30 height 30
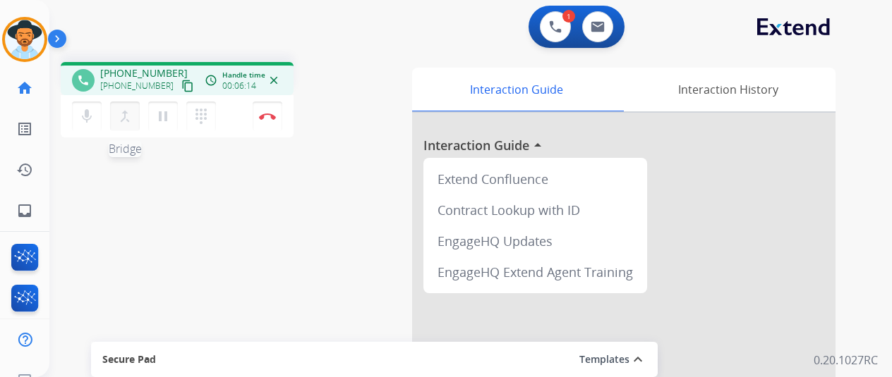
drag, startPoint x: 92, startPoint y: 120, endPoint x: 116, endPoint y: 119, distance: 23.3
click at [92, 120] on mat-icon "mic" at bounding box center [86, 116] width 17 height 17
click at [154, 116] on mat-icon "pause" at bounding box center [162, 116] width 17 height 17
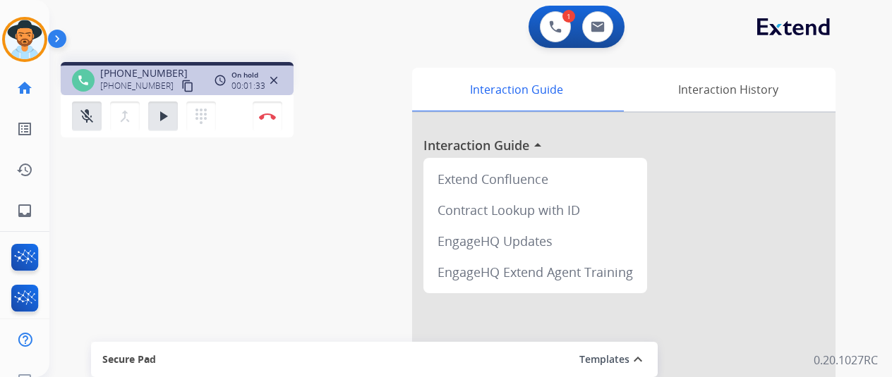
drag, startPoint x: 85, startPoint y: 126, endPoint x: 140, endPoint y: 113, distance: 57.2
click at [85, 125] on button "mic_off Mute" at bounding box center [87, 117] width 30 height 30
click at [154, 113] on button "play_arrow Hold" at bounding box center [163, 117] width 30 height 30
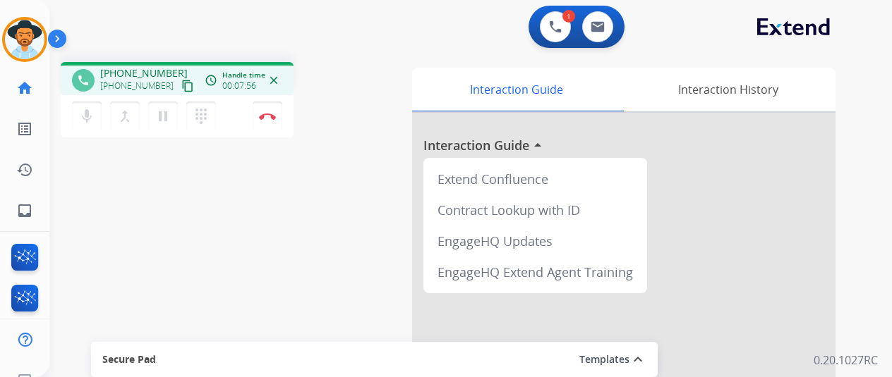
click at [228, 112] on div "mic Mute merge_type Bridge pause Hold dialpad Dialpad Disconnect" at bounding box center [177, 116] width 233 height 42
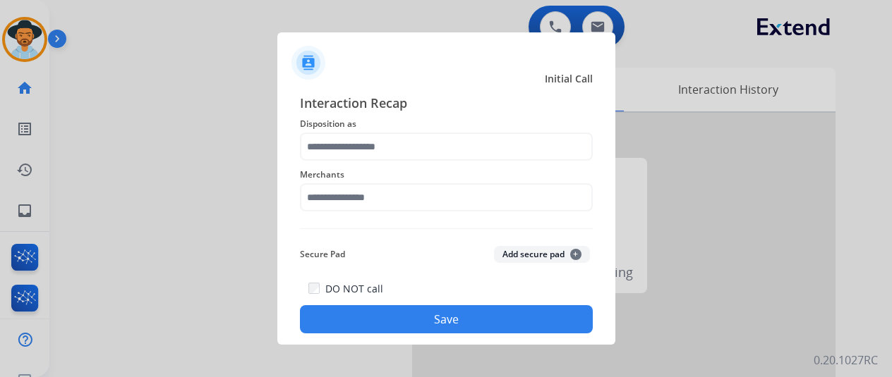
drag, startPoint x: 354, startPoint y: 181, endPoint x: 360, endPoint y: 194, distance: 13.9
click at [354, 181] on span "Merchants" at bounding box center [446, 174] width 293 height 17
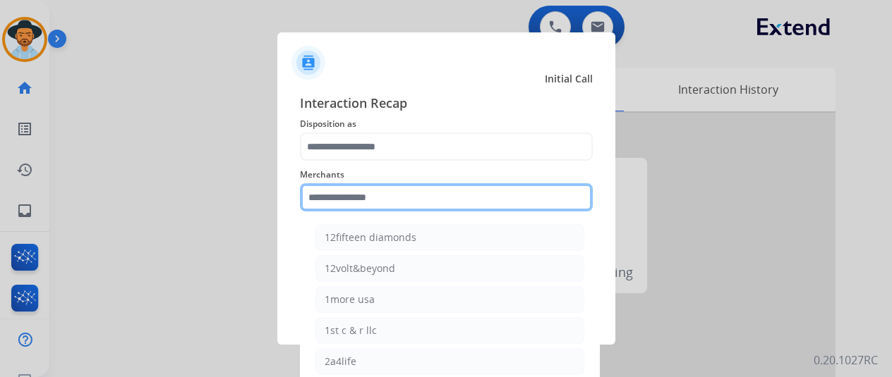
click at [362, 198] on input "text" at bounding box center [446, 197] width 293 height 28
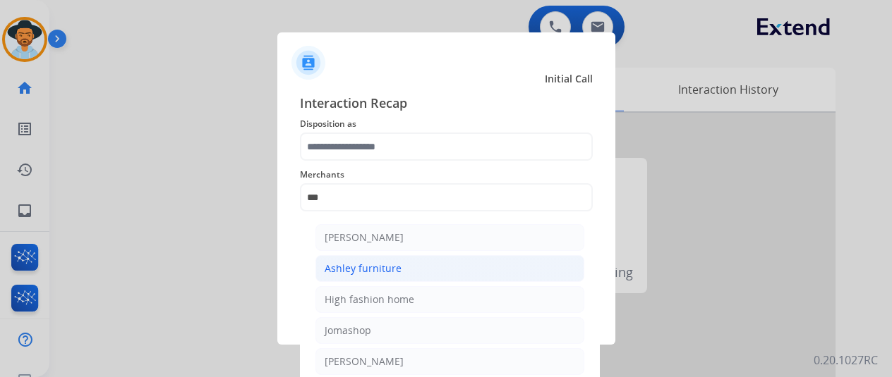
click at [432, 266] on li "Ashley furniture" at bounding box center [449, 268] width 269 height 27
type input "**********"
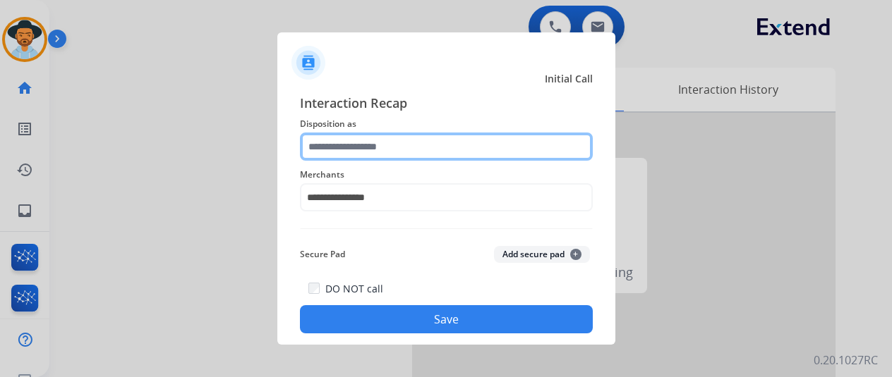
click at [401, 153] on input "text" at bounding box center [446, 147] width 293 height 28
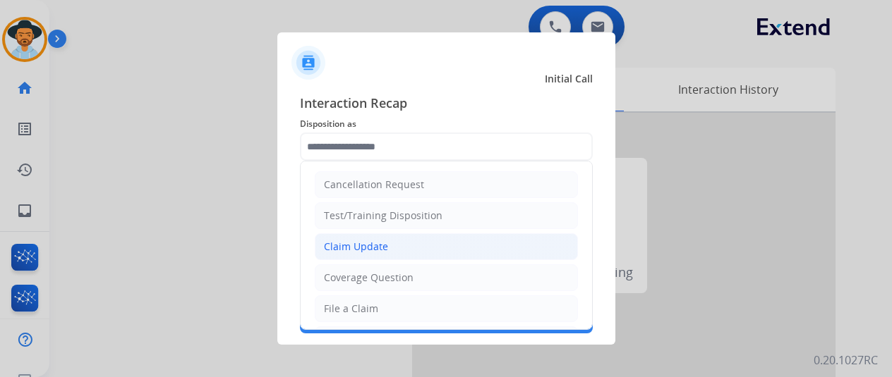
click at [399, 250] on li "Claim Update" at bounding box center [446, 247] width 263 height 27
type input "**********"
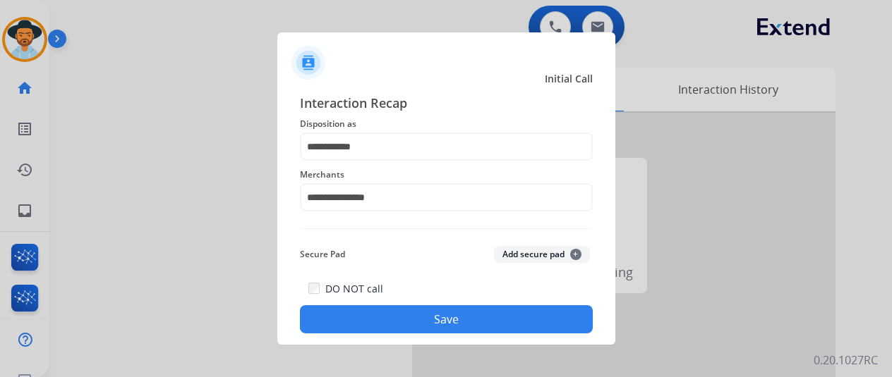
click at [426, 314] on button "Save" at bounding box center [446, 319] width 293 height 28
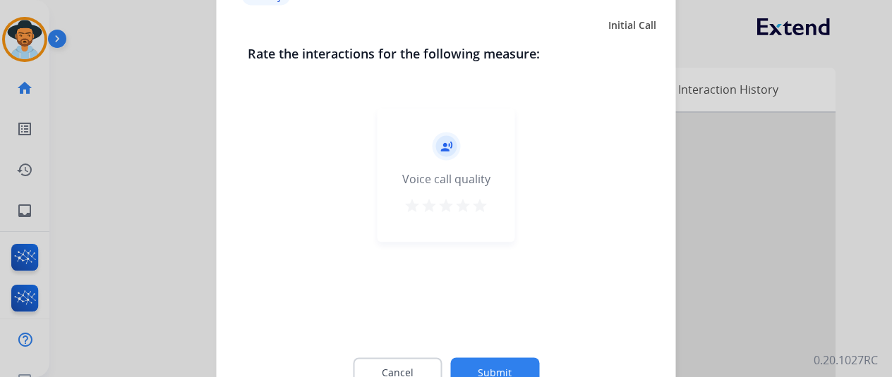
click at [478, 215] on button "star" at bounding box center [479, 207] width 17 height 21
click at [495, 365] on button "Submit" at bounding box center [494, 373] width 89 height 30
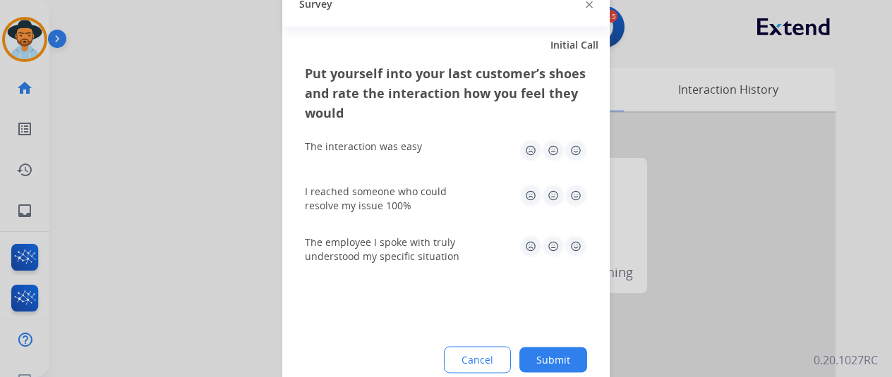
click at [570, 148] on img at bounding box center [575, 150] width 23 height 23
click at [583, 201] on img at bounding box center [575, 195] width 23 height 23
click at [588, 239] on div "Put yourself into your last customer’s shoes and rate the interaction how you f…" at bounding box center [445, 229] width 327 height 333
click at [578, 246] on img at bounding box center [575, 246] width 23 height 23
click at [573, 349] on button "Submit" at bounding box center [553, 359] width 68 height 25
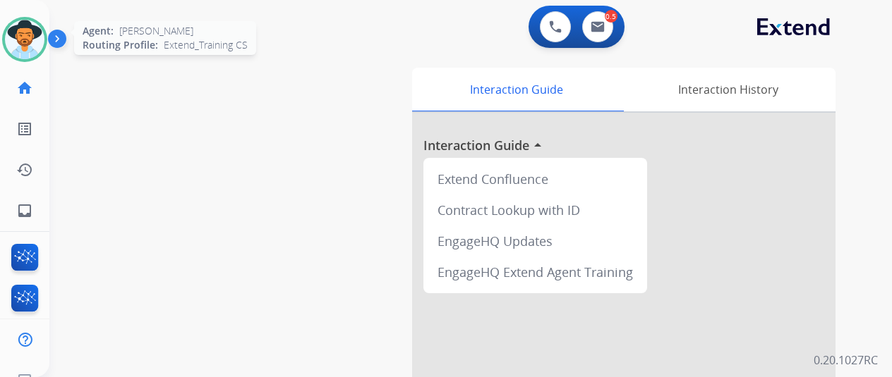
click at [35, 59] on div at bounding box center [24, 39] width 45 height 45
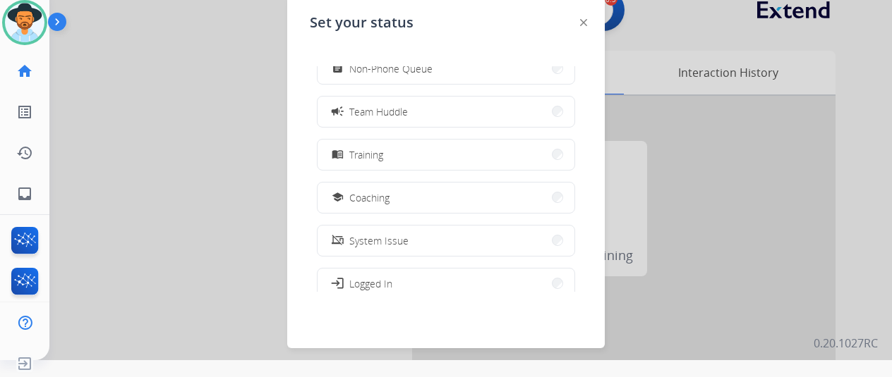
scroll to position [212, 0]
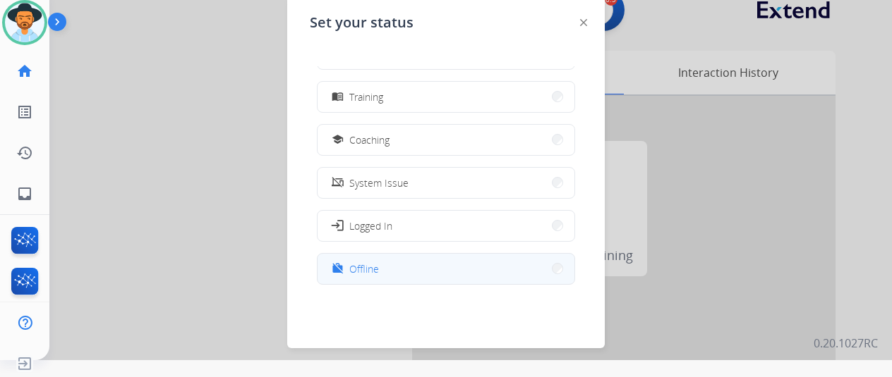
click at [401, 255] on button "work_off Offline" at bounding box center [445, 269] width 257 height 30
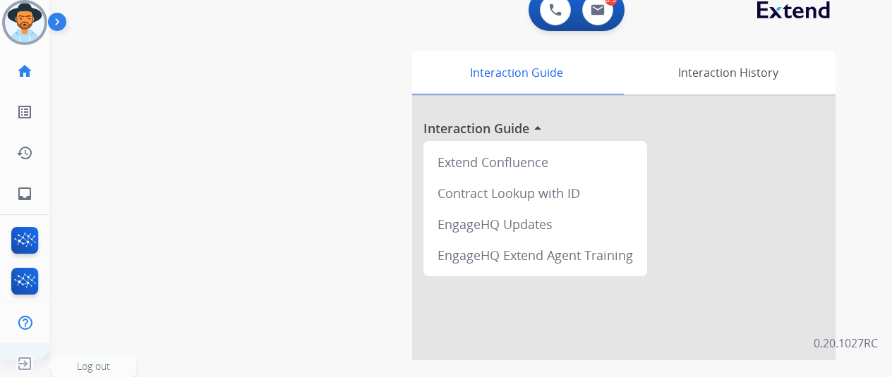
click at [35, 360] on img at bounding box center [24, 364] width 25 height 27
